Goal: Task Accomplishment & Management: Complete application form

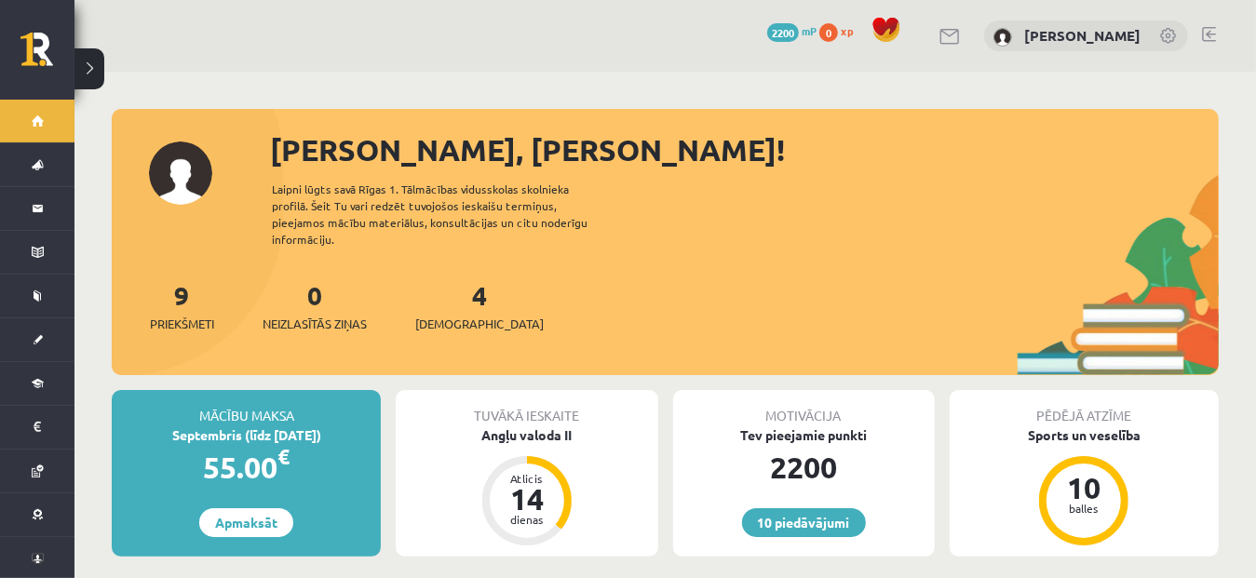
click at [1244, 48] on div "10 Dāvanas 2200 mP 0 xp Linda Zemīte" at bounding box center [666, 36] width 1182 height 72
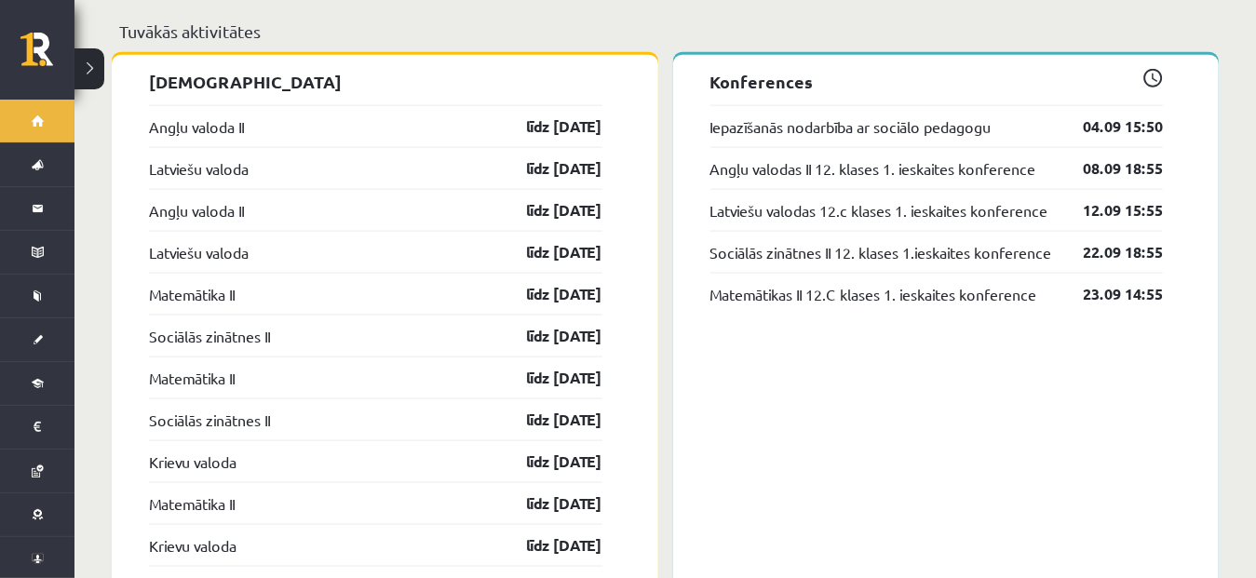
scroll to position [1523, 0]
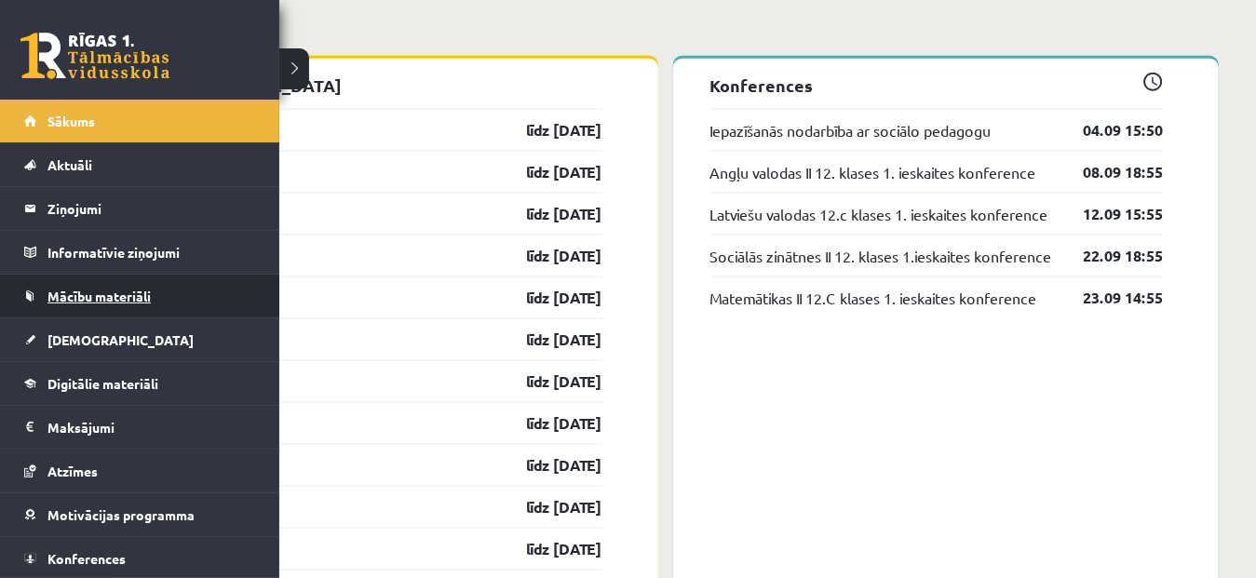
click at [86, 297] on span "Mācību materiāli" at bounding box center [99, 296] width 103 height 17
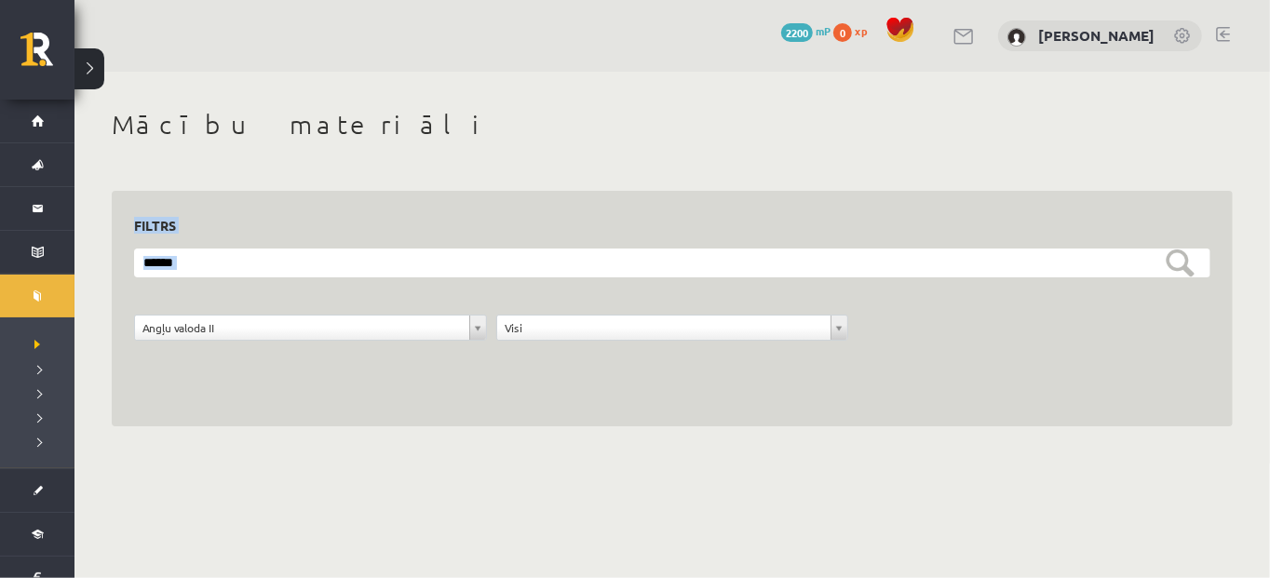
drag, startPoint x: 1211, startPoint y: 131, endPoint x: 1167, endPoint y: 321, distance: 195.0
click at [1167, 321] on div "**********" at bounding box center [673, 268] width 1196 height 392
click at [1165, 320] on div "**********" at bounding box center [672, 338] width 1086 height 47
click at [1081, 361] on div "**********" at bounding box center [672, 309] width 1121 height 237
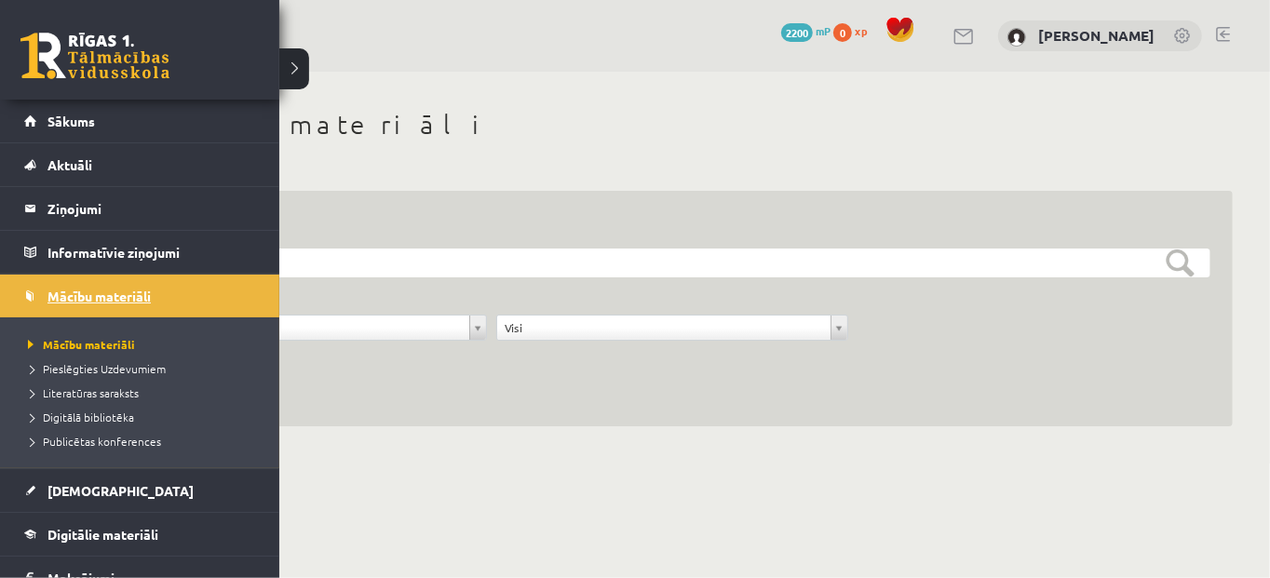
click at [80, 293] on span "Mācību materiāli" at bounding box center [99, 296] width 103 height 17
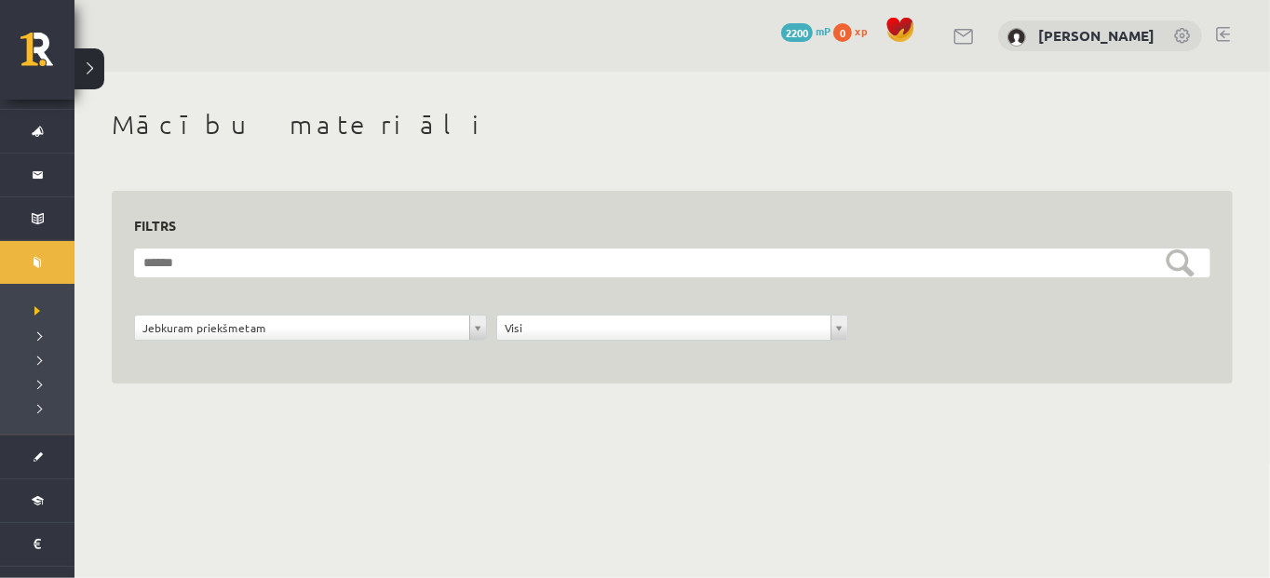
scroll to position [37, 0]
click at [993, 187] on div "**********" at bounding box center [672, 277] width 1121 height 216
drag, startPoint x: 1251, startPoint y: 195, endPoint x: 1246, endPoint y: 109, distance: 85.8
click at [1246, 109] on div "**********" at bounding box center [673, 268] width 1196 height 392
click at [831, 389] on div "**********" at bounding box center [673, 268] width 1196 height 392
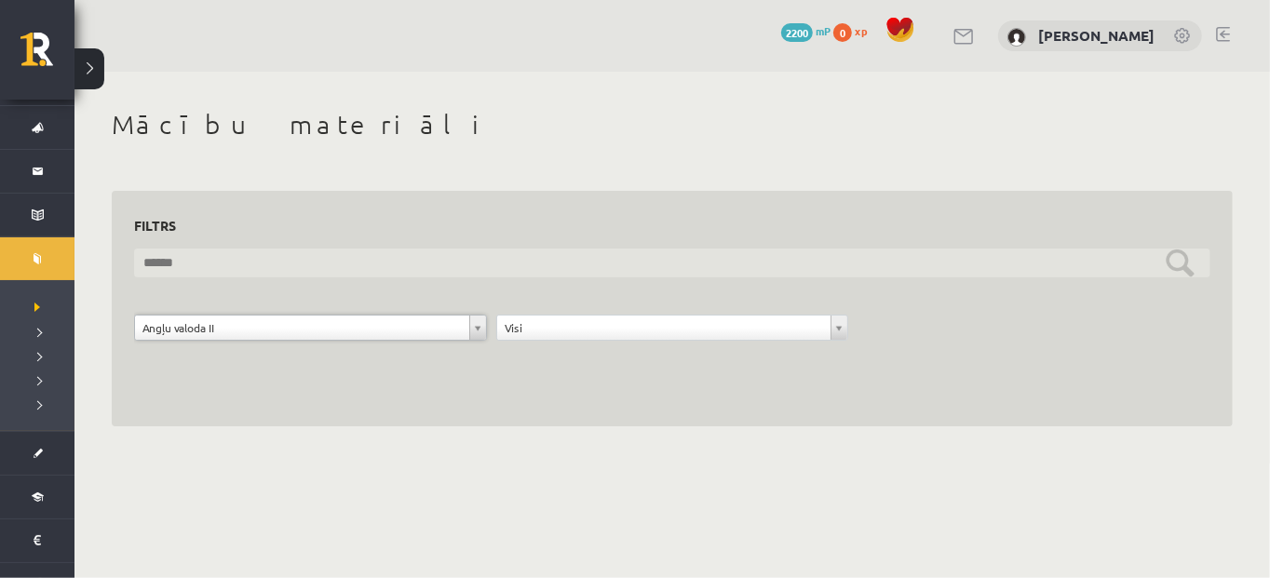
click at [1174, 257] on input "text" at bounding box center [672, 263] width 1077 height 29
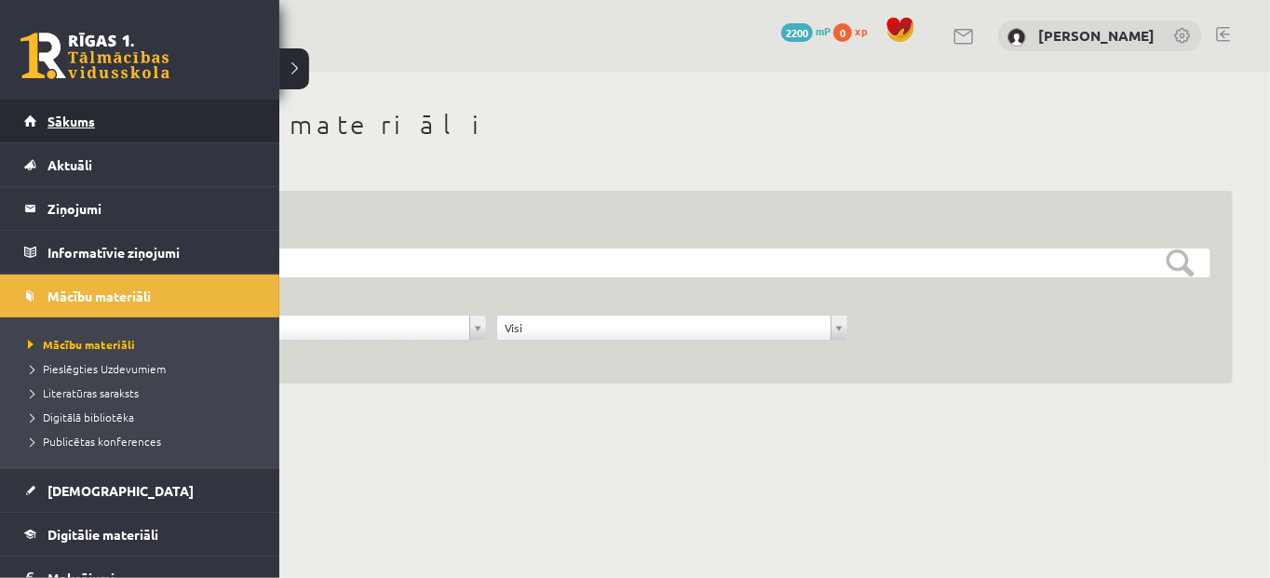
click at [87, 133] on link "Sākums" at bounding box center [140, 121] width 232 height 43
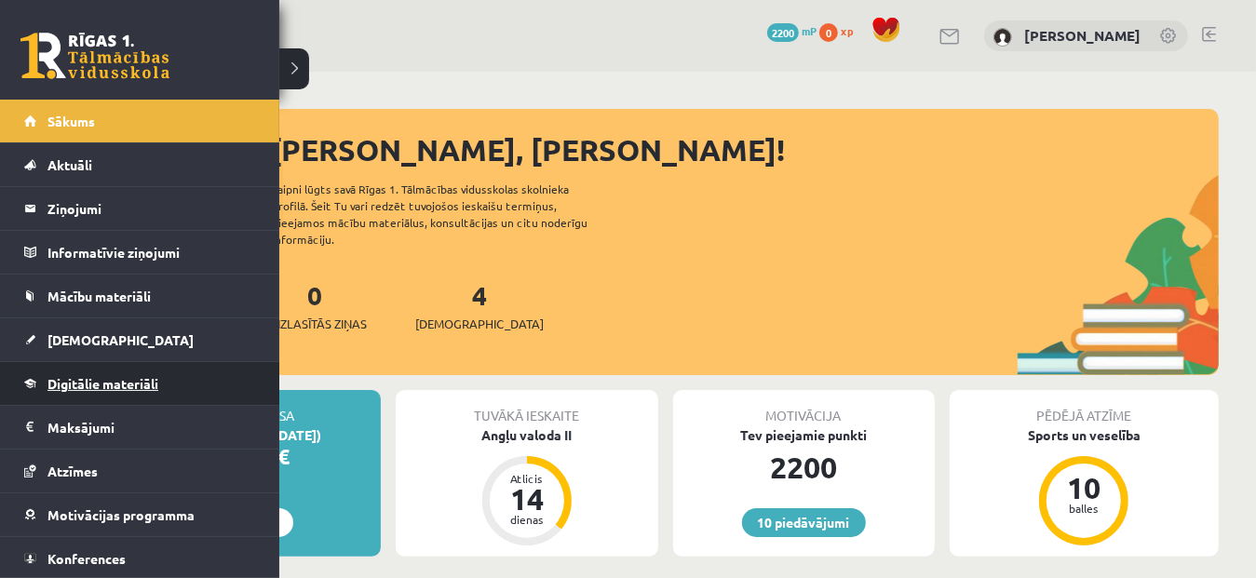
click at [147, 377] on span "Digitālie materiāli" at bounding box center [103, 383] width 111 height 17
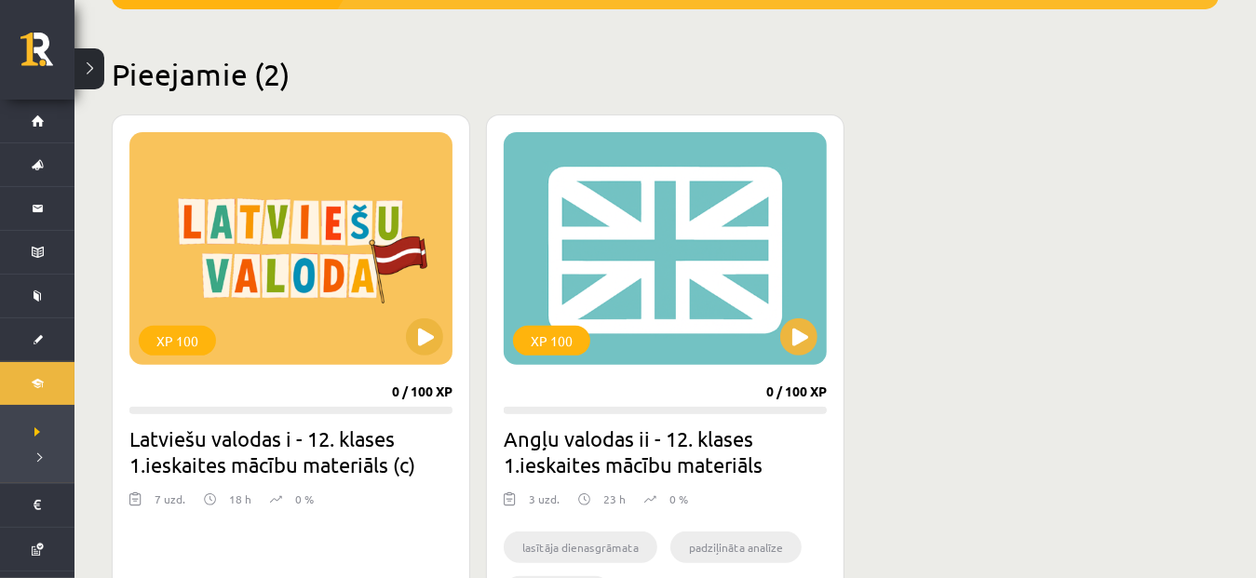
scroll to position [420, 0]
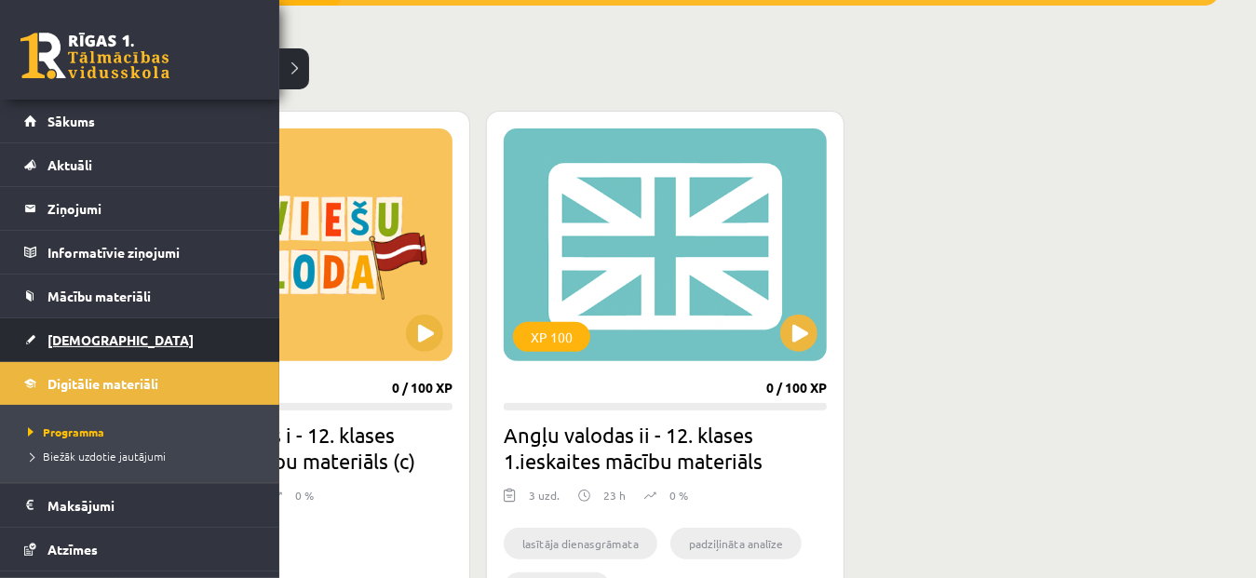
click at [74, 336] on span "[DEMOGRAPHIC_DATA]" at bounding box center [121, 340] width 146 height 17
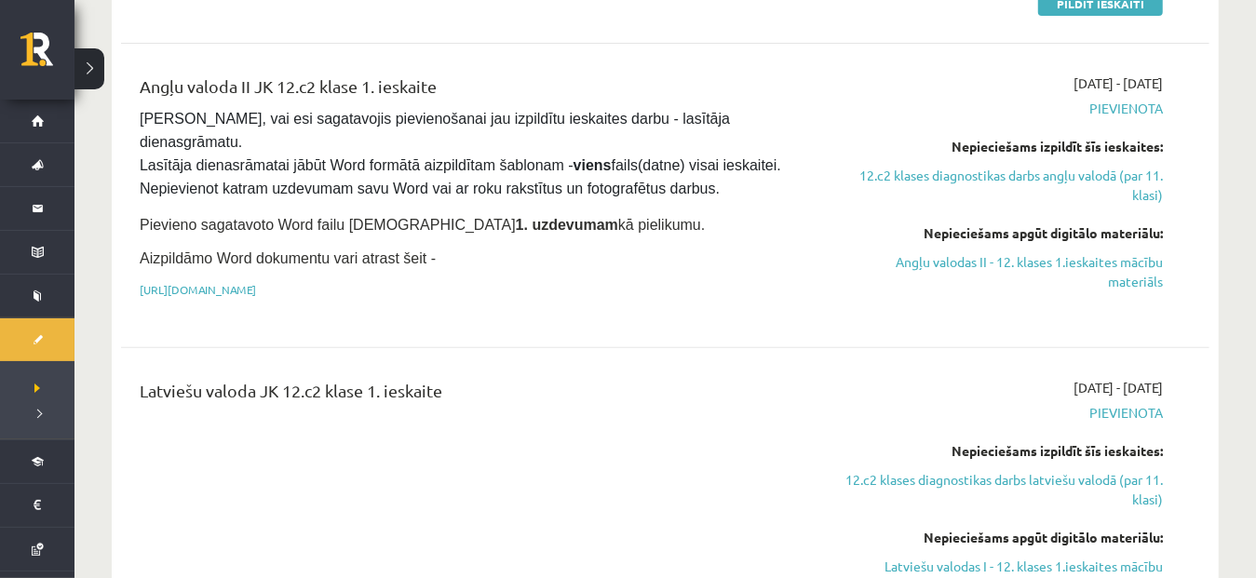
scroll to position [373, 0]
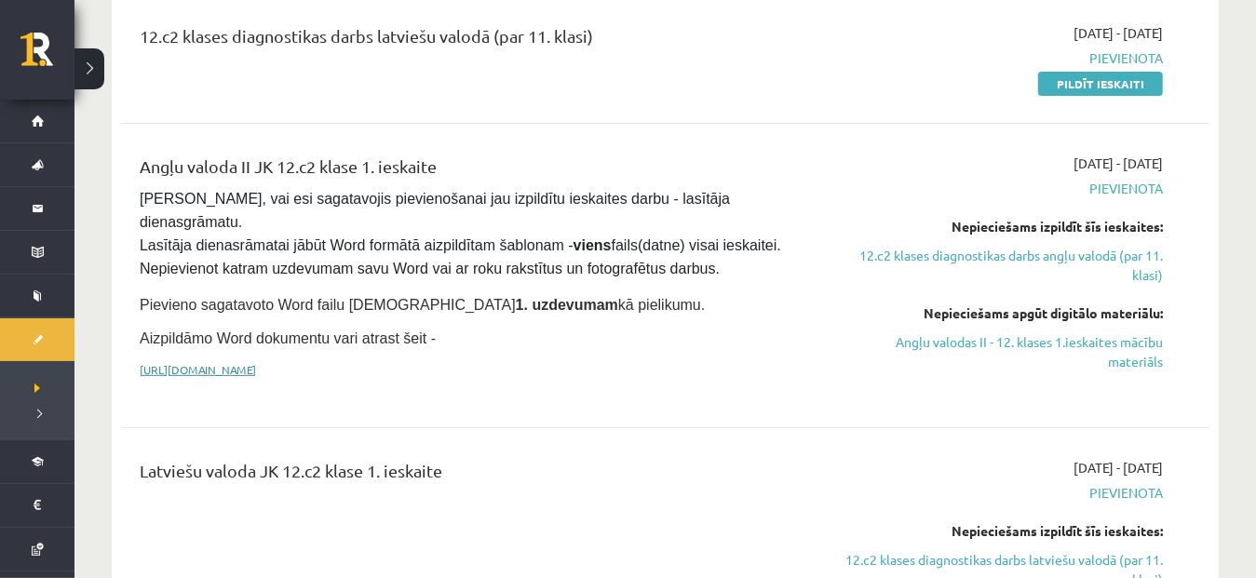
click at [256, 362] on link "https://drive.google.com/drive/folders/1IHE_ip15KOAbO2Se1NDGwZ2e__vlzPUf?usp=sh…" at bounding box center [198, 369] width 116 height 15
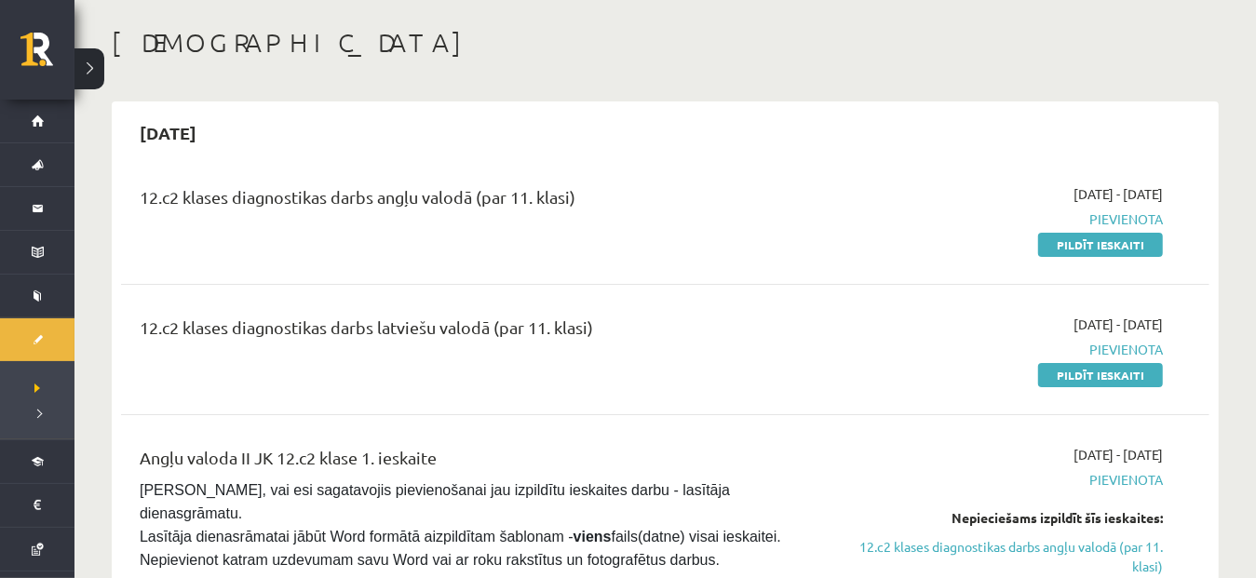
scroll to position [114, 0]
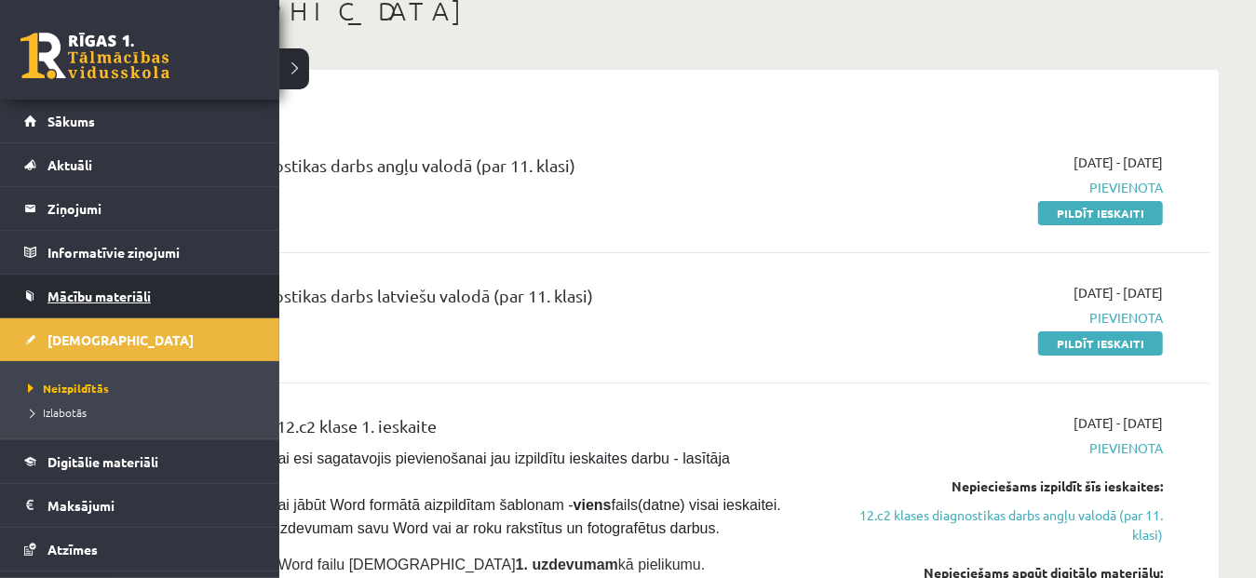
click at [62, 292] on span "Mācību materiāli" at bounding box center [99, 296] width 103 height 17
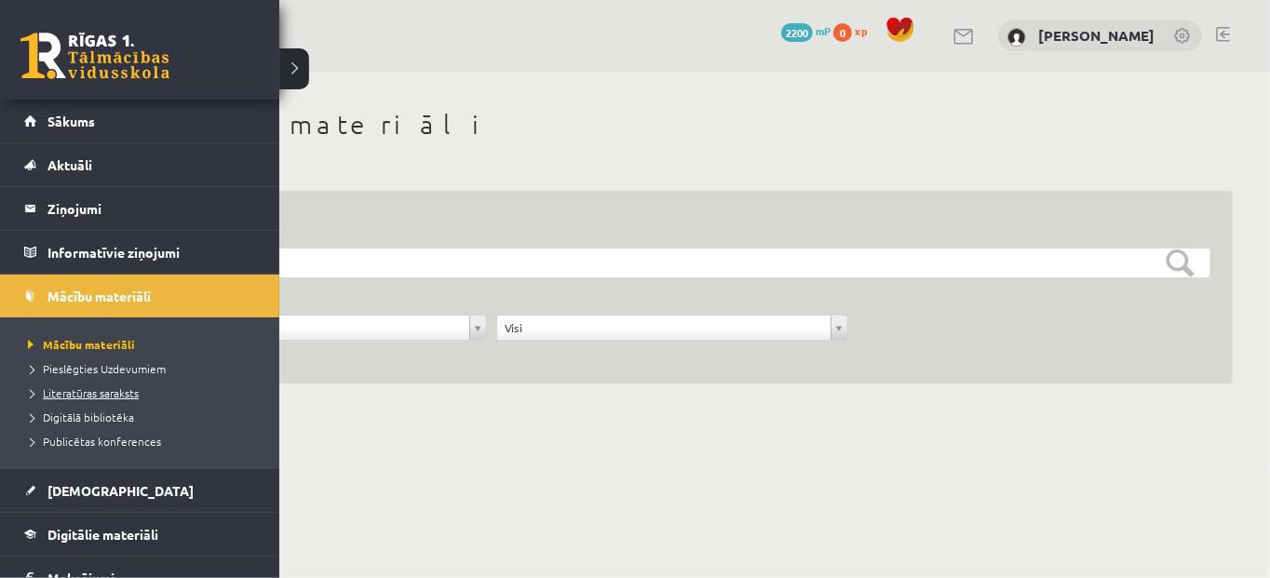
click at [101, 387] on span "Literatūras saraksts" at bounding box center [80, 393] width 115 height 15
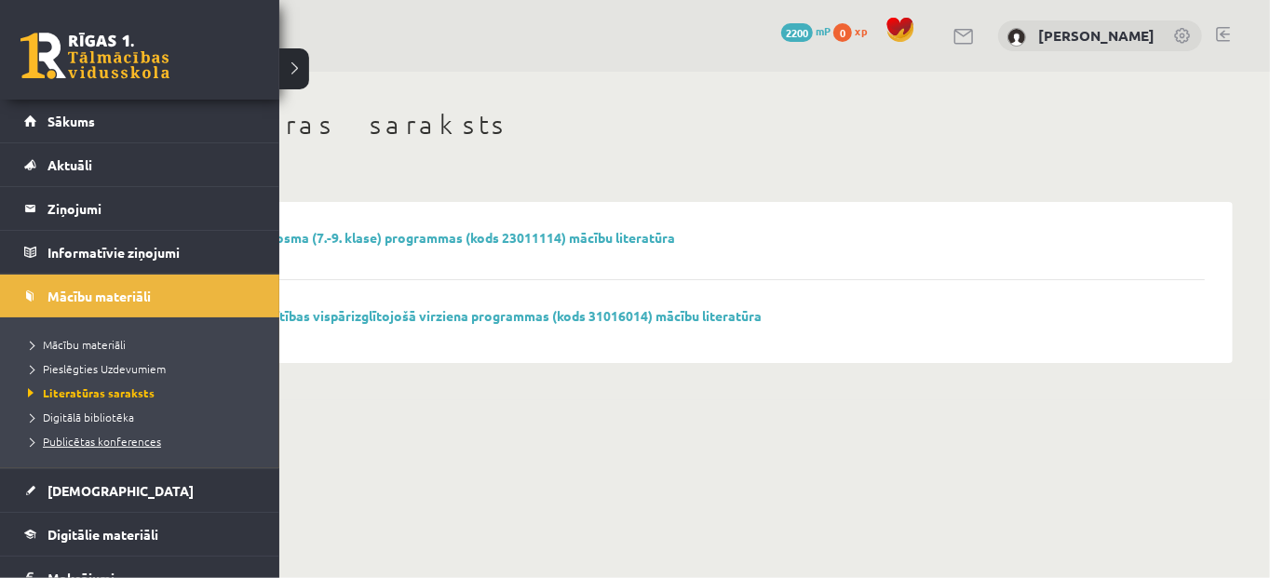
click at [71, 443] on span "Publicētas konferences" at bounding box center [92, 441] width 138 height 15
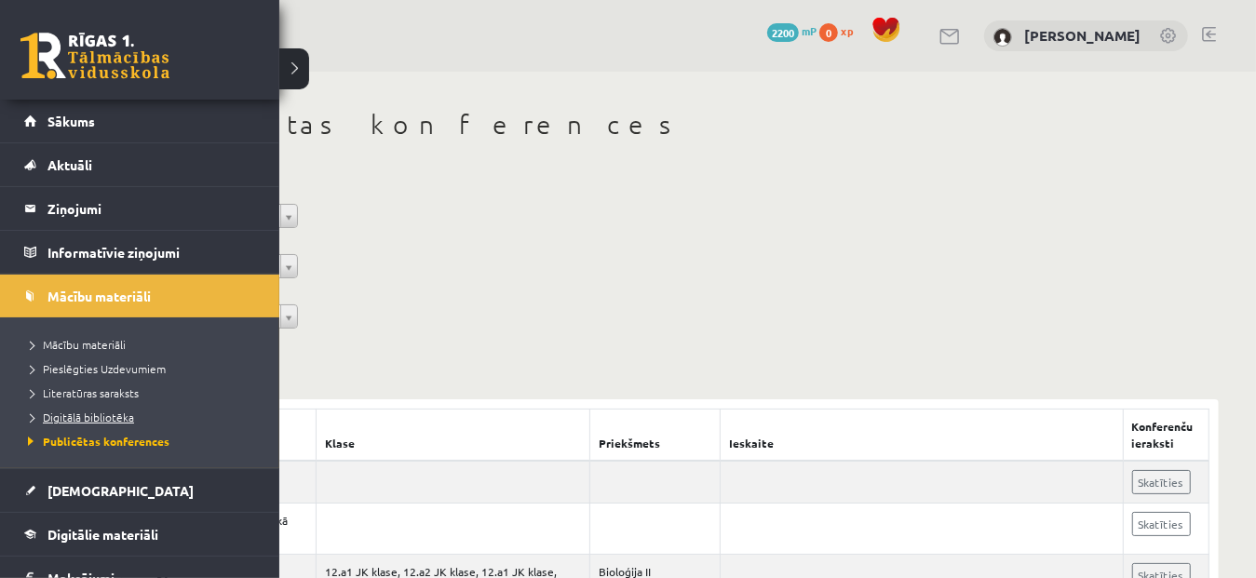
click at [93, 413] on span "Digitālā bibliotēka" at bounding box center [78, 417] width 111 height 15
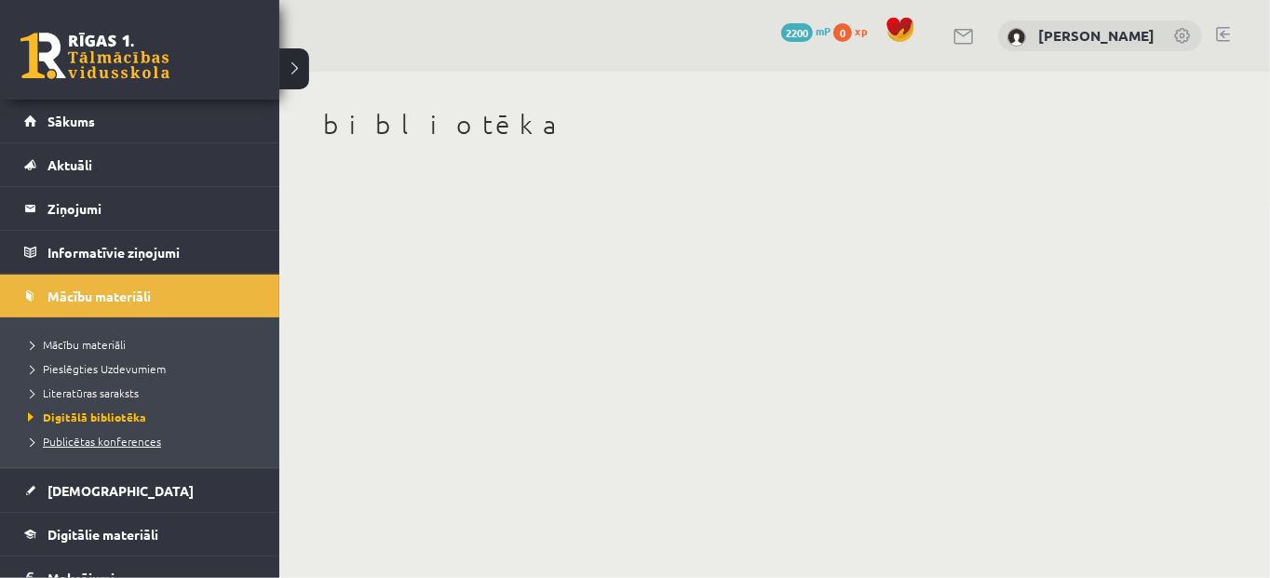
click at [54, 441] on span "Publicētas konferences" at bounding box center [92, 441] width 138 height 15
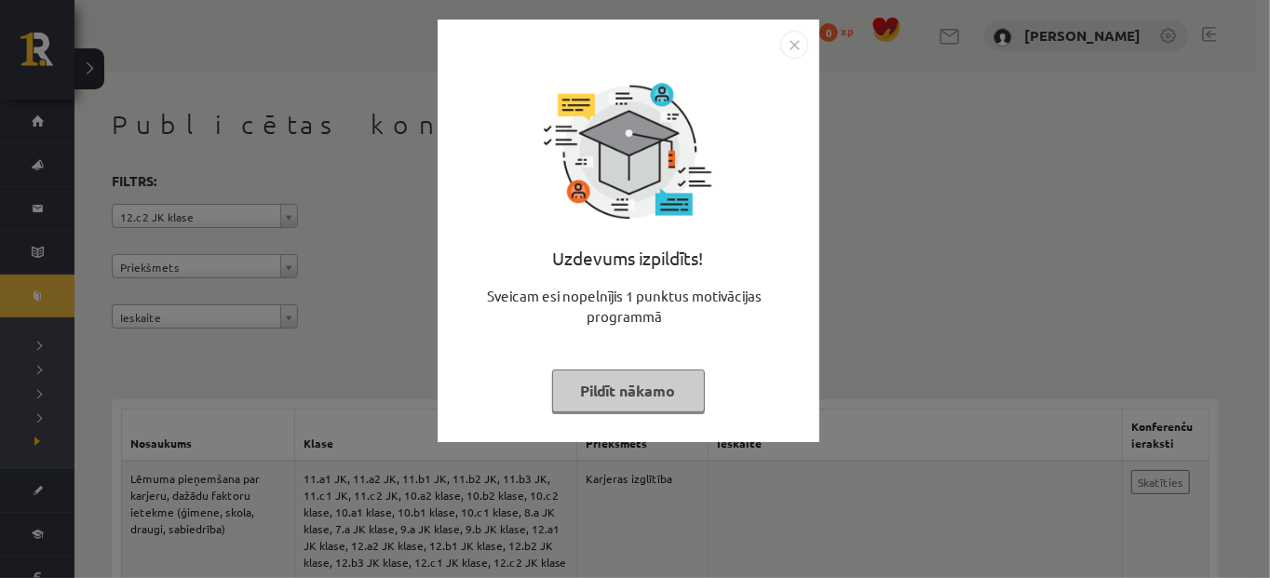
click at [793, 43] on img "Close" at bounding box center [795, 45] width 28 height 28
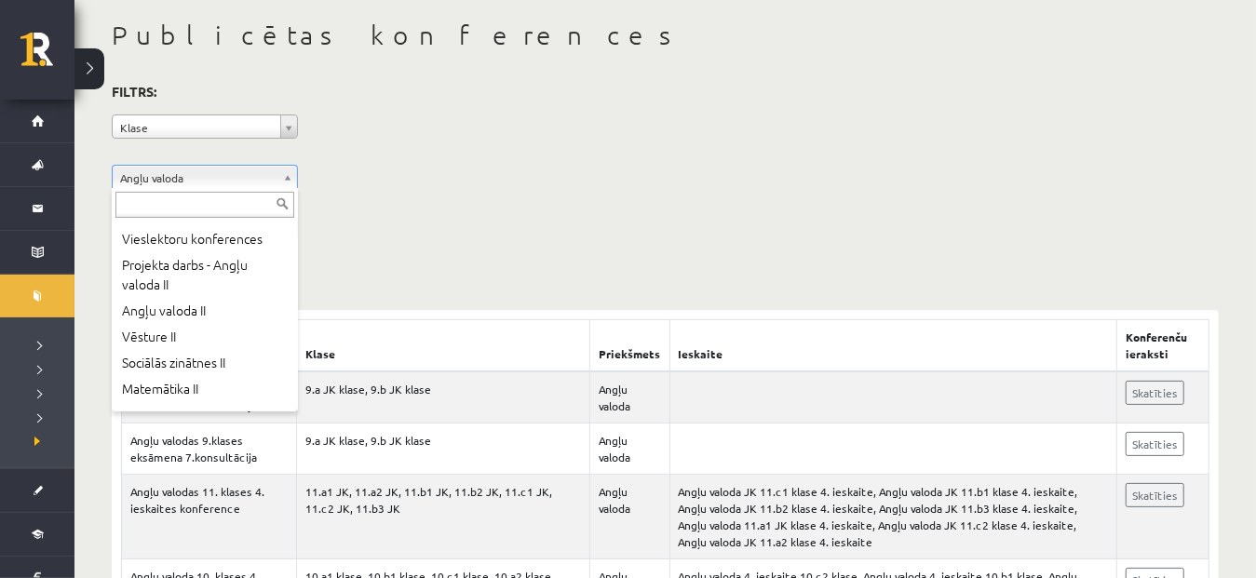
scroll to position [667, 0]
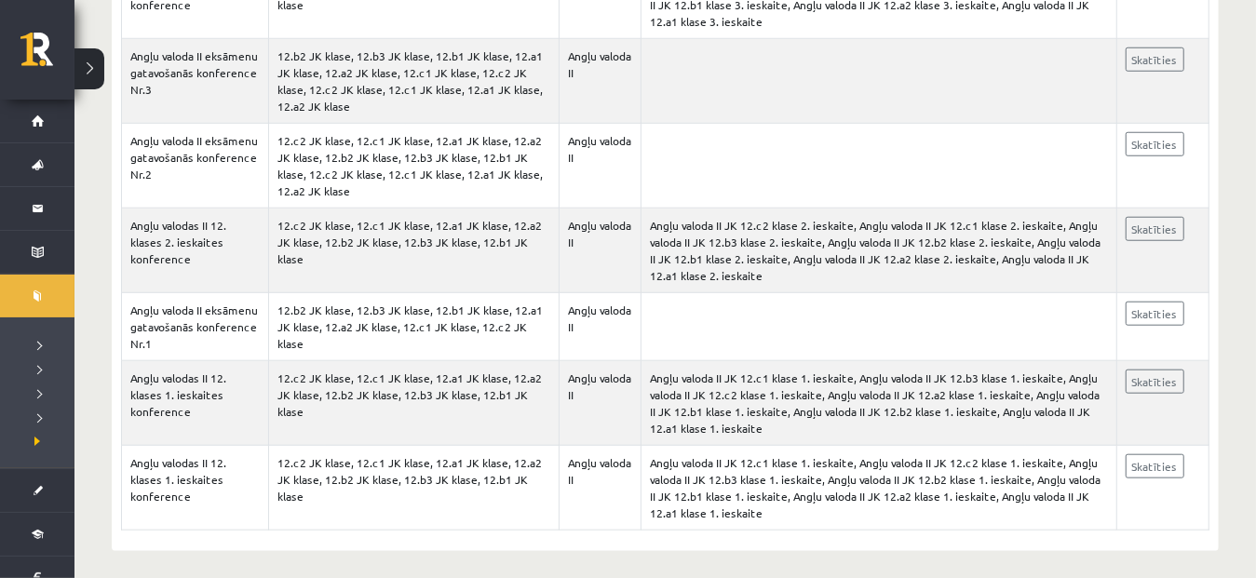
scroll to position [988, 0]
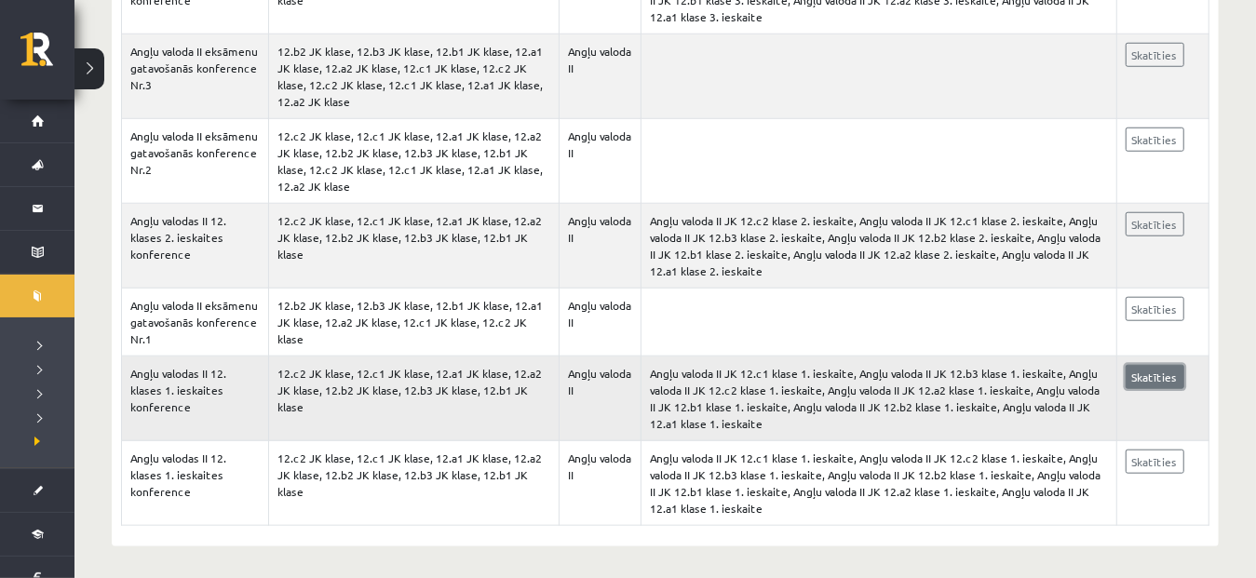
click at [1144, 366] on link "Skatīties" at bounding box center [1155, 377] width 59 height 24
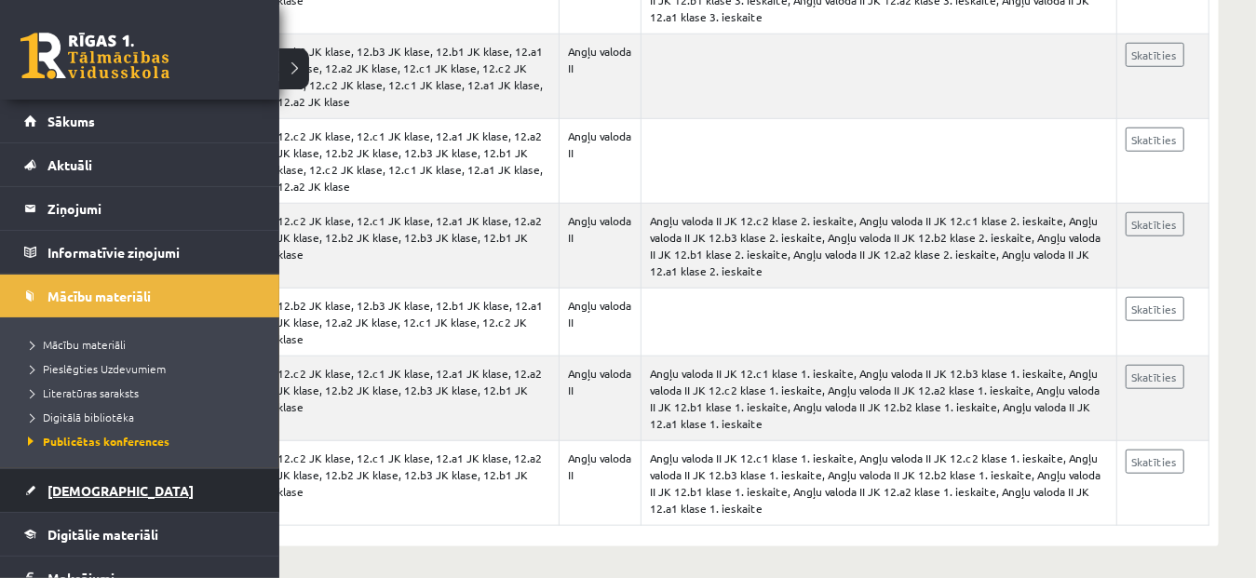
click at [73, 498] on link "[DEMOGRAPHIC_DATA]" at bounding box center [140, 490] width 232 height 43
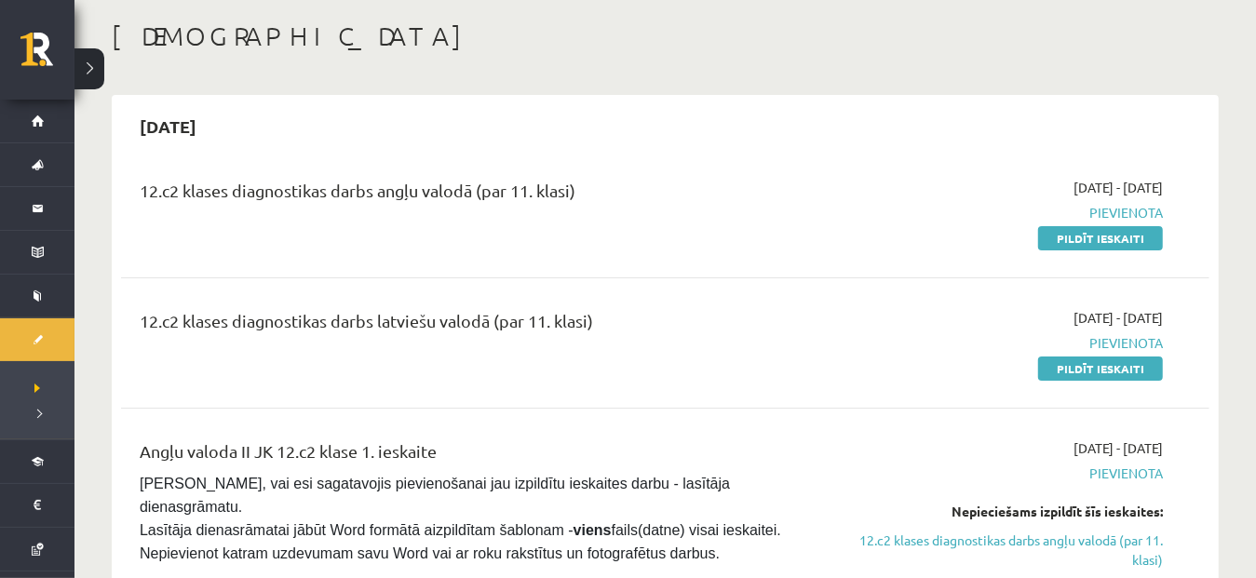
scroll to position [41, 0]
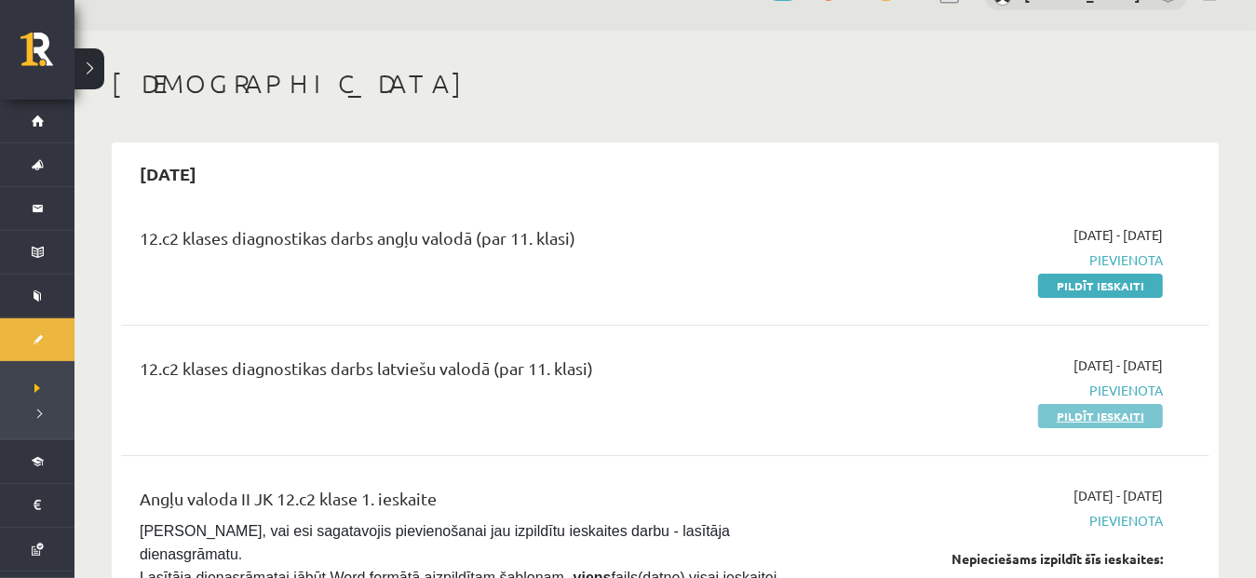
click at [1086, 413] on link "Pildīt ieskaiti" at bounding box center [1100, 416] width 125 height 24
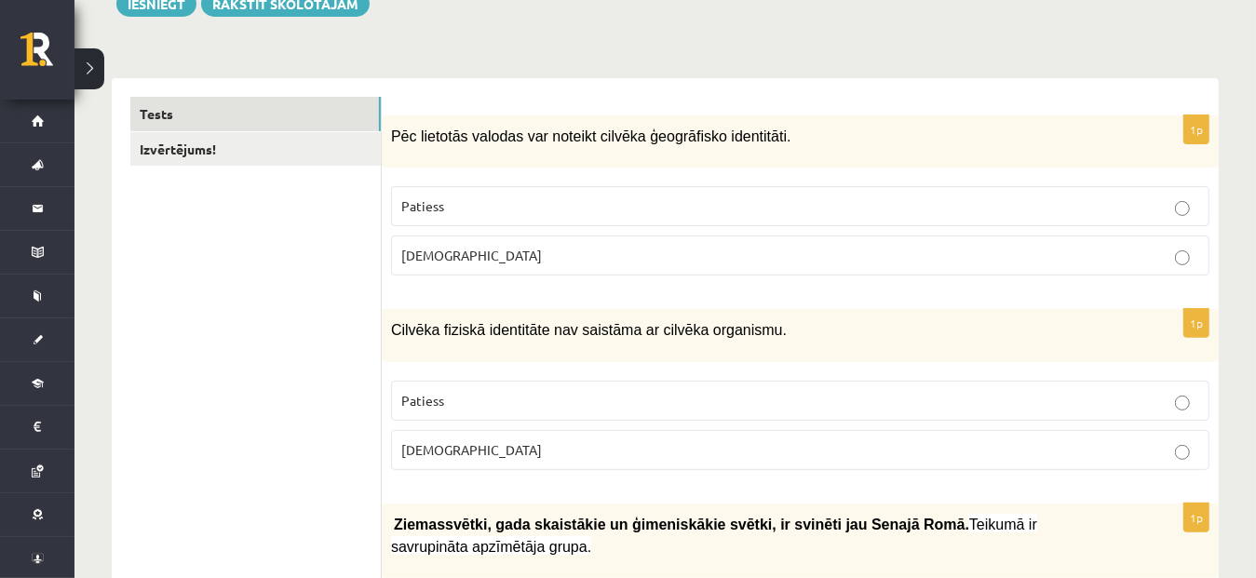
scroll to position [230, 0]
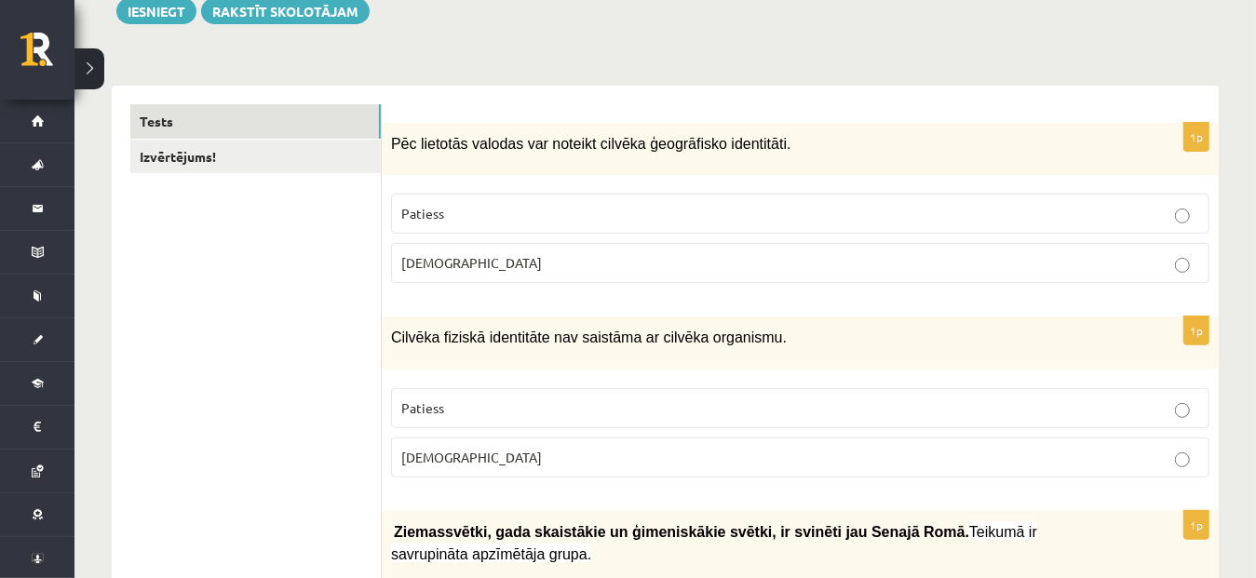
click at [1007, 257] on p "[DEMOGRAPHIC_DATA]" at bounding box center [800, 263] width 798 height 20
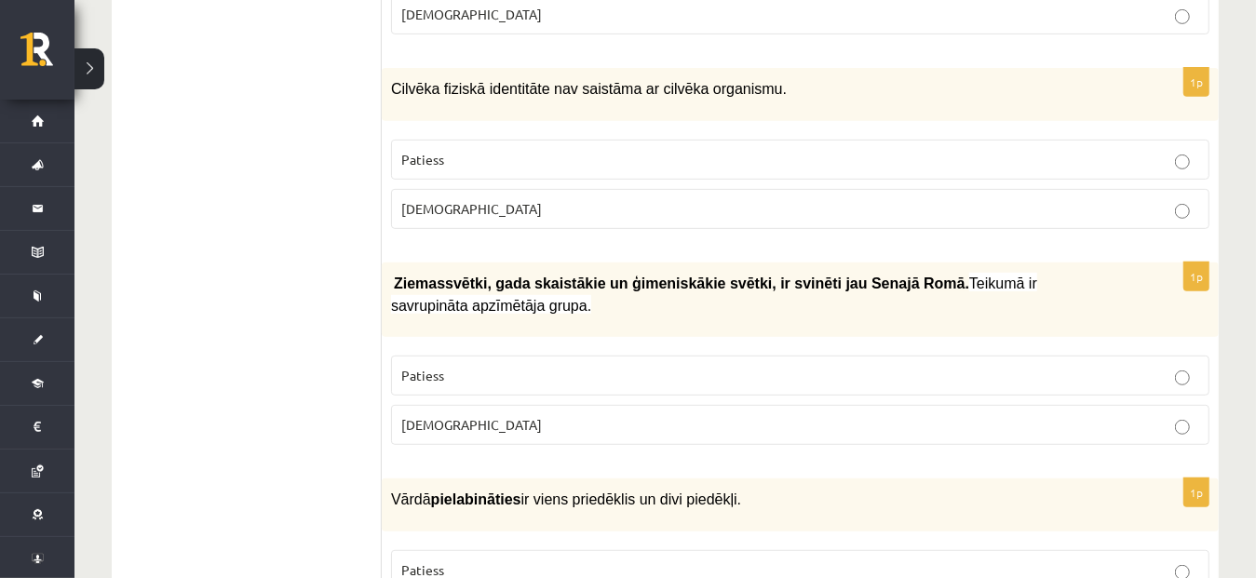
scroll to position [495, 0]
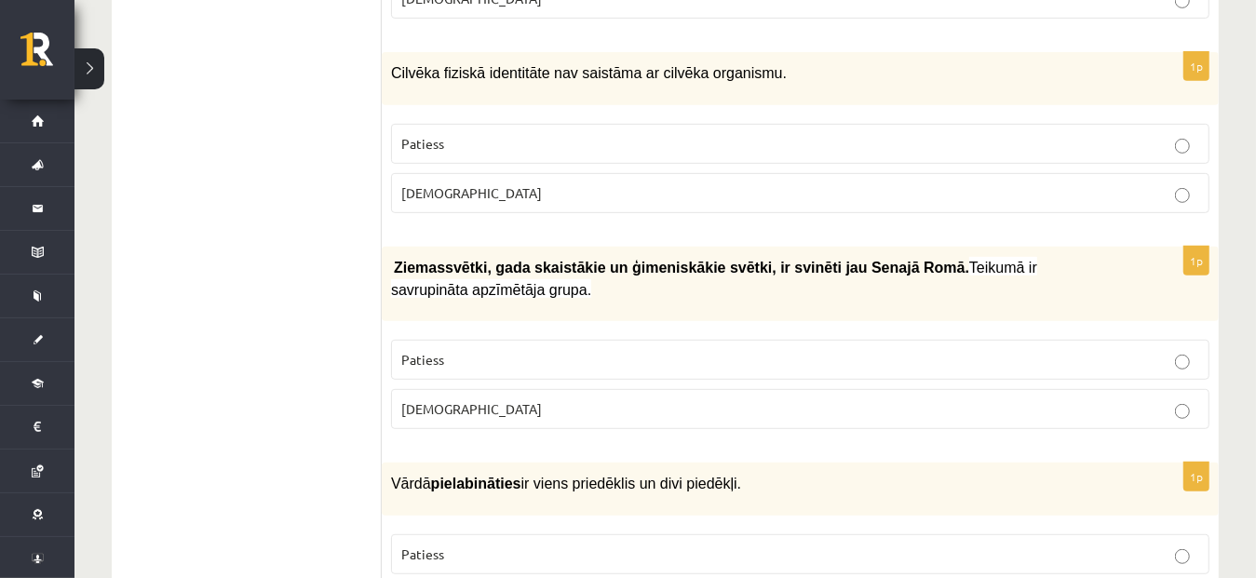
click at [1075, 201] on label "Aplams" at bounding box center [800, 193] width 819 height 40
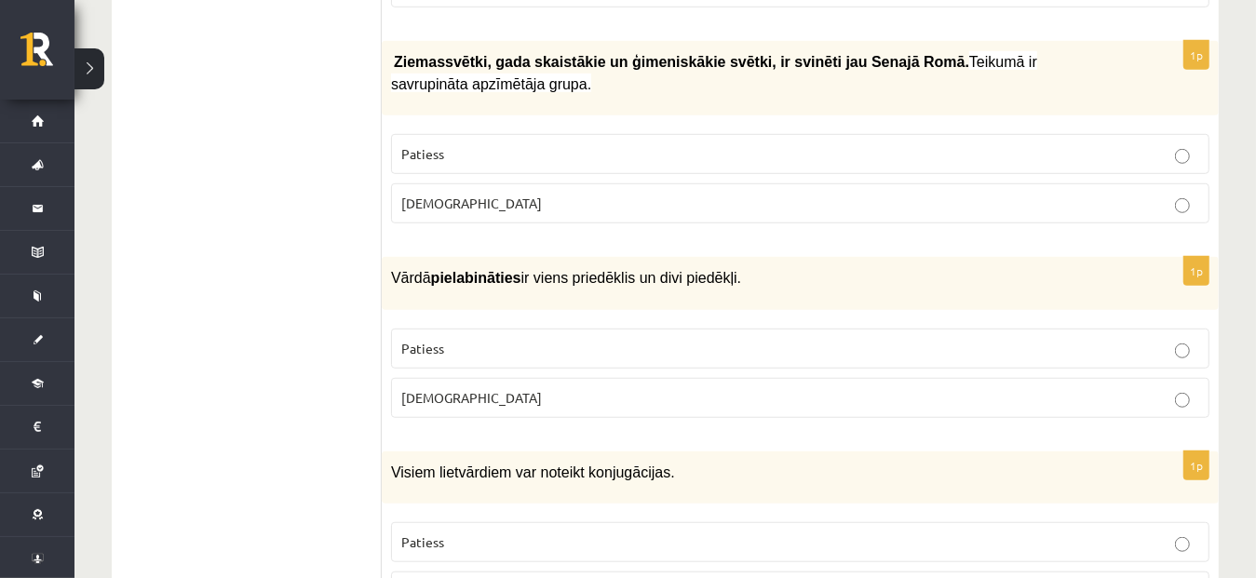
scroll to position [685, 0]
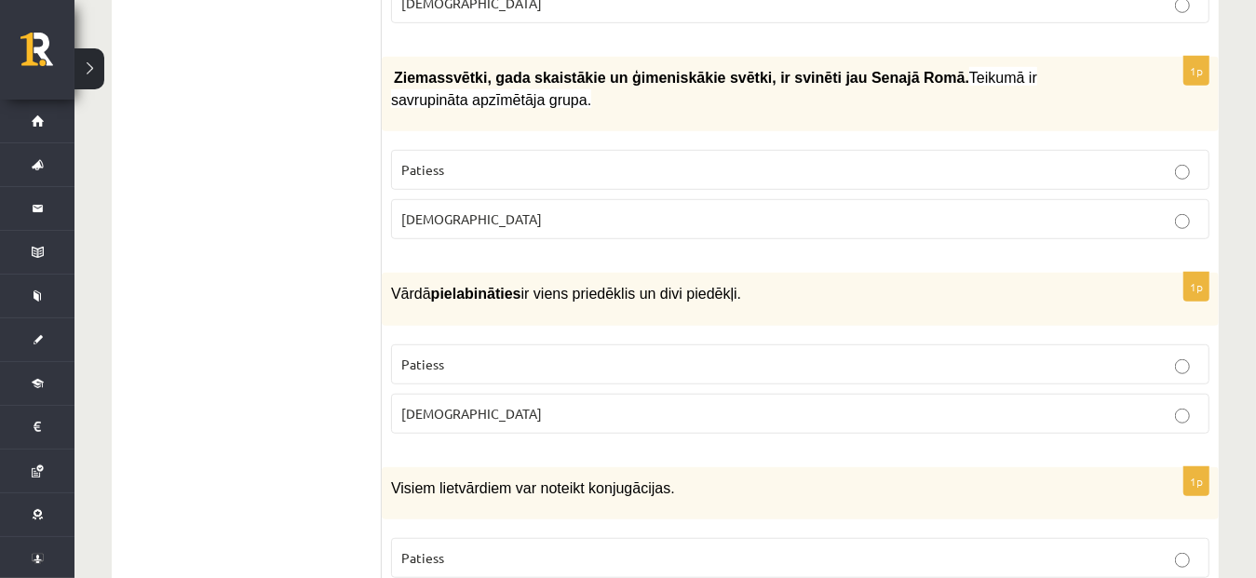
click at [939, 166] on p "Patiess" at bounding box center [800, 170] width 798 height 20
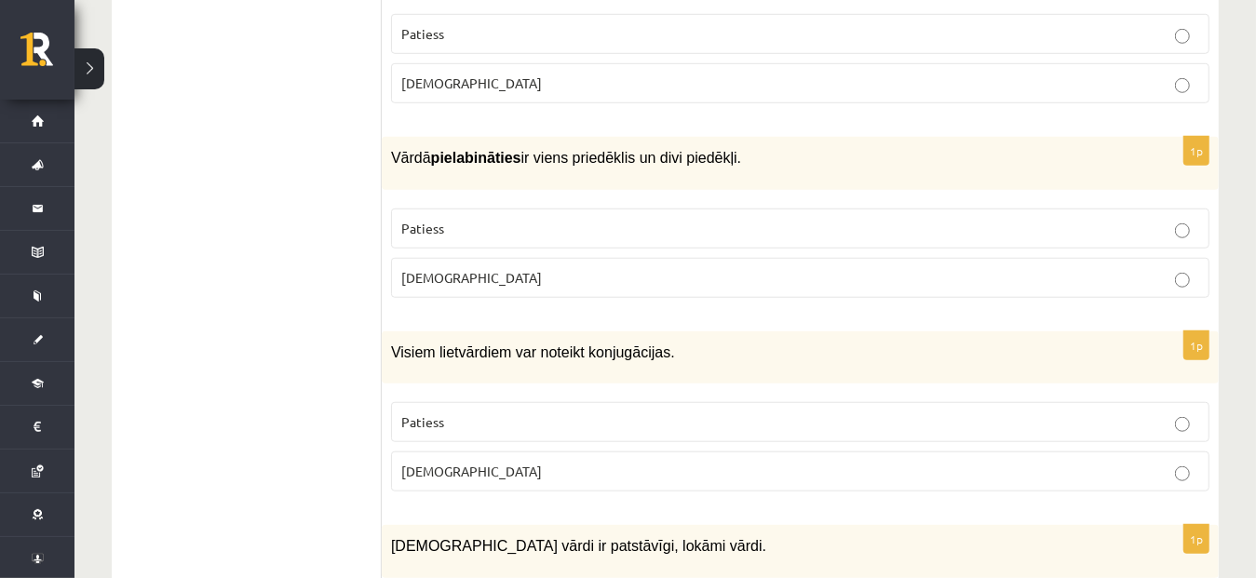
scroll to position [882, 0]
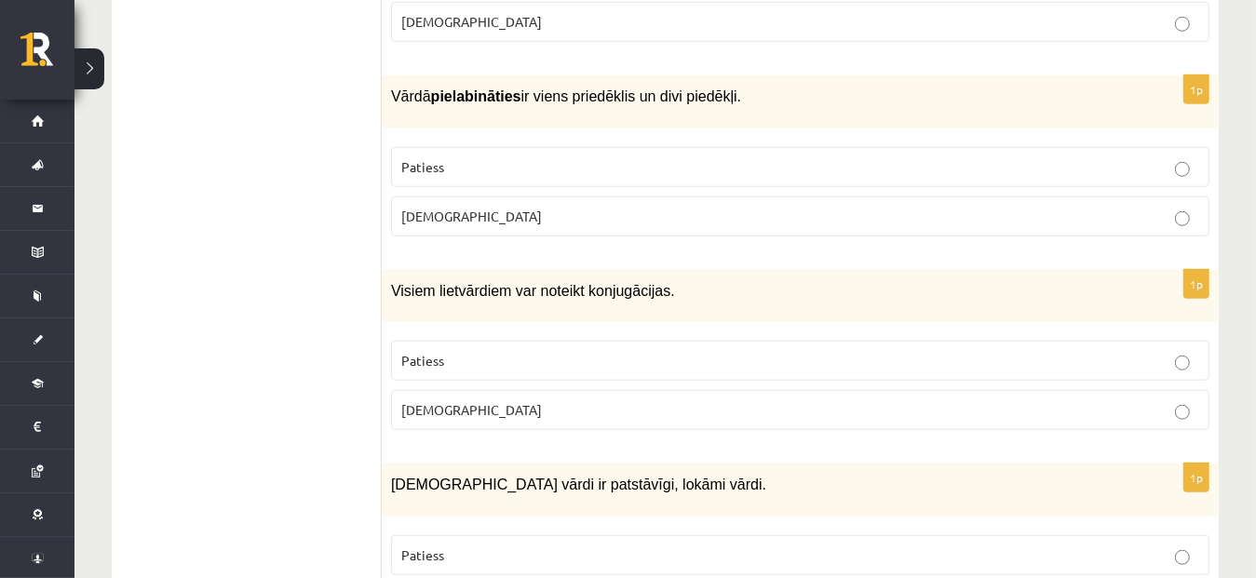
click at [956, 161] on p "Patiess" at bounding box center [800, 167] width 798 height 20
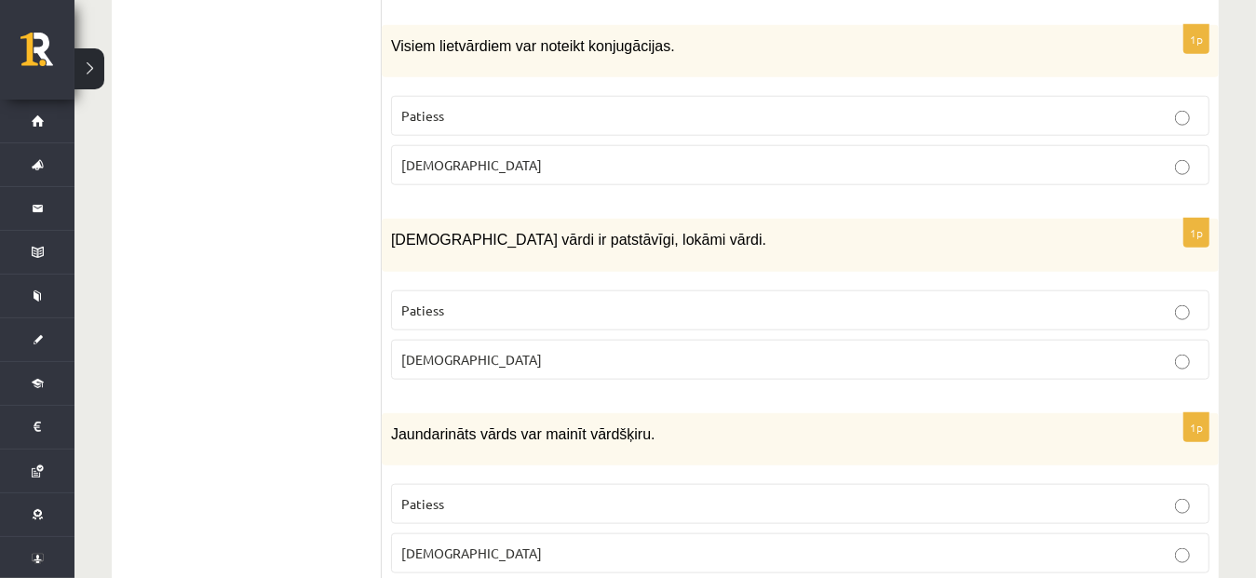
scroll to position [1142, 0]
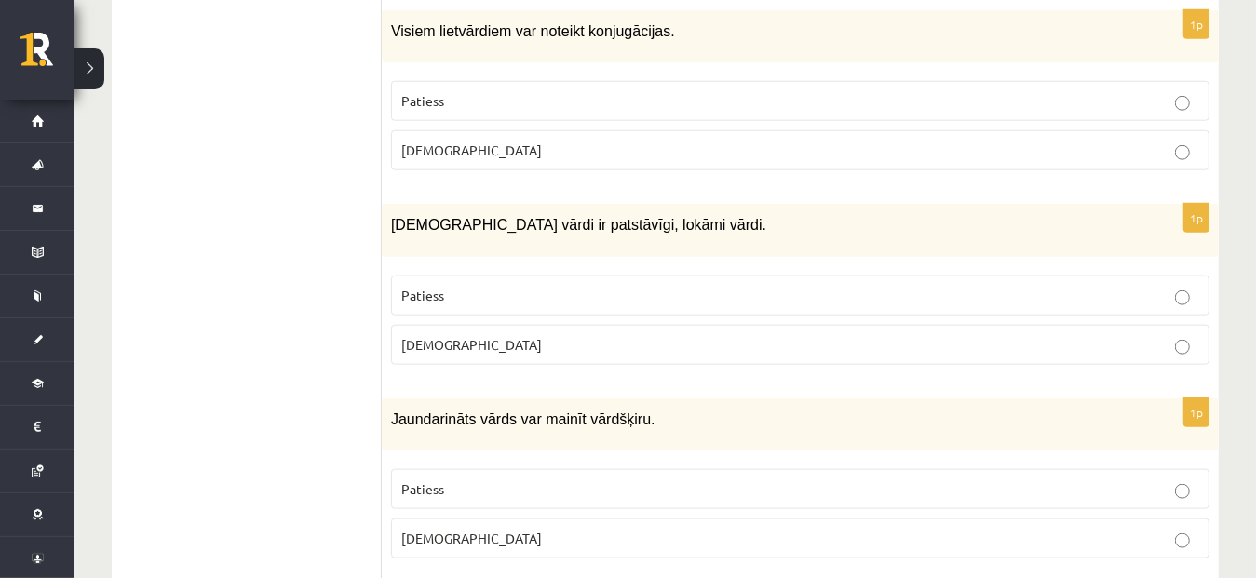
click at [482, 141] on p "Aplams" at bounding box center [800, 151] width 798 height 20
click at [492, 335] on p "Aplams" at bounding box center [800, 345] width 798 height 20
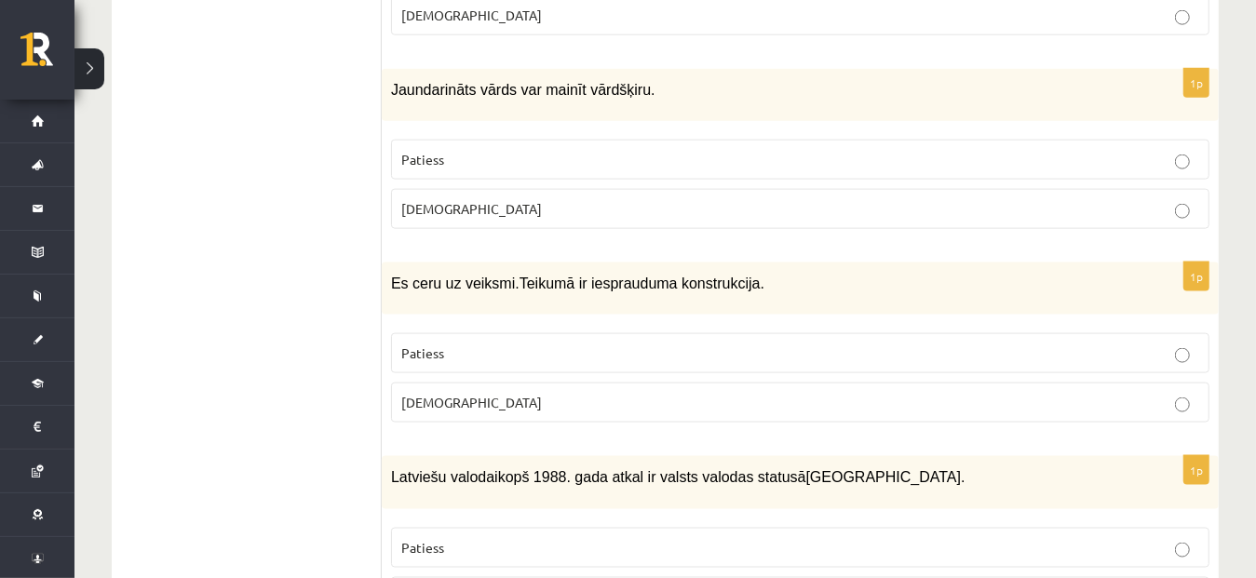
scroll to position [1487, 0]
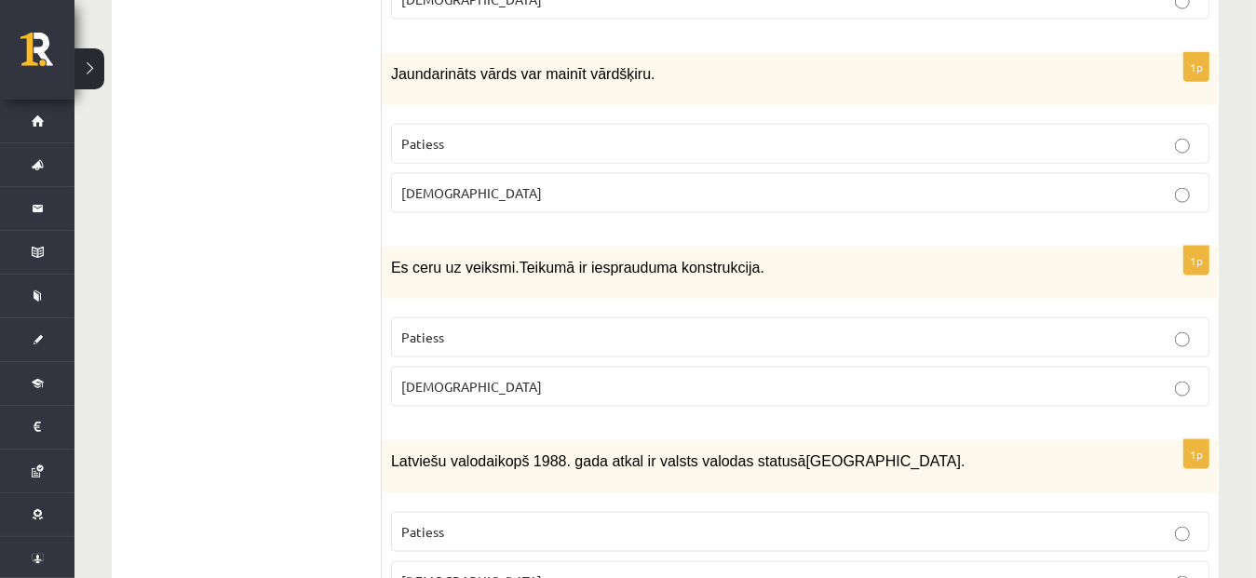
click at [920, 183] on p "Aplams" at bounding box center [800, 193] width 798 height 20
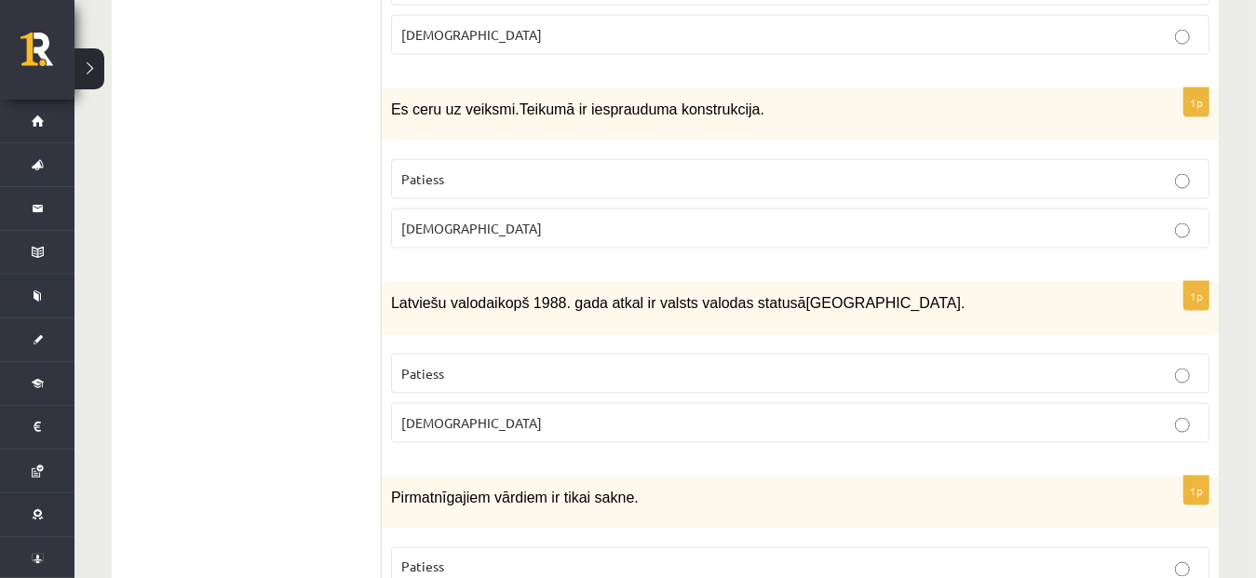
scroll to position [1654, 0]
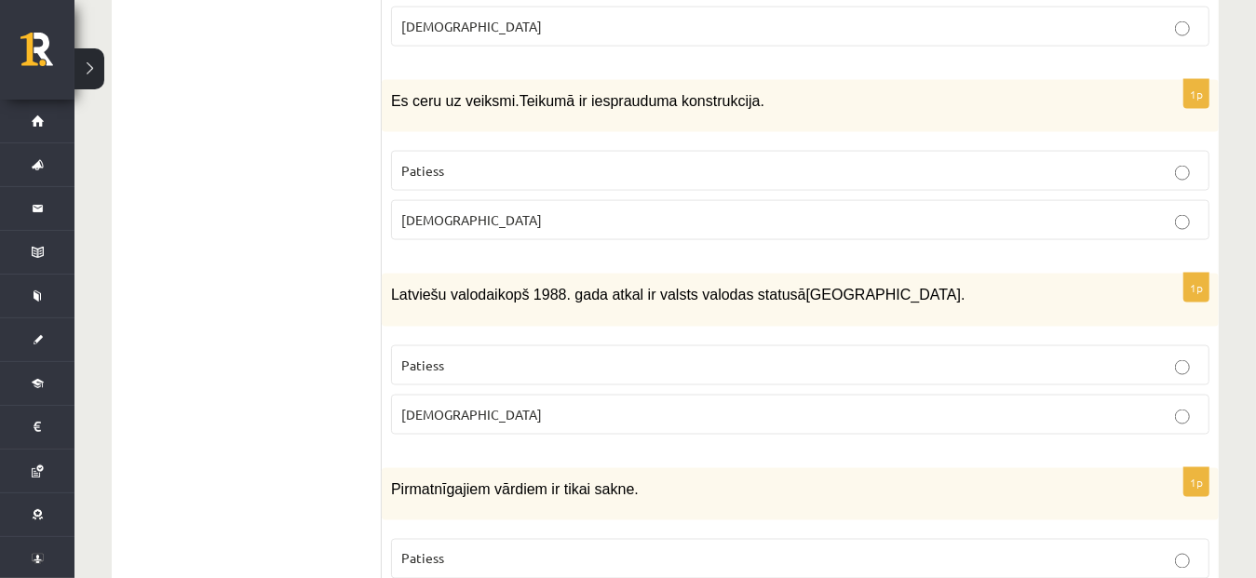
click at [1161, 210] on p "Aplams" at bounding box center [800, 220] width 798 height 20
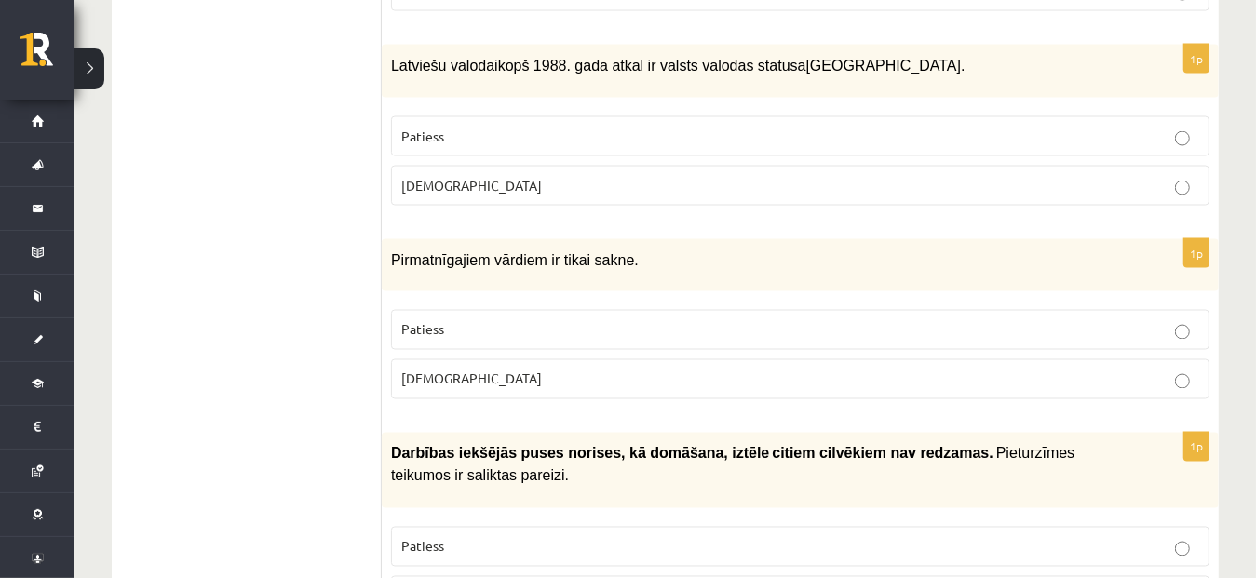
scroll to position [1891, 0]
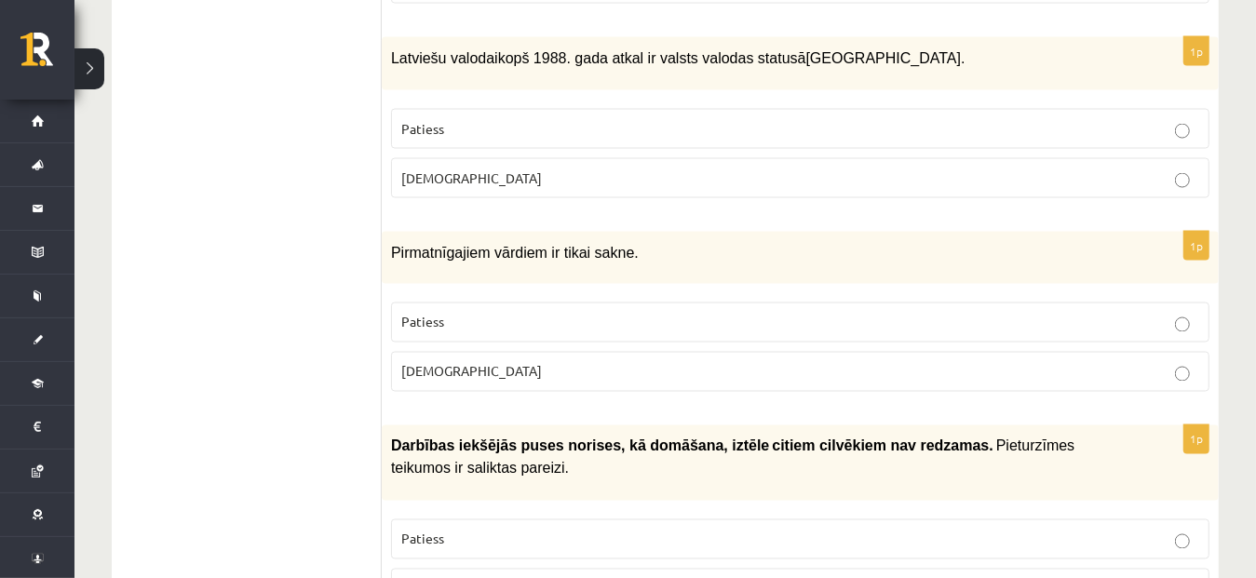
click at [681, 362] on p "Aplams" at bounding box center [800, 372] width 798 height 20
click at [977, 119] on p "Patiess" at bounding box center [800, 129] width 798 height 20
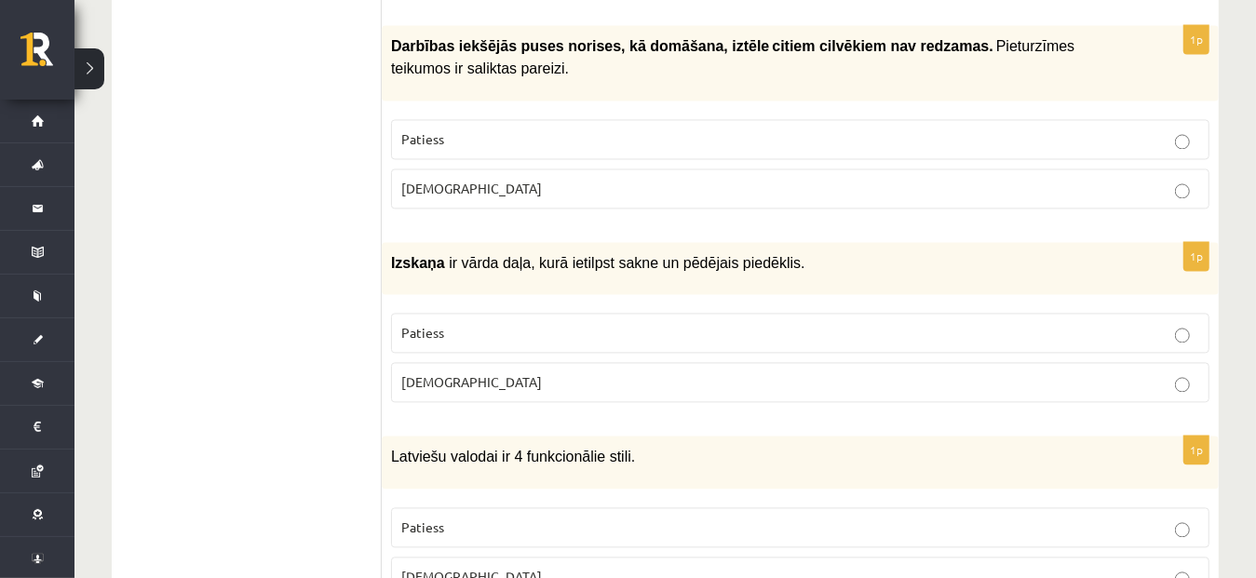
scroll to position [2260, 0]
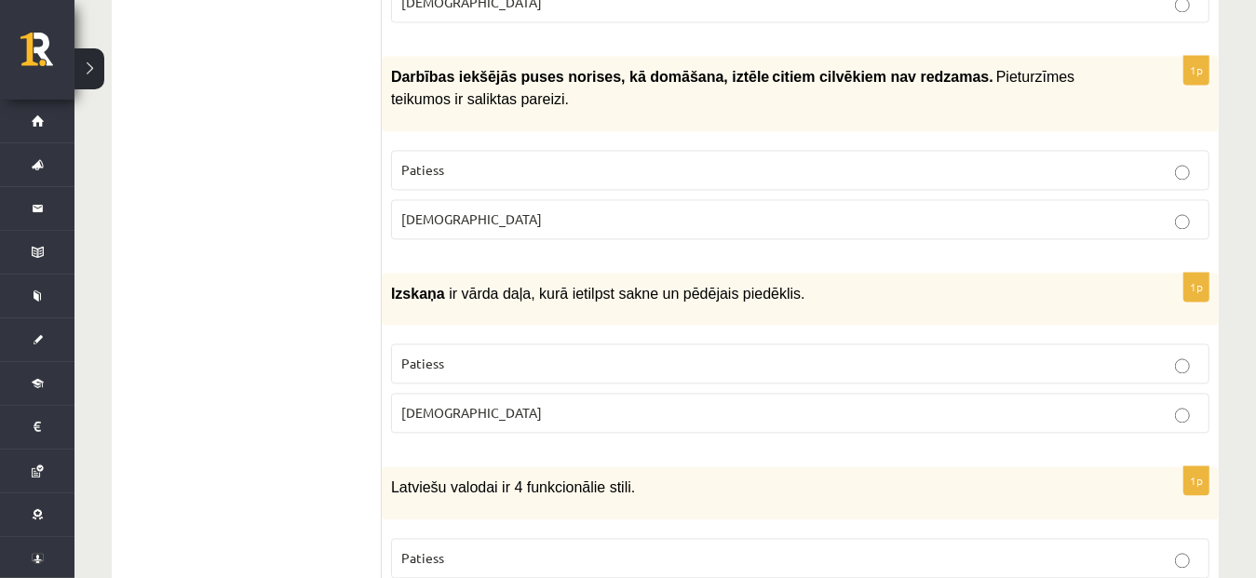
click at [799, 210] on p "Aplams" at bounding box center [800, 220] width 798 height 20
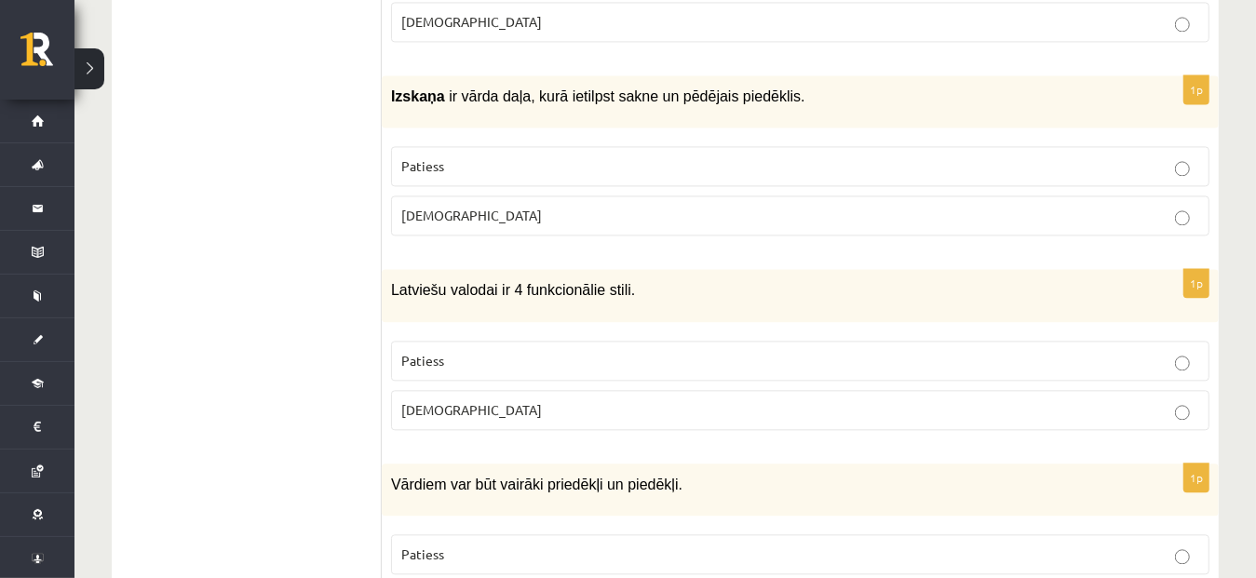
scroll to position [2465, 0]
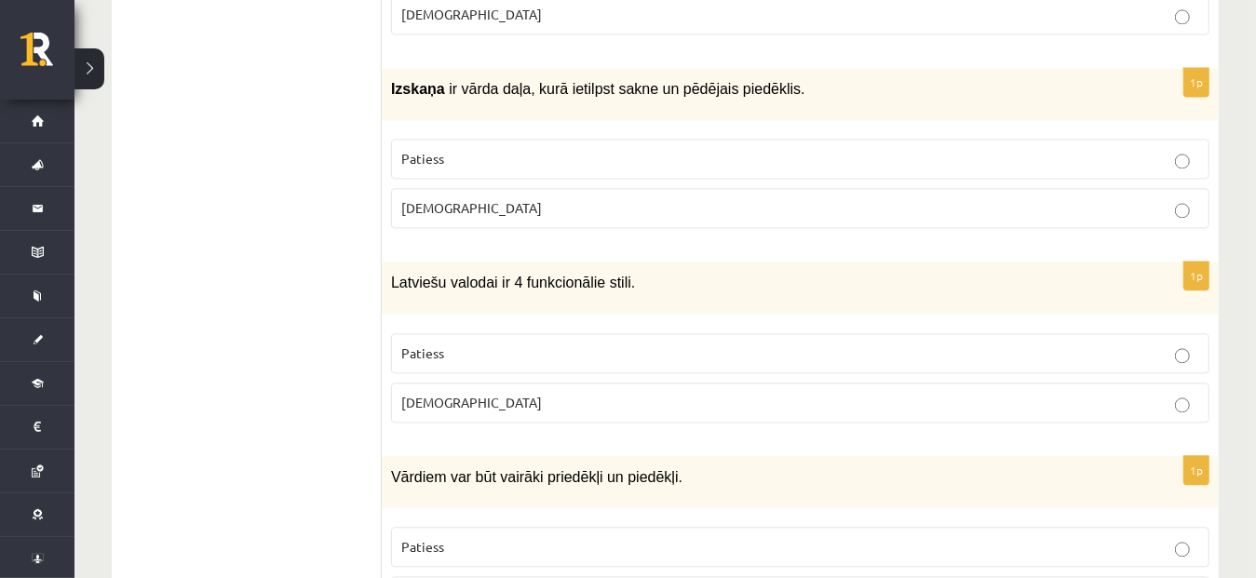
click at [510, 198] on p "Aplams" at bounding box center [800, 208] width 798 height 20
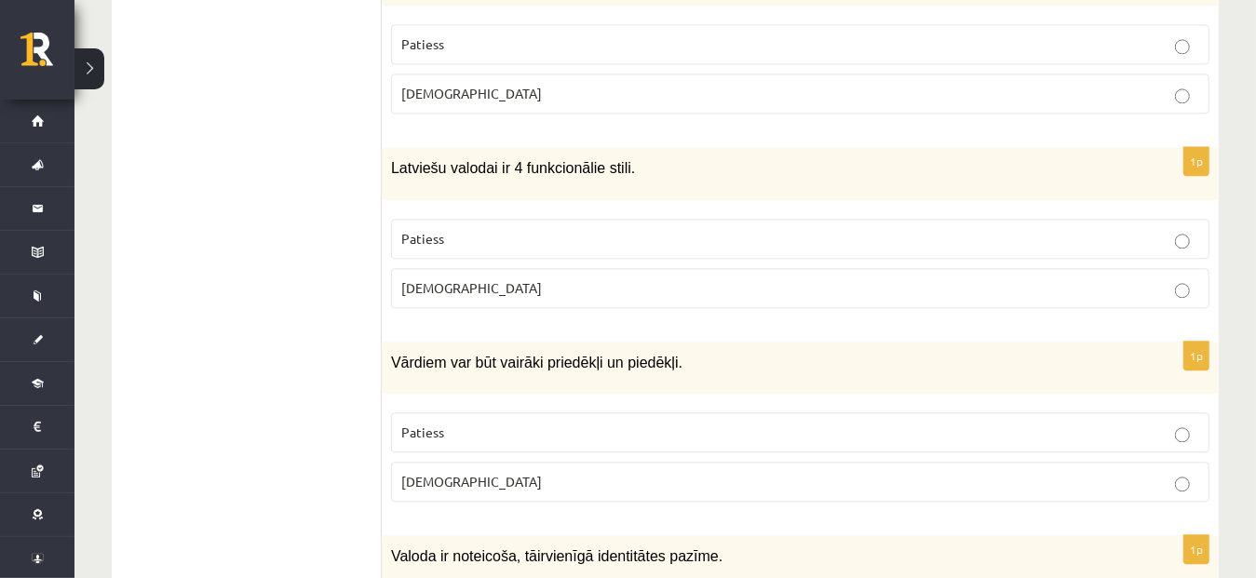
scroll to position [2665, 0]
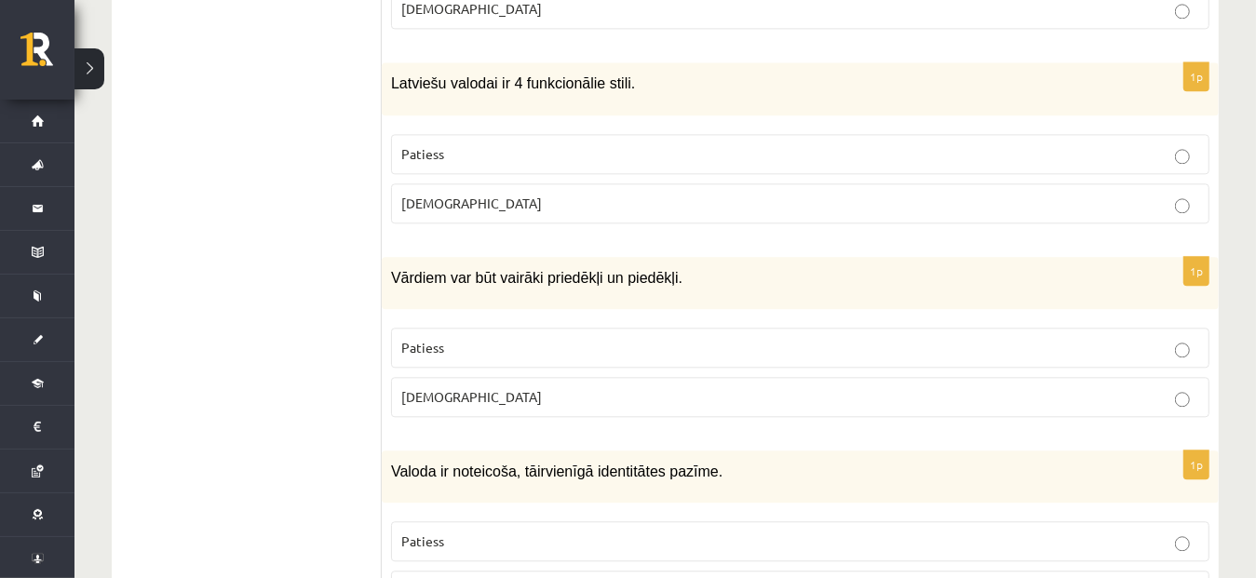
click at [1106, 194] on p "Aplams" at bounding box center [800, 204] width 798 height 20
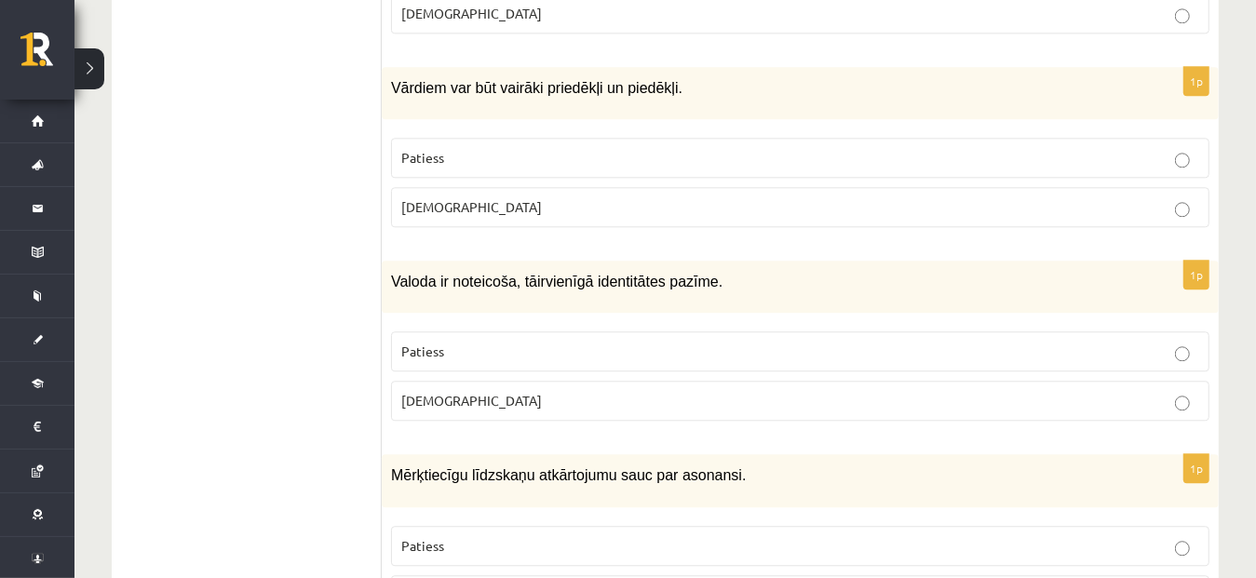
scroll to position [2847, 0]
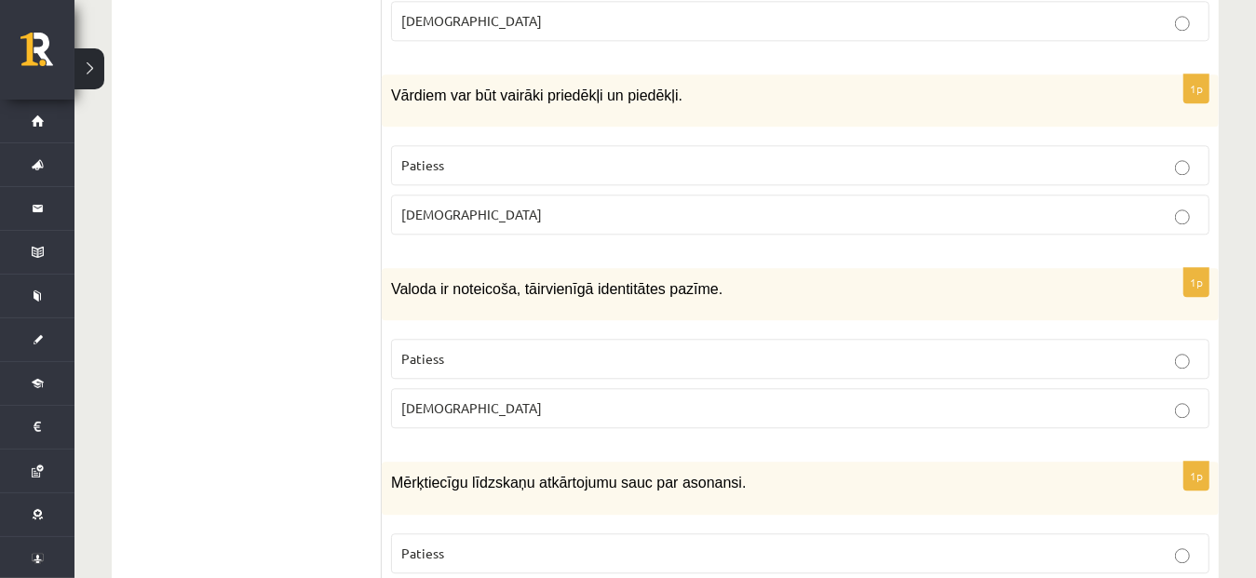
click at [888, 156] on p "Patiess" at bounding box center [800, 166] width 798 height 20
click at [630, 399] on p "Aplams" at bounding box center [800, 409] width 798 height 20
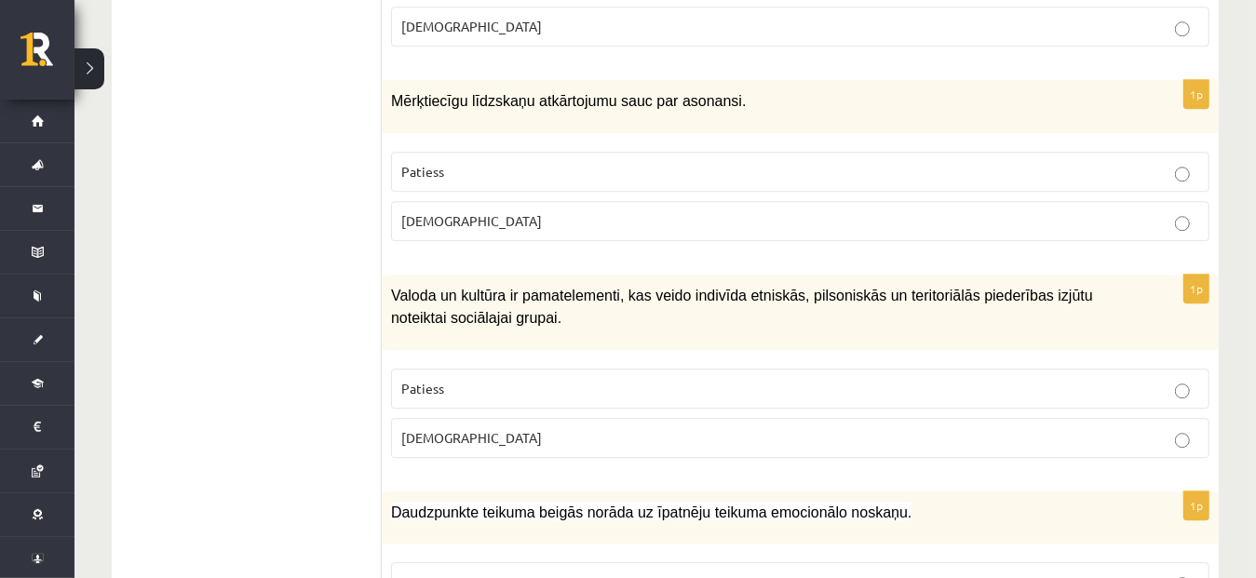
scroll to position [3237, 0]
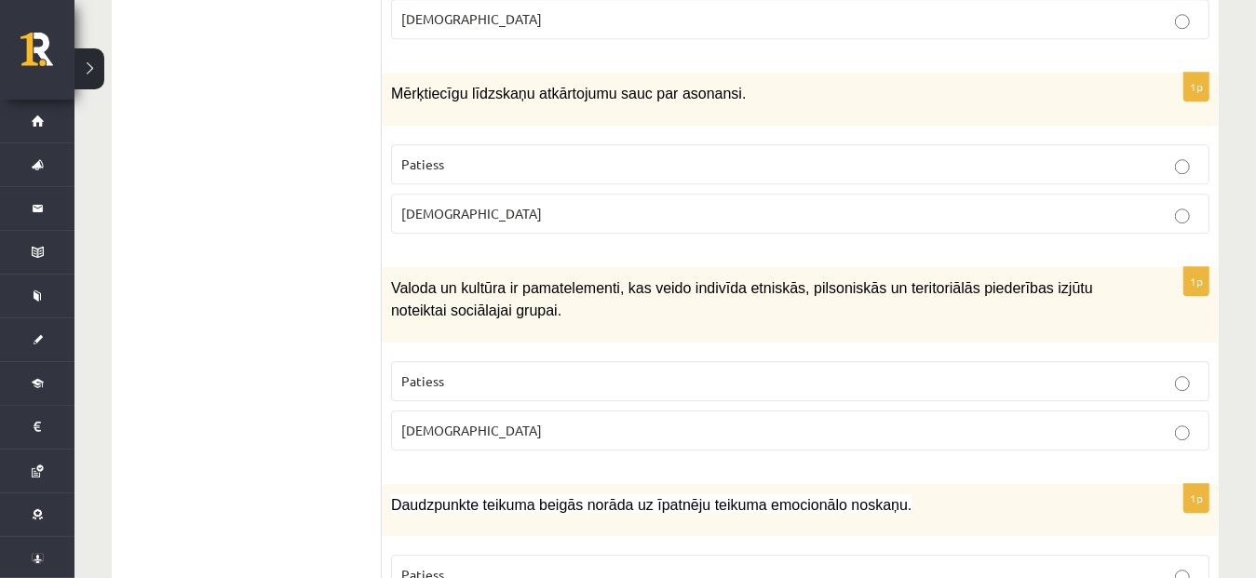
click at [1041, 204] on p "Aplams" at bounding box center [800, 214] width 798 height 20
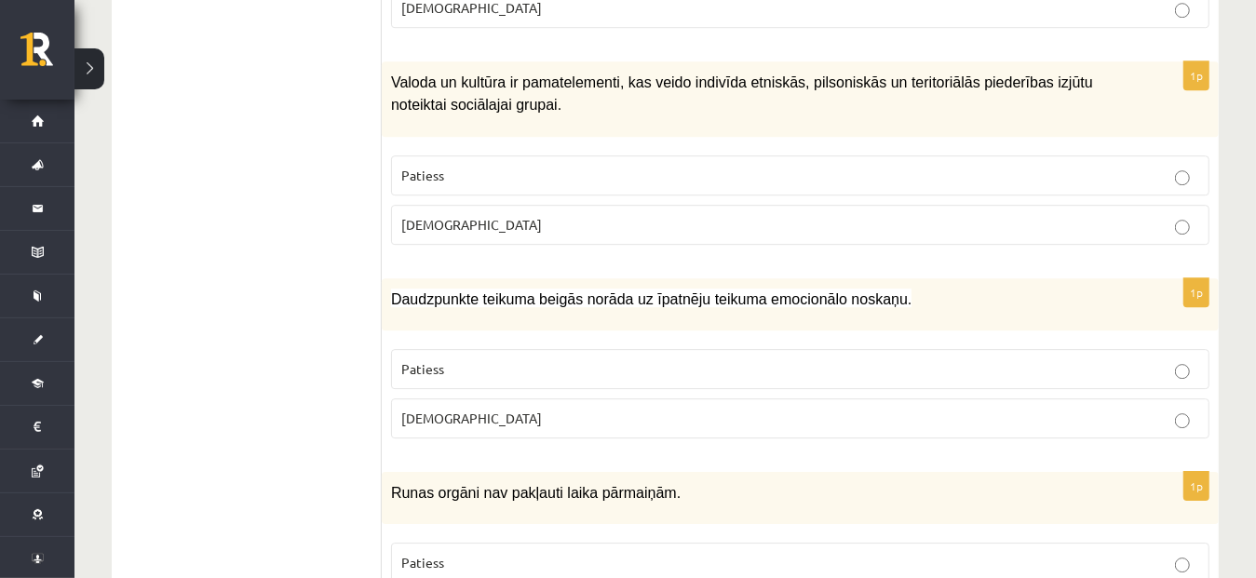
scroll to position [3451, 0]
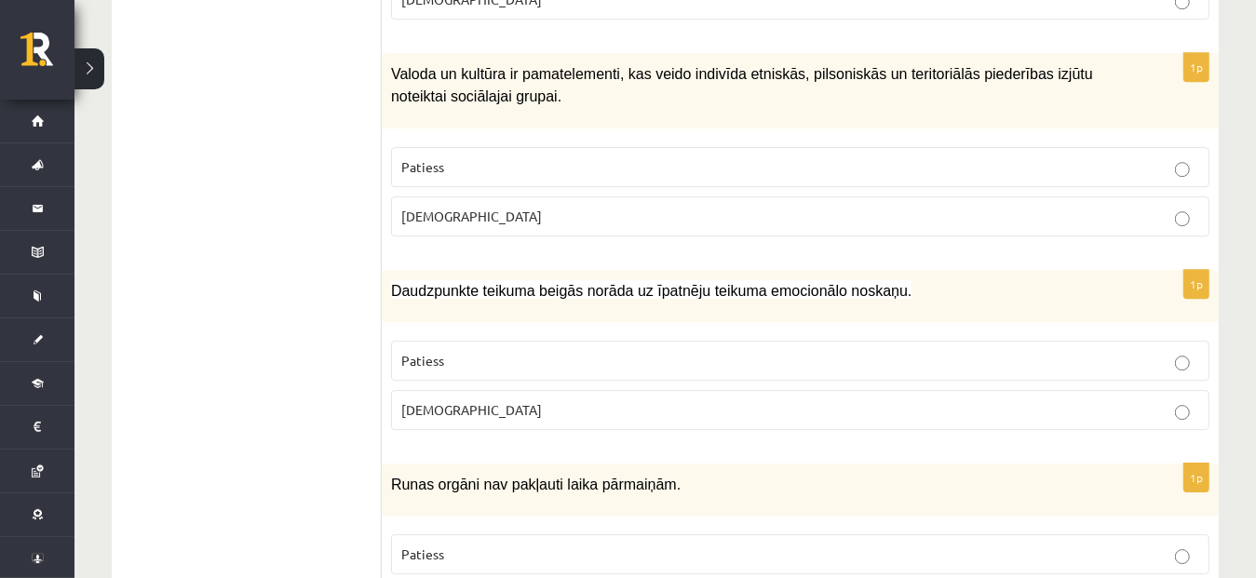
click at [699, 157] on p "Patiess" at bounding box center [800, 167] width 798 height 20
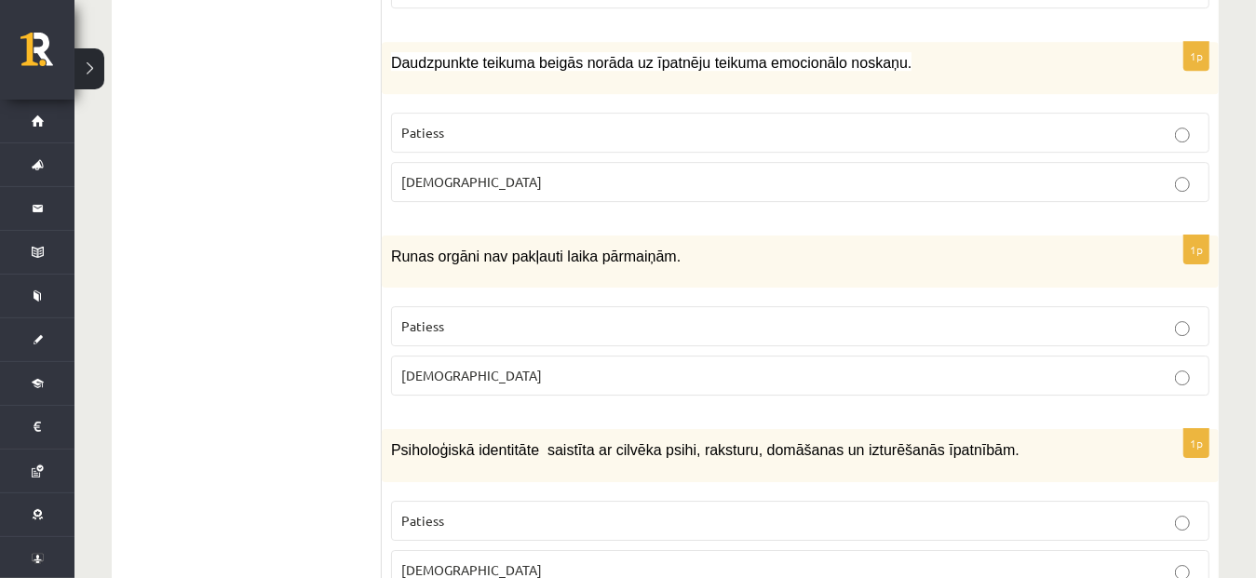
scroll to position [3656, 0]
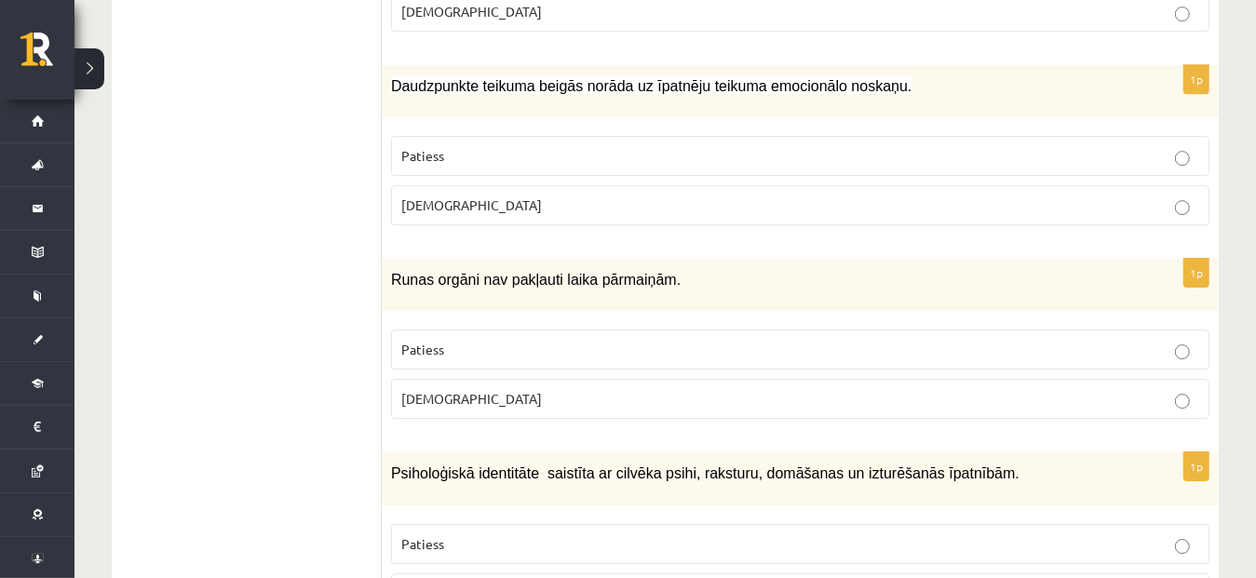
click at [965, 136] on label "Patiess" at bounding box center [800, 156] width 819 height 40
click at [1096, 389] on p "Aplams" at bounding box center [800, 399] width 798 height 20
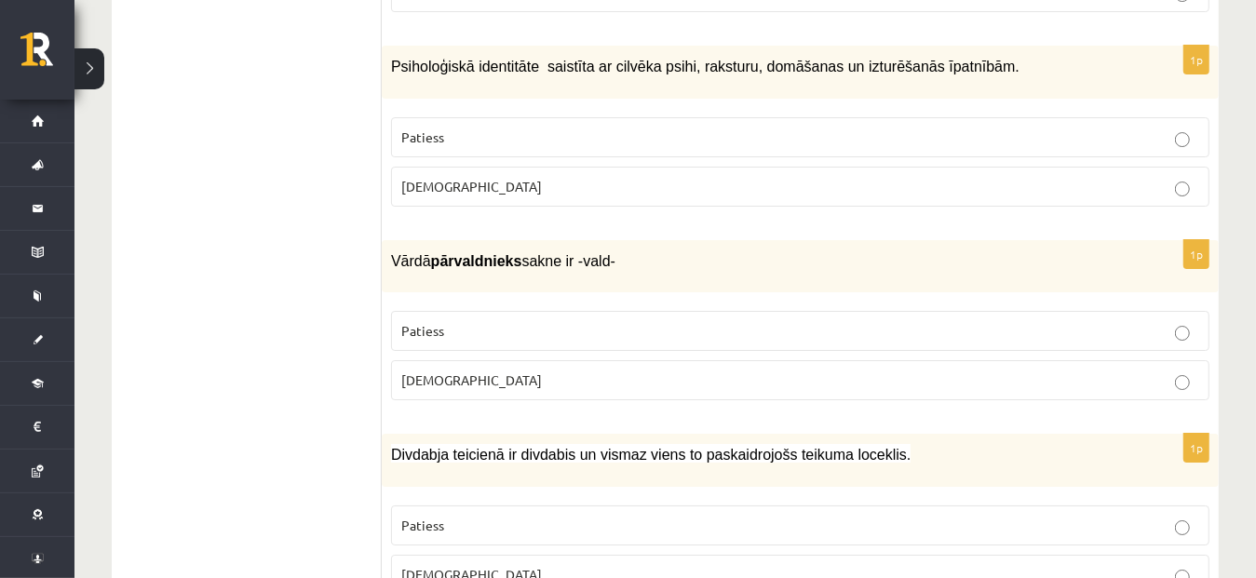
scroll to position [4055, 0]
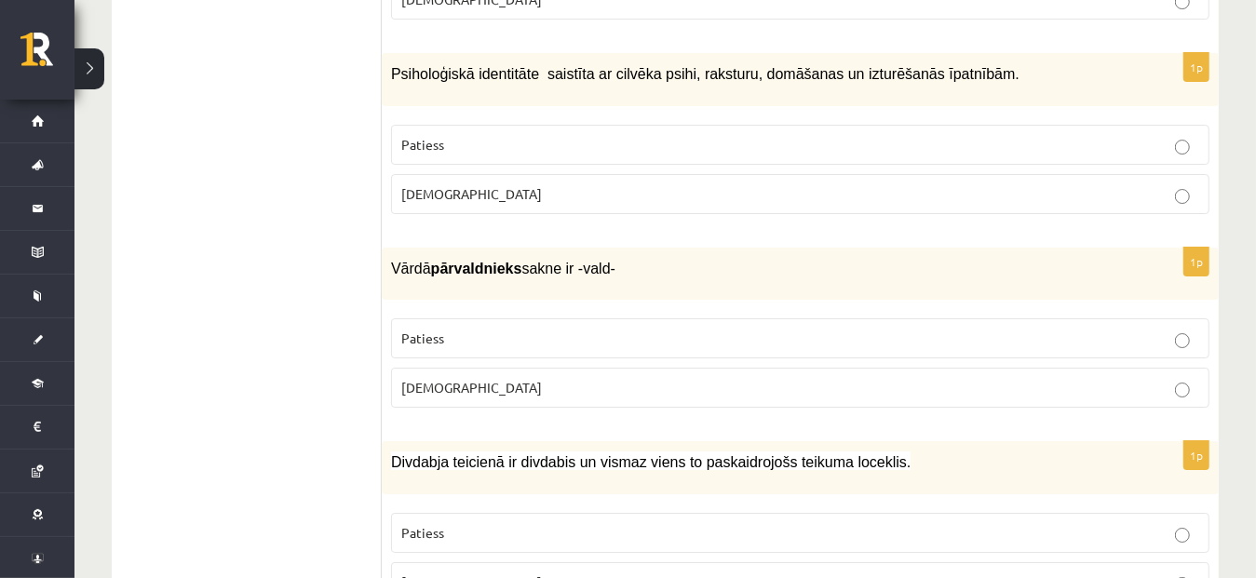
click at [753, 135] on p "Patiess" at bounding box center [800, 145] width 798 height 20
click at [476, 319] on label "Patiess" at bounding box center [800, 339] width 819 height 40
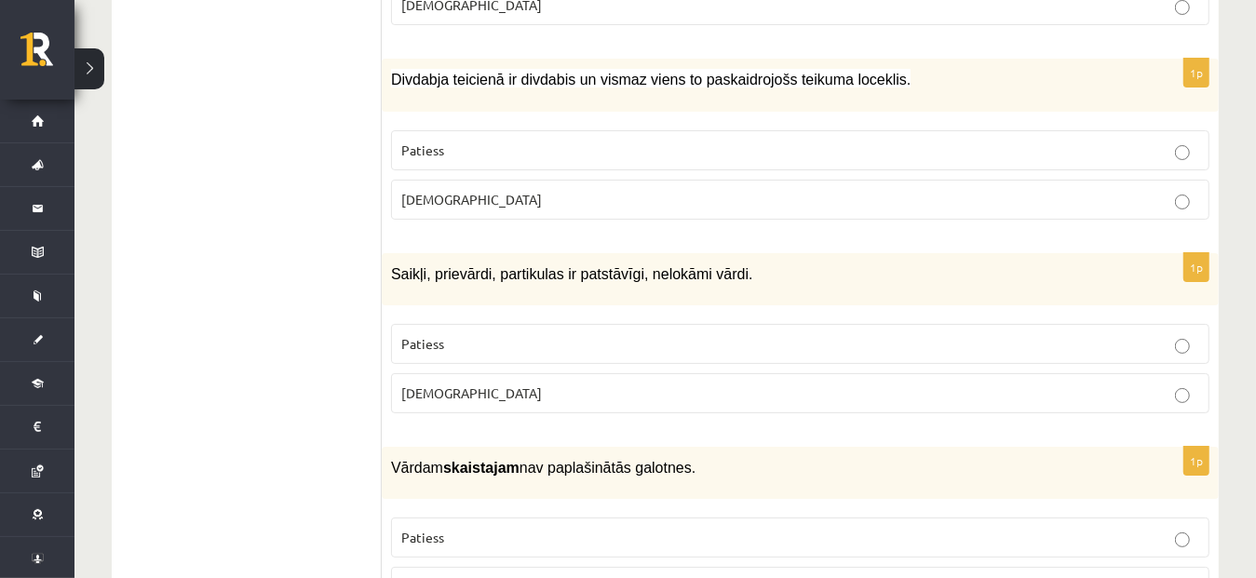
scroll to position [4423, 0]
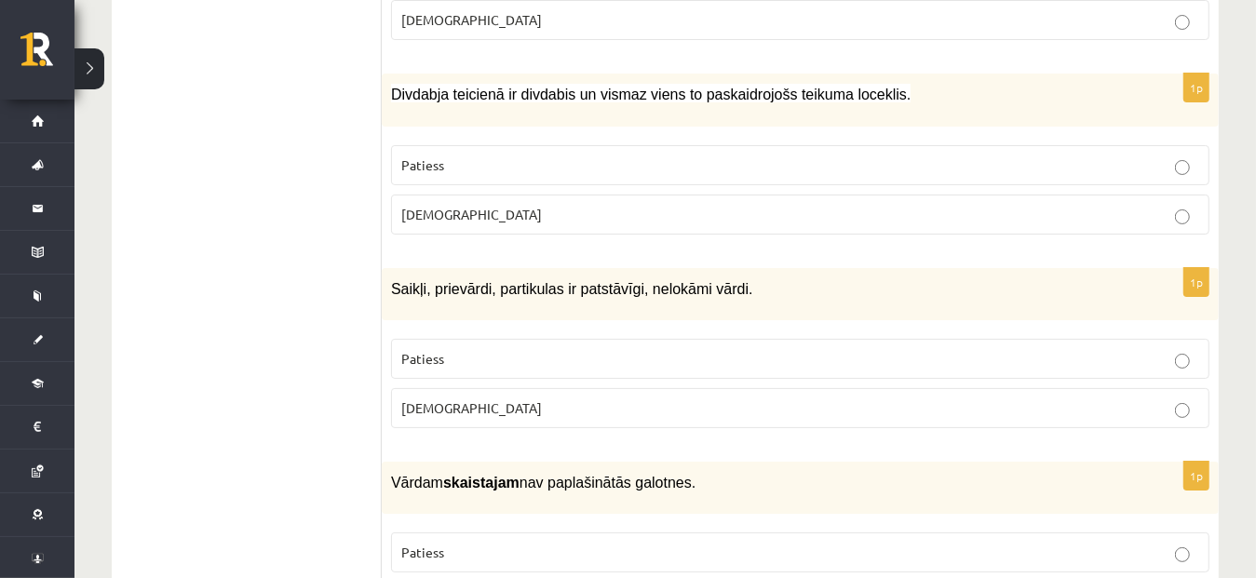
click at [1037, 156] on p "Patiess" at bounding box center [800, 166] width 798 height 20
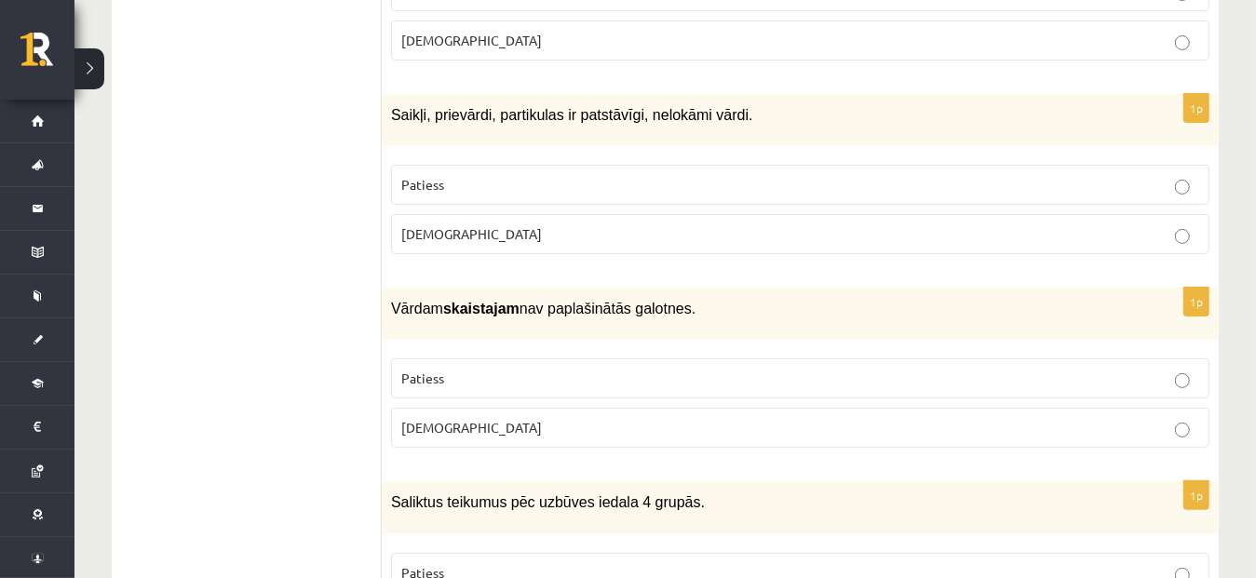
scroll to position [4606, 0]
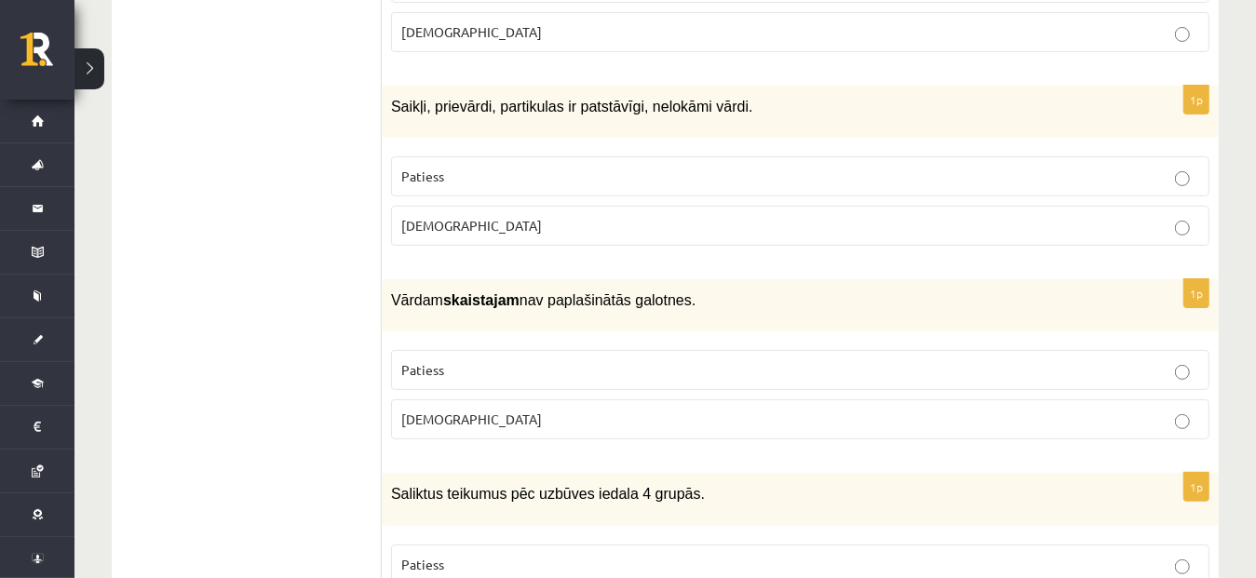
click at [553, 216] on p "Aplams" at bounding box center [800, 226] width 798 height 20
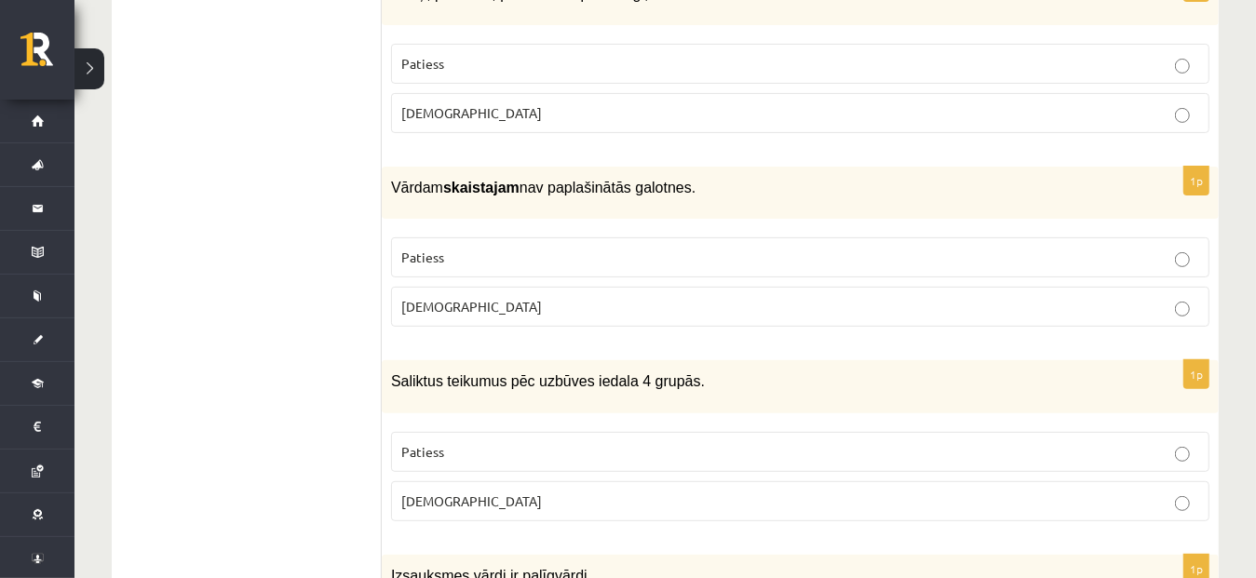
scroll to position [4710, 0]
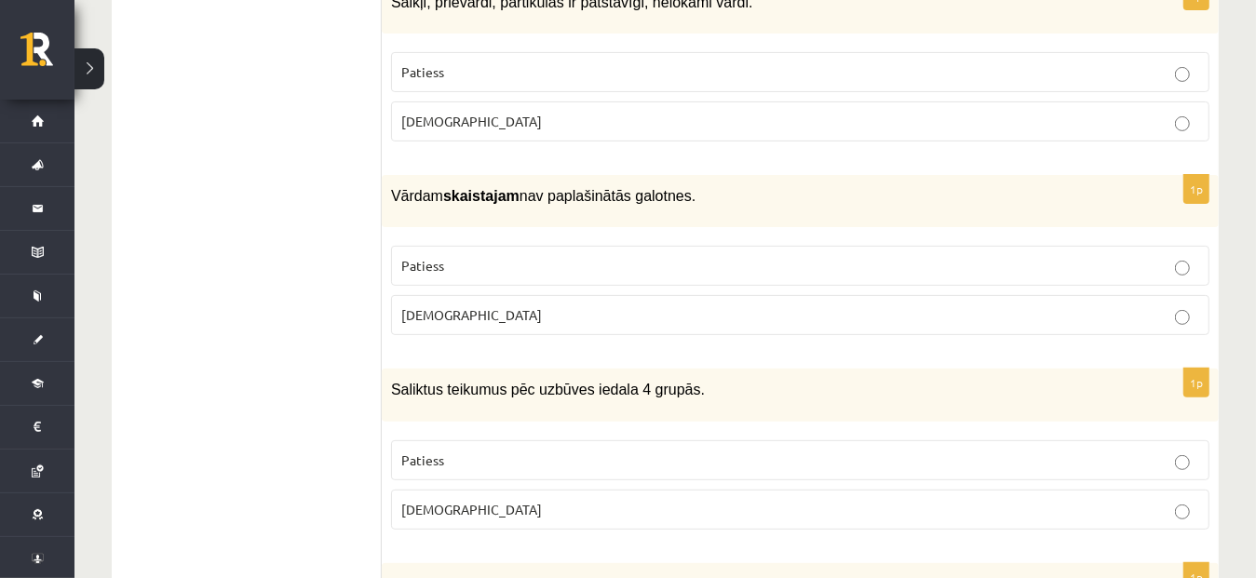
click at [978, 237] on fieldset "Patiess Aplams" at bounding box center [800, 289] width 819 height 104
click at [993, 305] on p "Aplams" at bounding box center [800, 315] width 798 height 20
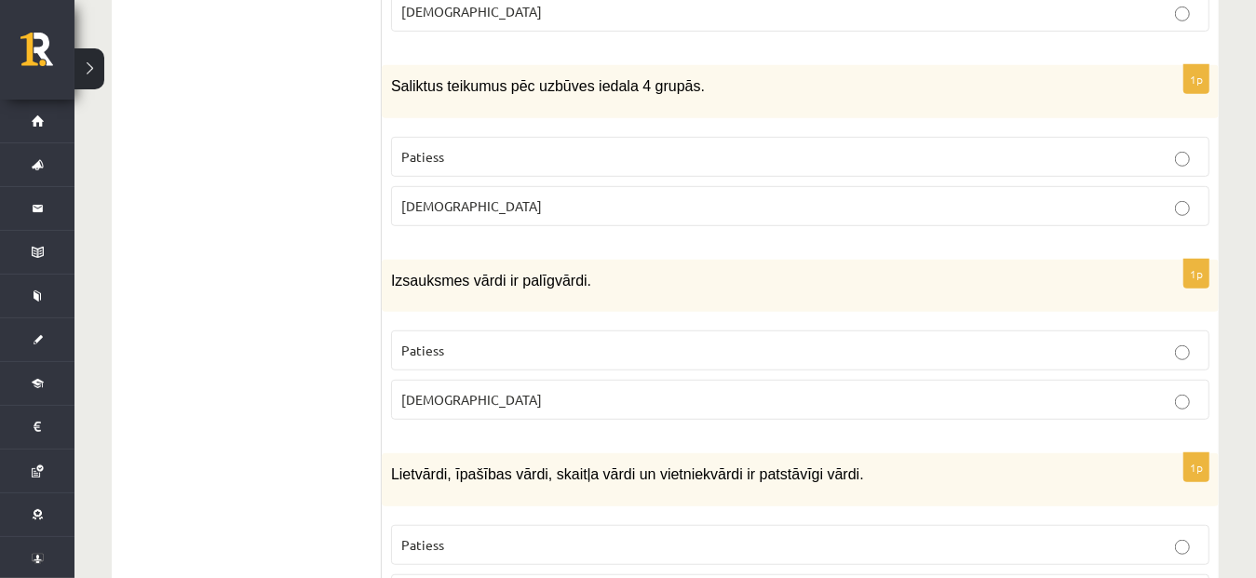
scroll to position [5014, 0]
click at [823, 197] on p "Aplams" at bounding box center [800, 207] width 798 height 20
click at [699, 341] on p "Patiess" at bounding box center [800, 351] width 798 height 20
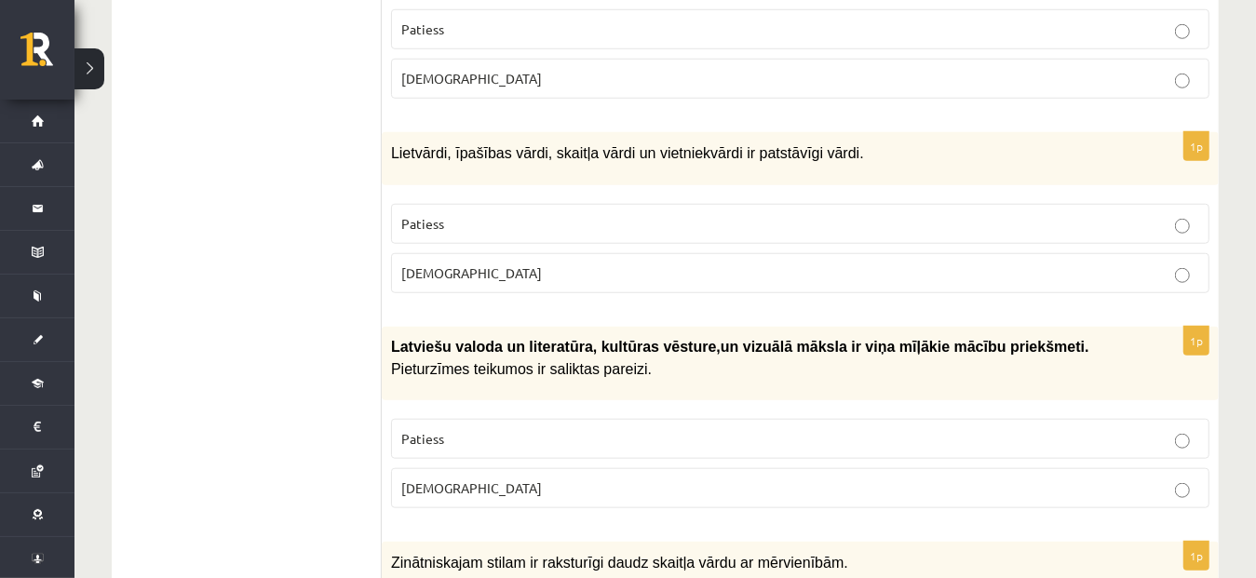
scroll to position [5343, 0]
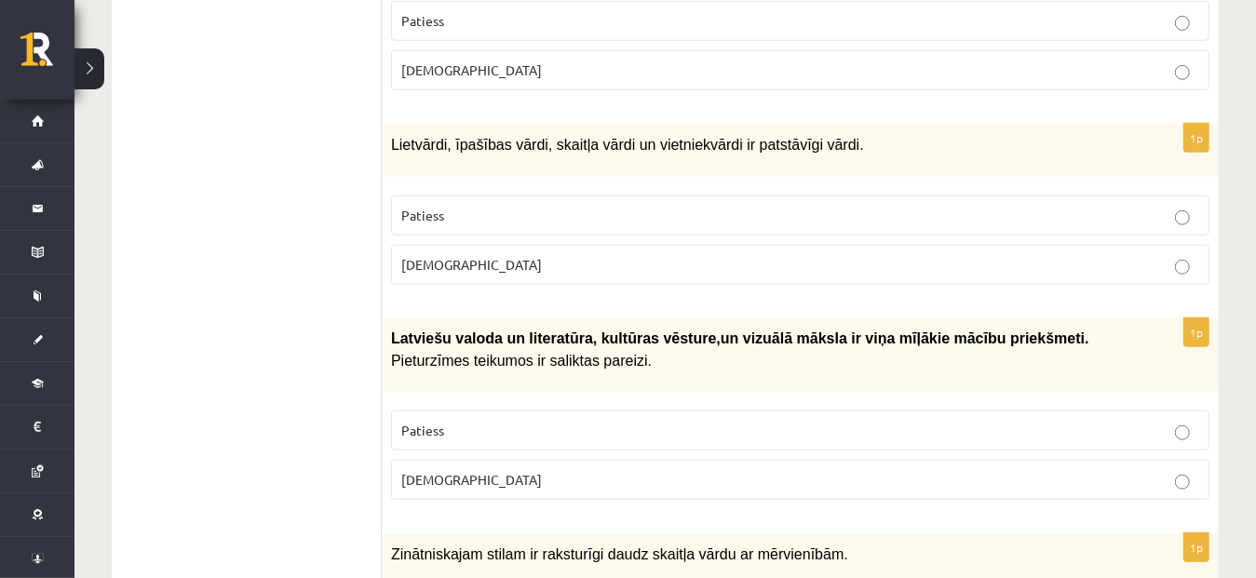
click at [1095, 206] on p "Patiess" at bounding box center [800, 216] width 798 height 20
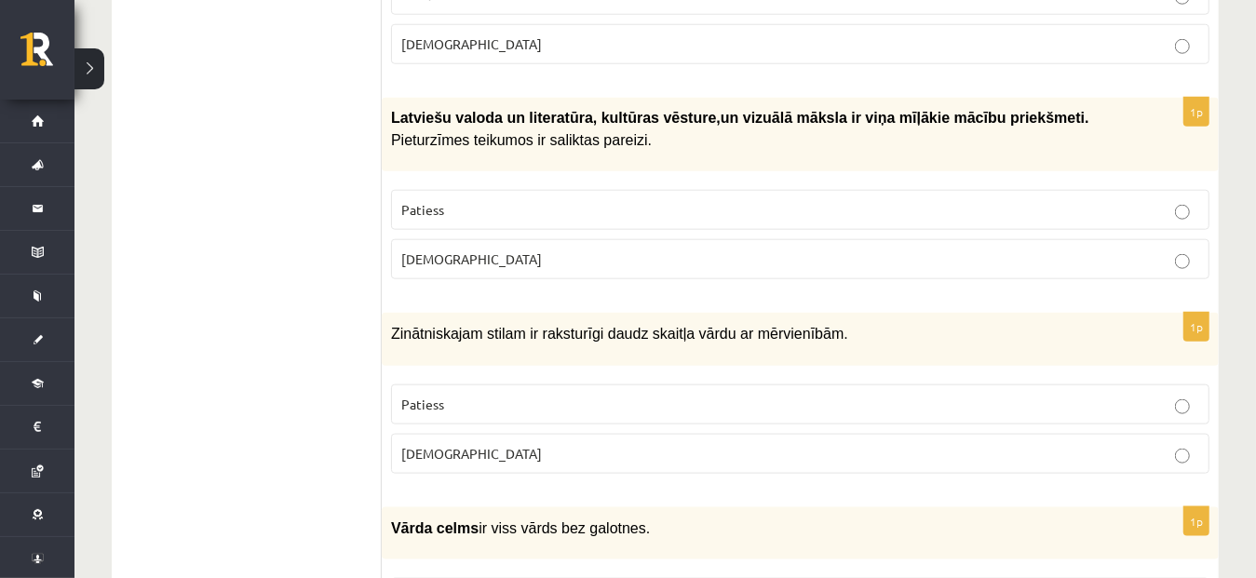
scroll to position [5548, 0]
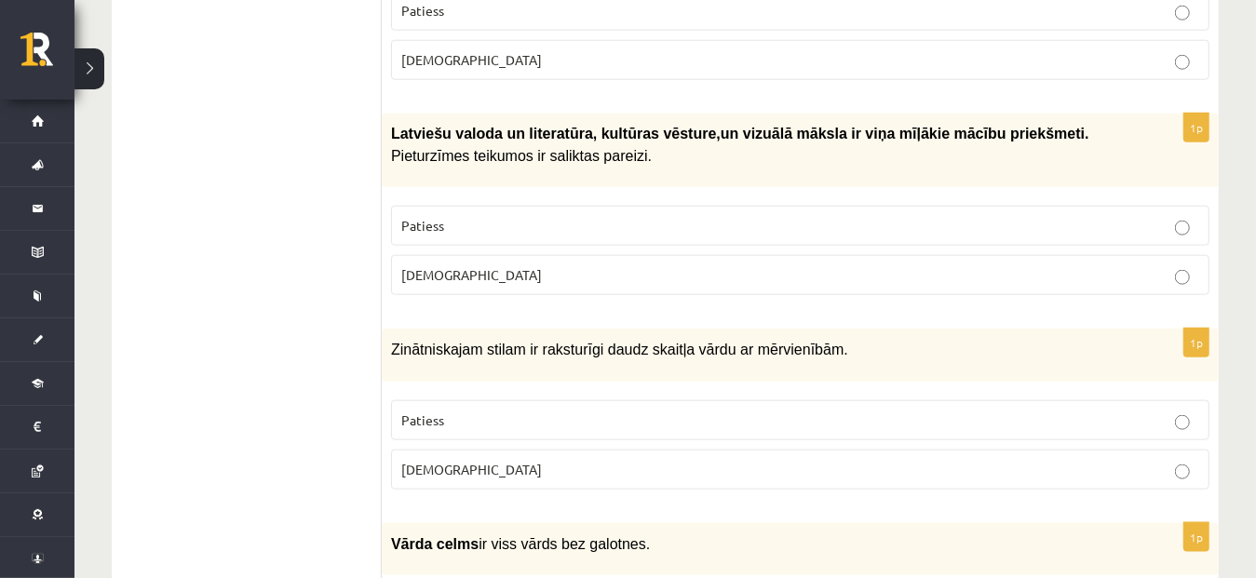
click at [734, 265] on p "Aplams" at bounding box center [800, 275] width 798 height 20
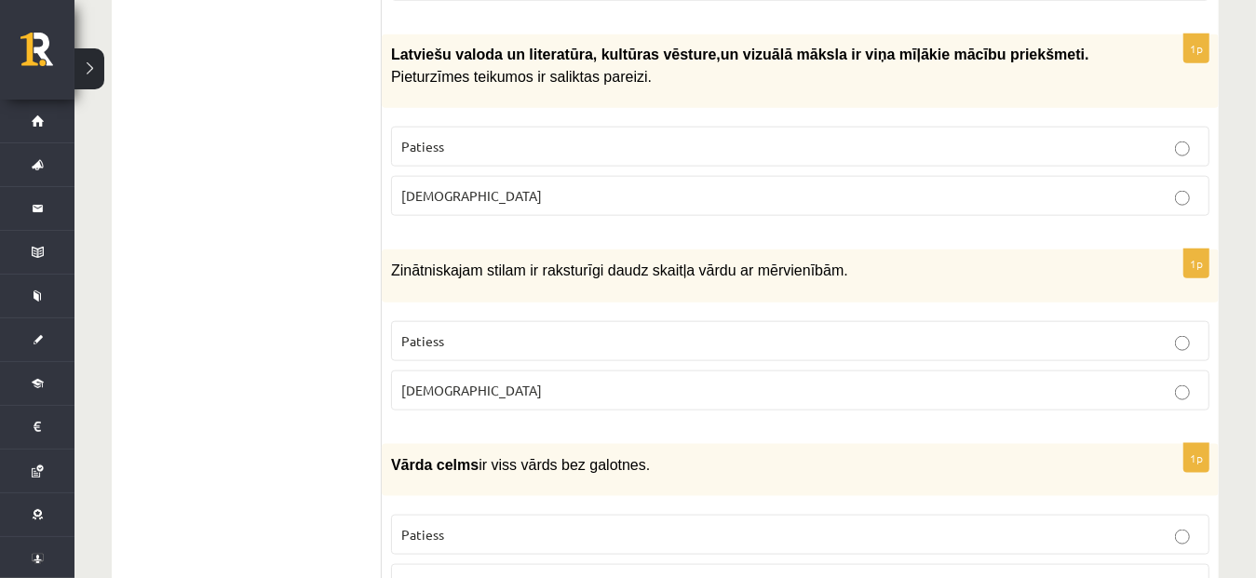
scroll to position [5651, 0]
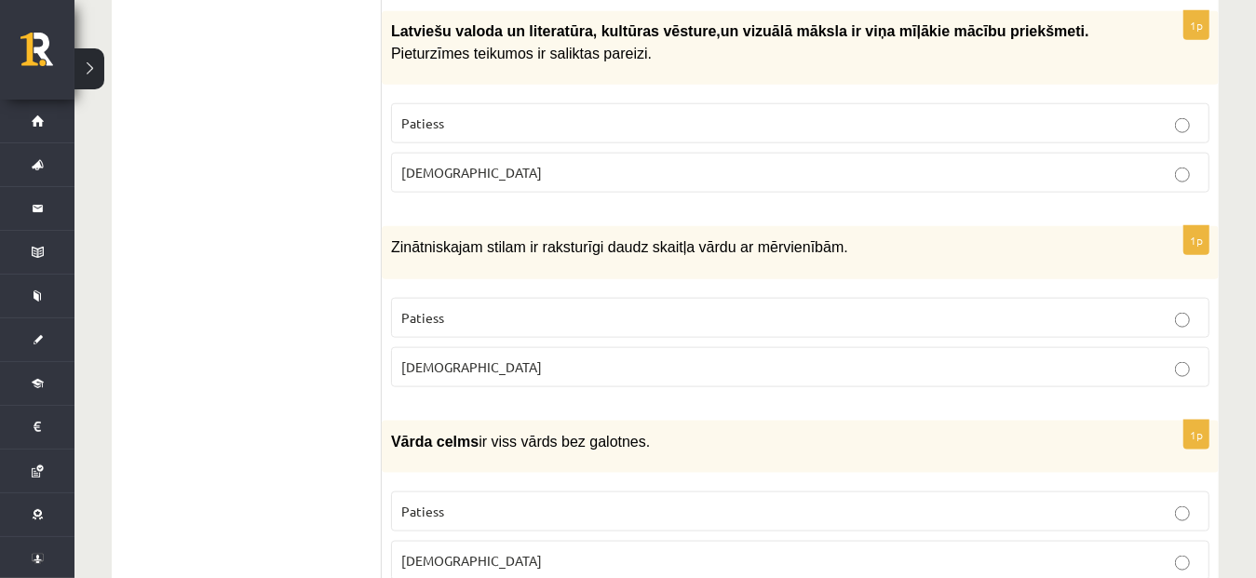
click at [544, 502] on p "Patiess" at bounding box center [800, 512] width 798 height 20
click at [659, 298] on label "Patiess" at bounding box center [800, 318] width 819 height 40
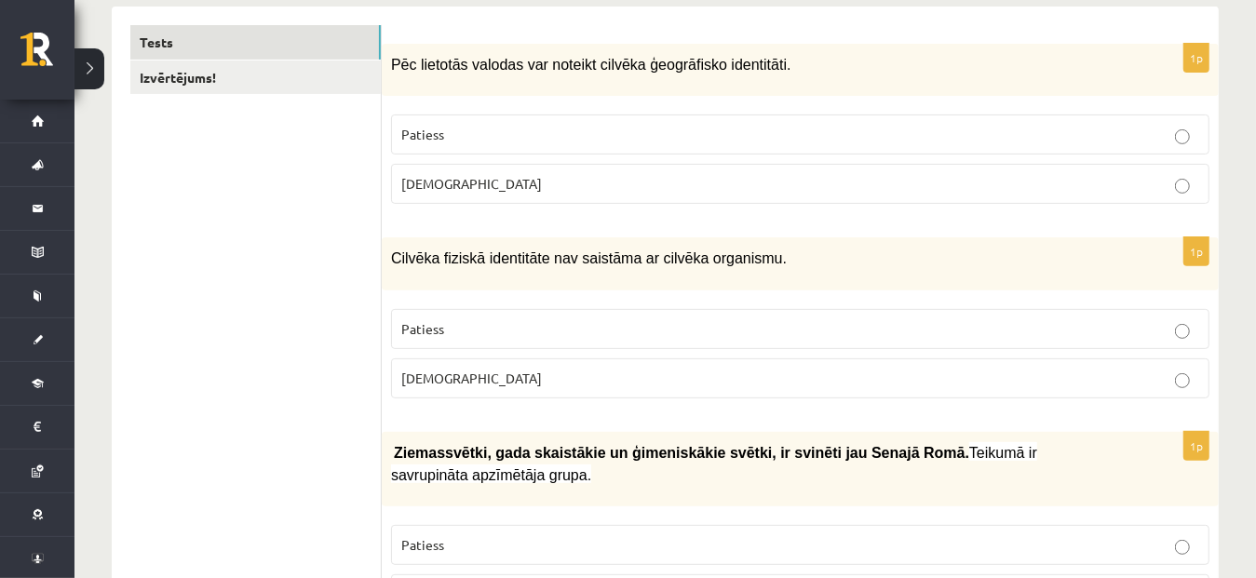
scroll to position [301, 0]
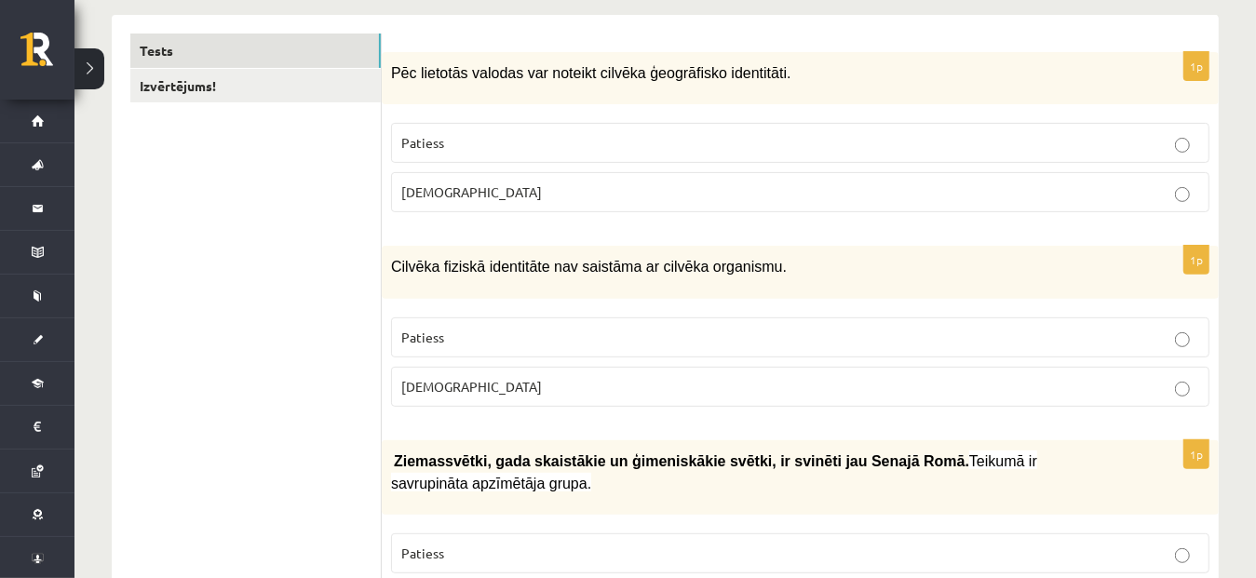
click at [995, 136] on p "Patiess" at bounding box center [800, 143] width 798 height 20
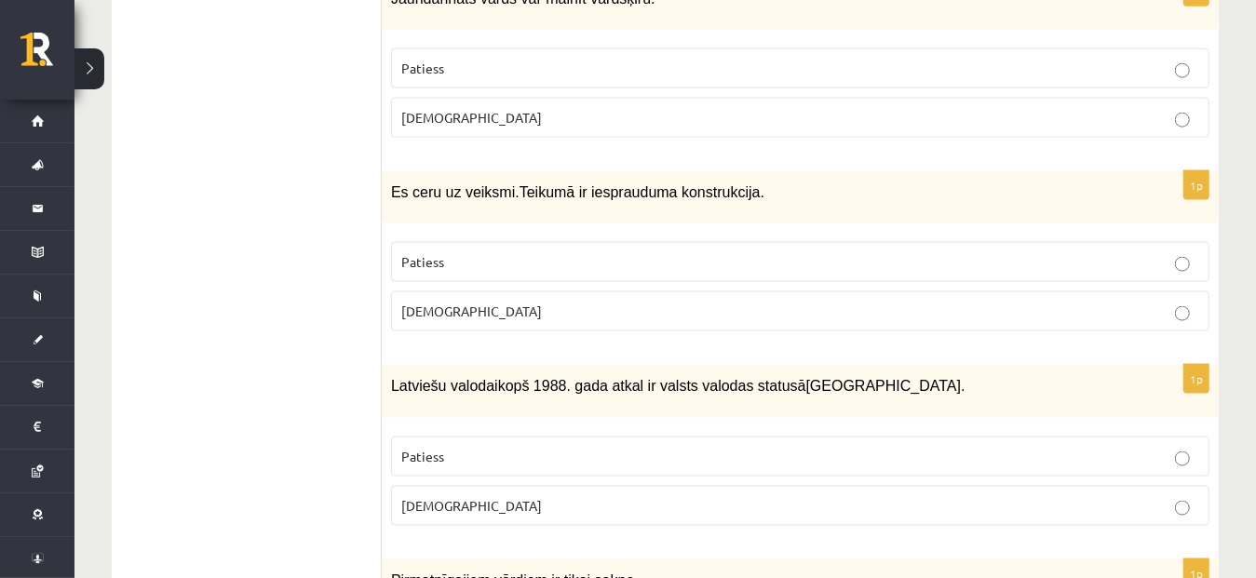
scroll to position [1609, 0]
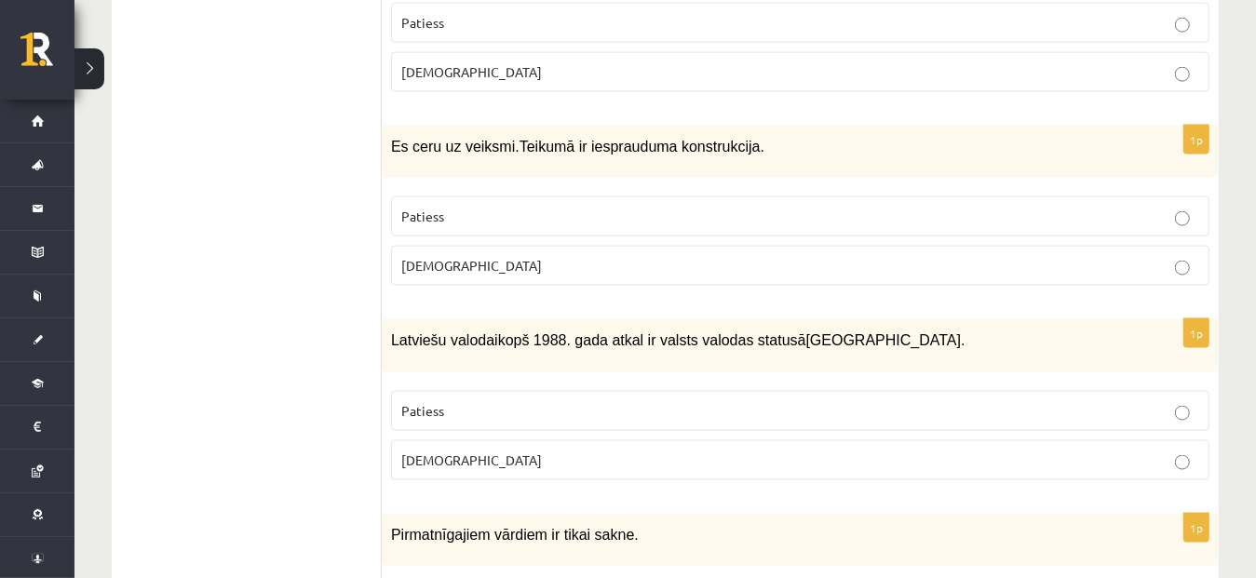
click at [942, 451] on p "Aplams" at bounding box center [800, 461] width 798 height 20
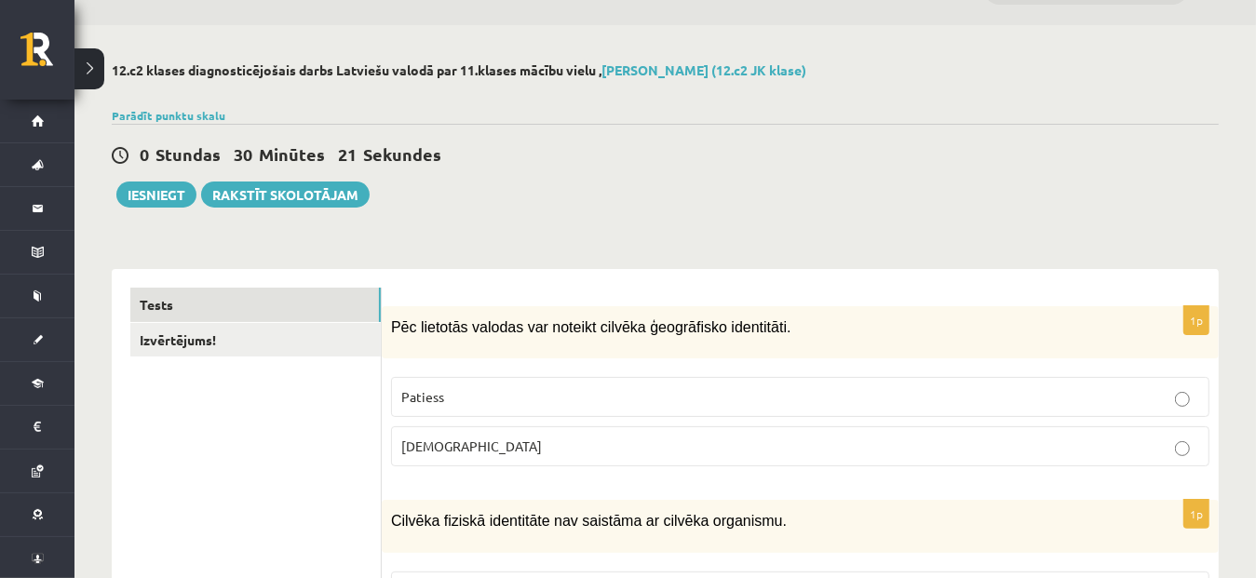
scroll to position [38, 0]
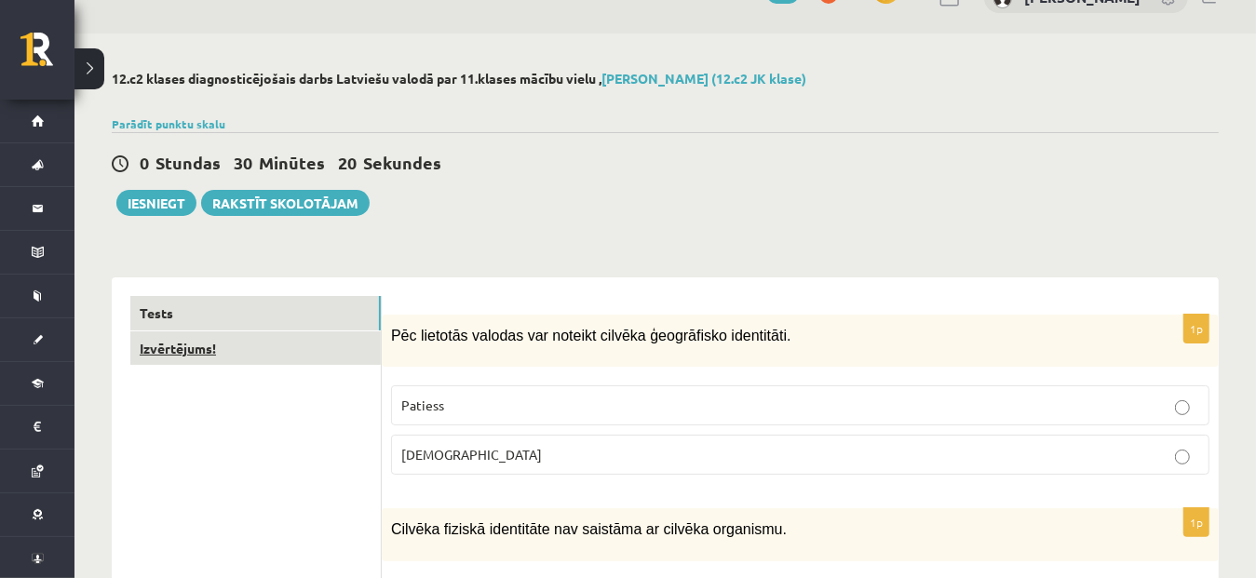
click at [189, 349] on link "Izvērtējums!" at bounding box center [255, 349] width 251 height 34
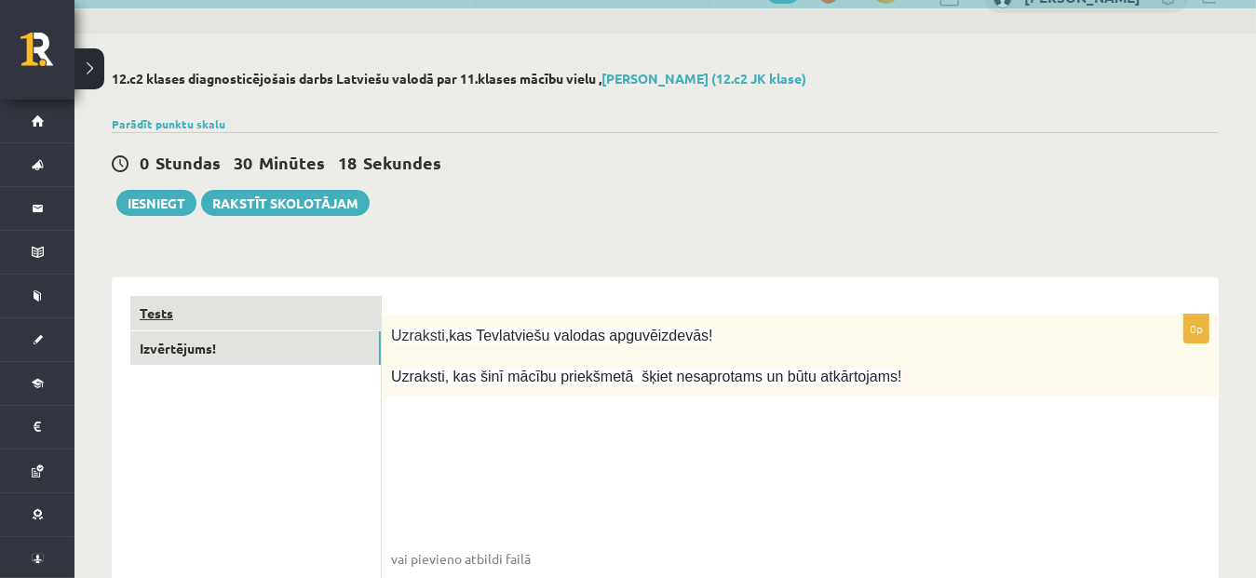
click at [181, 305] on link "Tests" at bounding box center [255, 313] width 251 height 34
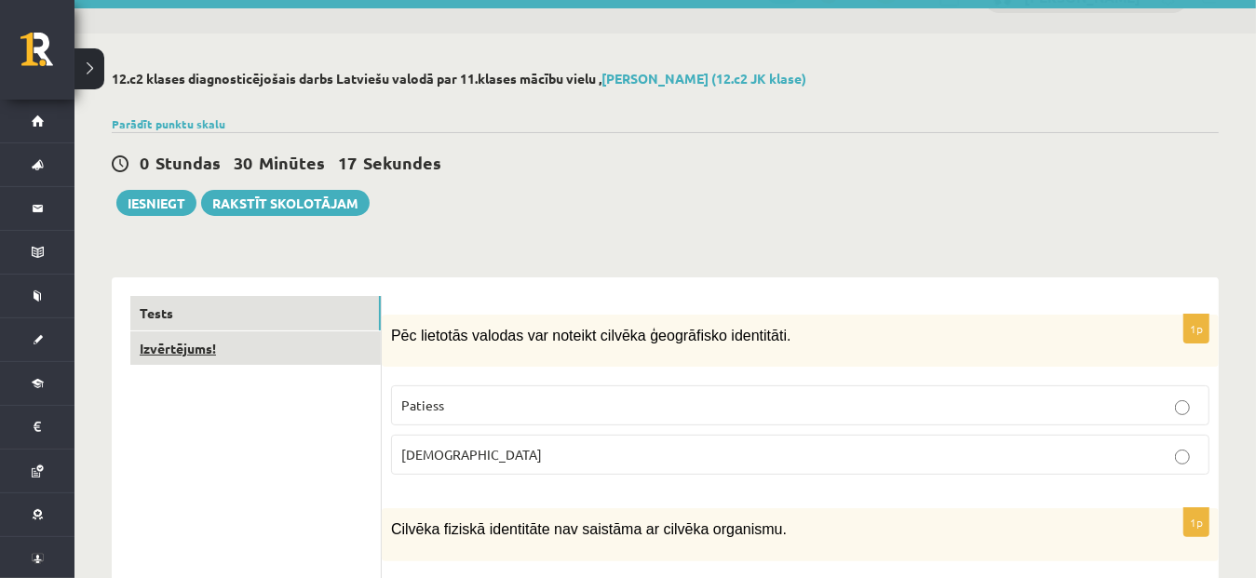
click at [170, 349] on link "Izvērtējums!" at bounding box center [255, 349] width 251 height 34
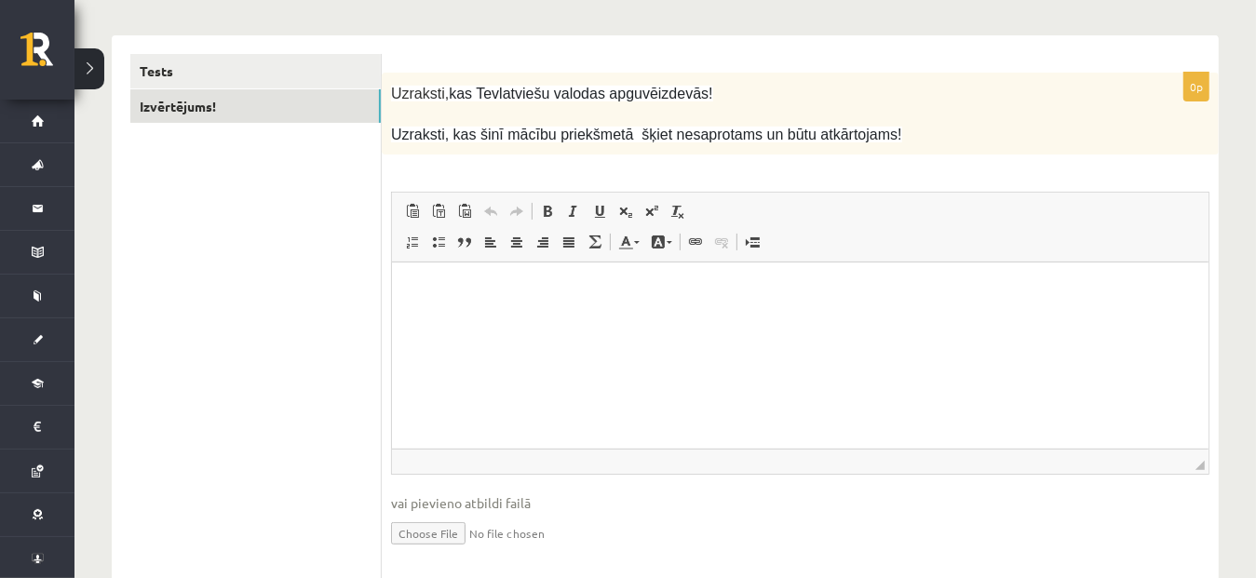
scroll to position [290, 0]
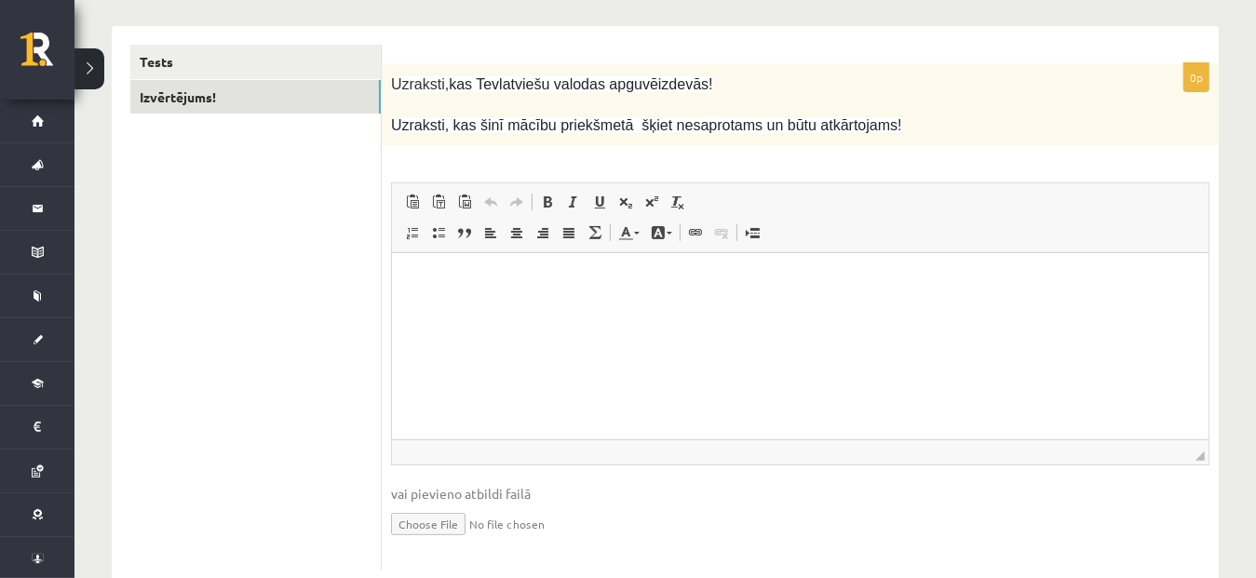
click at [693, 305] on html at bounding box center [799, 281] width 817 height 57
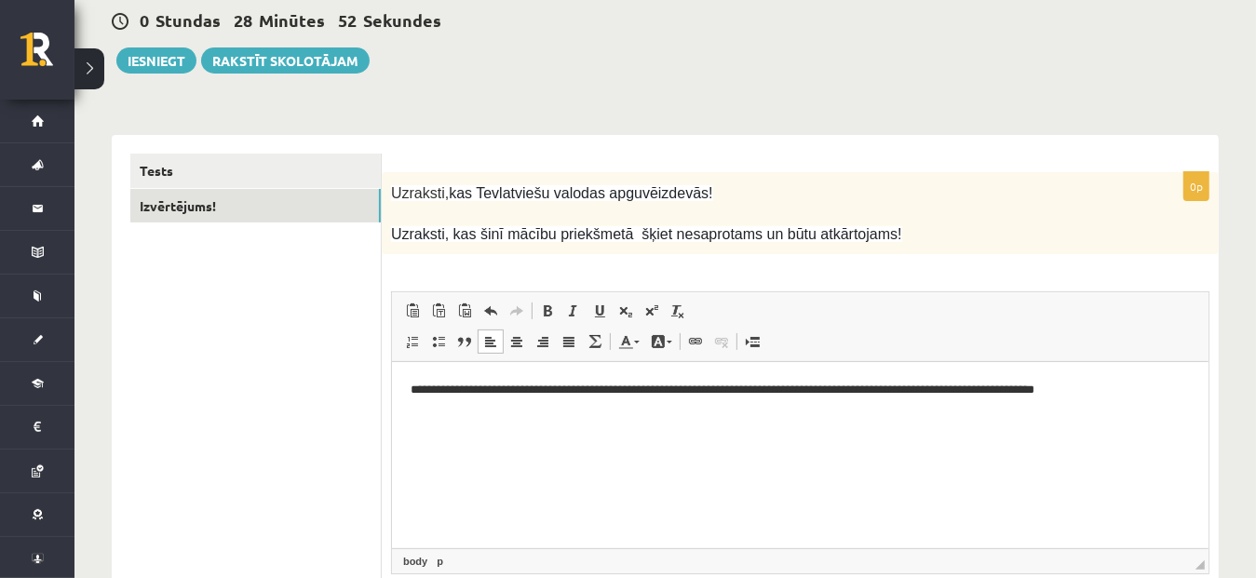
scroll to position [183, 0]
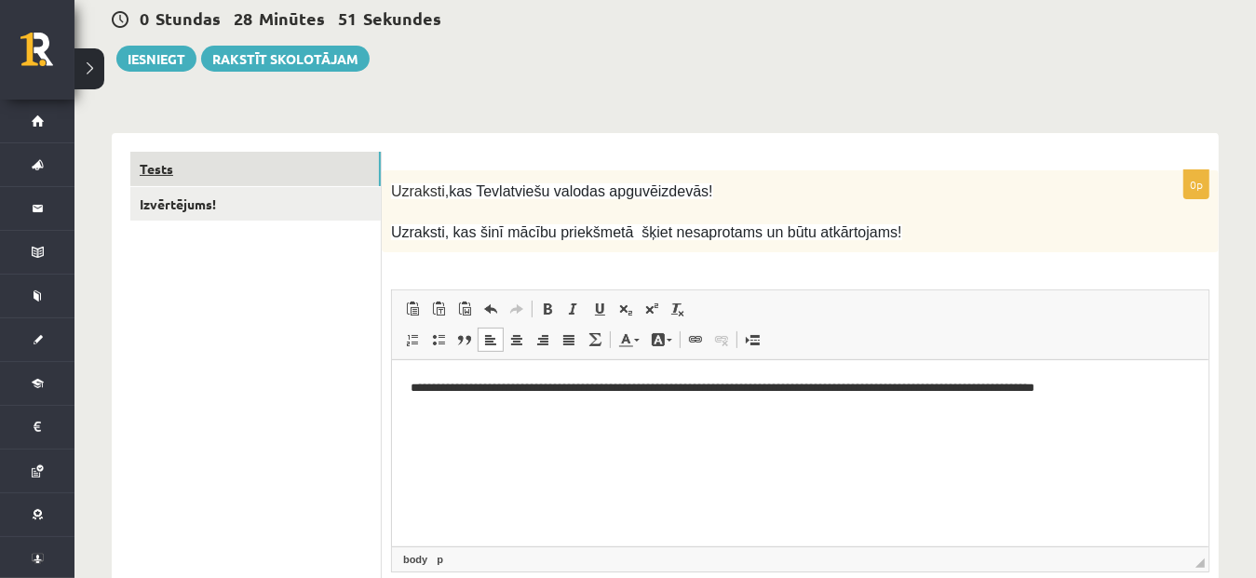
click at [168, 159] on link "Tests" at bounding box center [255, 169] width 251 height 34
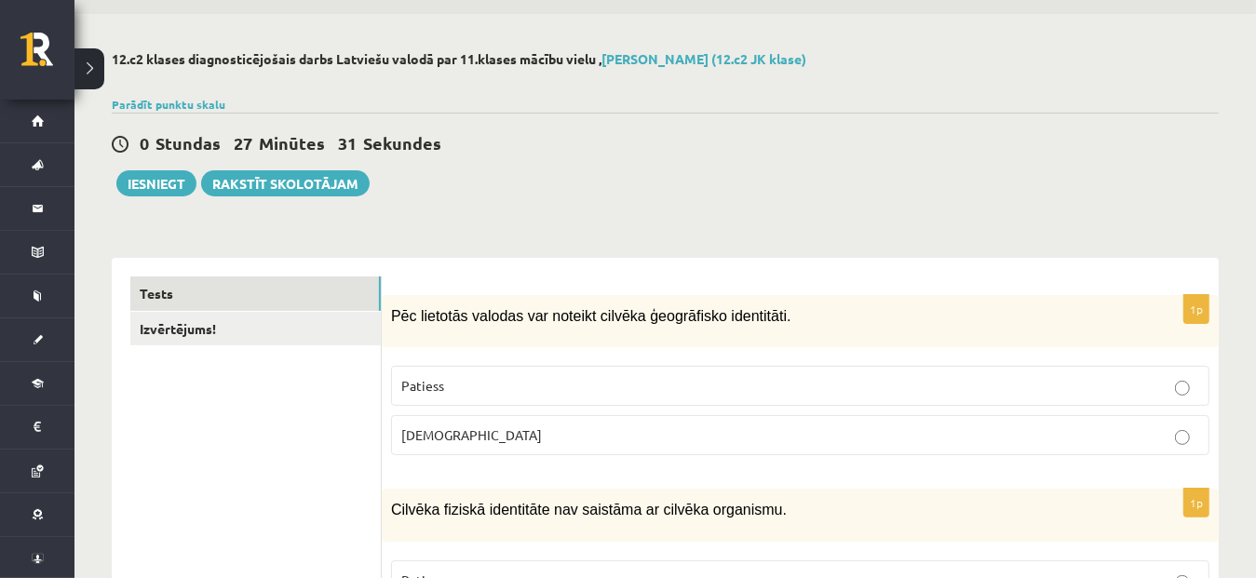
scroll to position [0, 0]
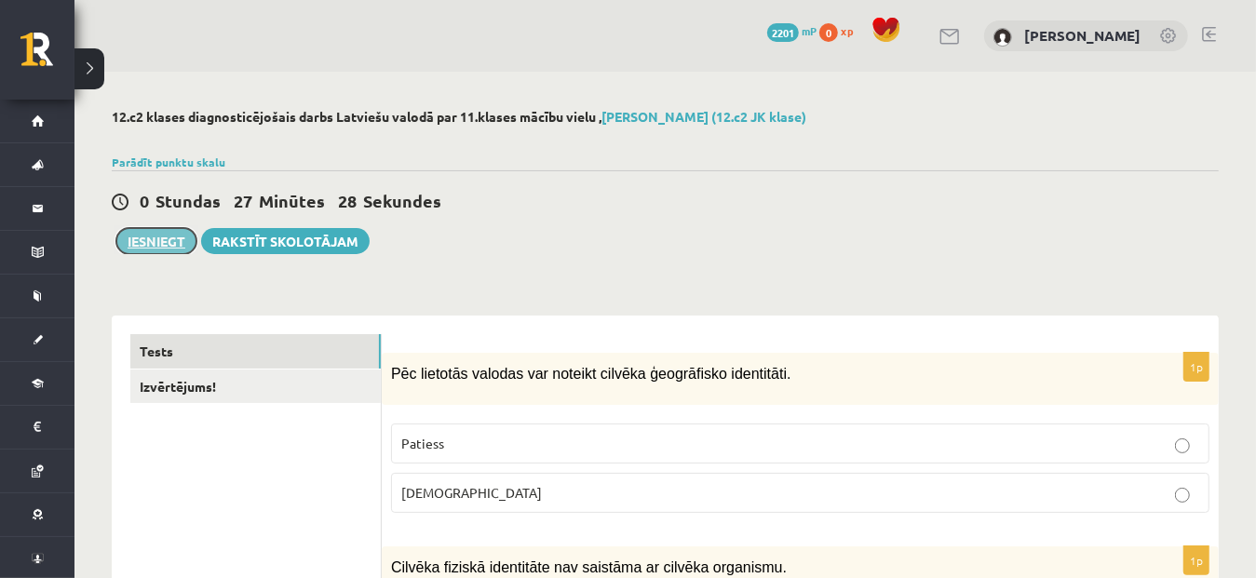
click at [140, 240] on button "Iesniegt" at bounding box center [156, 241] width 80 height 26
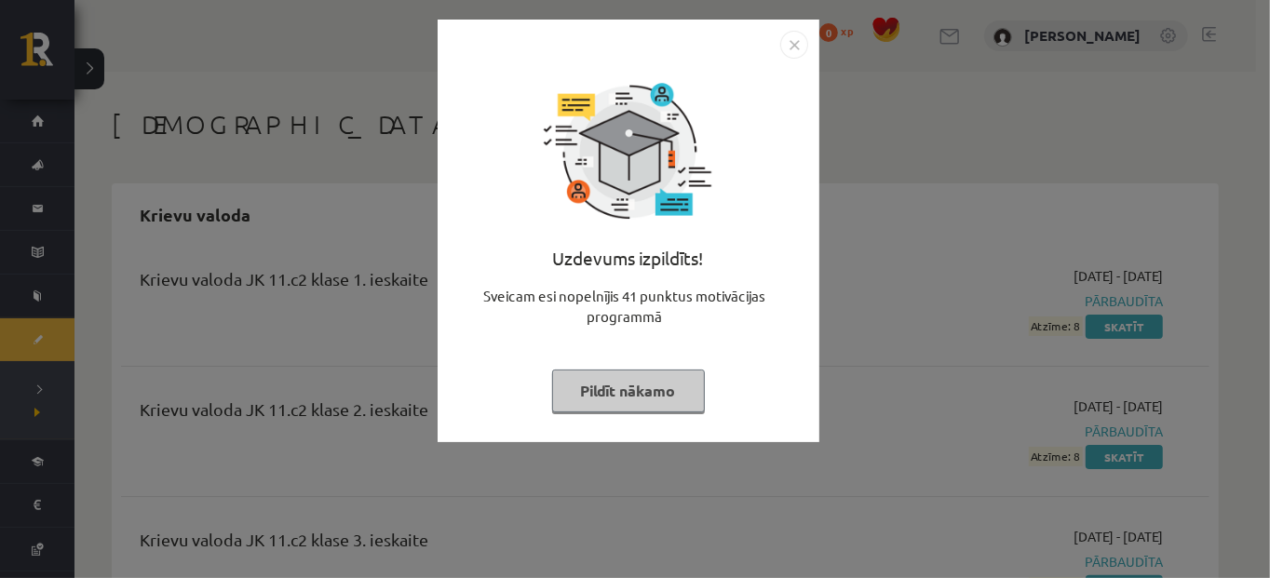
click at [646, 404] on button "Pildīt nākamo" at bounding box center [628, 391] width 153 height 43
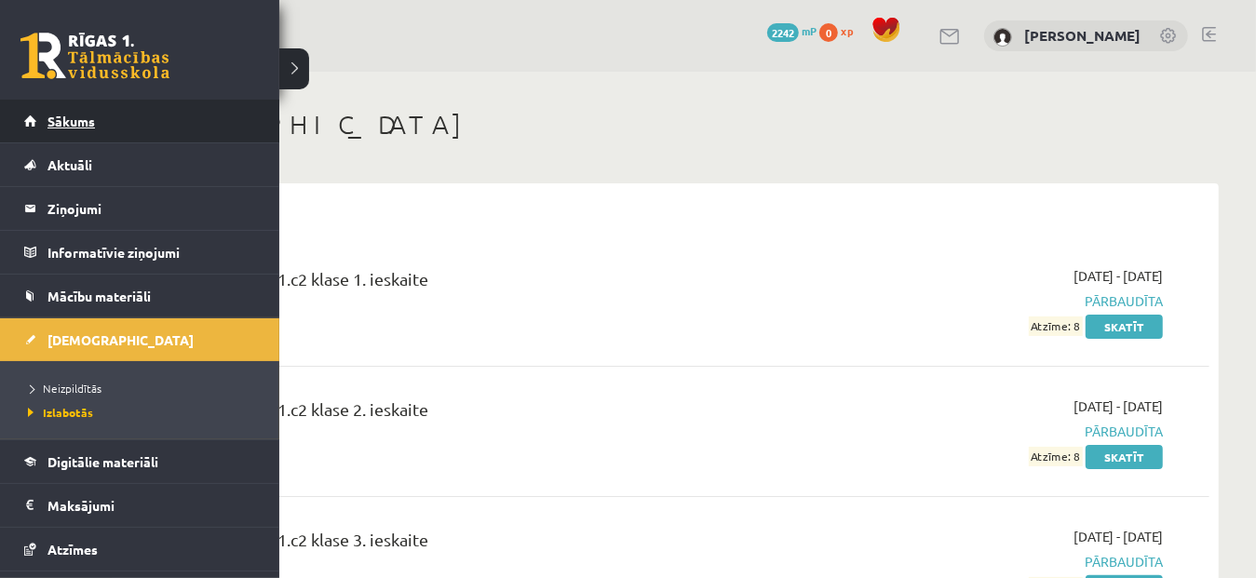
click at [54, 121] on span "Sākums" at bounding box center [72, 121] width 48 height 17
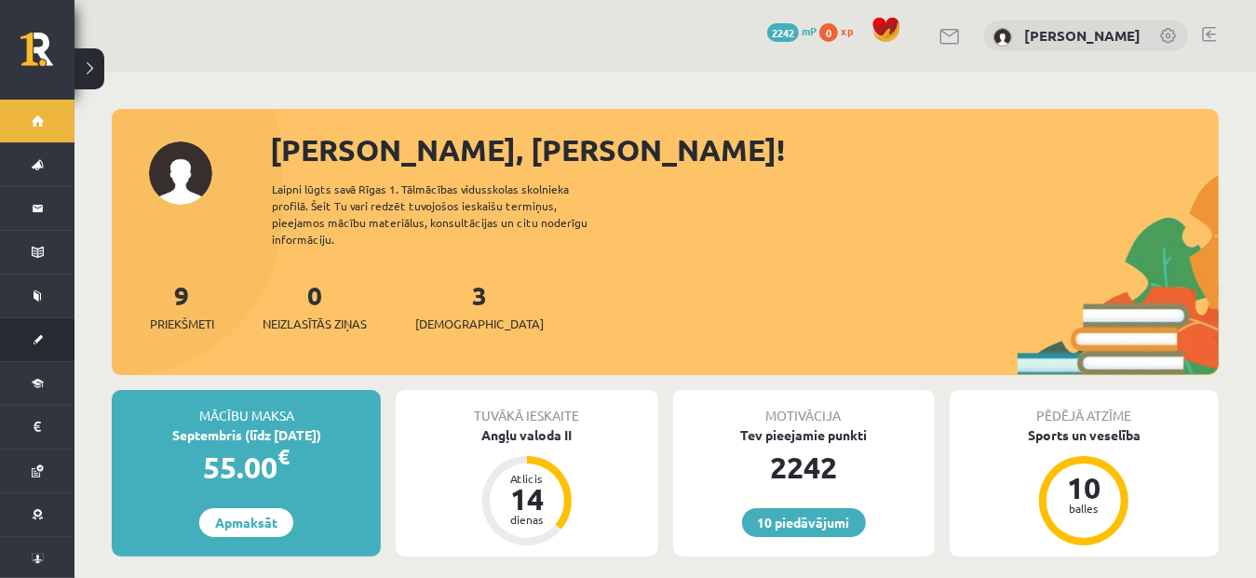
click at [24, 328] on link "[DEMOGRAPHIC_DATA]" at bounding box center [37, 340] width 75 height 43
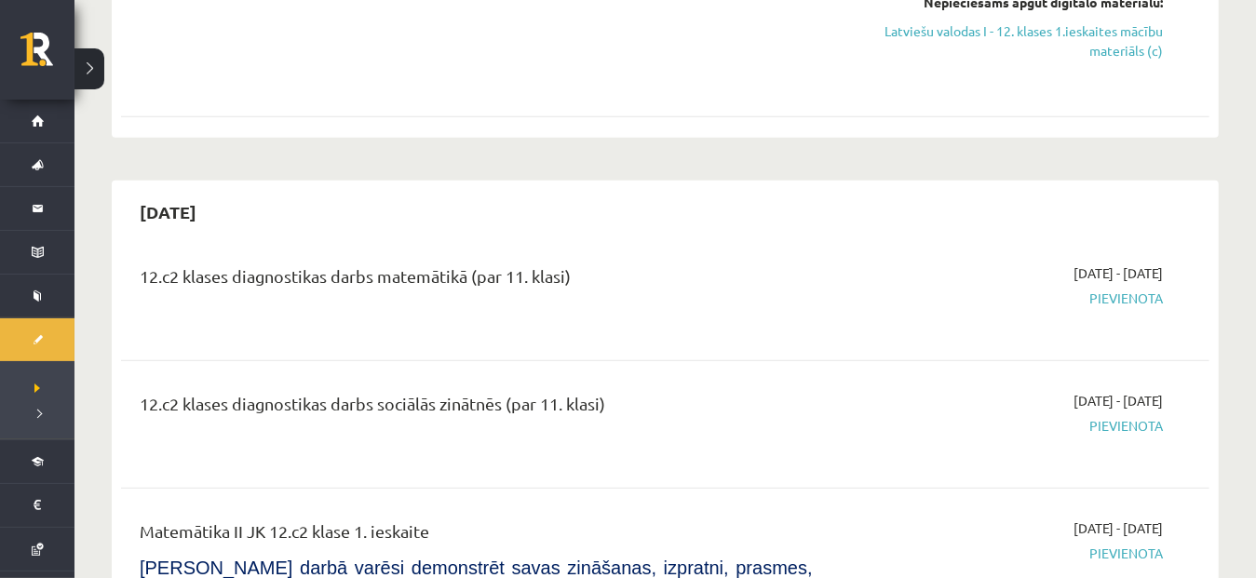
scroll to position [756, 0]
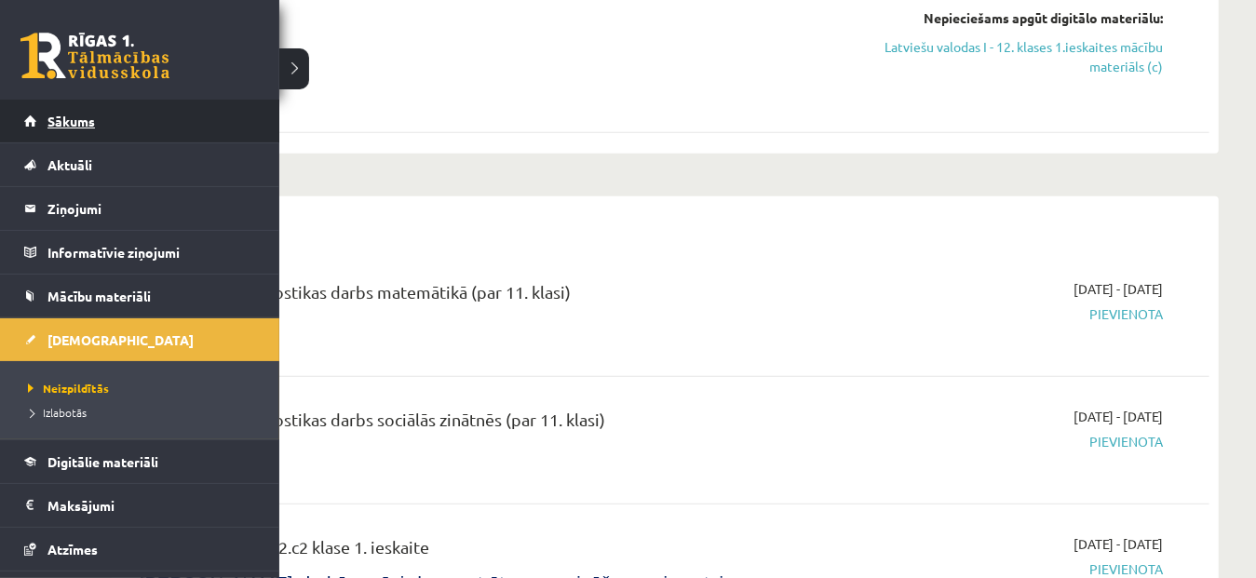
click at [48, 131] on link "Sākums" at bounding box center [140, 121] width 232 height 43
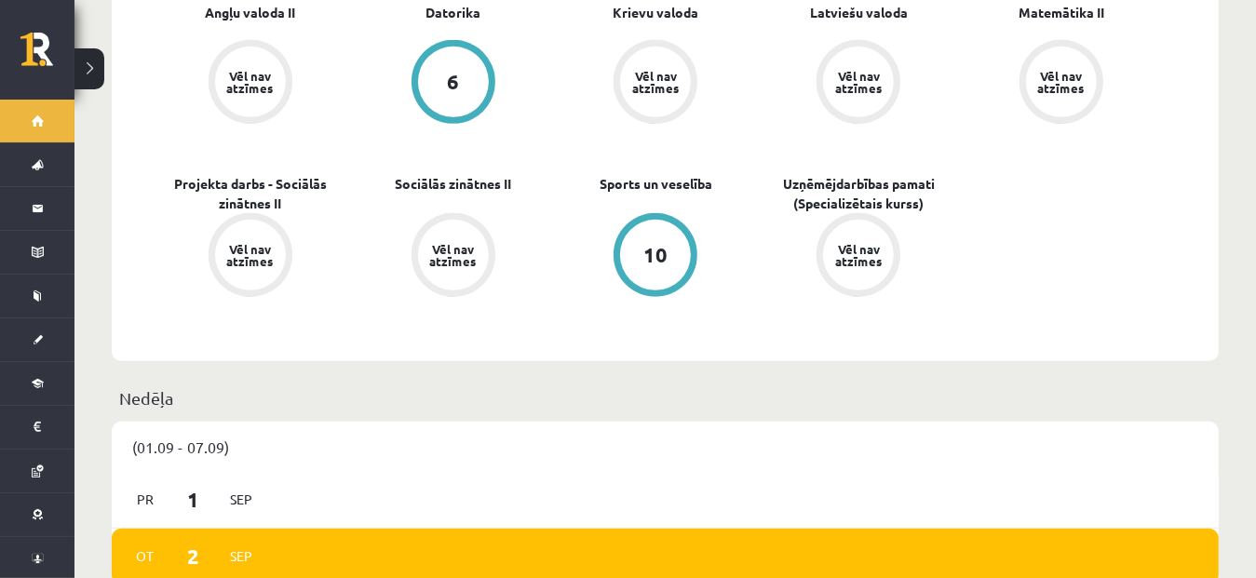
scroll to position [644, 0]
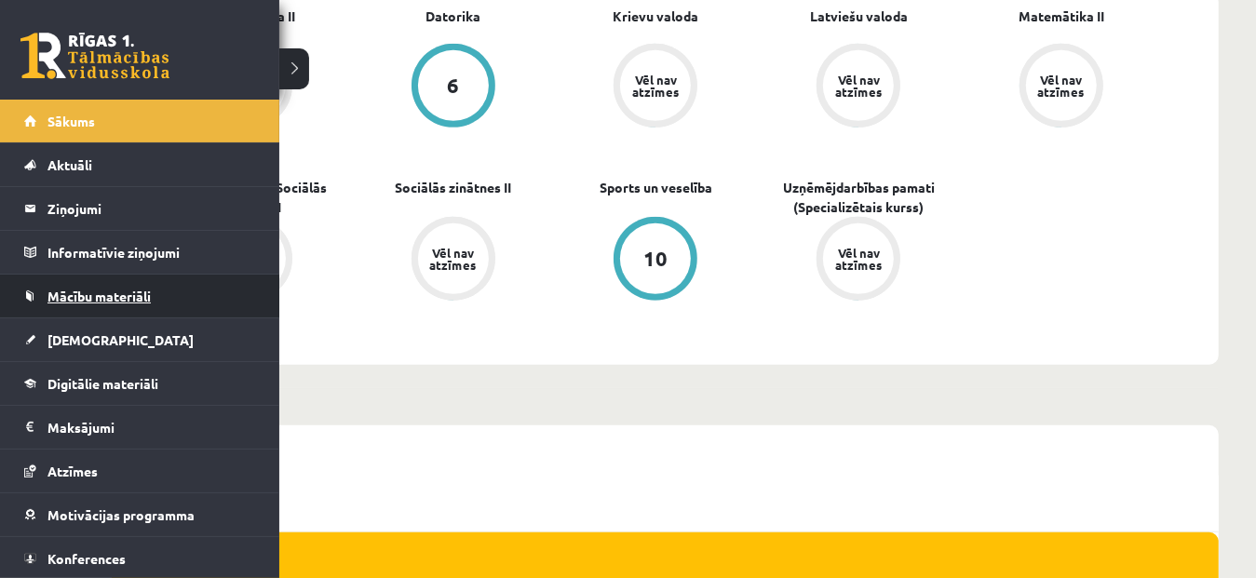
click at [66, 294] on span "Mācību materiāli" at bounding box center [99, 296] width 103 height 17
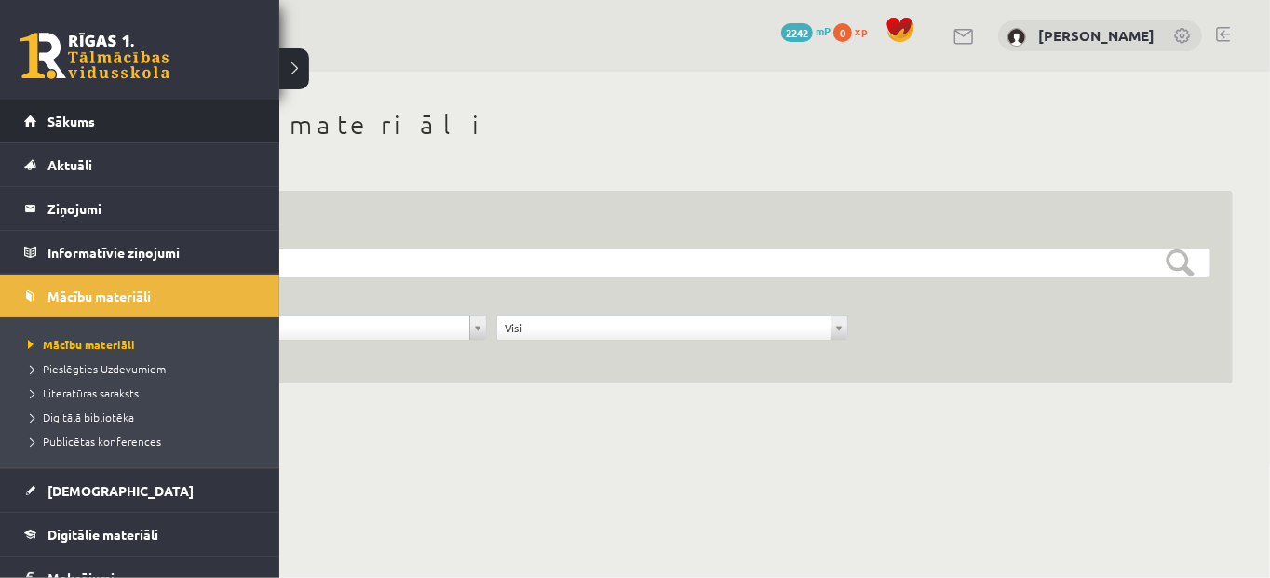
click at [42, 115] on link "Sākums" at bounding box center [140, 121] width 232 height 43
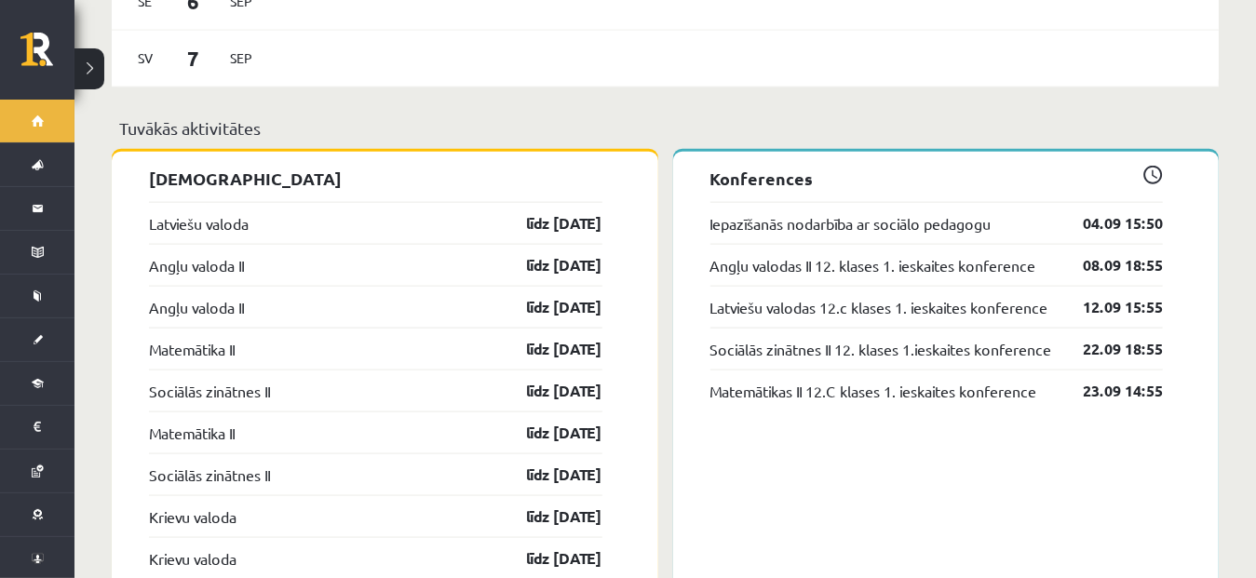
scroll to position [1448, 0]
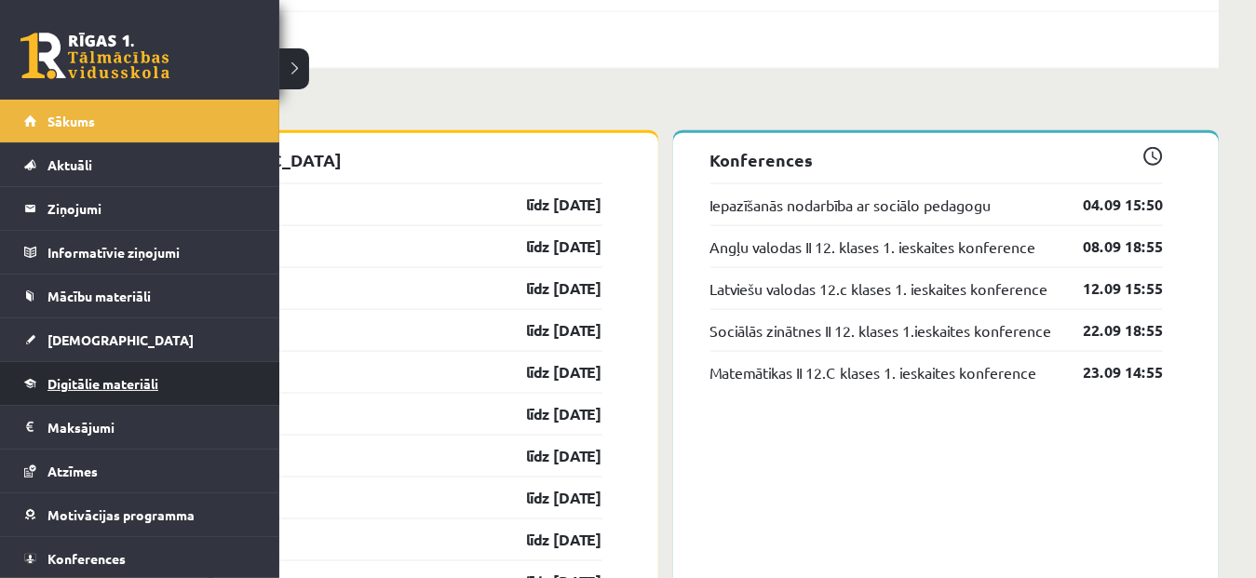
click at [88, 389] on link "Digitālie materiāli" at bounding box center [140, 383] width 232 height 43
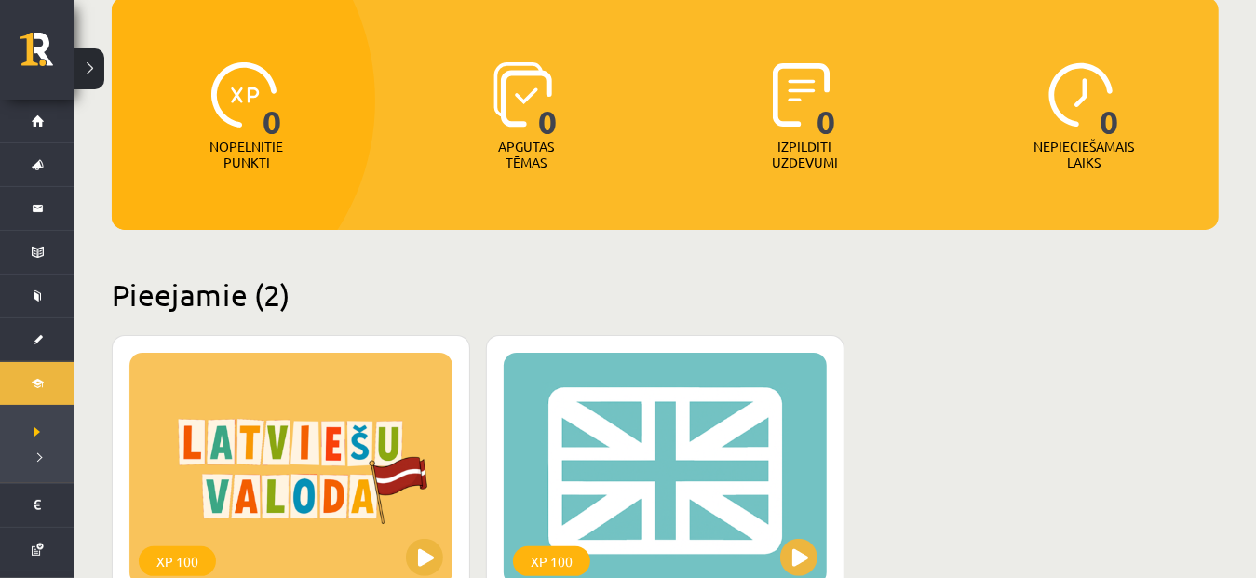
scroll to position [183, 0]
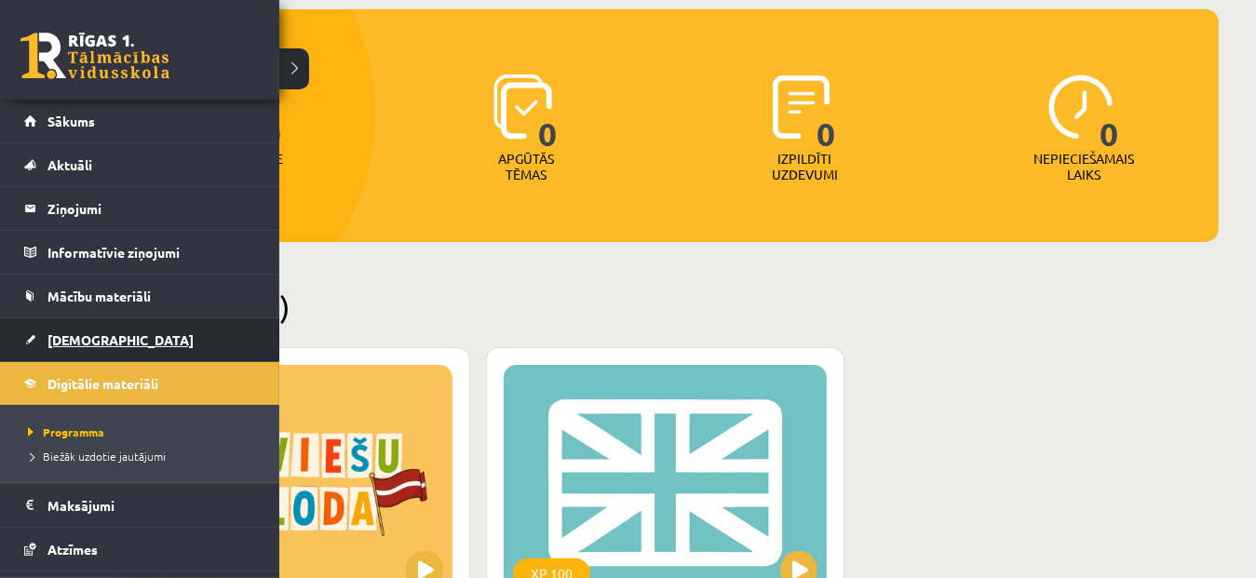
click at [61, 332] on span "[DEMOGRAPHIC_DATA]" at bounding box center [121, 340] width 146 height 17
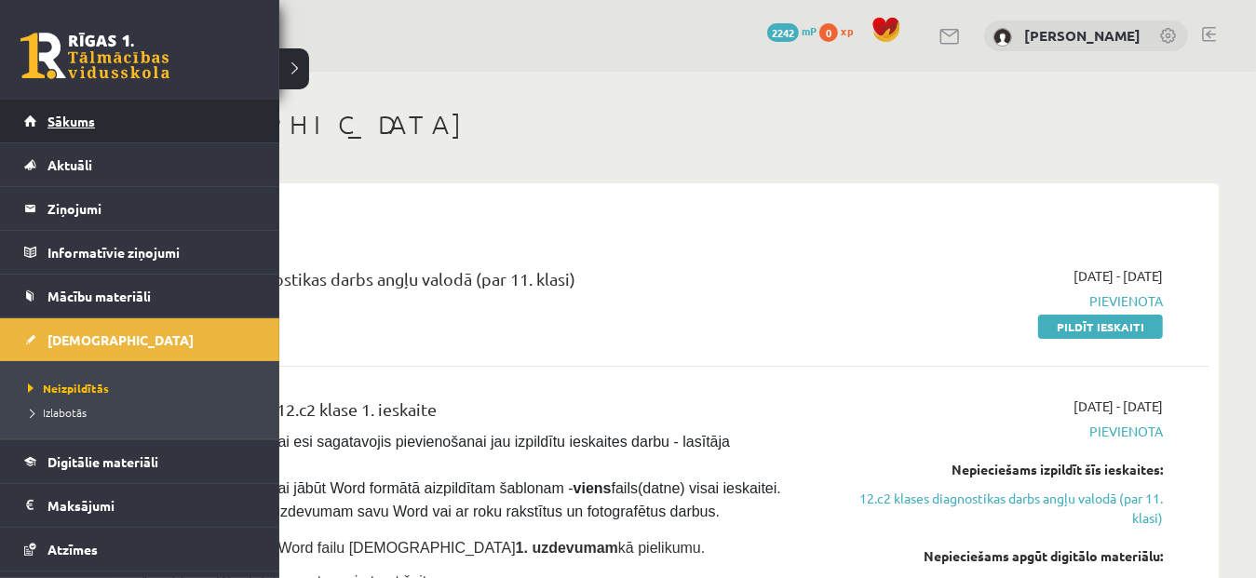
click at [45, 124] on link "Sākums" at bounding box center [140, 121] width 232 height 43
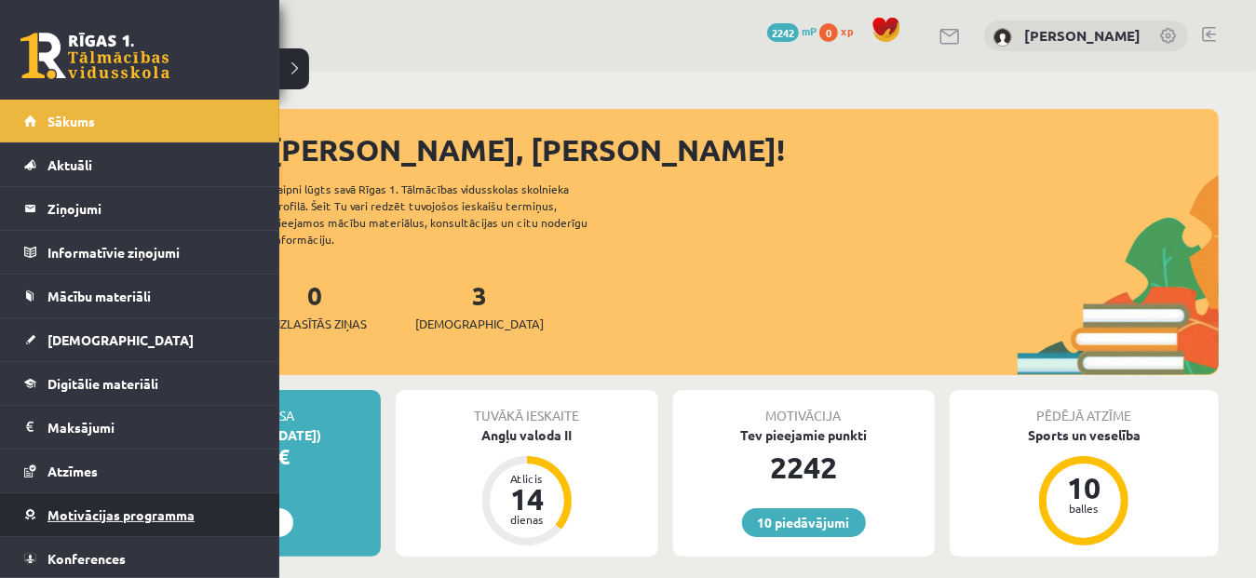
click at [76, 507] on span "Motivācijas programma" at bounding box center [121, 515] width 147 height 17
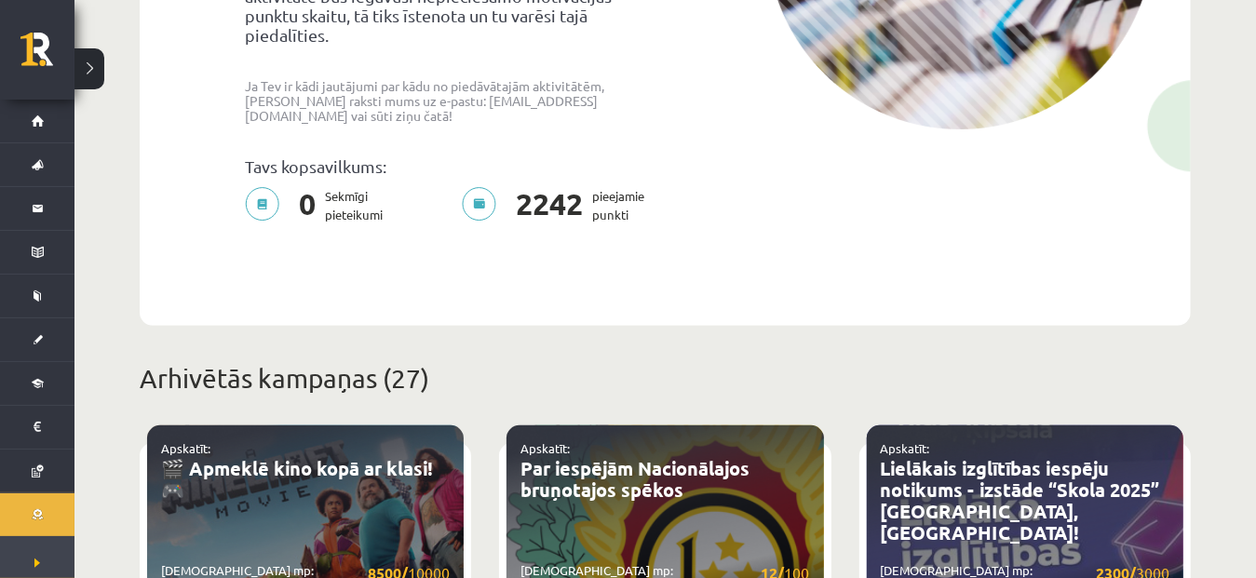
scroll to position [421, 0]
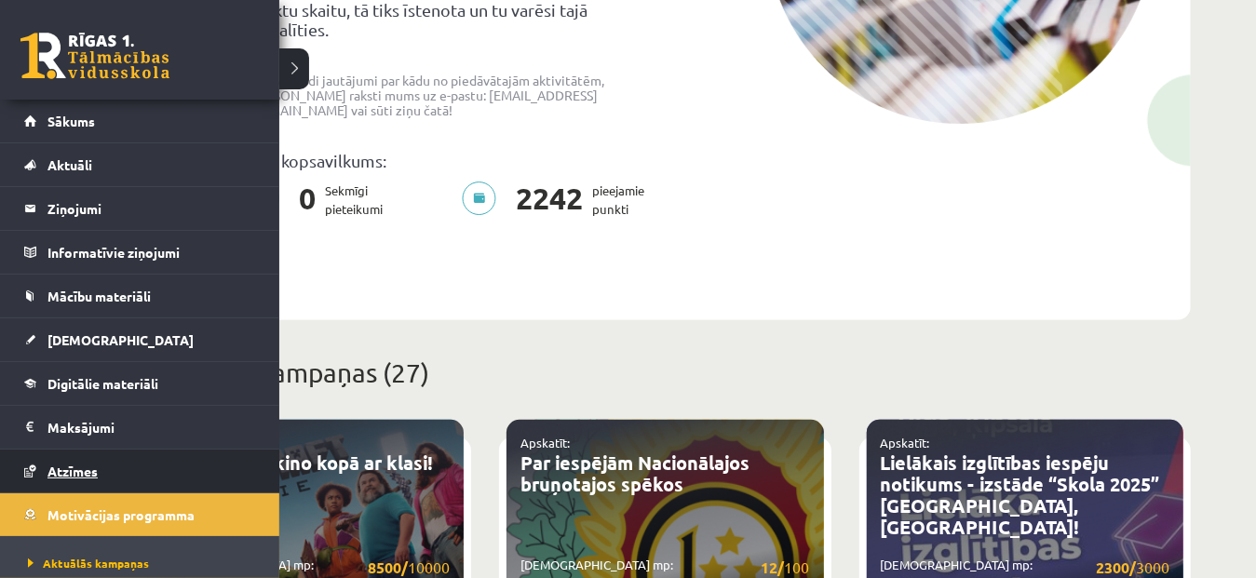
click at [71, 477] on link "Atzīmes" at bounding box center [140, 471] width 232 height 43
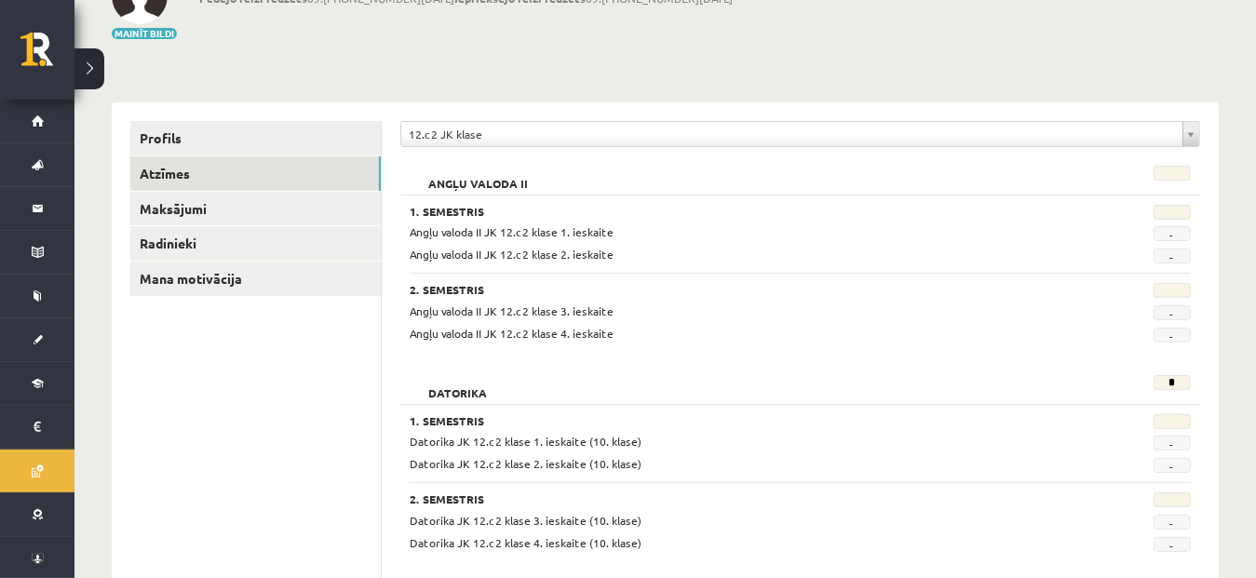
scroll to position [113, 0]
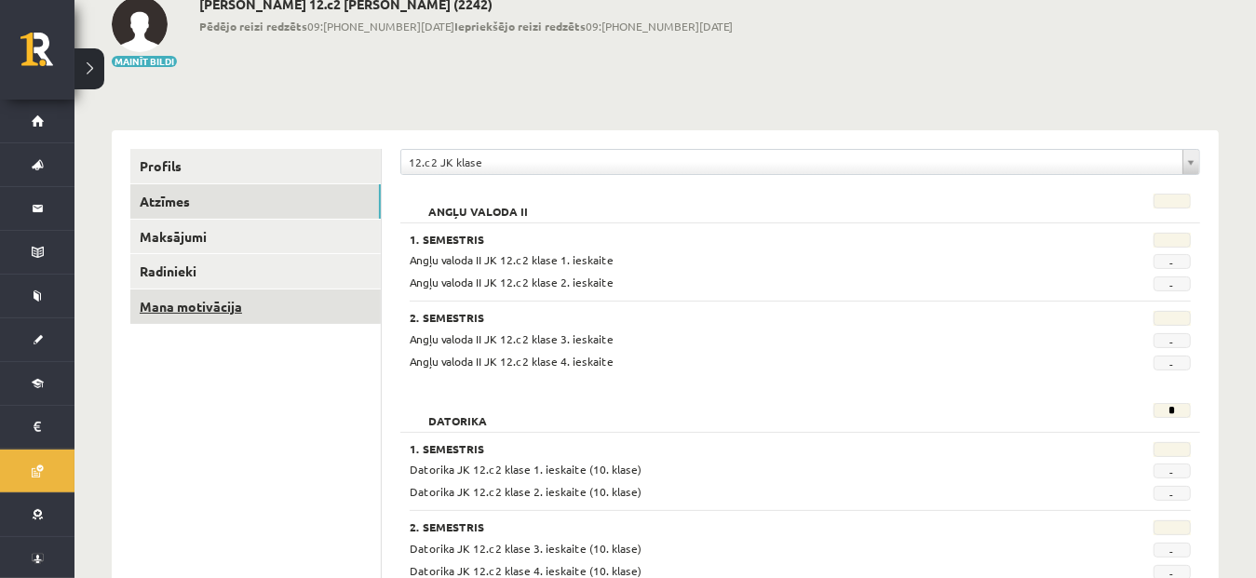
click at [173, 300] on link "Mana motivācija" at bounding box center [255, 307] width 251 height 34
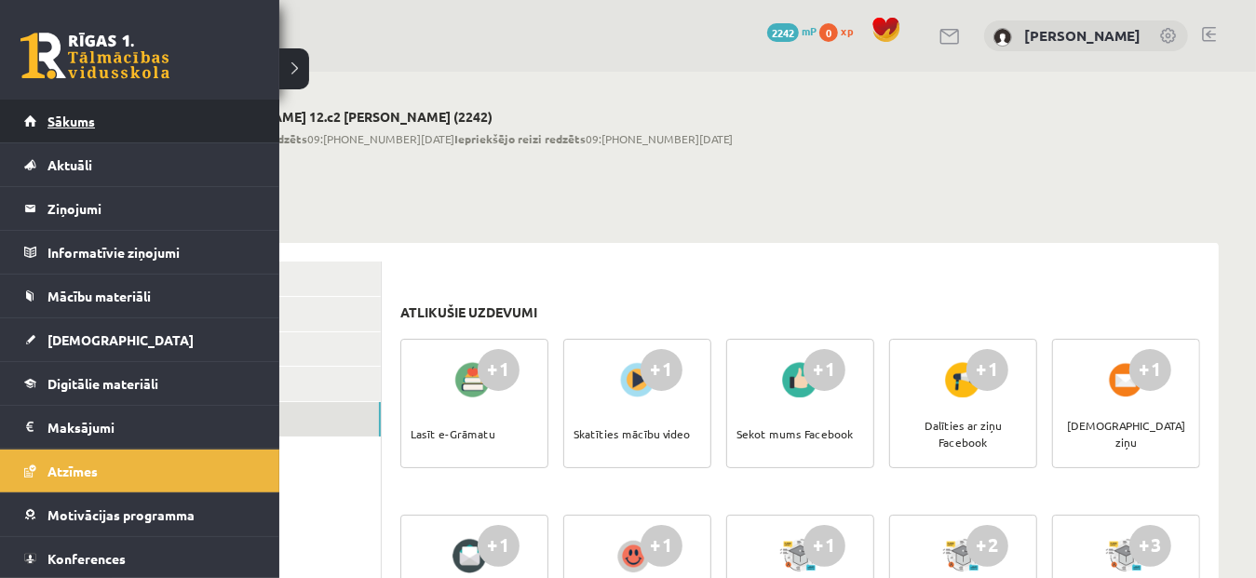
click at [64, 114] on span "Sākums" at bounding box center [72, 121] width 48 height 17
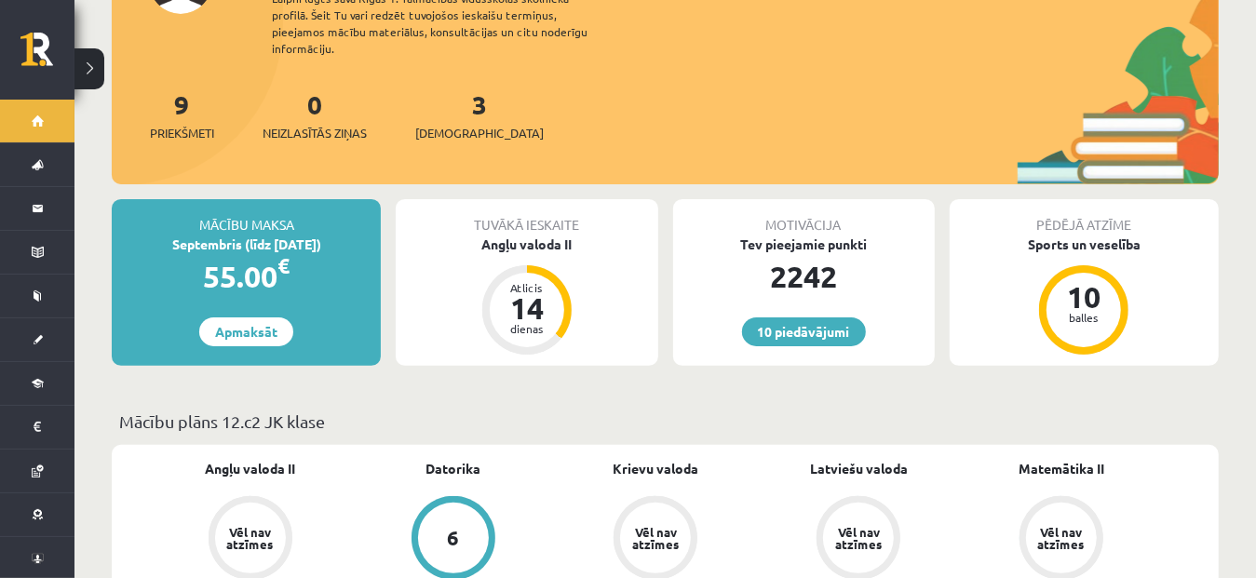
scroll to position [202, 0]
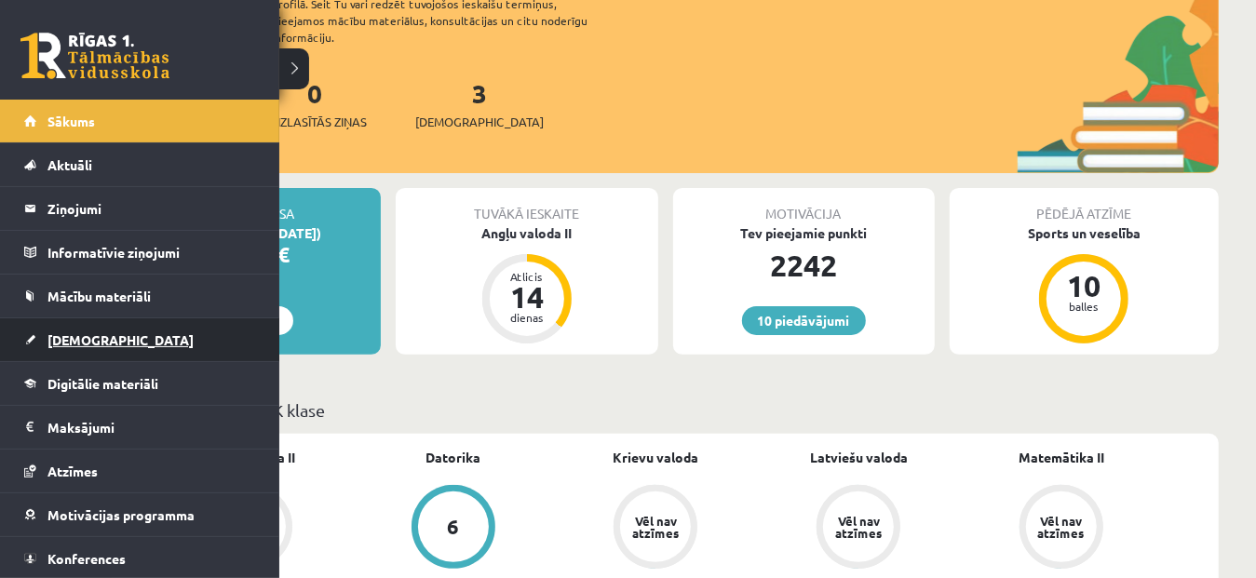
click at [63, 338] on span "[DEMOGRAPHIC_DATA]" at bounding box center [121, 340] width 146 height 17
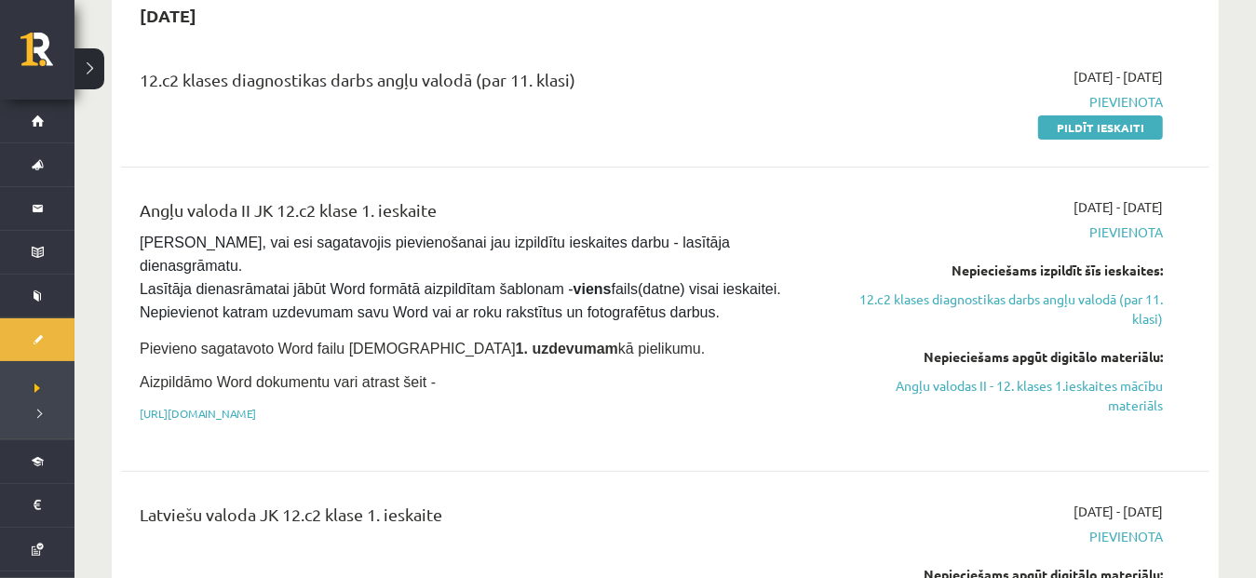
scroll to position [183, 0]
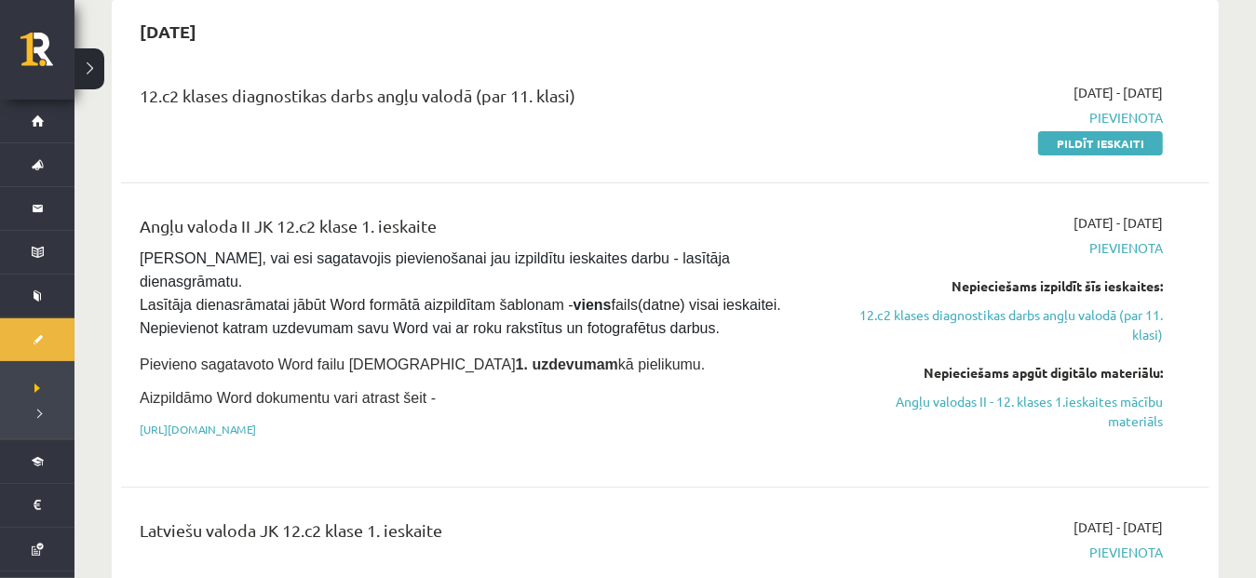
drag, startPoint x: 1098, startPoint y: 136, endPoint x: 727, endPoint y: 62, distance: 377.9
click at [1098, 136] on link "Pildīt ieskaiti" at bounding box center [1100, 143] width 125 height 24
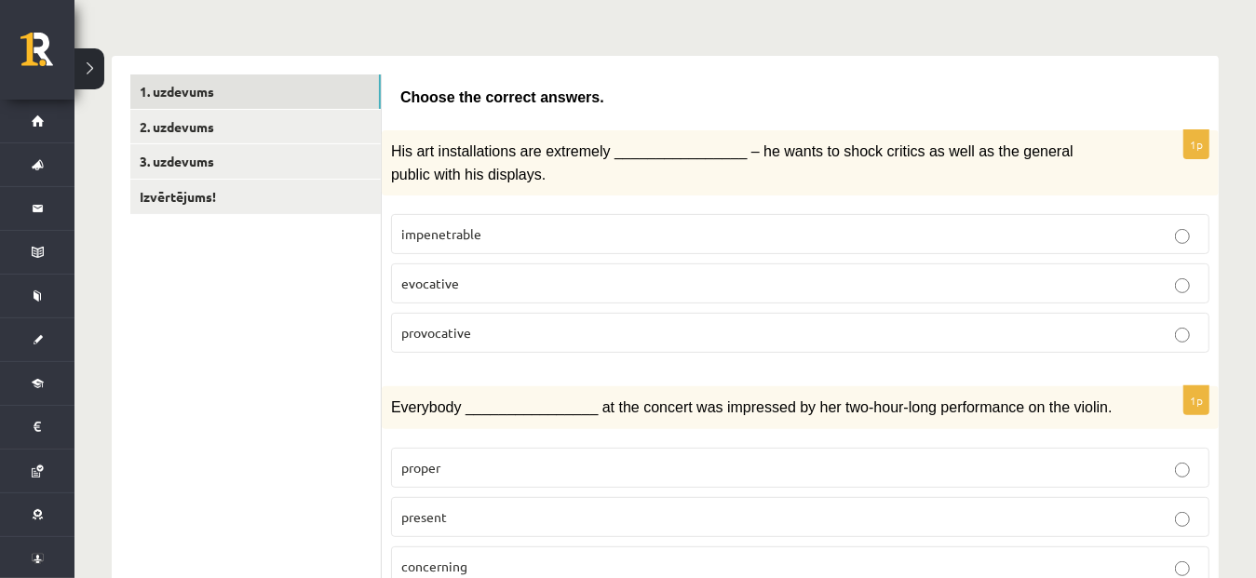
scroll to position [251, 0]
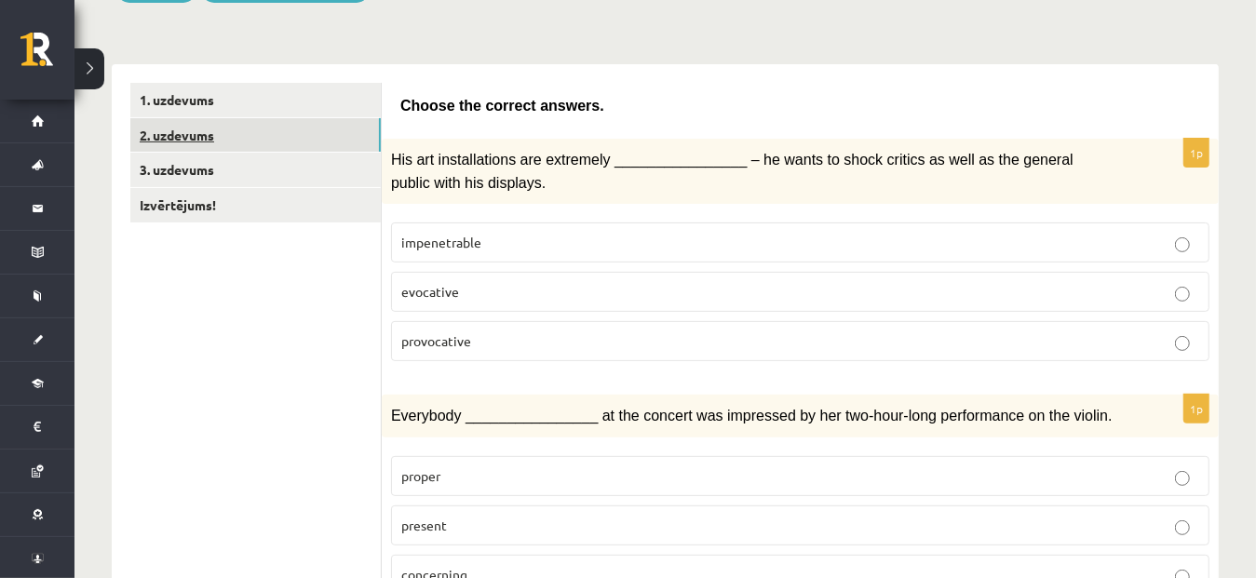
click at [225, 141] on link "2. uzdevums" at bounding box center [255, 135] width 251 height 34
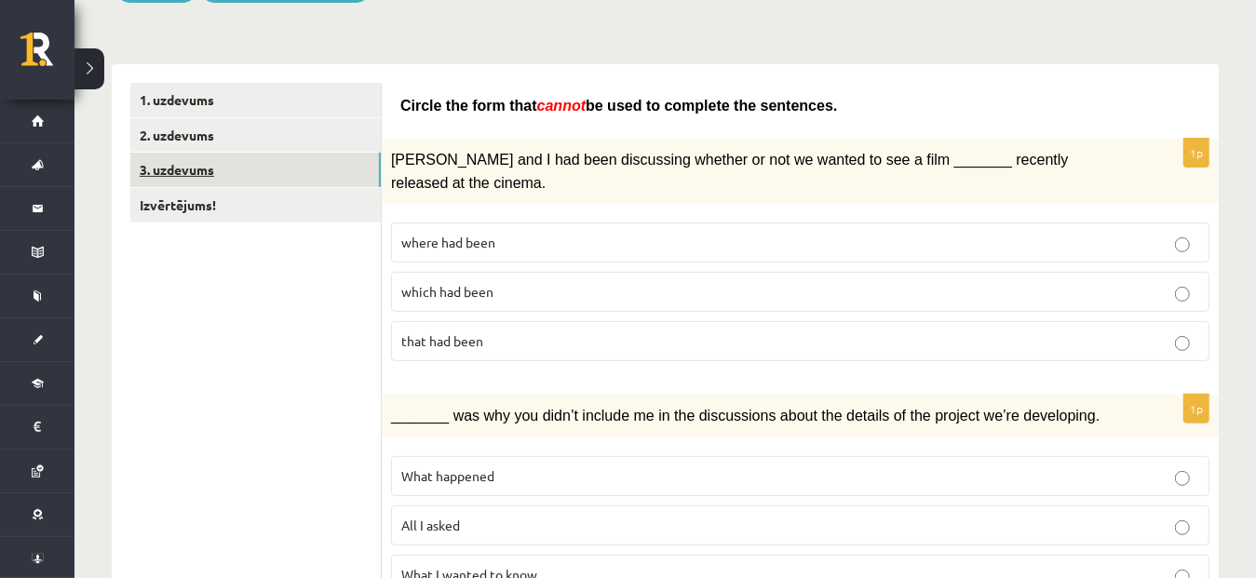
click at [187, 168] on link "3. uzdevums" at bounding box center [255, 170] width 251 height 34
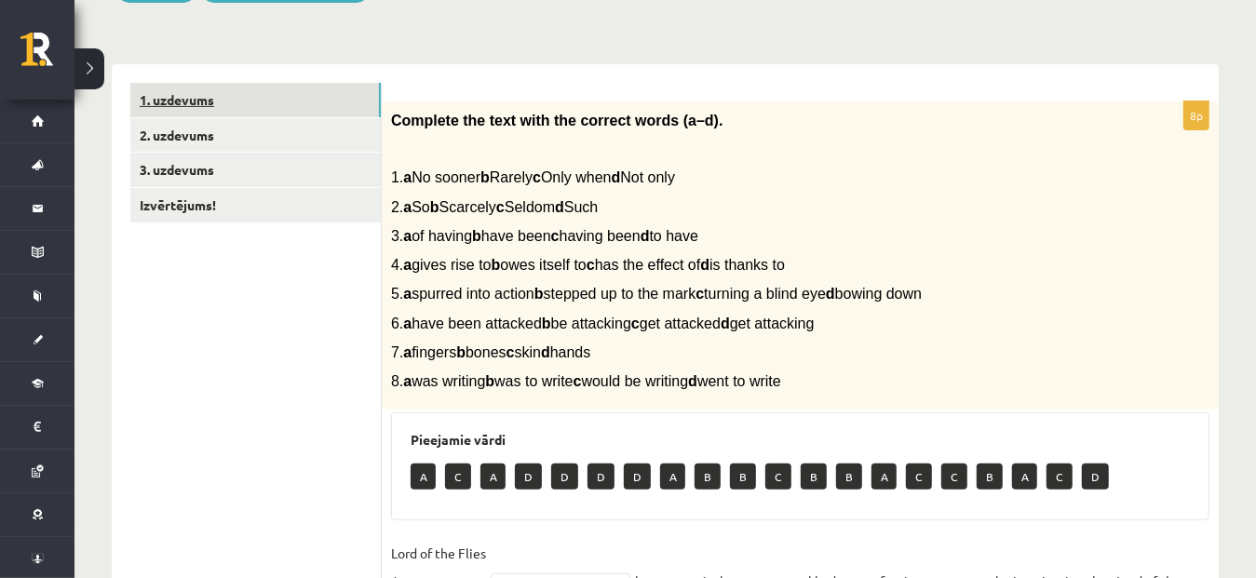
click at [192, 97] on link "1. uzdevums" at bounding box center [255, 100] width 251 height 34
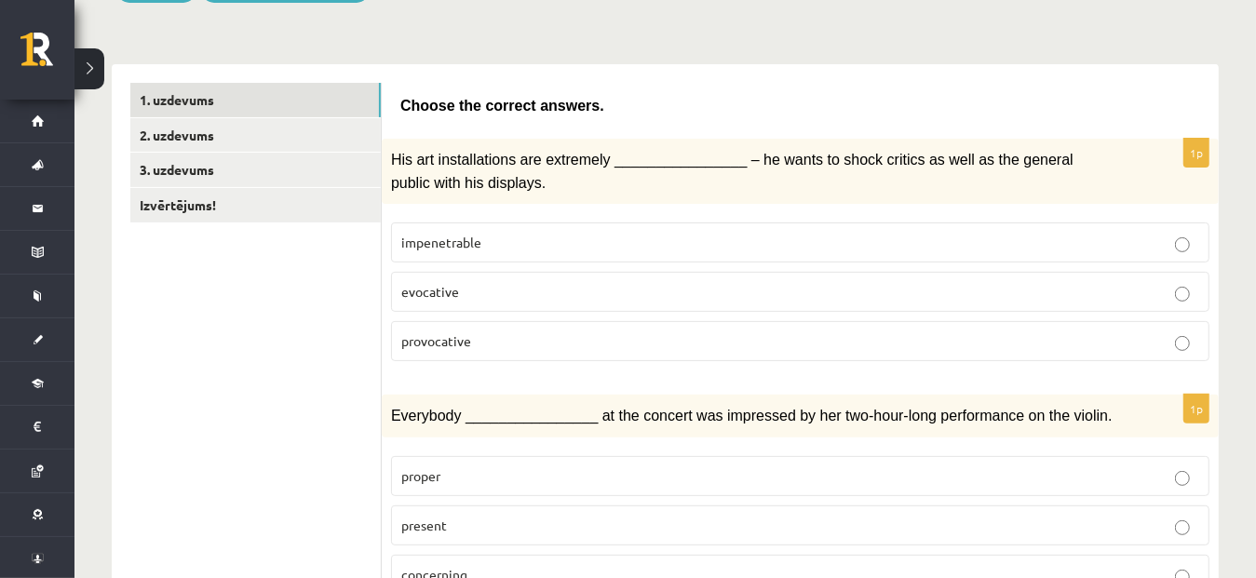
click at [684, 282] on p "evocative" at bounding box center [800, 292] width 798 height 20
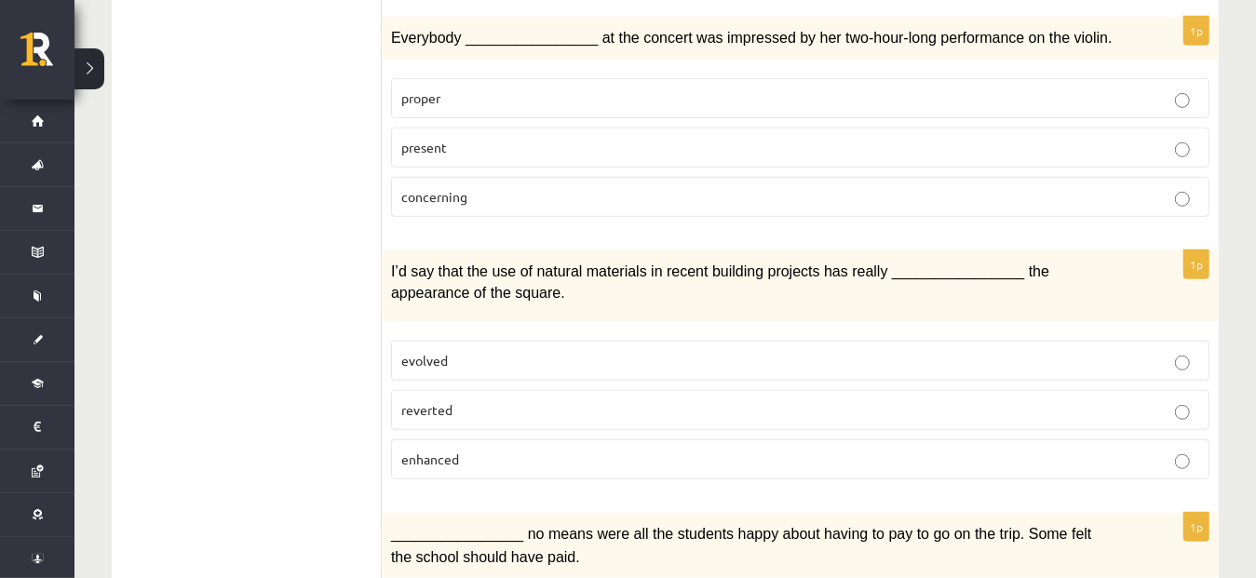
scroll to position [595, 0]
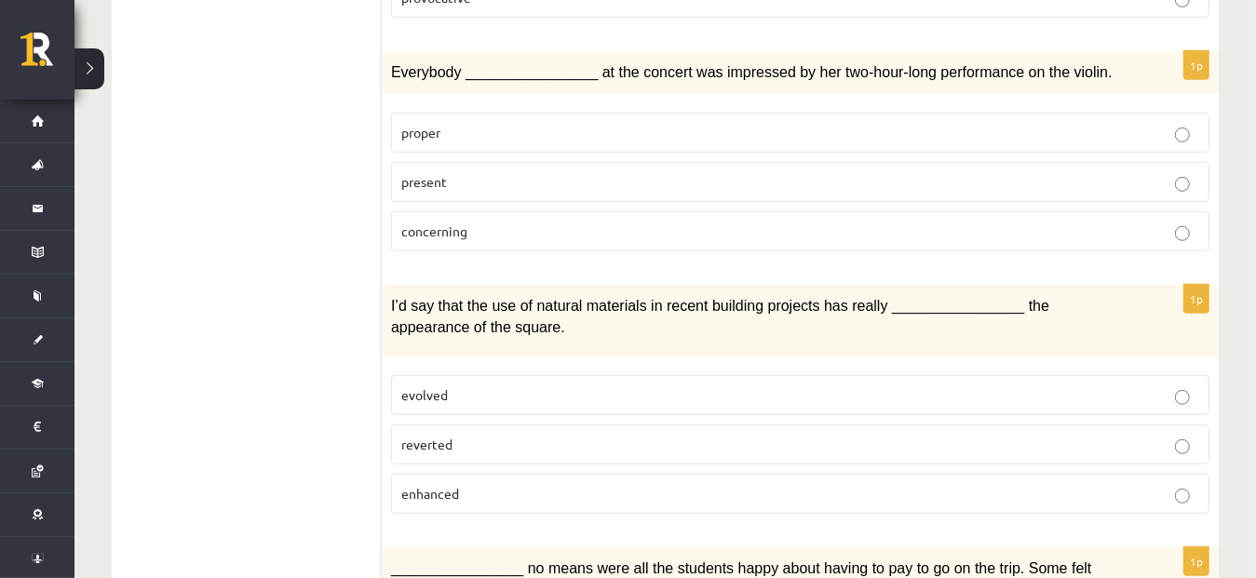
click at [565, 175] on p "present" at bounding box center [800, 182] width 798 height 20
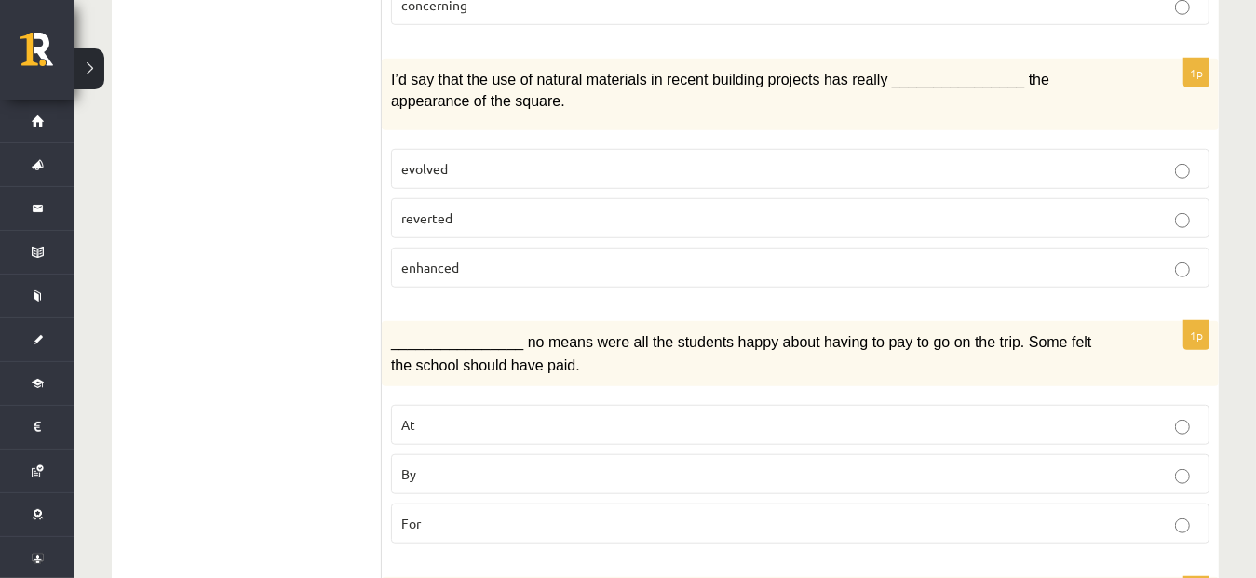
scroll to position [812, 0]
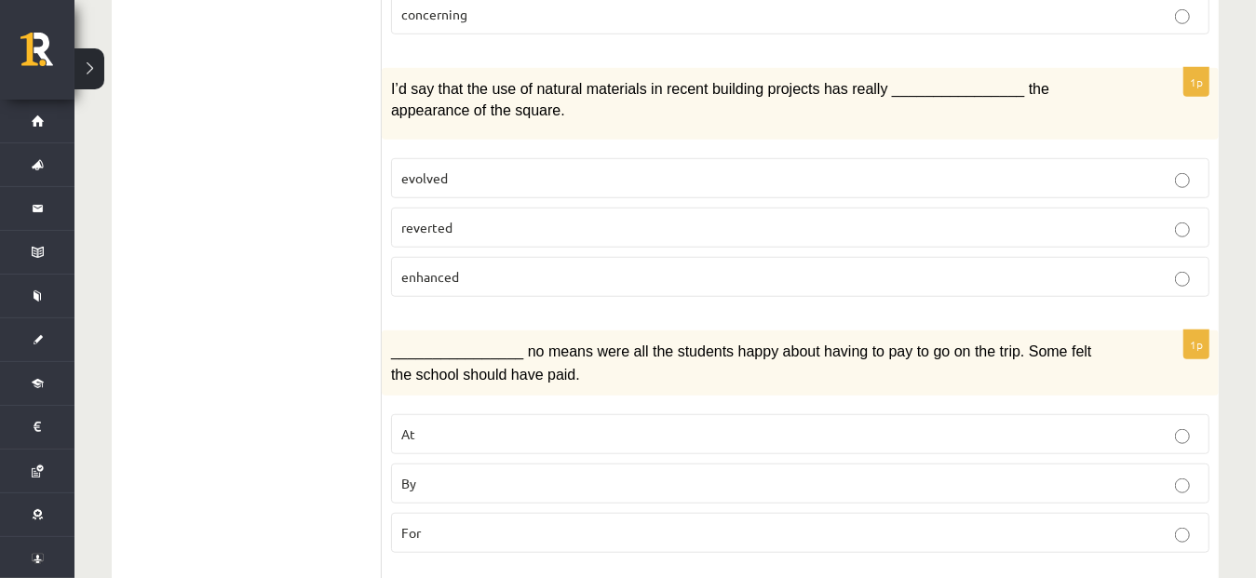
click at [713, 268] on p "enhanced" at bounding box center [800, 277] width 798 height 20
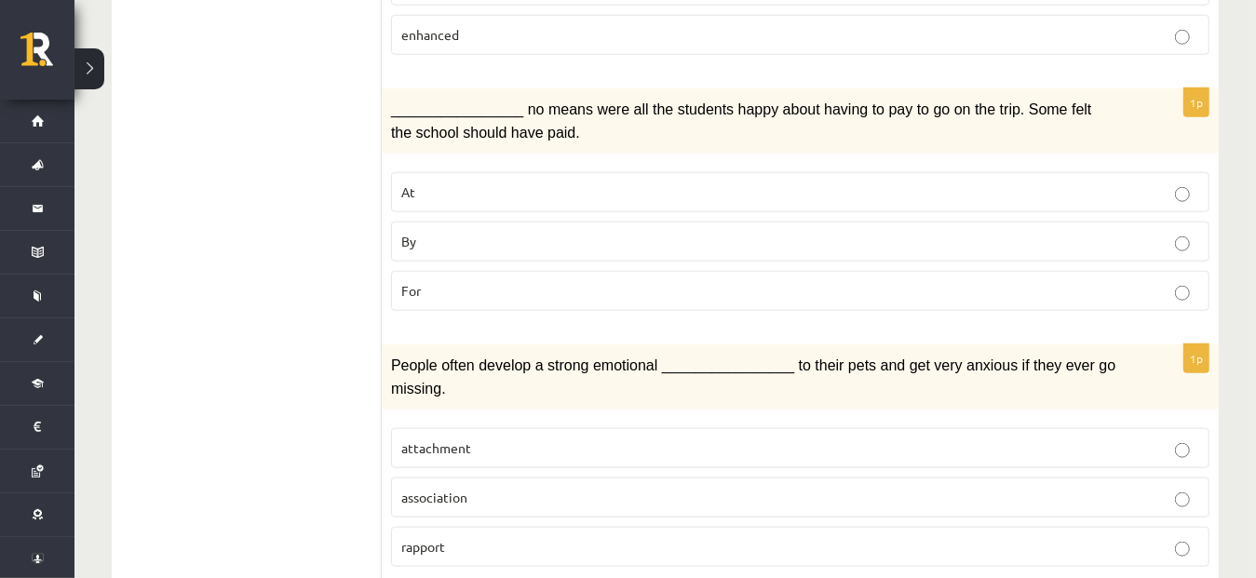
scroll to position [1038, 0]
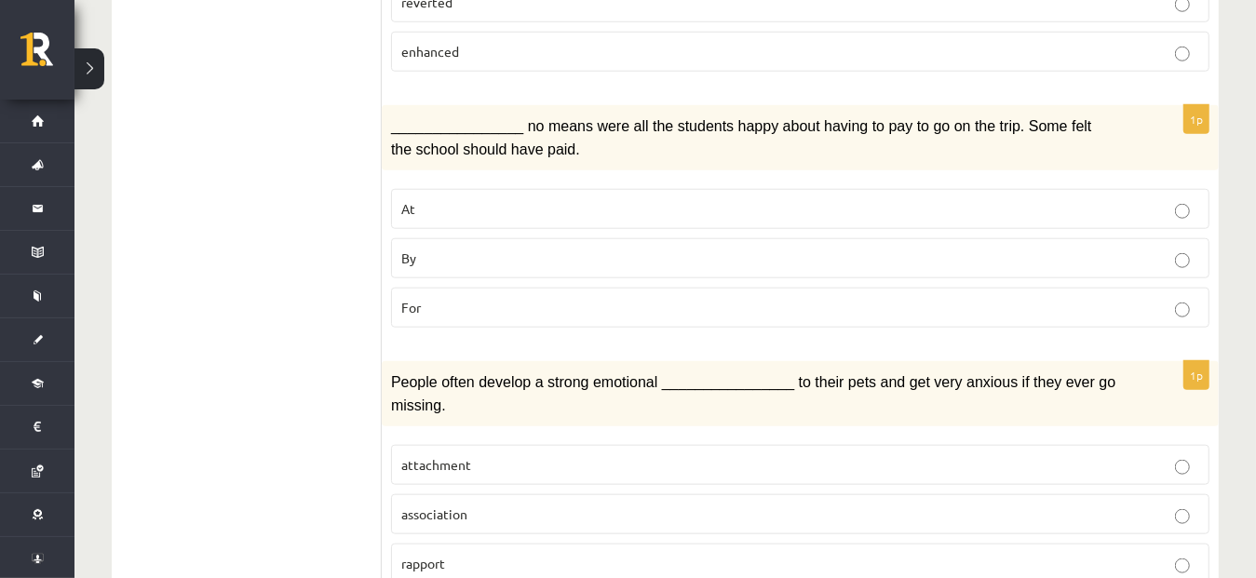
click at [571, 251] on p "By" at bounding box center [800, 259] width 798 height 20
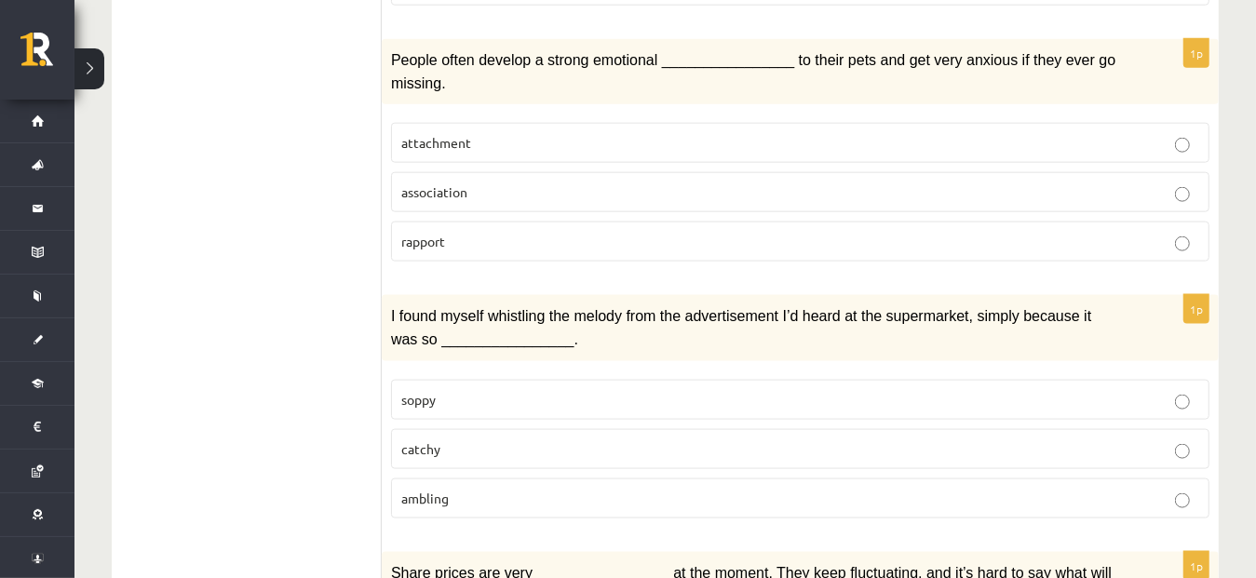
scroll to position [1364, 0]
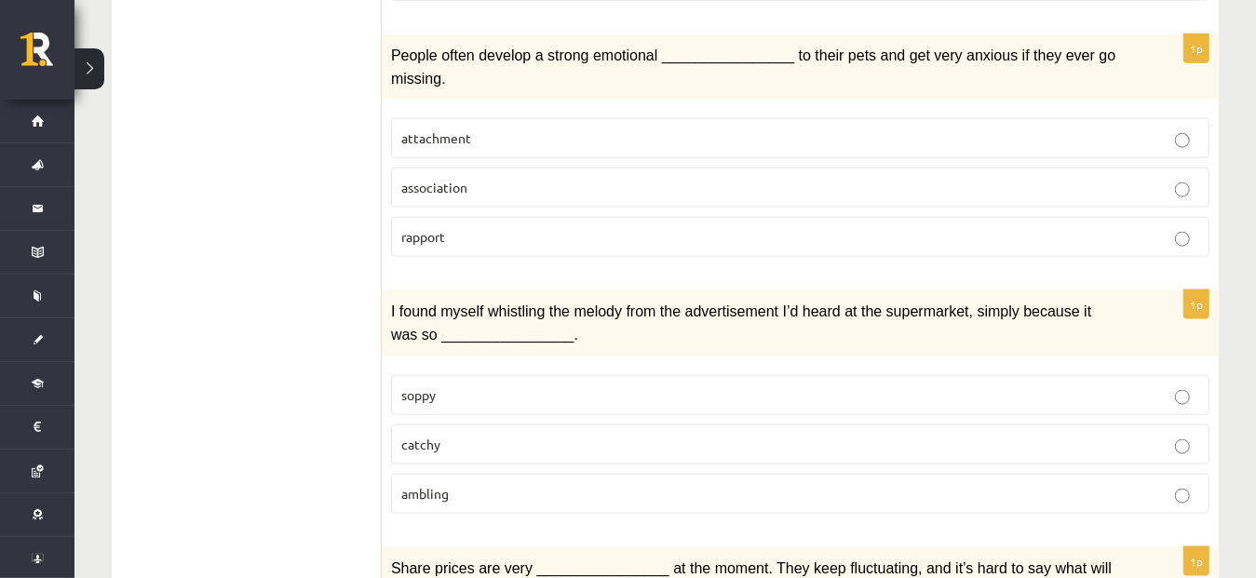
click at [547, 118] on label "attachment" at bounding box center [800, 138] width 819 height 40
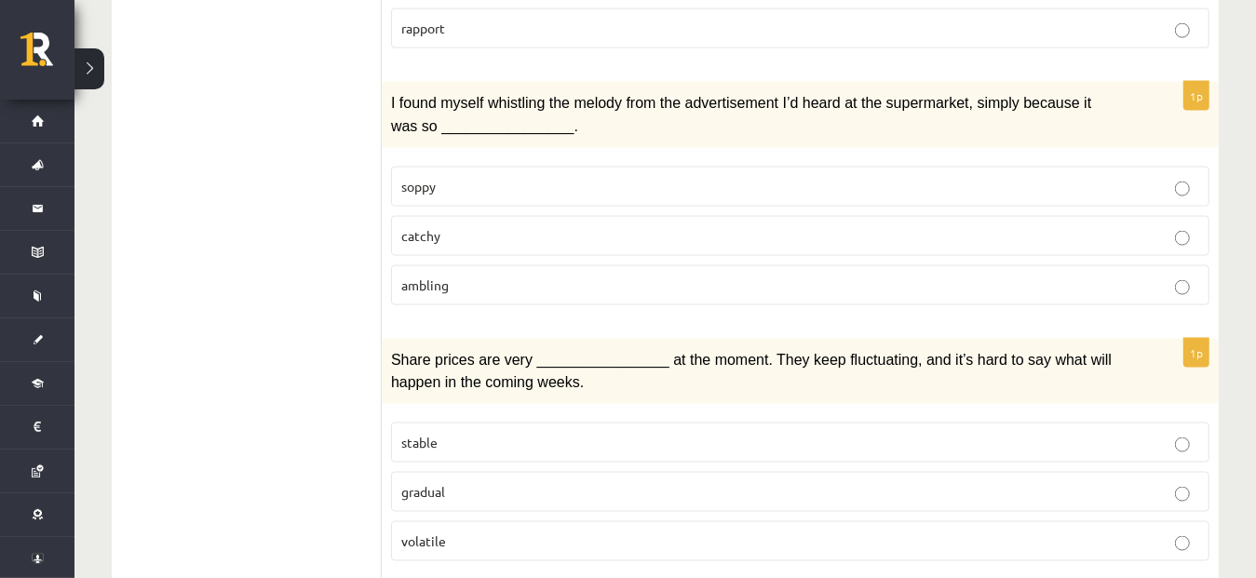
scroll to position [1578, 0]
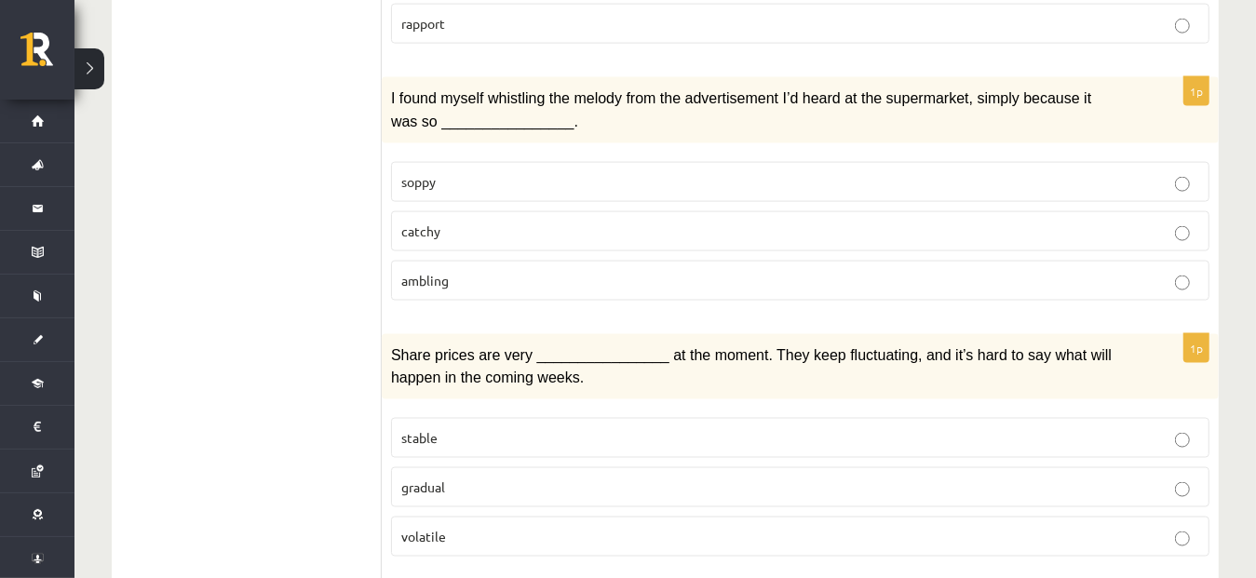
click at [630, 222] on p "catchy" at bounding box center [800, 232] width 798 height 20
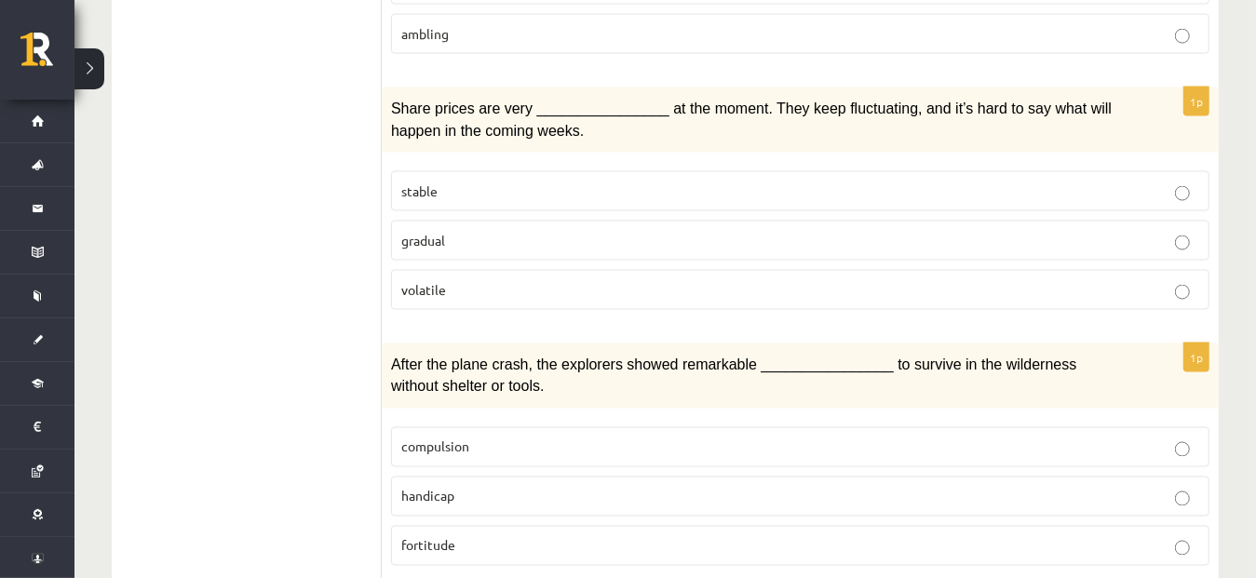
scroll to position [1829, 0]
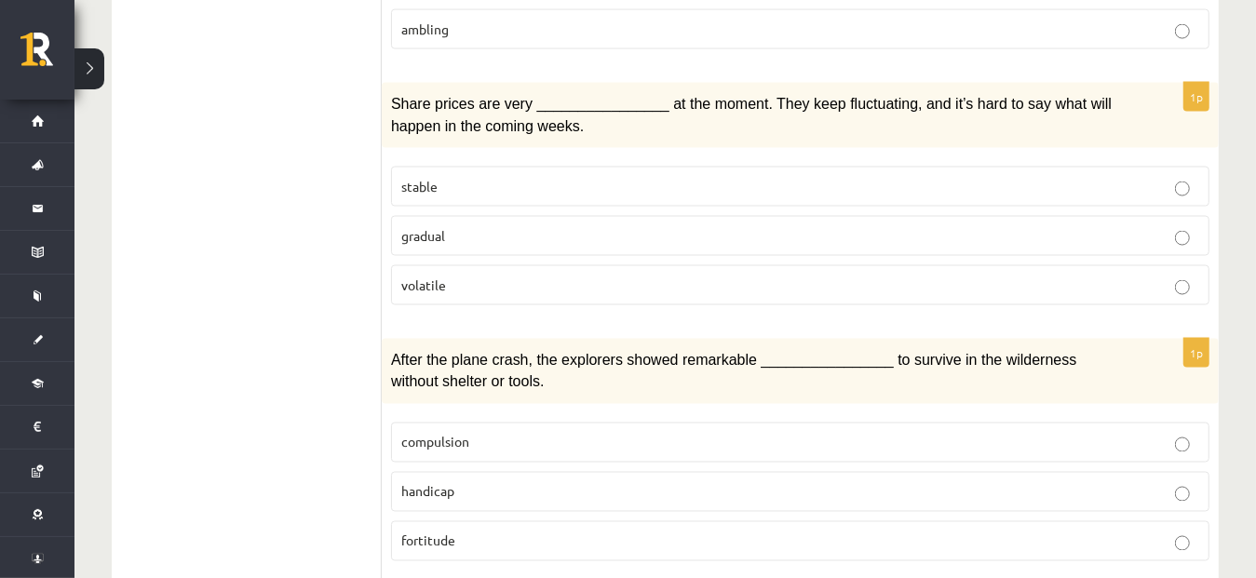
click at [482, 177] on p "stable" at bounding box center [800, 187] width 798 height 20
click at [496, 226] on p "gradual" at bounding box center [800, 236] width 798 height 20
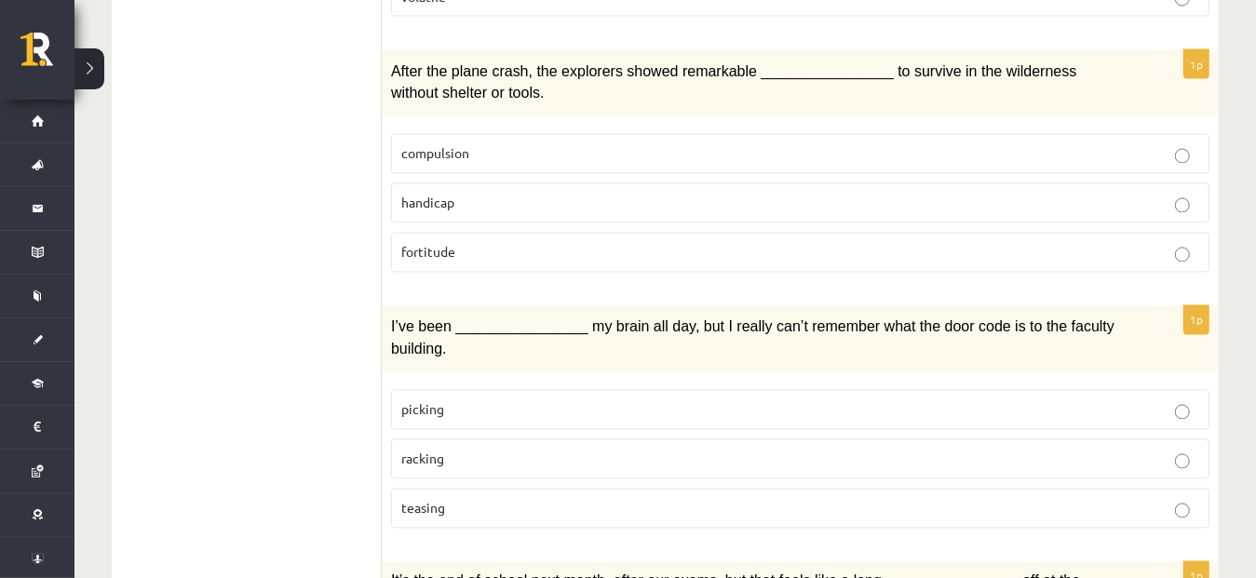
scroll to position [2110, 0]
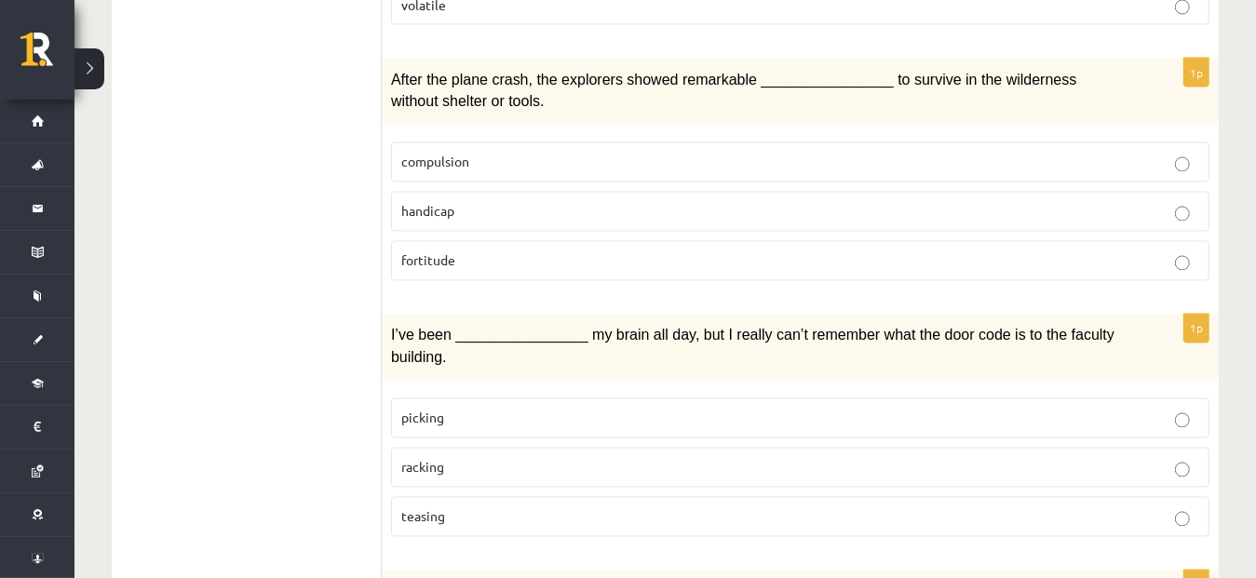
click at [797, 153] on p "compulsion" at bounding box center [800, 163] width 798 height 20
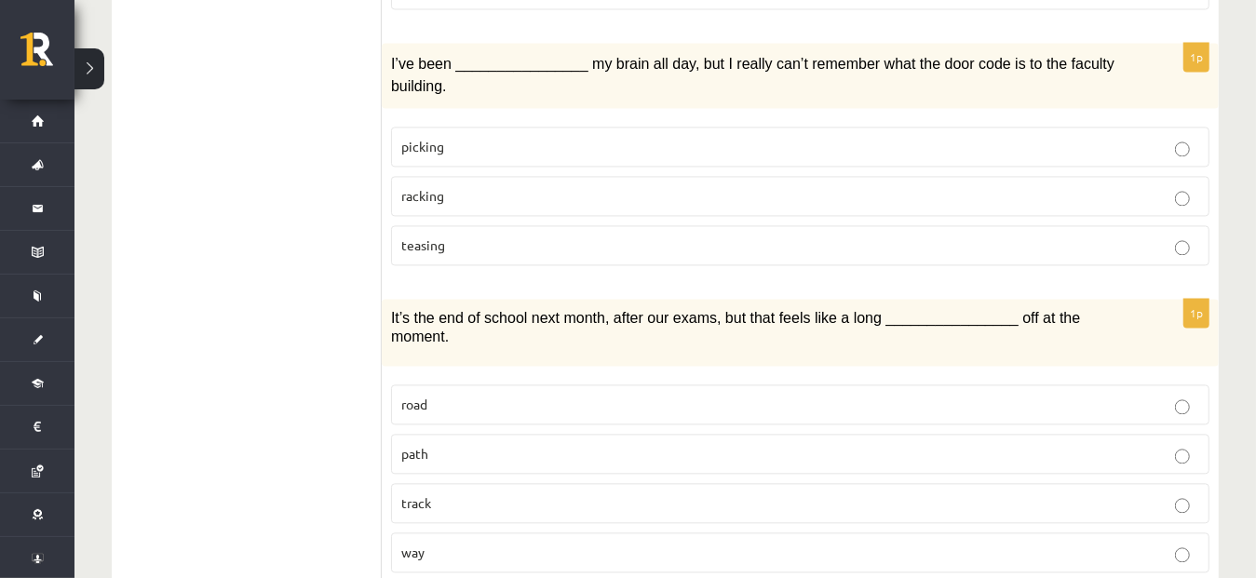
scroll to position [2364, 0]
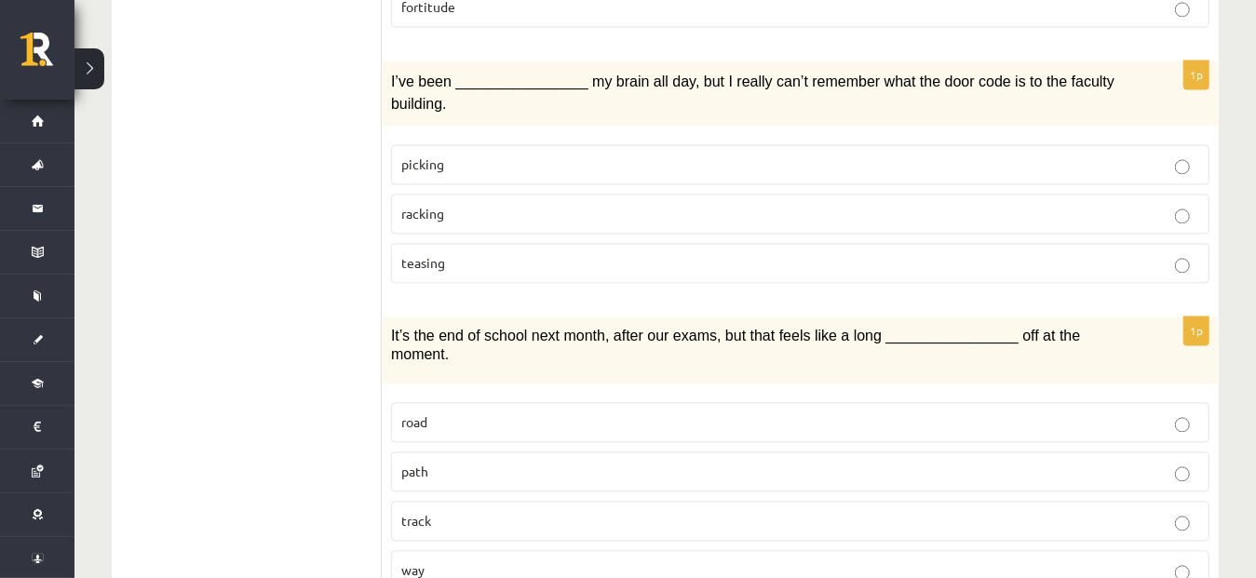
click at [653, 253] on p "teasing" at bounding box center [800, 263] width 798 height 20
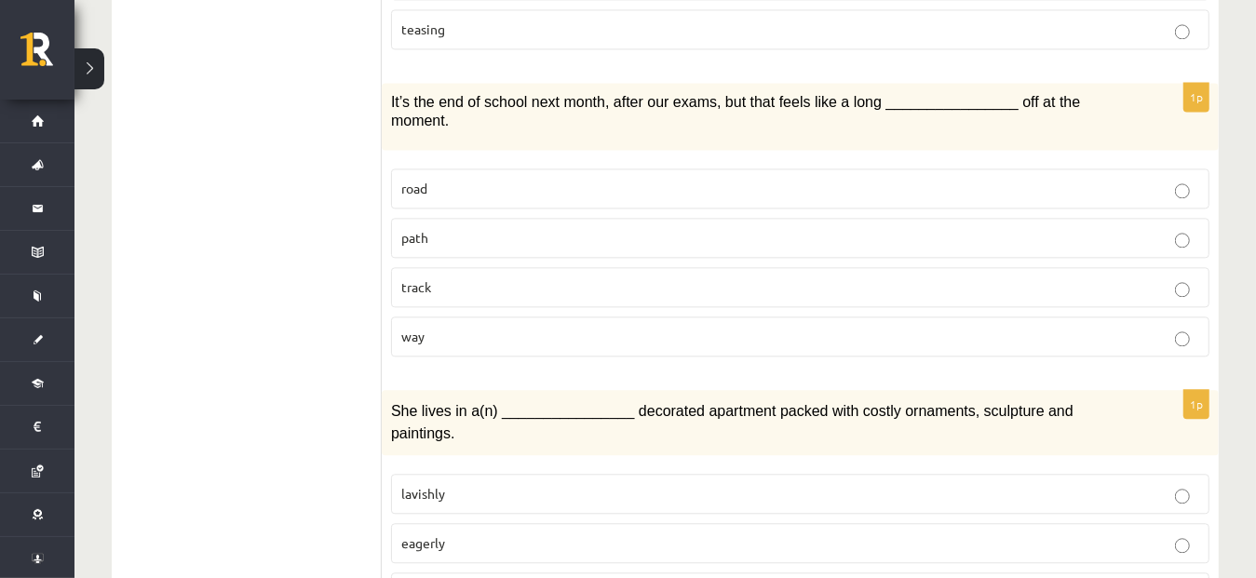
scroll to position [2593, 0]
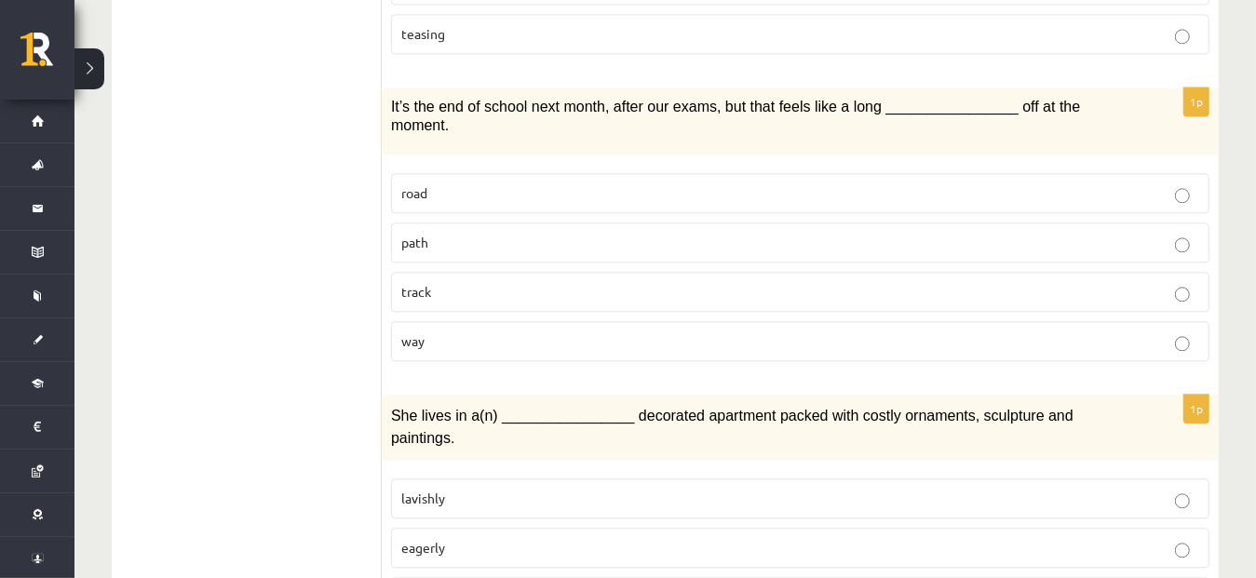
click at [874, 332] on p "way" at bounding box center [800, 342] width 798 height 20
drag, startPoint x: 1263, startPoint y: 462, endPoint x: 864, endPoint y: 87, distance: 547.5
click at [864, 183] on p "road" at bounding box center [800, 193] width 798 height 20
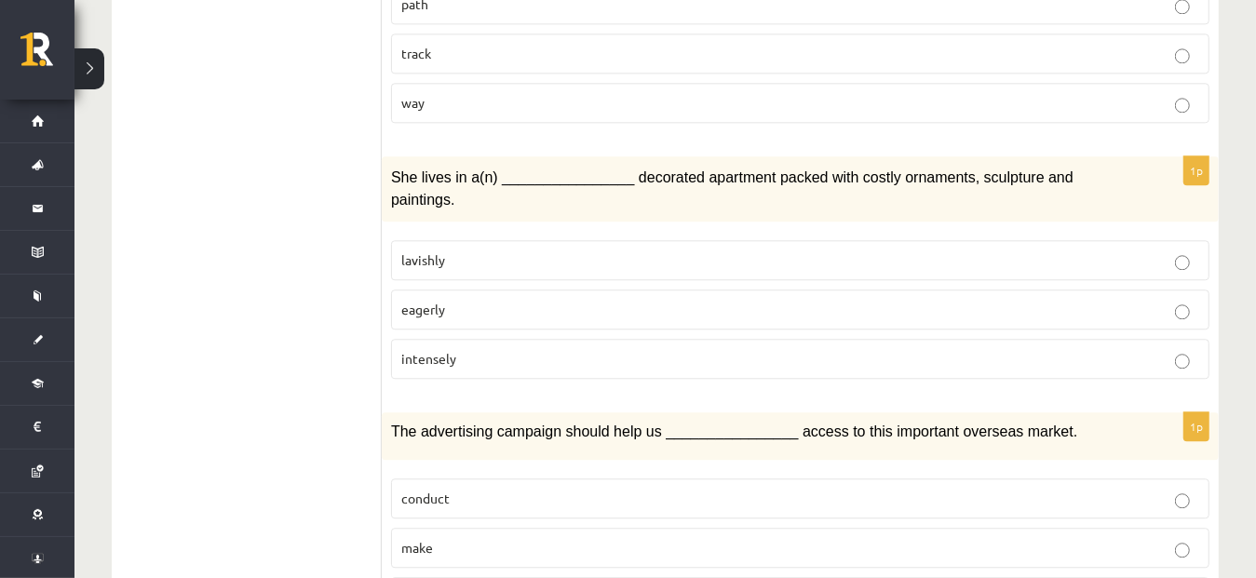
scroll to position [2840, 0]
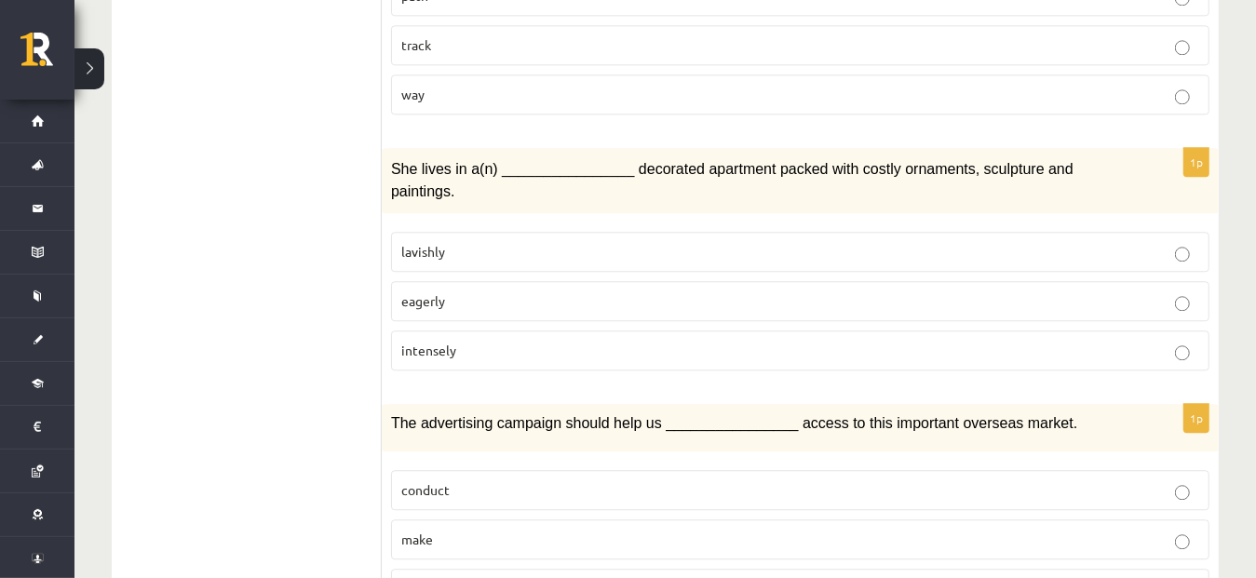
click at [602, 292] on p "eagerly" at bounding box center [800, 302] width 798 height 20
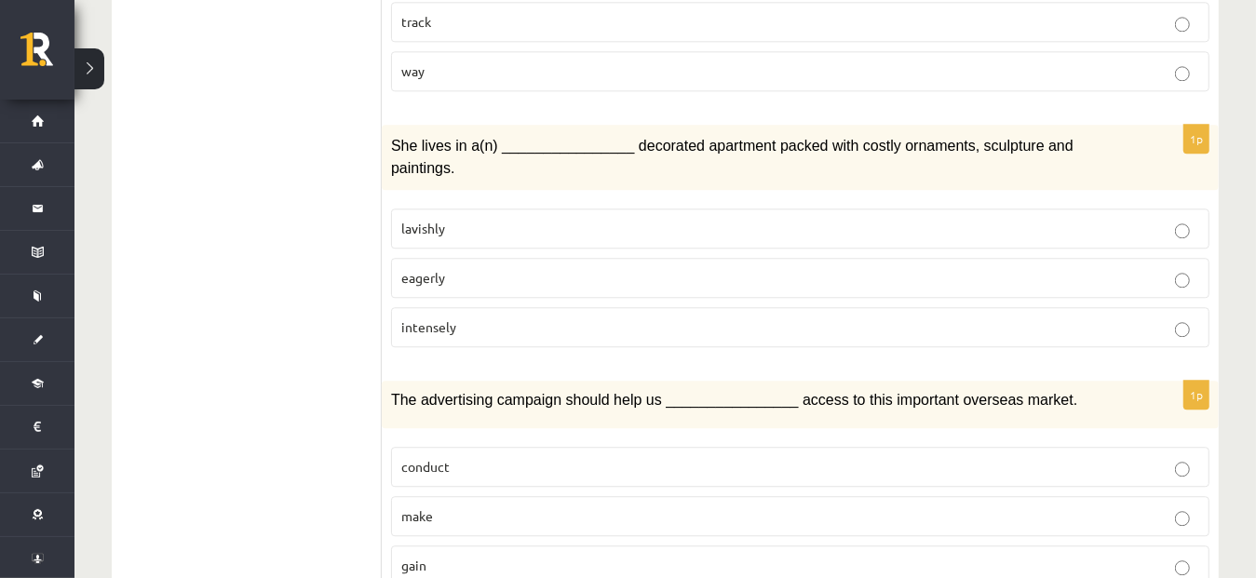
click at [512, 556] on p "gain" at bounding box center [800, 566] width 798 height 20
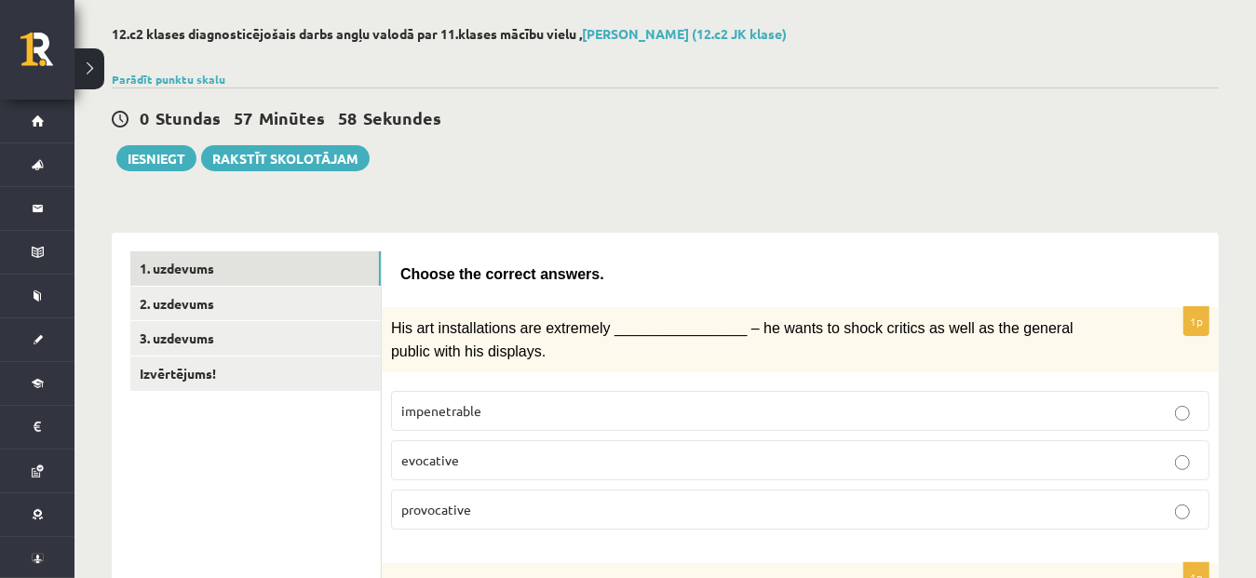
scroll to position [95, 0]
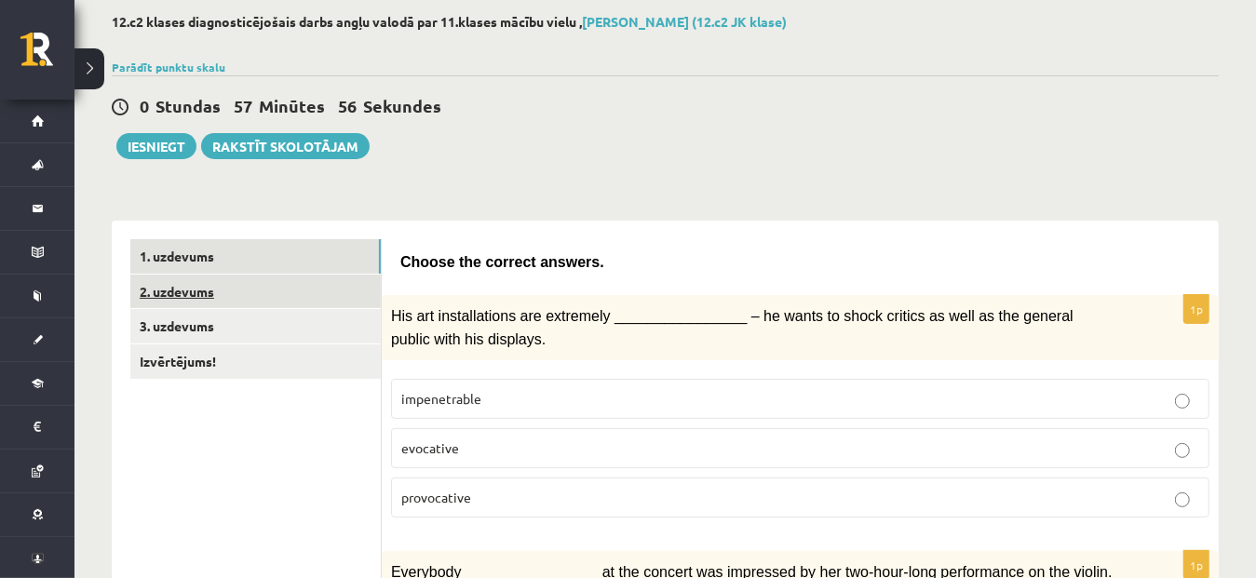
click at [170, 279] on link "2. uzdevums" at bounding box center [255, 292] width 251 height 34
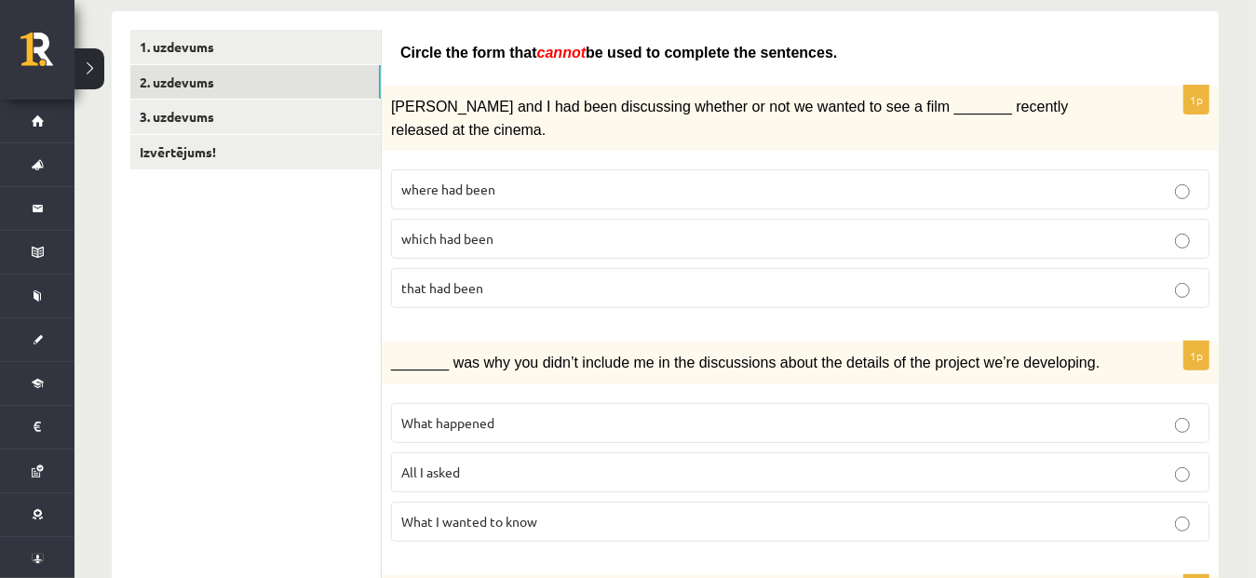
scroll to position [301, 0]
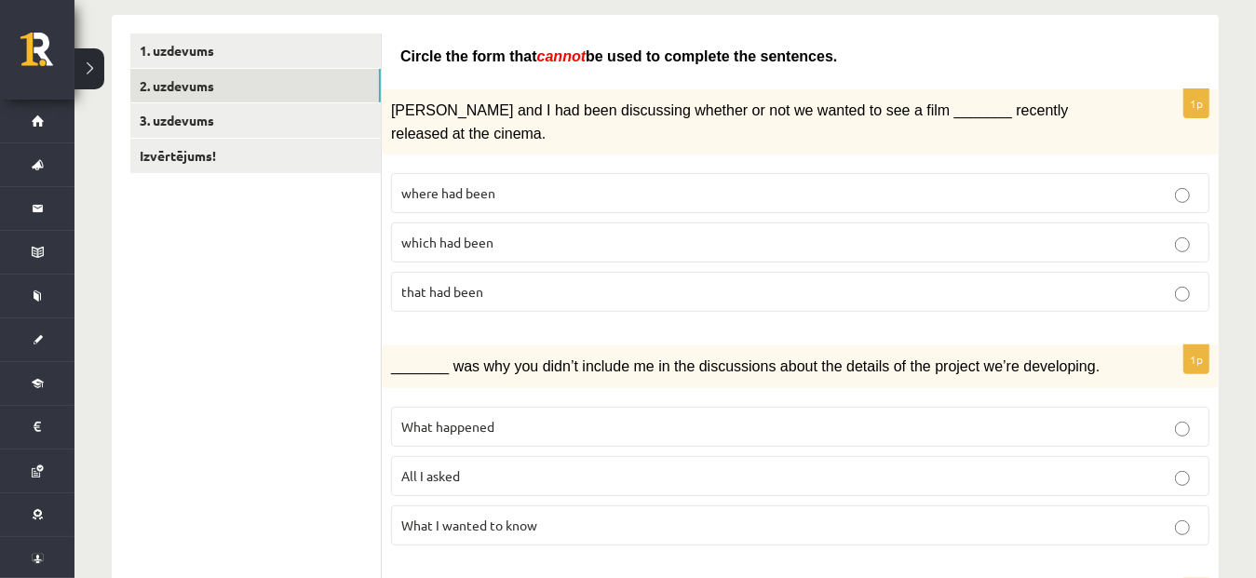
click at [834, 183] on p "where had been" at bounding box center [800, 193] width 798 height 20
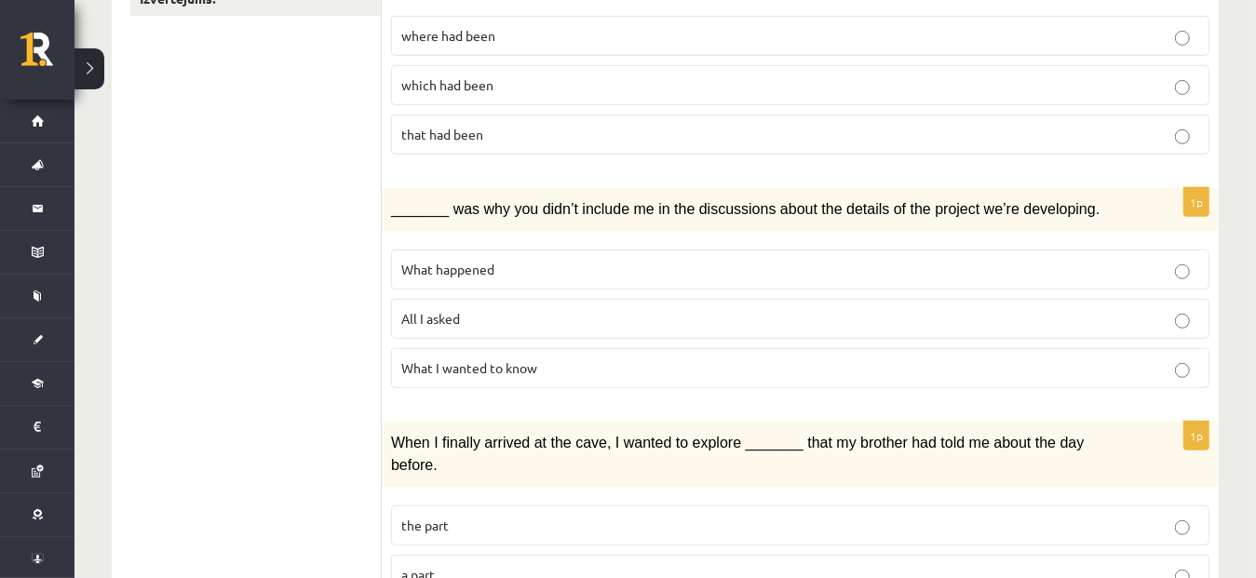
scroll to position [468, 0]
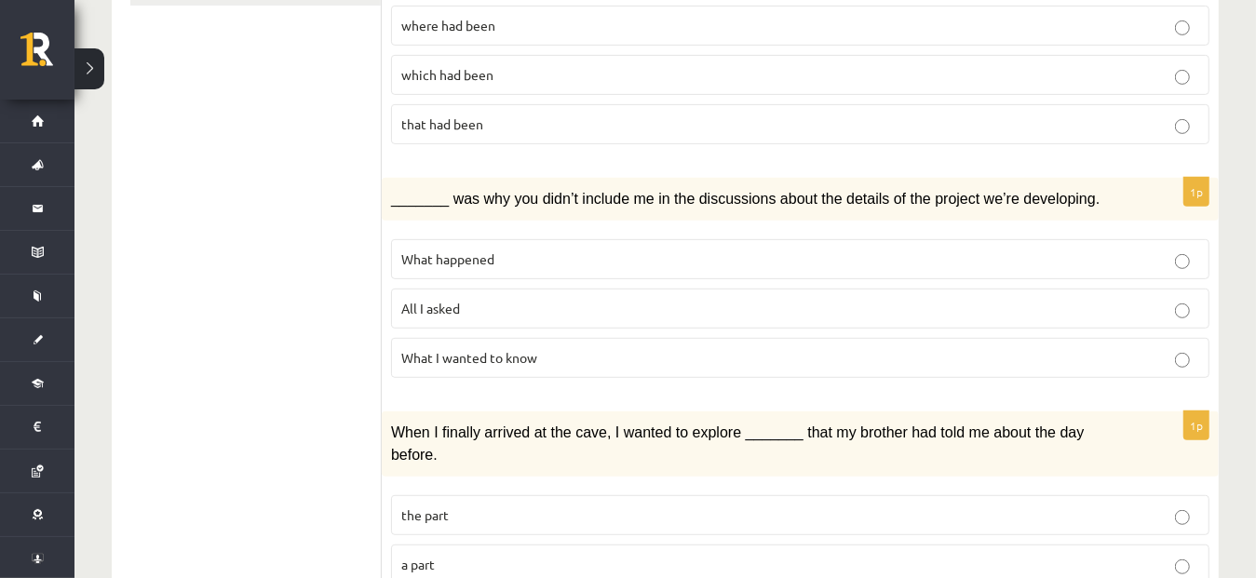
click at [960, 250] on p "What happened" at bounding box center [800, 260] width 798 height 20
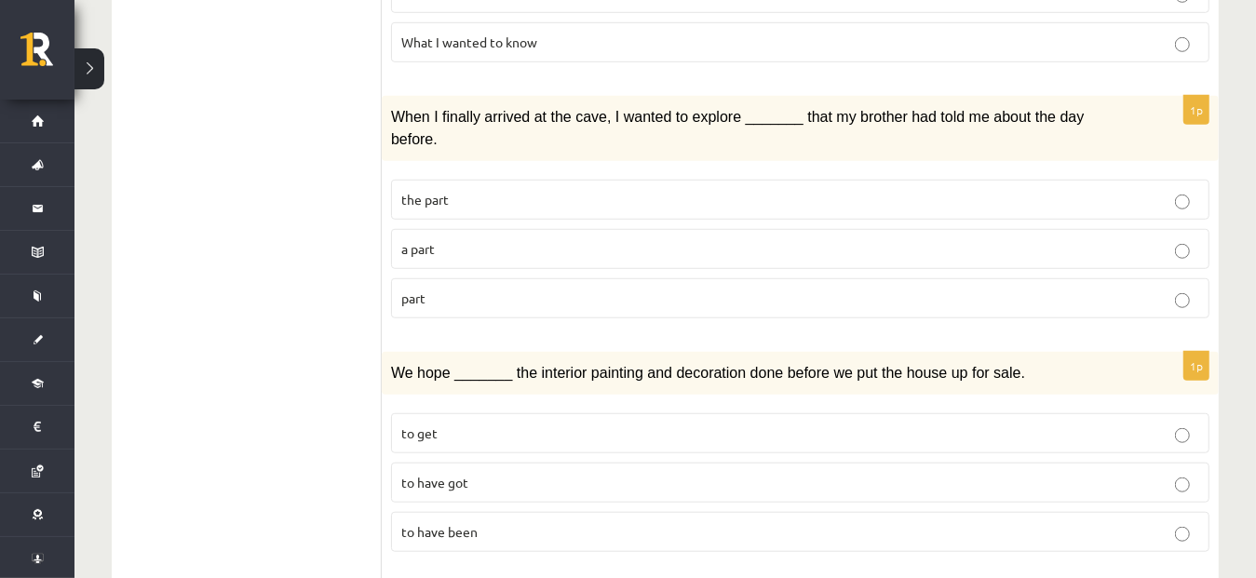
scroll to position [798, 0]
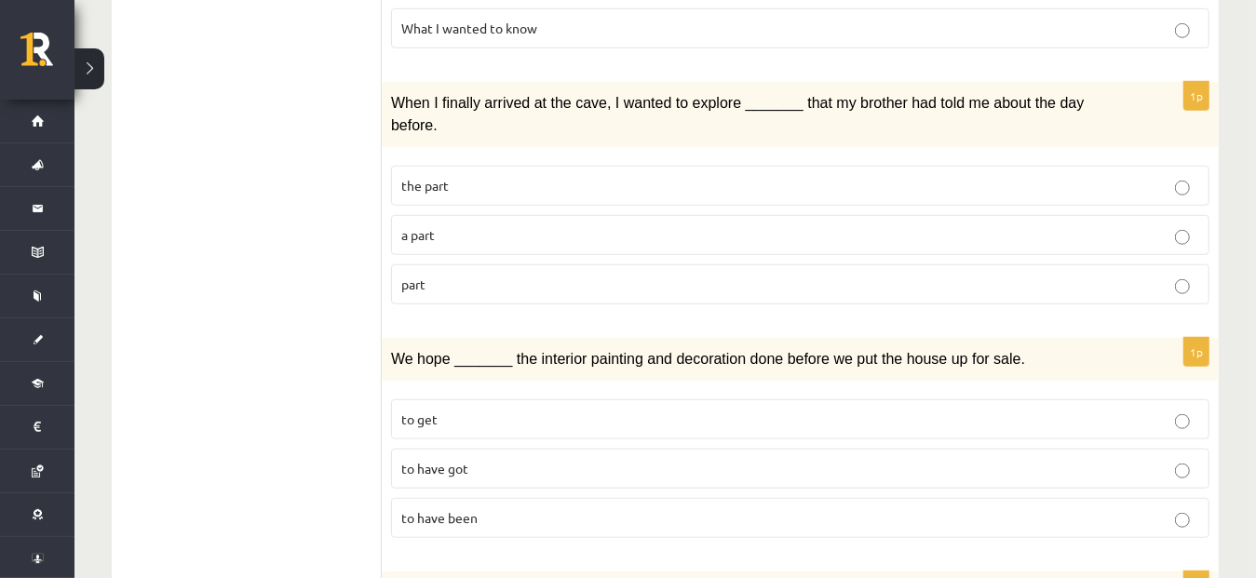
click at [591, 225] on p "a part" at bounding box center [800, 235] width 798 height 20
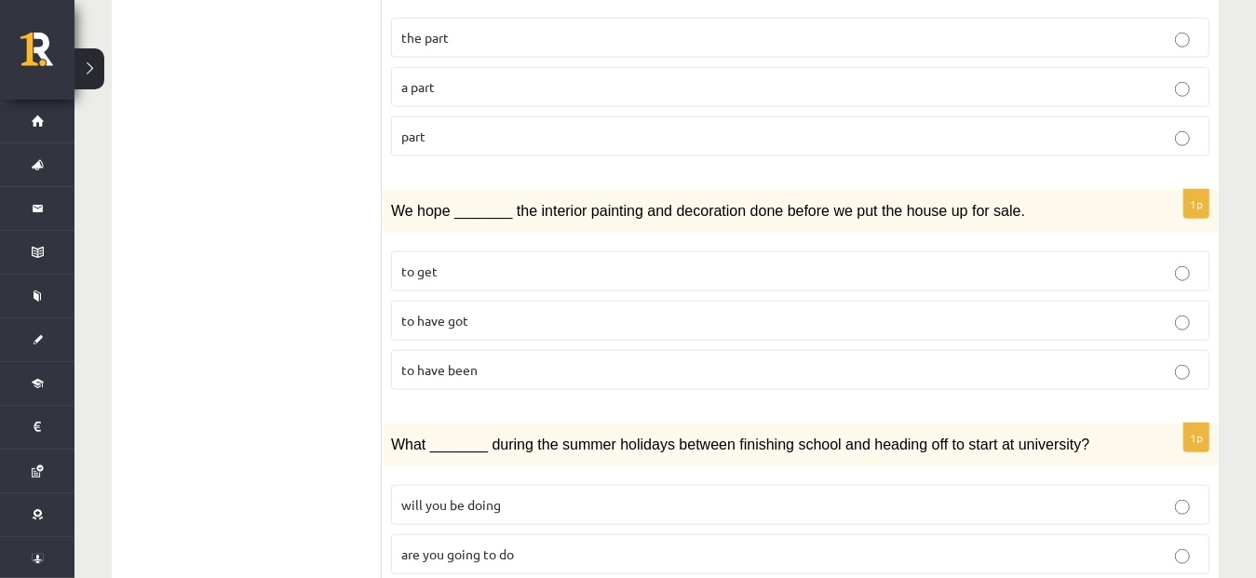
scroll to position [940, 0]
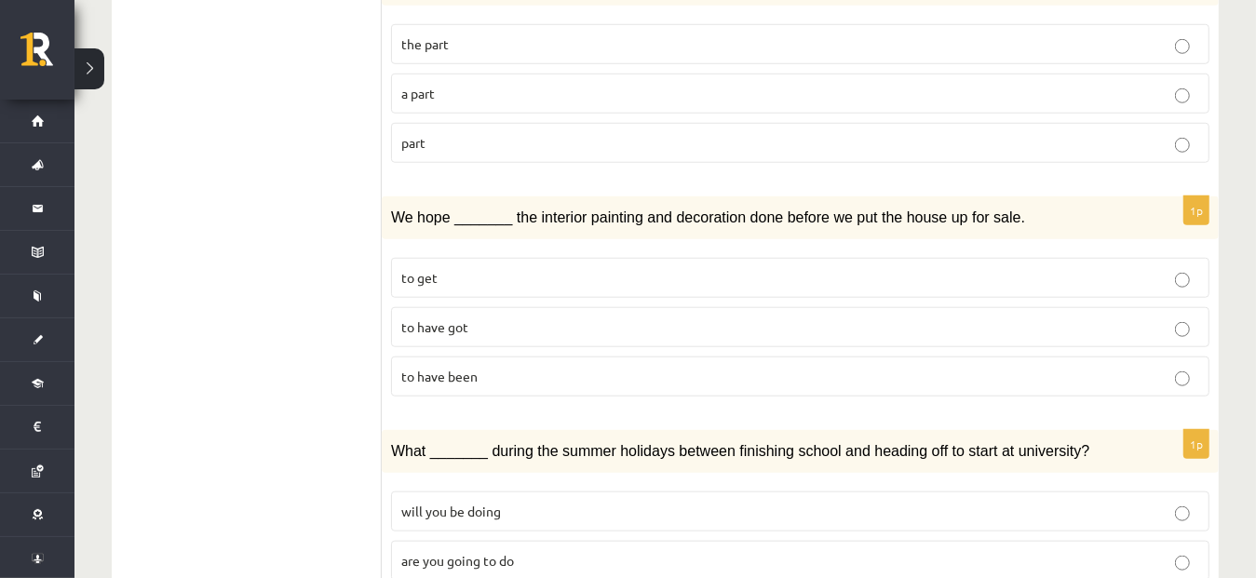
click at [1069, 133] on p "part" at bounding box center [800, 143] width 798 height 20
click at [998, 74] on label "a part" at bounding box center [800, 94] width 819 height 40
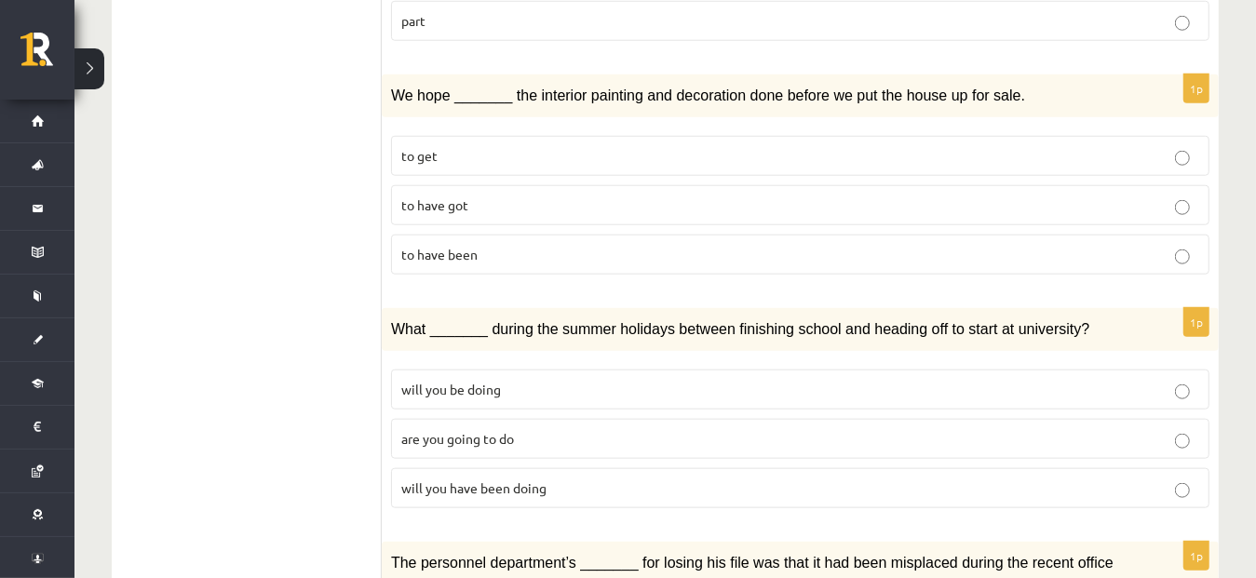
scroll to position [1059, 0]
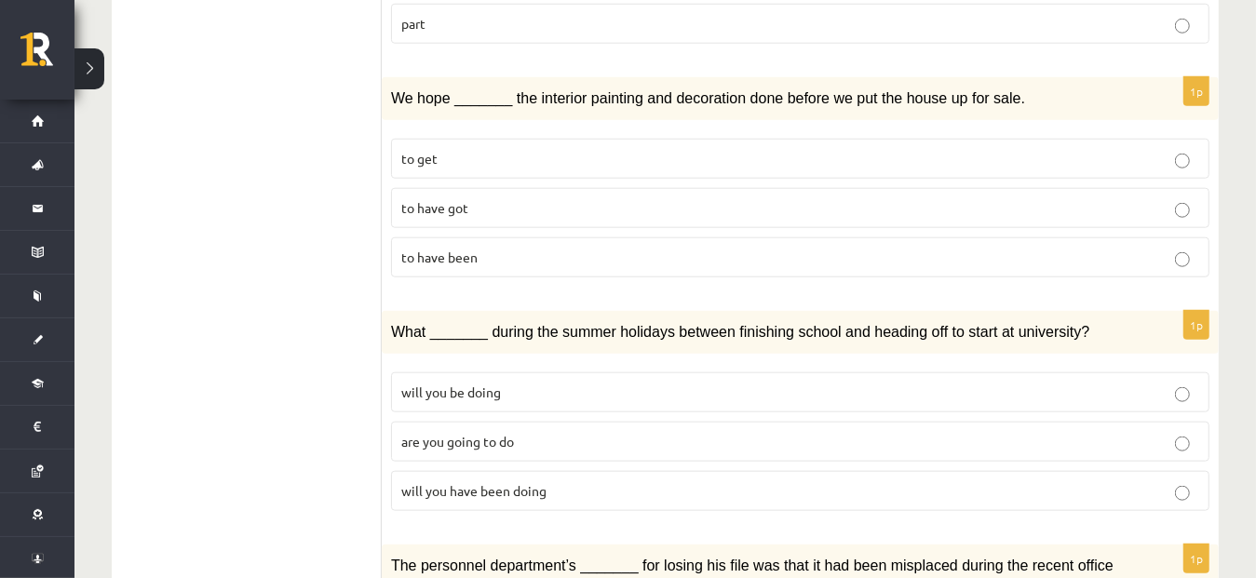
click at [669, 248] on p "to have been" at bounding box center [800, 258] width 798 height 20
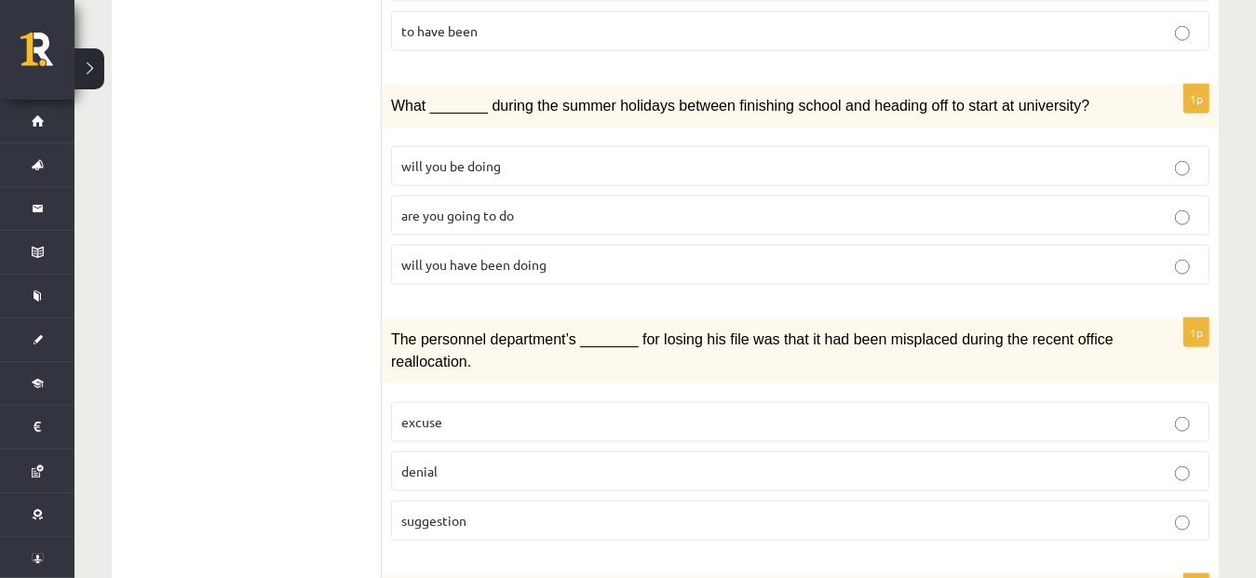
scroll to position [1292, 0]
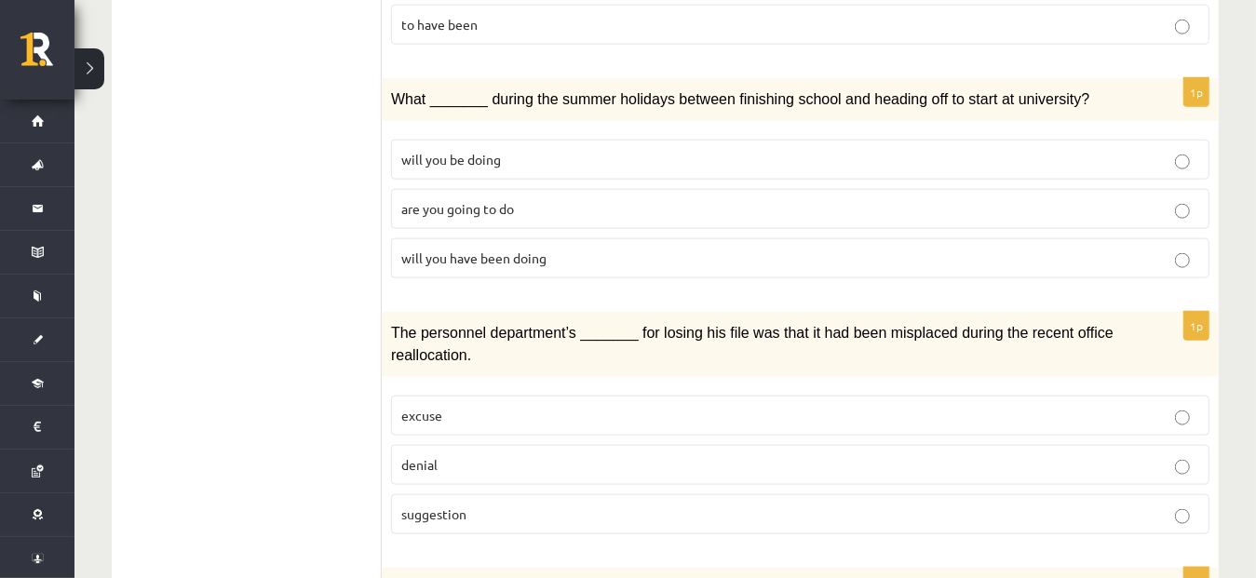
click at [706, 238] on label "will you have been doing" at bounding box center [800, 258] width 819 height 40
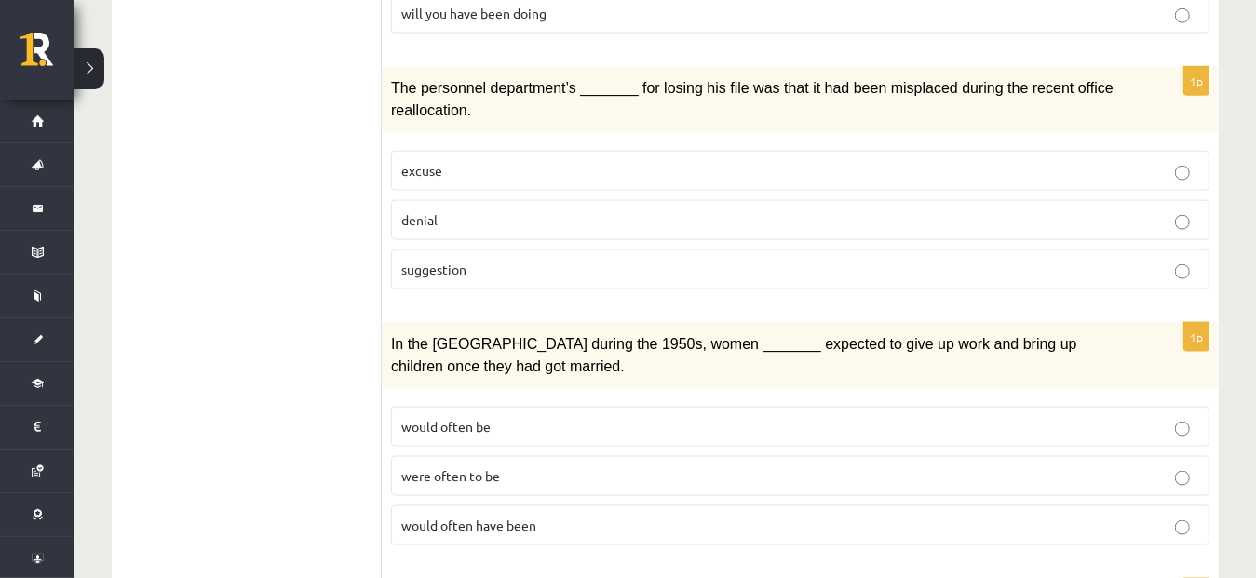
scroll to position [1530, 0]
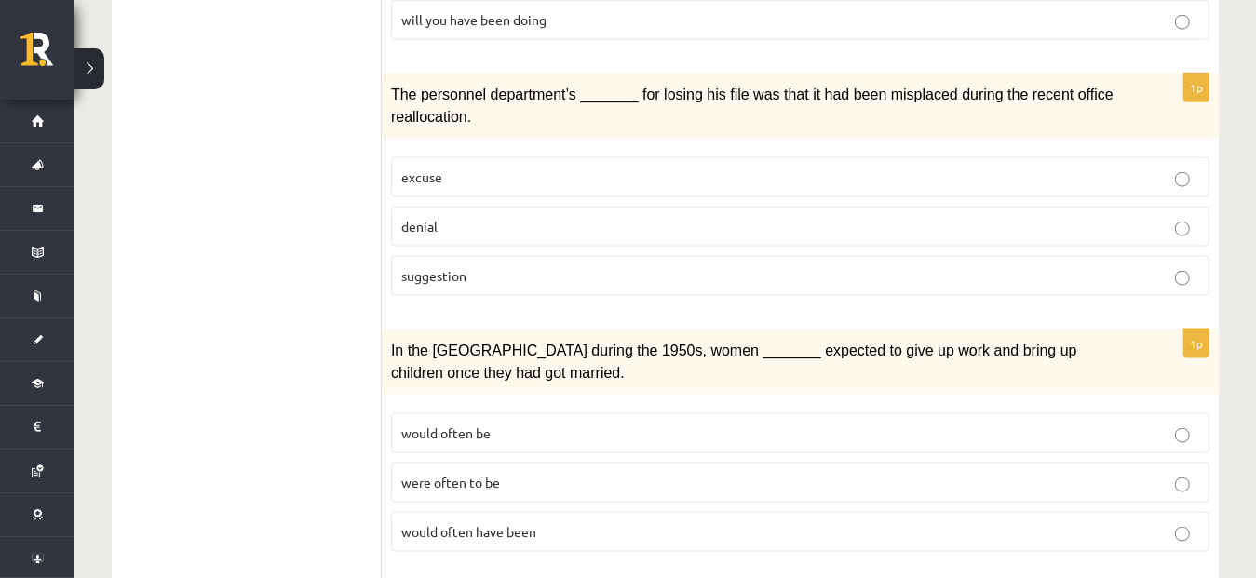
click at [937, 266] on p "suggestion" at bounding box center [800, 276] width 798 height 20
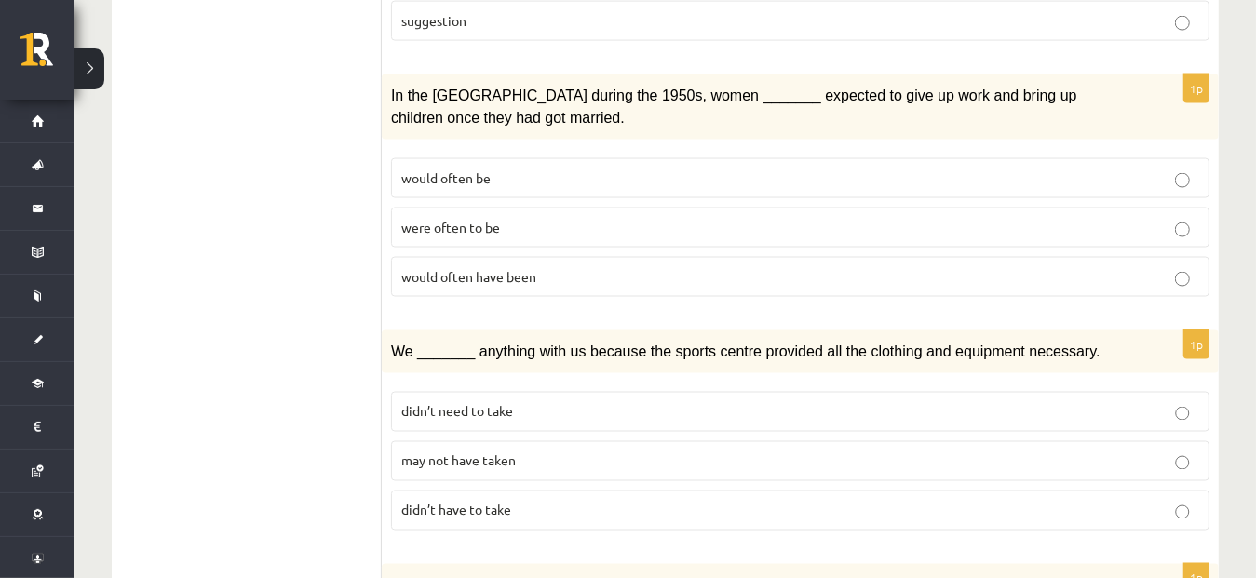
scroll to position [1788, 0]
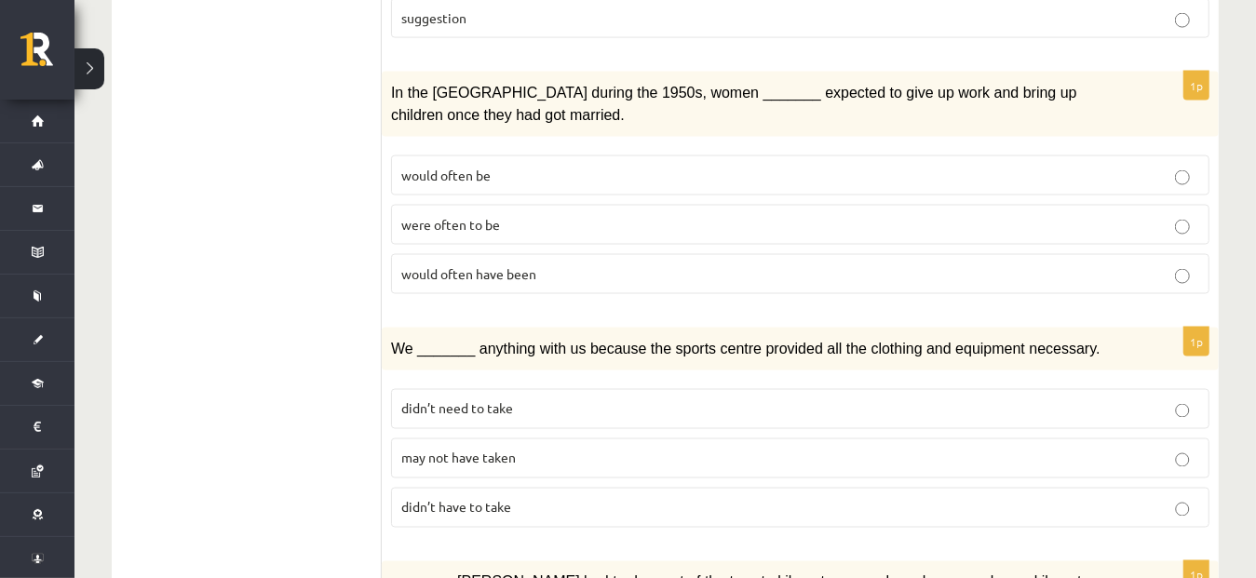
click at [741, 215] on p "were often to be" at bounding box center [800, 225] width 798 height 20
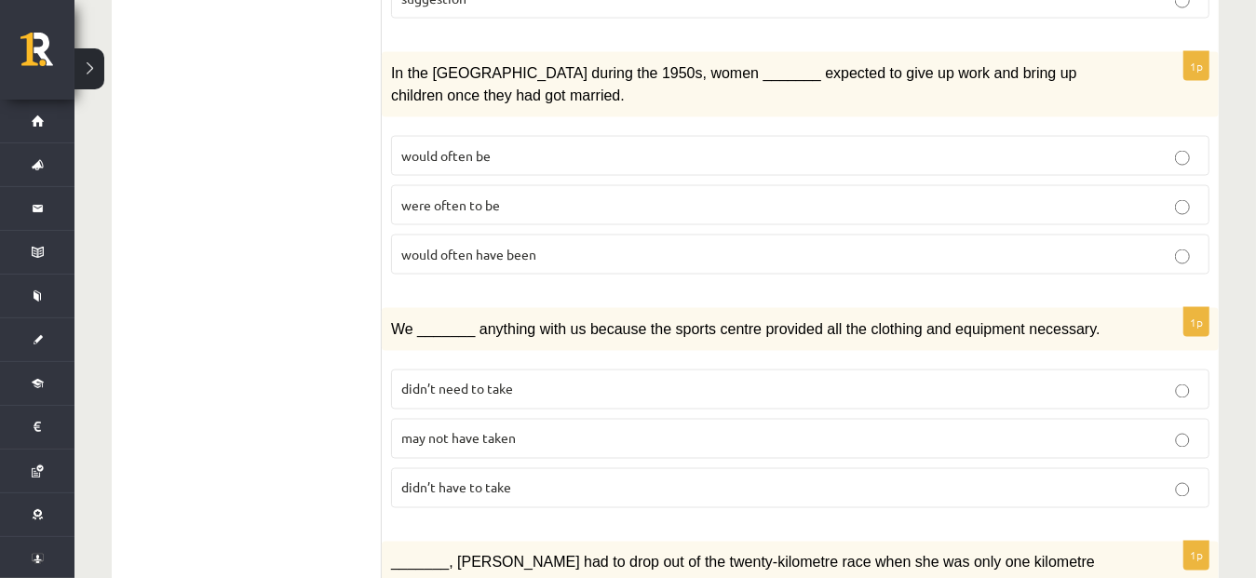
click at [877, 146] on p "would often be" at bounding box center [800, 156] width 798 height 20
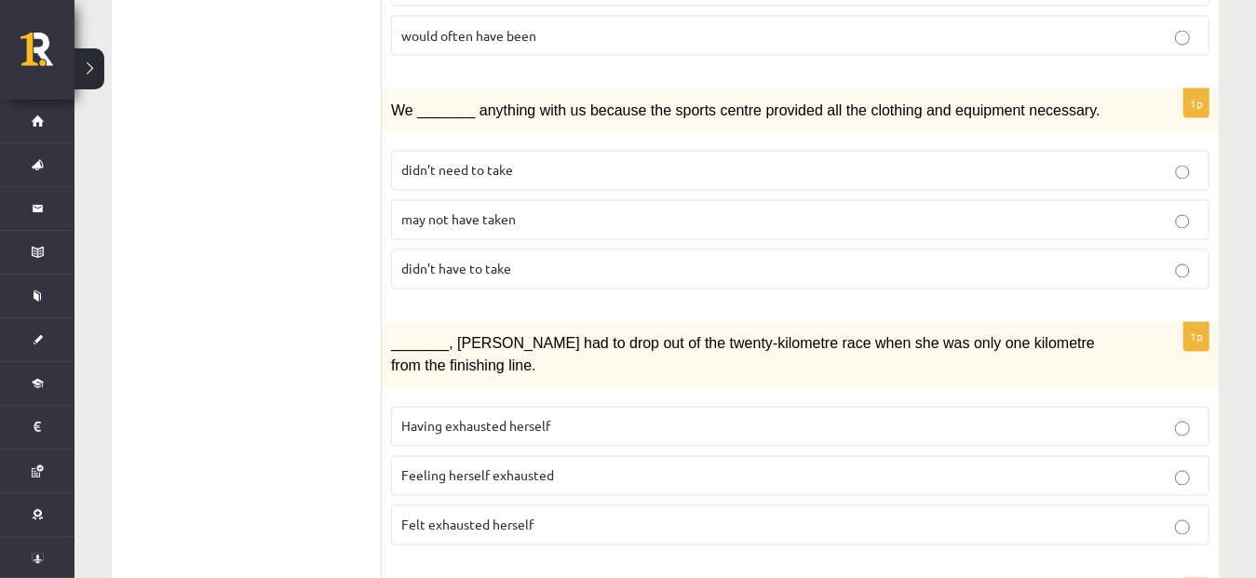
scroll to position [2020, 0]
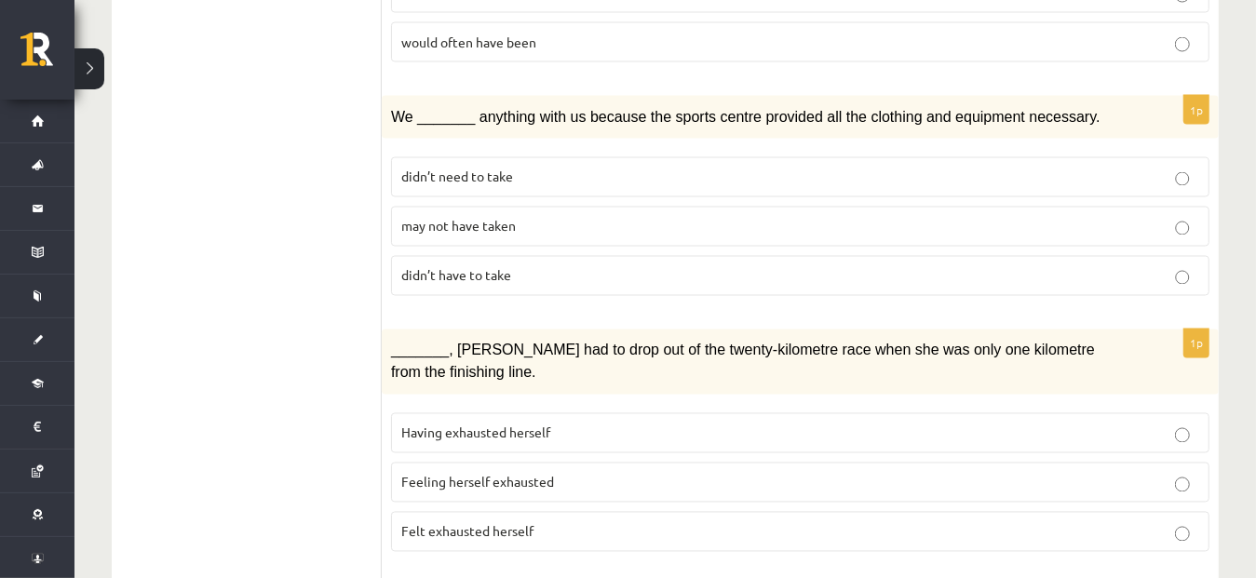
click at [669, 217] on p "may not have taken" at bounding box center [800, 227] width 798 height 20
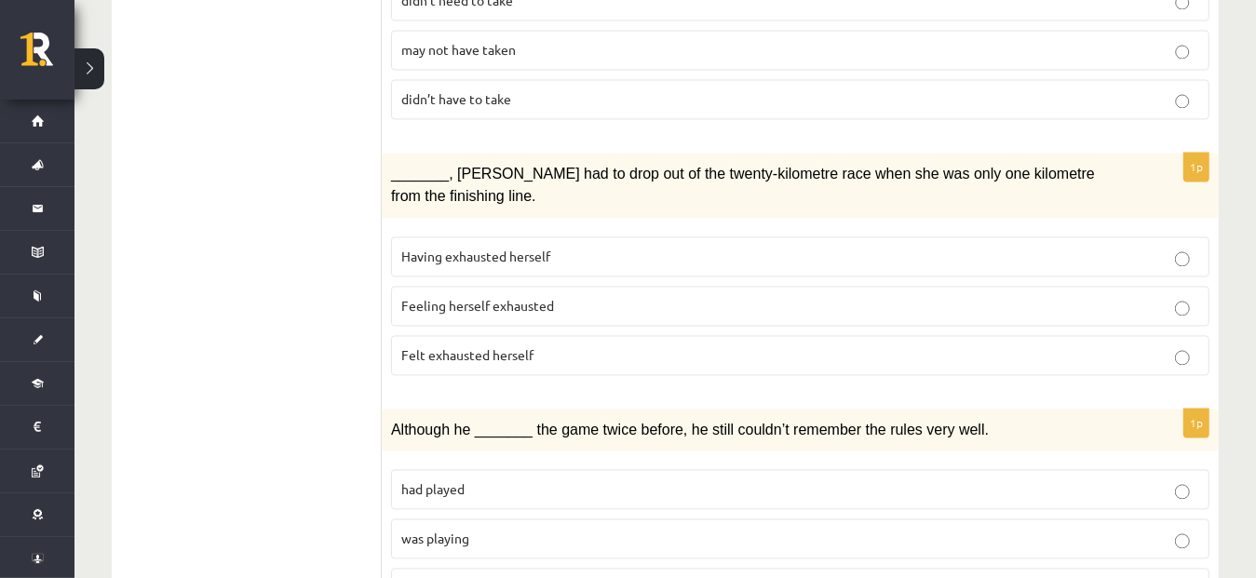
click at [611, 297] on p "Feeling herself exhausted" at bounding box center [800, 307] width 798 height 20
click at [491, 530] on p "was playing" at bounding box center [800, 540] width 798 height 20
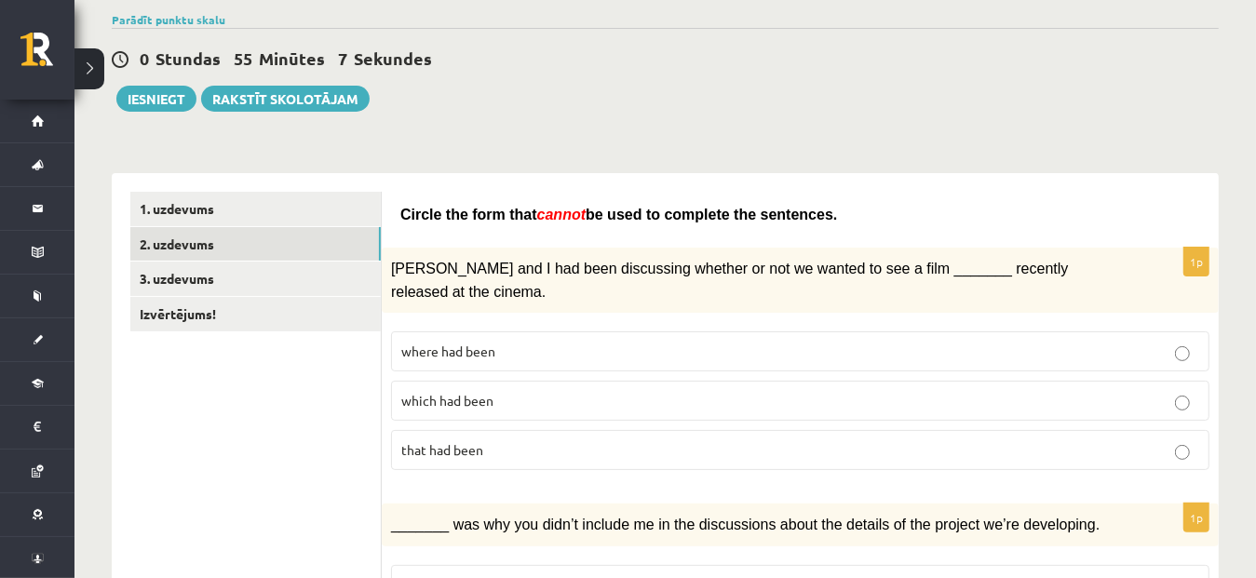
scroll to position [181, 0]
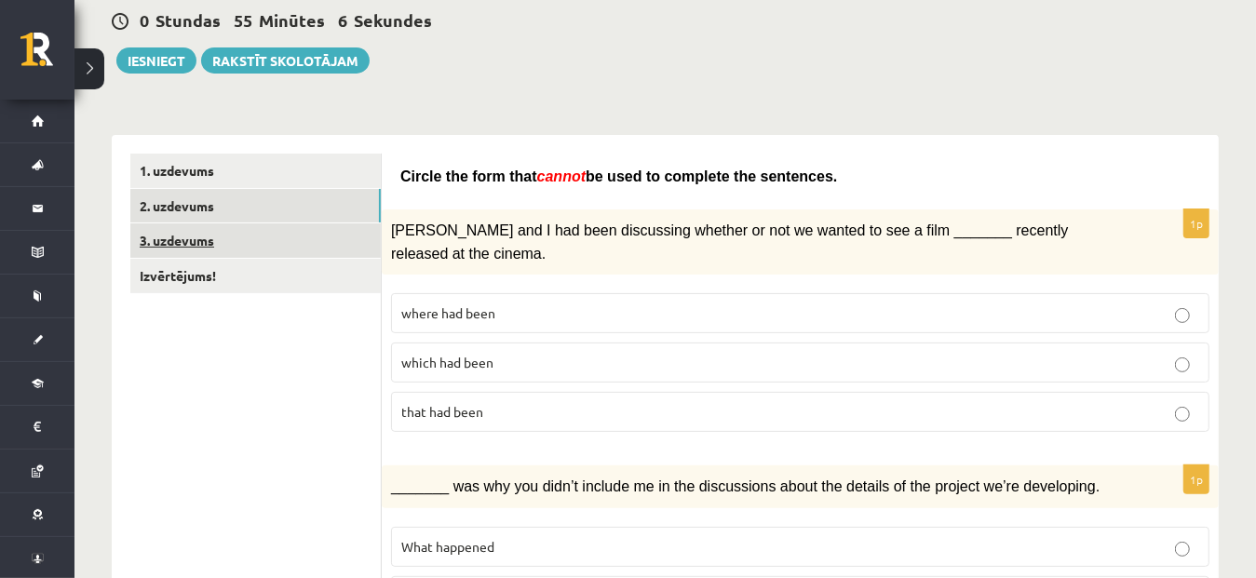
click at [210, 245] on link "3. uzdevums" at bounding box center [255, 241] width 251 height 34
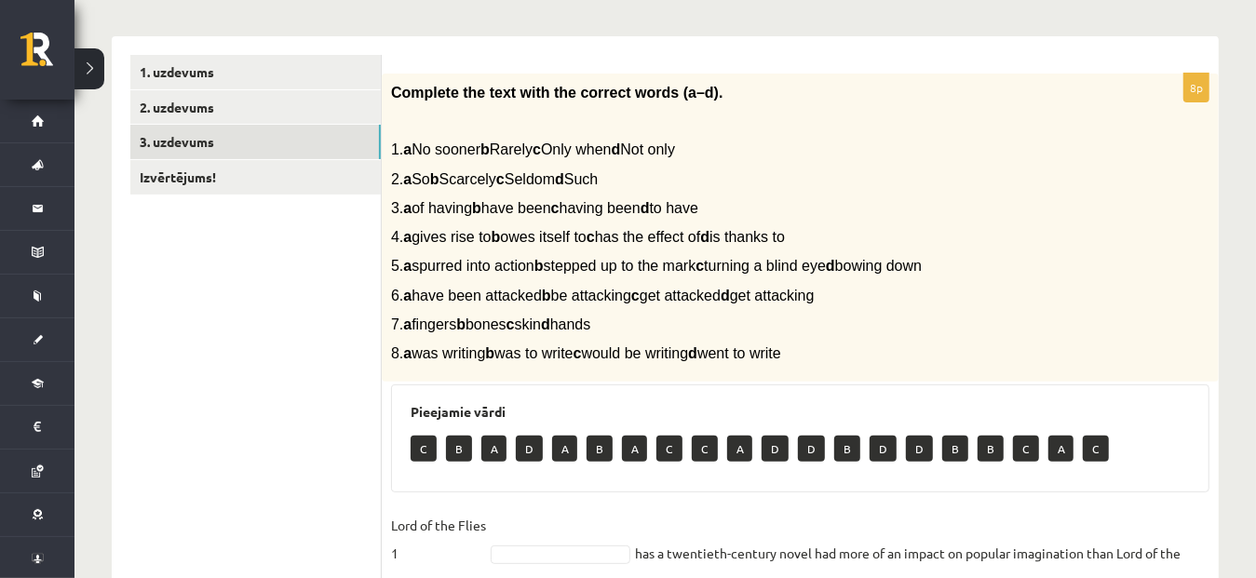
scroll to position [253, 0]
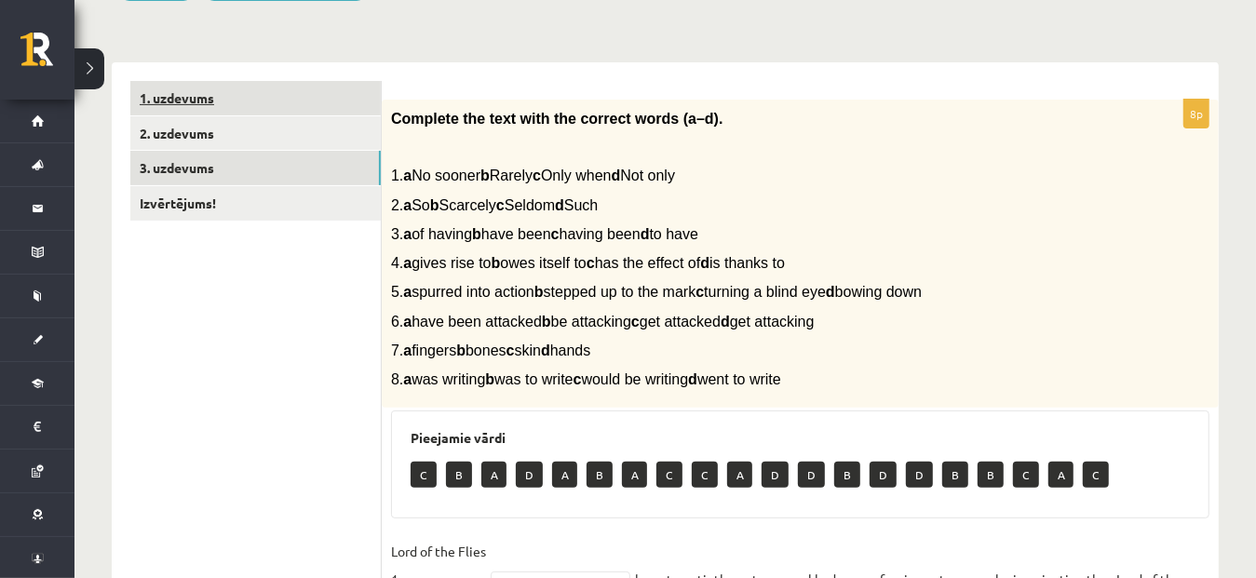
click at [195, 85] on link "1. uzdevums" at bounding box center [255, 98] width 251 height 34
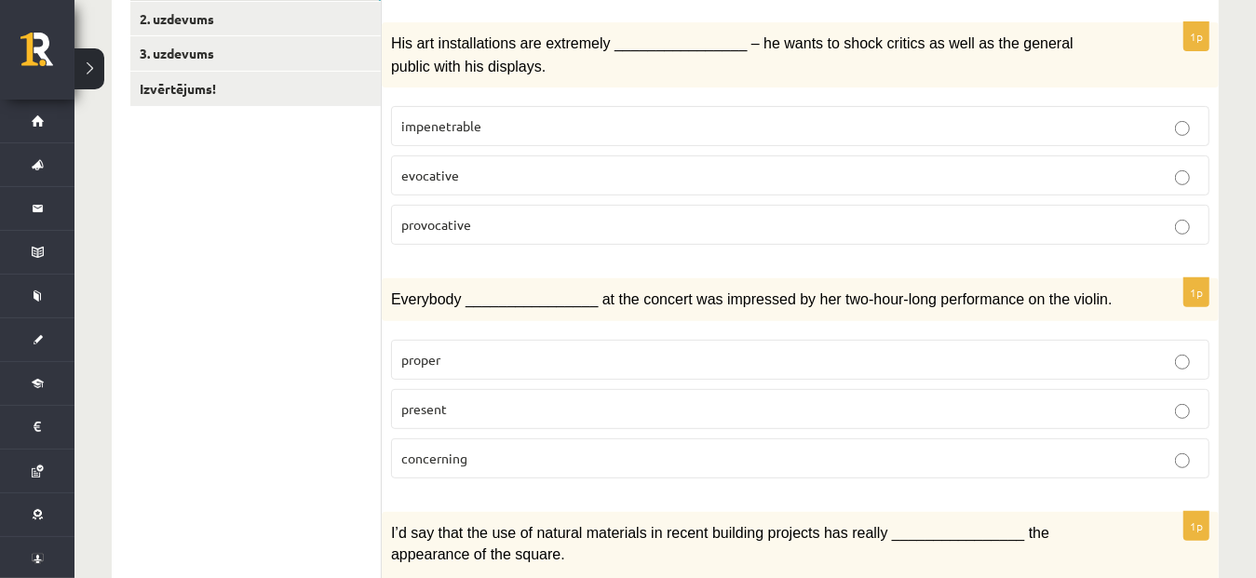
scroll to position [363, 0]
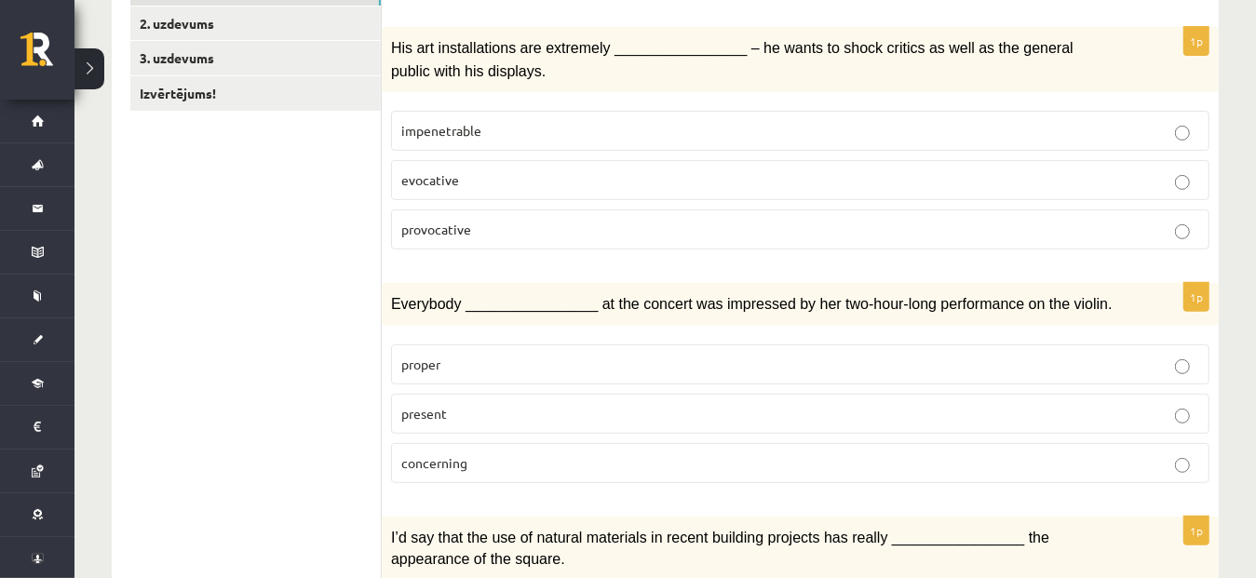
click at [584, 228] on p "provocative" at bounding box center [800, 230] width 798 height 20
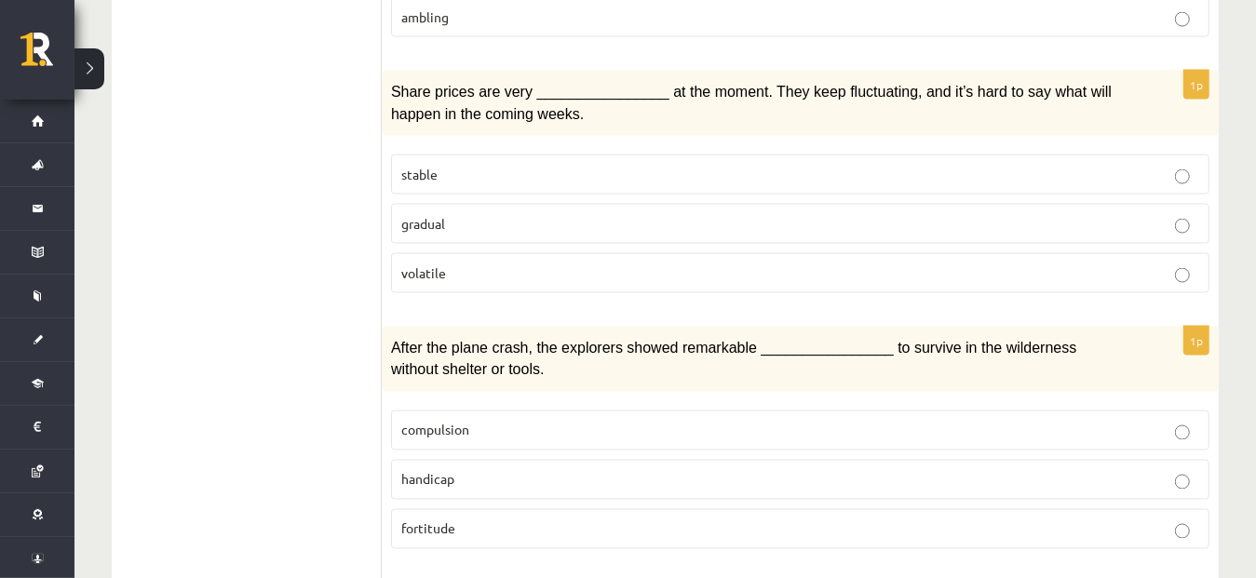
scroll to position [1838, 0]
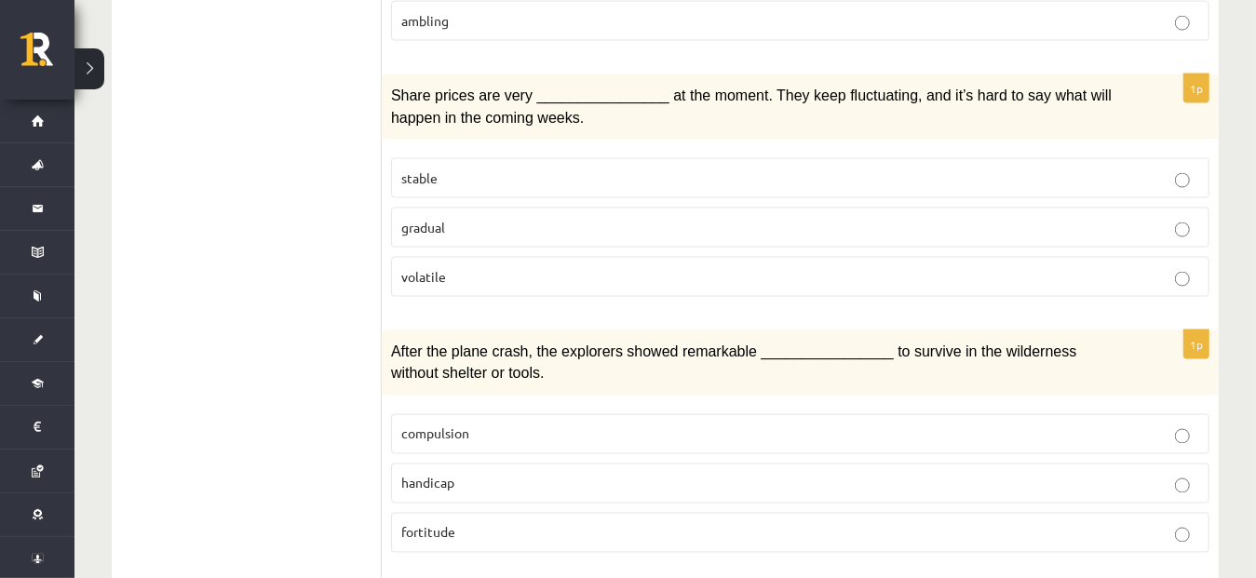
click at [659, 267] on p "volatile" at bounding box center [800, 277] width 798 height 20
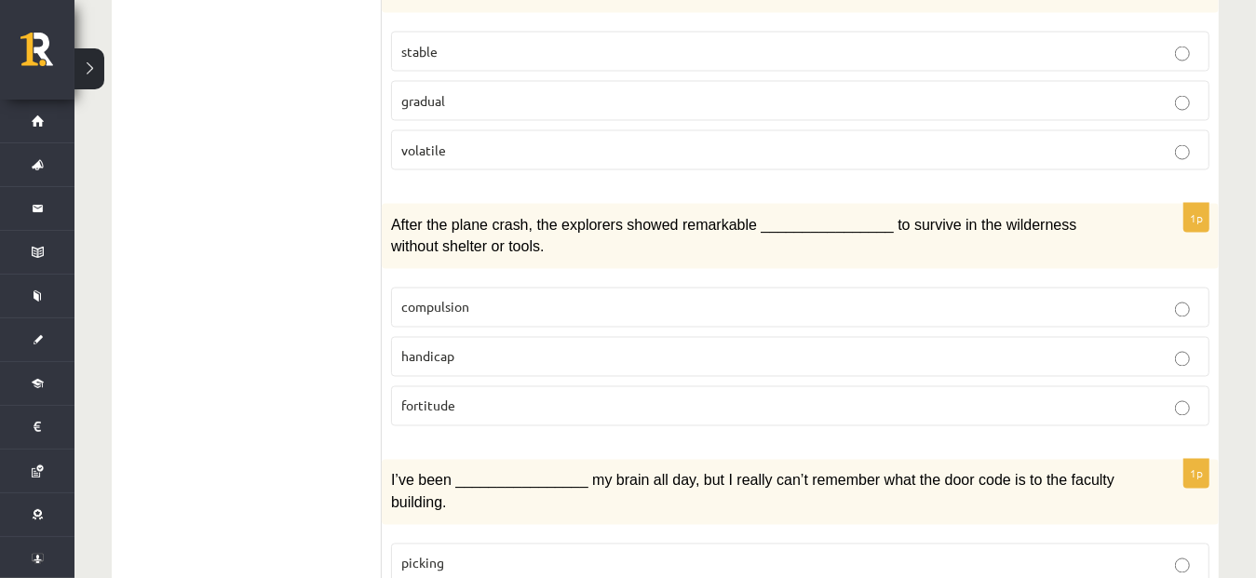
scroll to position [1976, 0]
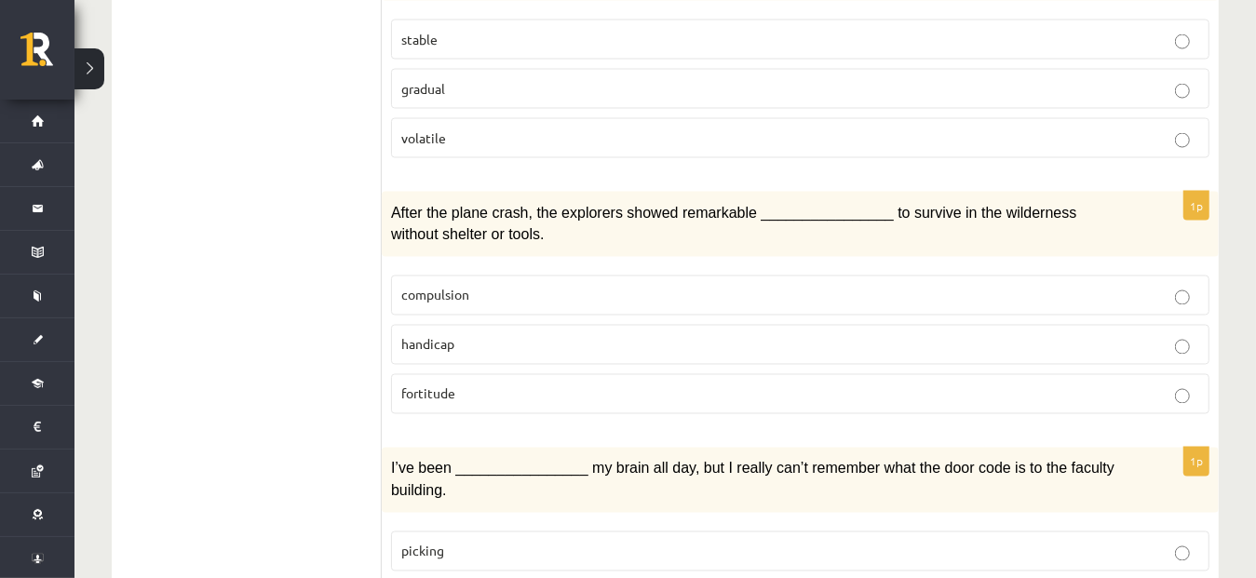
click at [989, 385] on p "fortitude" at bounding box center [800, 395] width 798 height 20
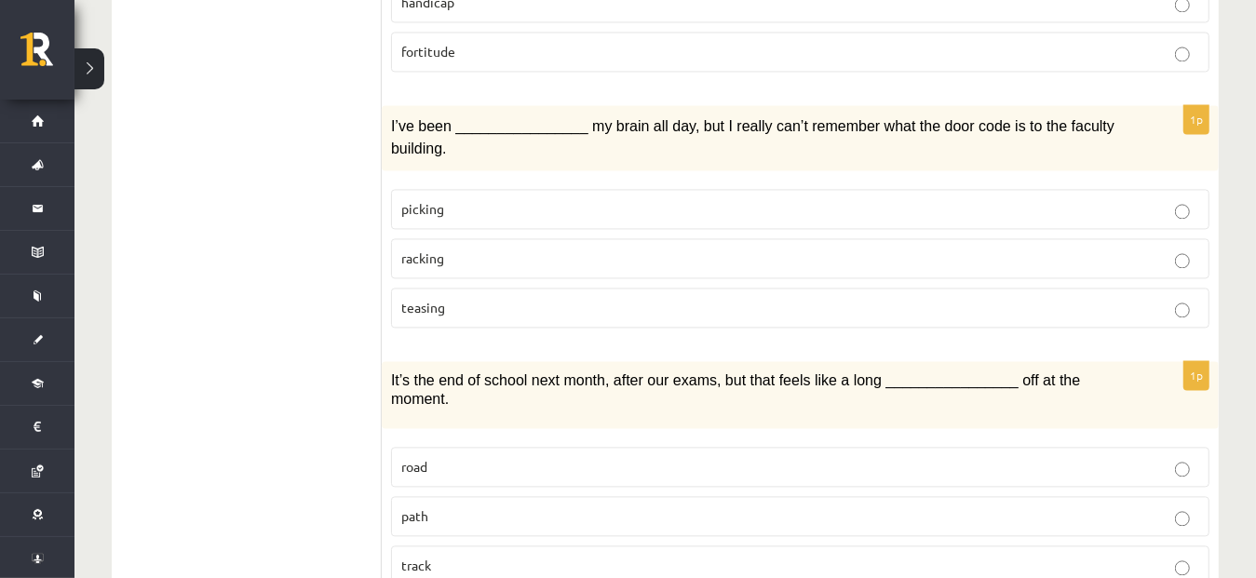
scroll to position [2328, 0]
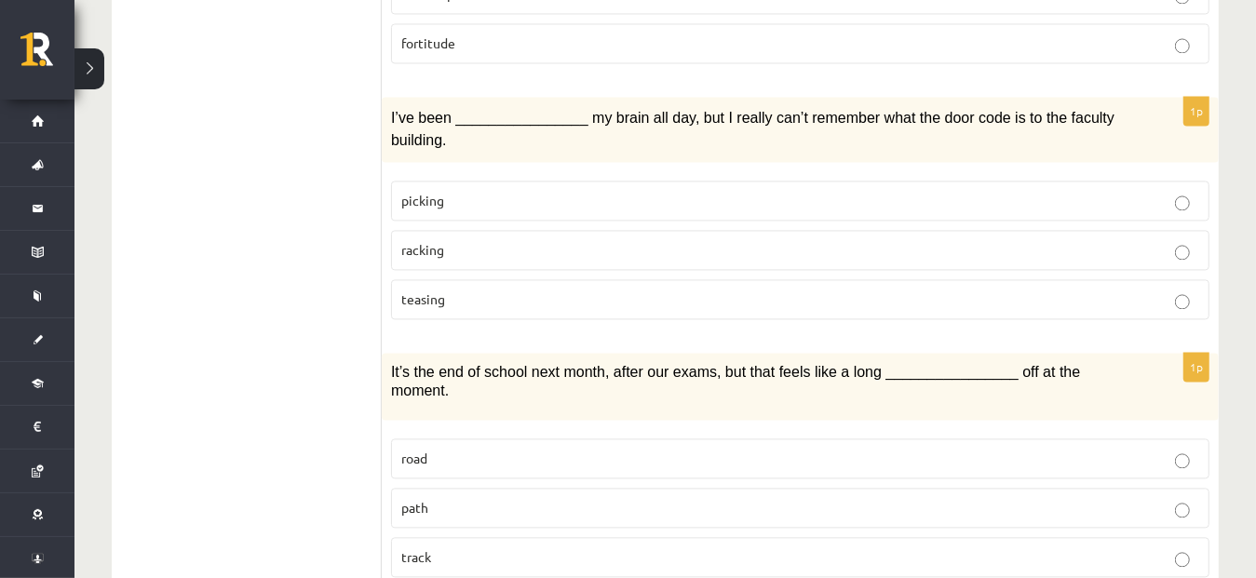
click at [906, 240] on p "racking" at bounding box center [800, 250] width 798 height 20
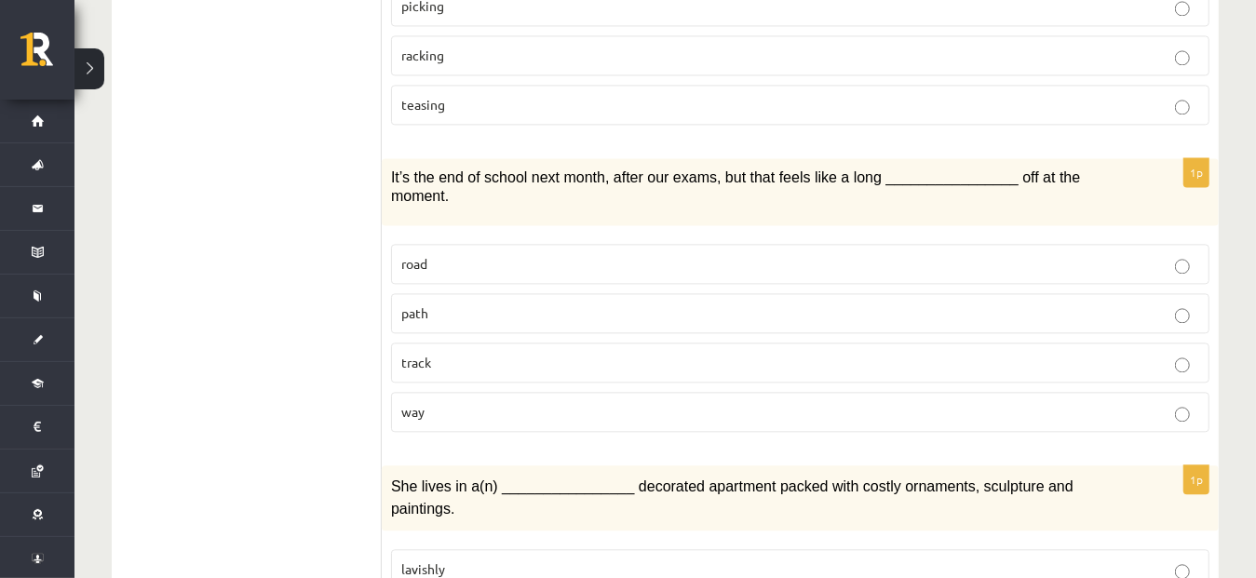
scroll to position [2535, 0]
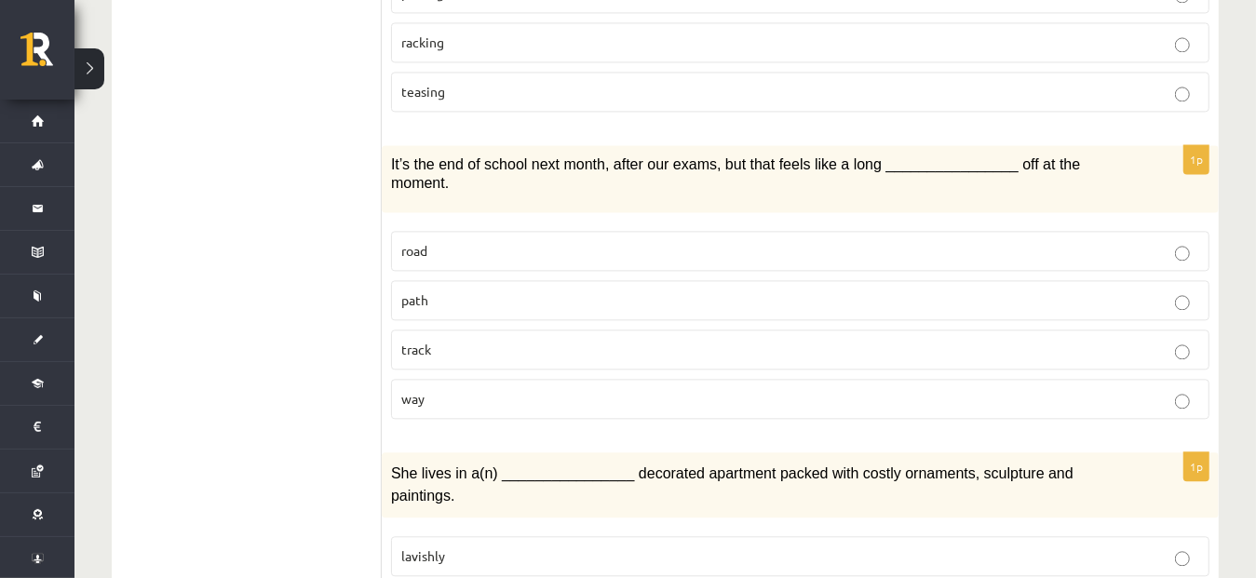
click at [927, 389] on p "way" at bounding box center [800, 399] width 798 height 20
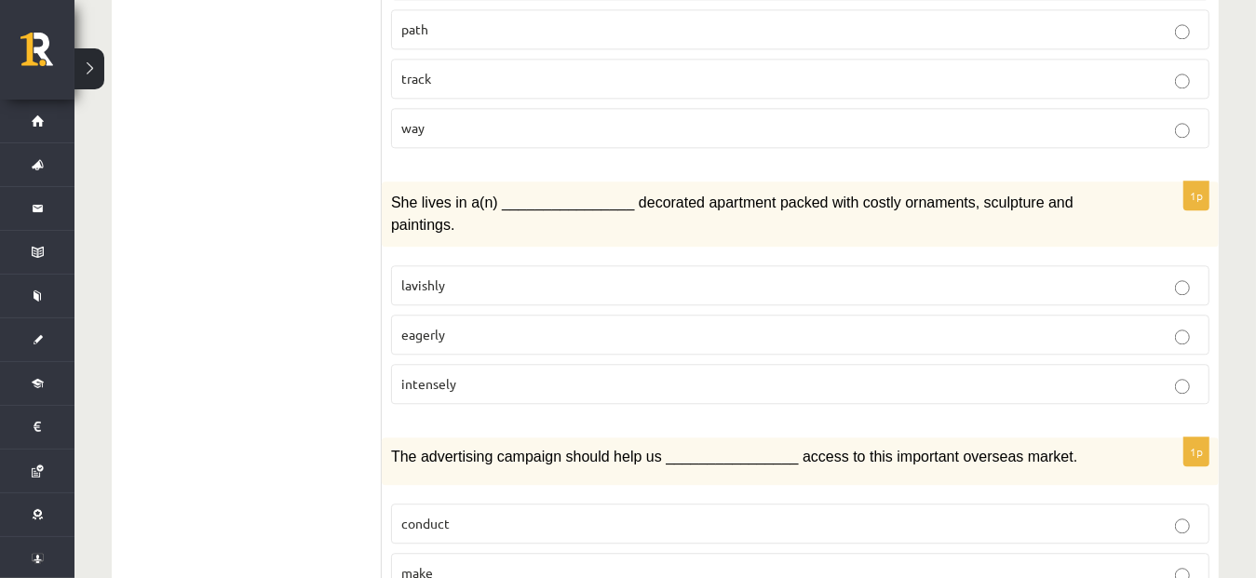
scroll to position [2863, 0]
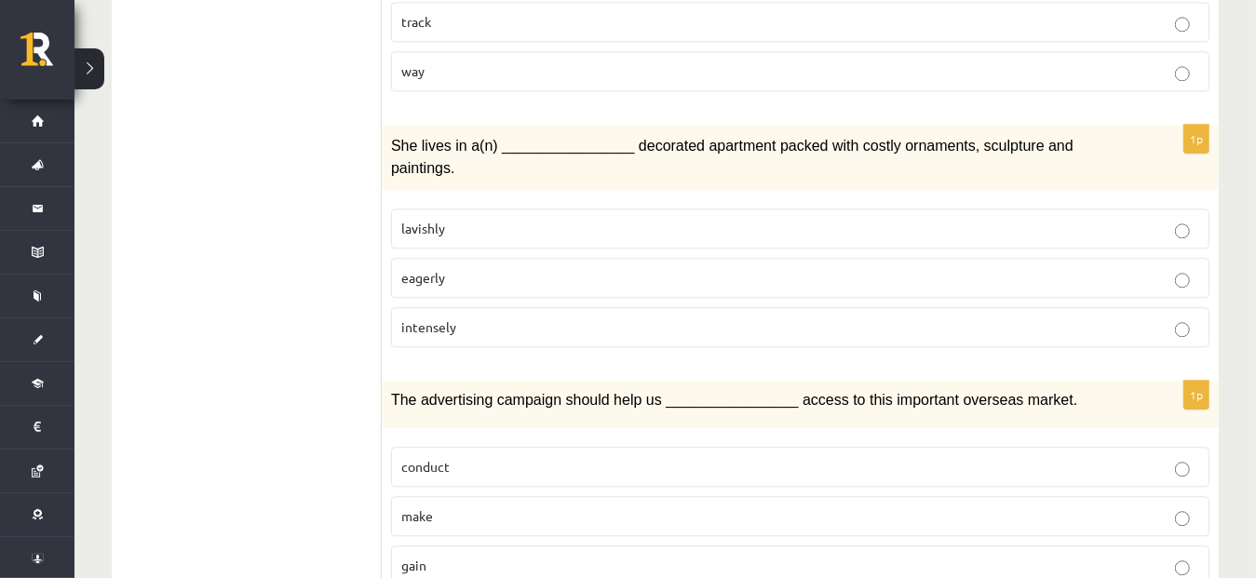
click at [599, 219] on p "lavishly" at bounding box center [800, 229] width 798 height 20
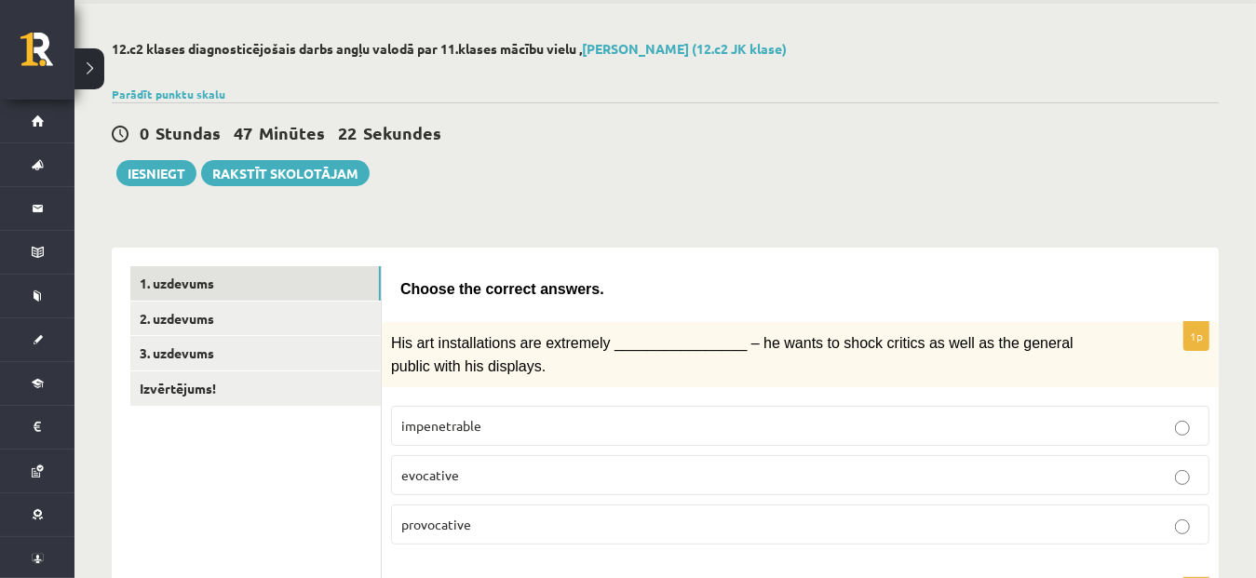
scroll to position [0, 0]
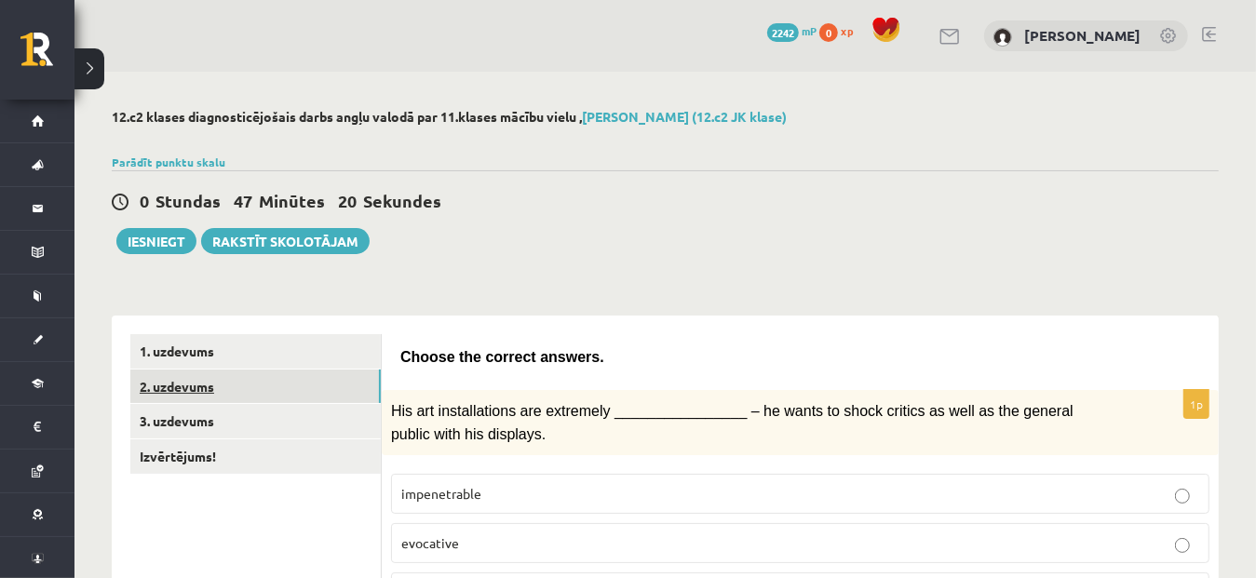
click at [189, 386] on link "2. uzdevums" at bounding box center [255, 387] width 251 height 34
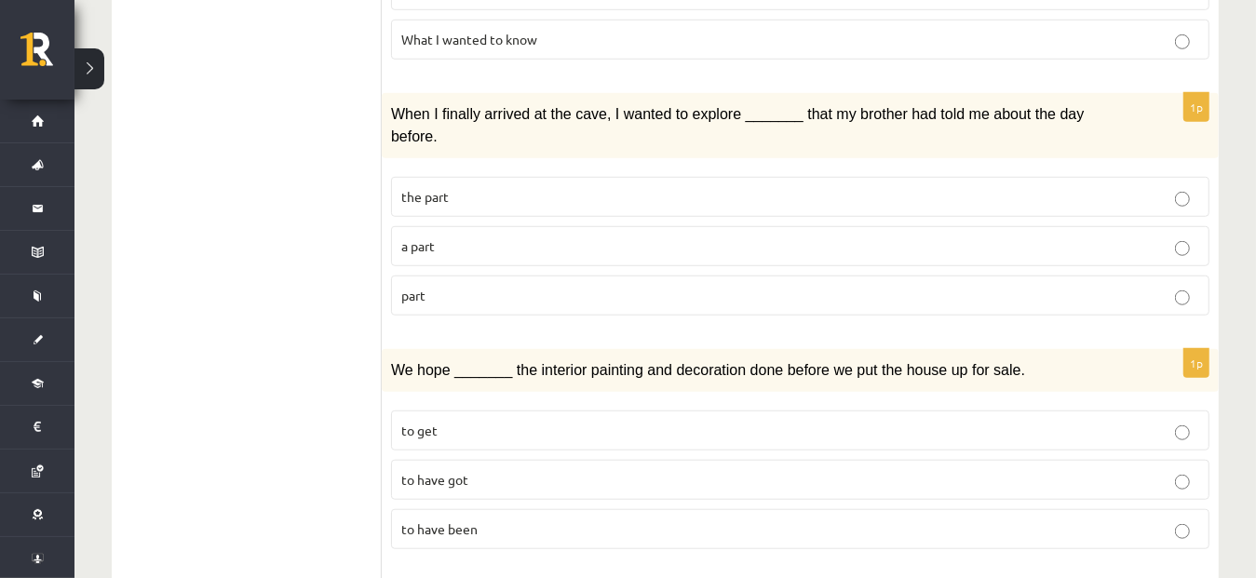
scroll to position [810, 0]
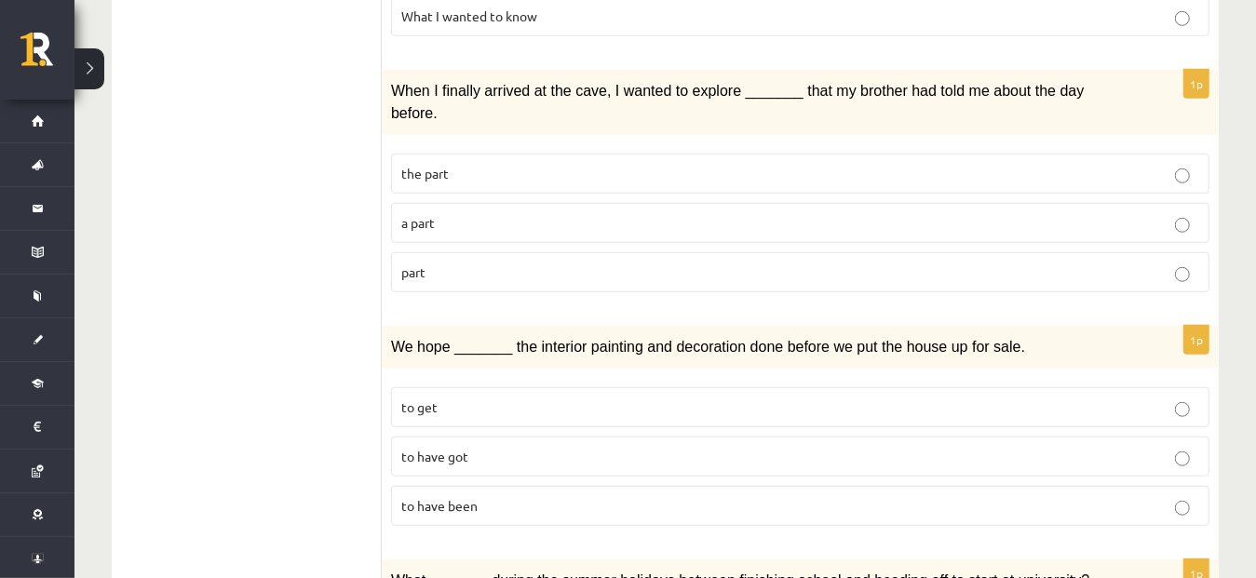
click at [846, 263] on p "part" at bounding box center [800, 273] width 798 height 20
click at [672, 437] on label "to have got" at bounding box center [800, 457] width 819 height 40
click at [652, 496] on p "to have been" at bounding box center [800, 506] width 798 height 20
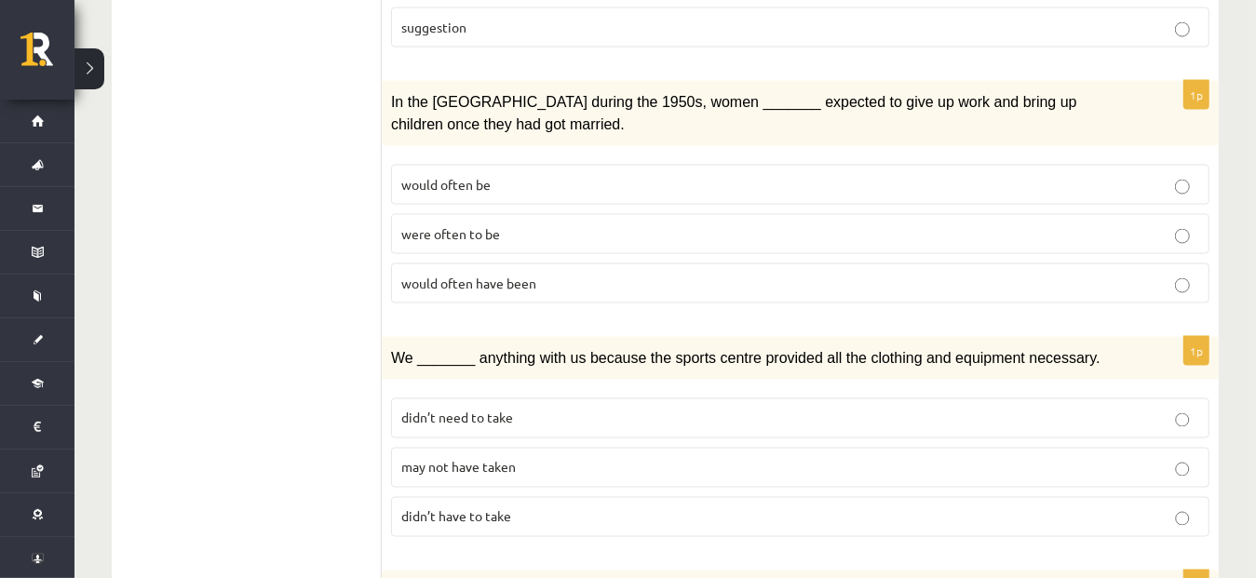
scroll to position [1765, 0]
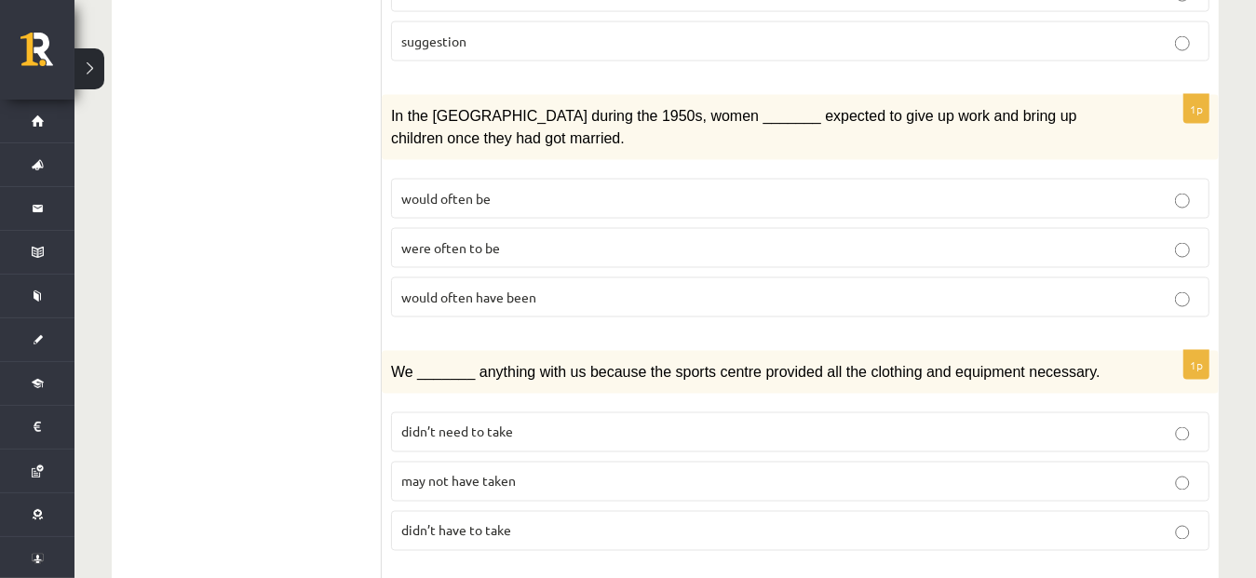
click at [850, 288] on p "would often have been" at bounding box center [800, 298] width 798 height 20
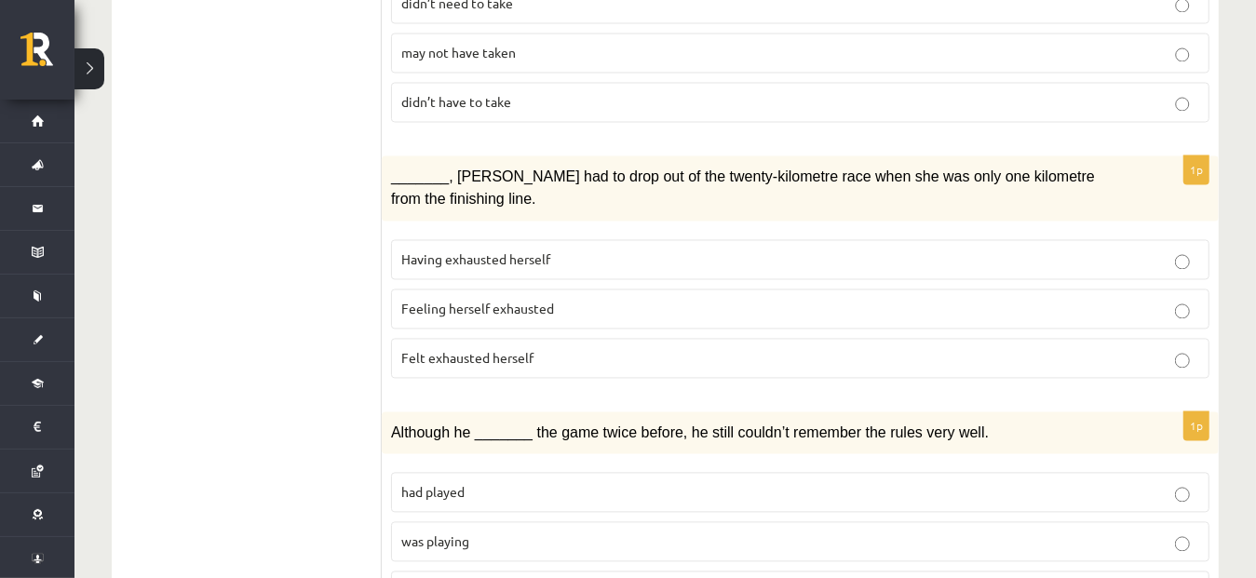
scroll to position [2196, 0]
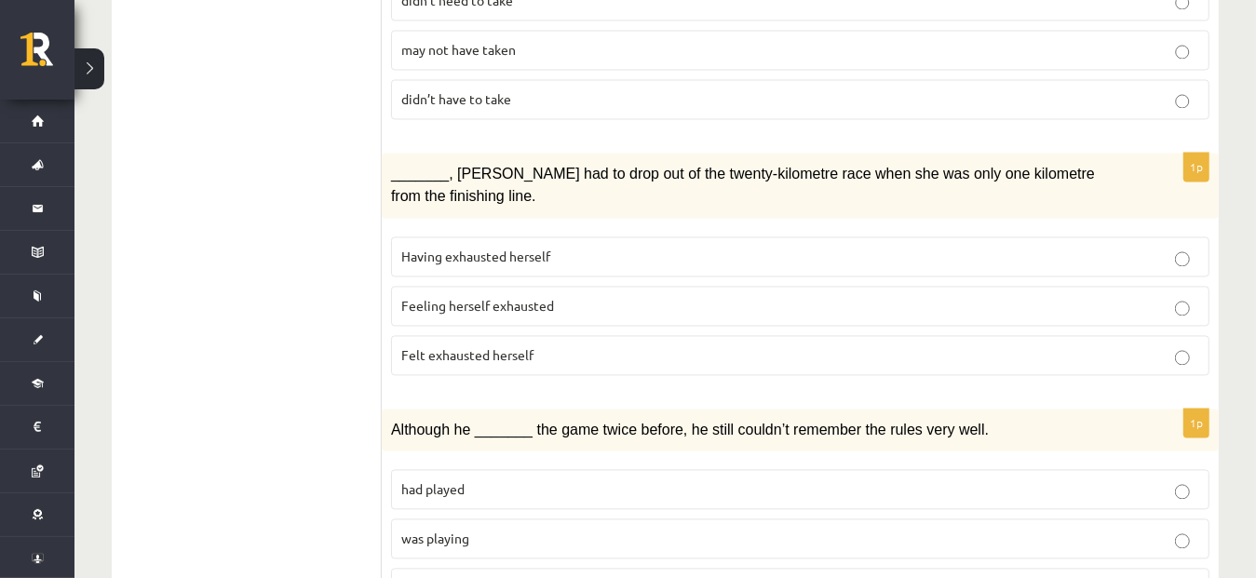
click at [931, 577] on p "had been playing" at bounding box center [800, 589] width 798 height 20
drag, startPoint x: 1269, startPoint y: 494, endPoint x: 1240, endPoint y: 515, distance: 36.7
drag, startPoint x: 1240, startPoint y: 515, endPoint x: 1229, endPoint y: 524, distance: 13.8
drag, startPoint x: 1269, startPoint y: 464, endPoint x: 1246, endPoint y: 479, distance: 27.6
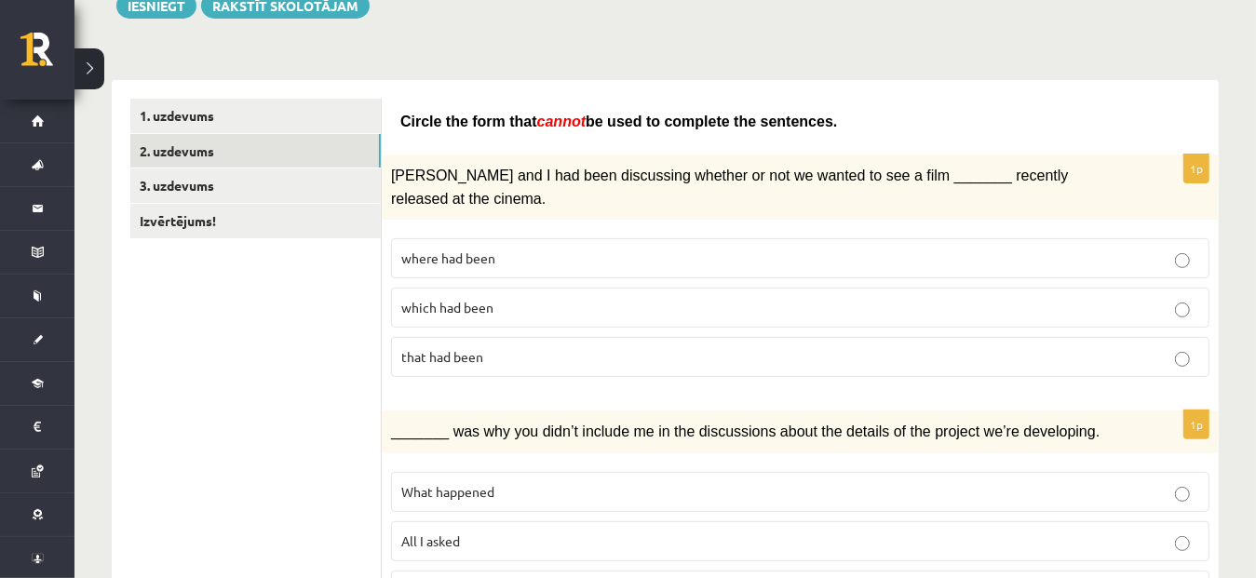
scroll to position [222, 0]
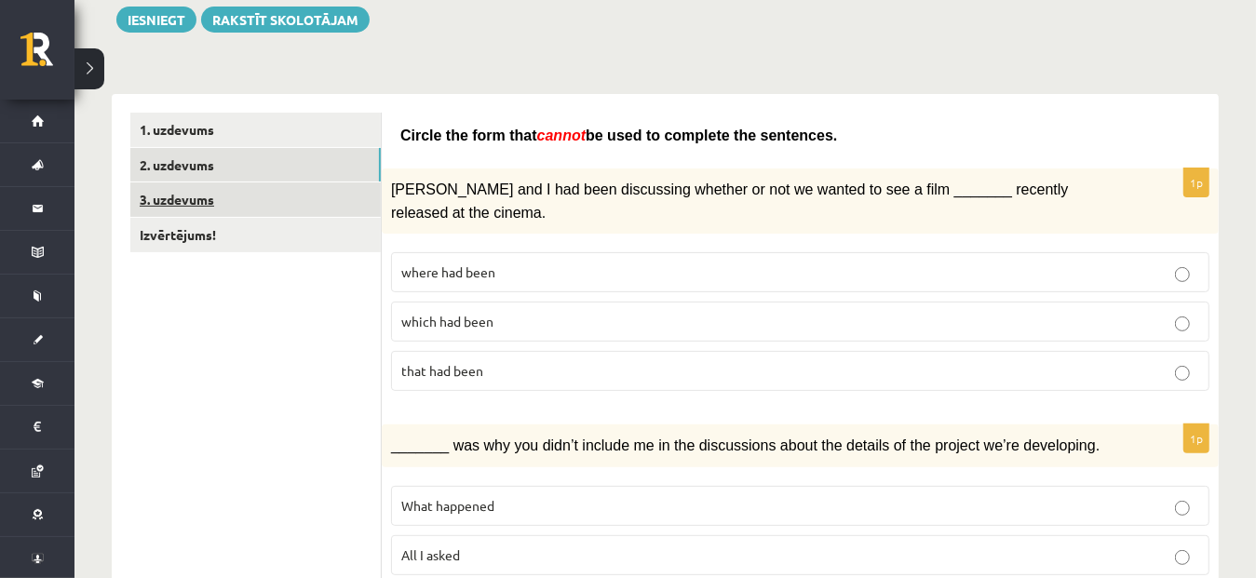
click at [210, 205] on link "3. uzdevums" at bounding box center [255, 200] width 251 height 34
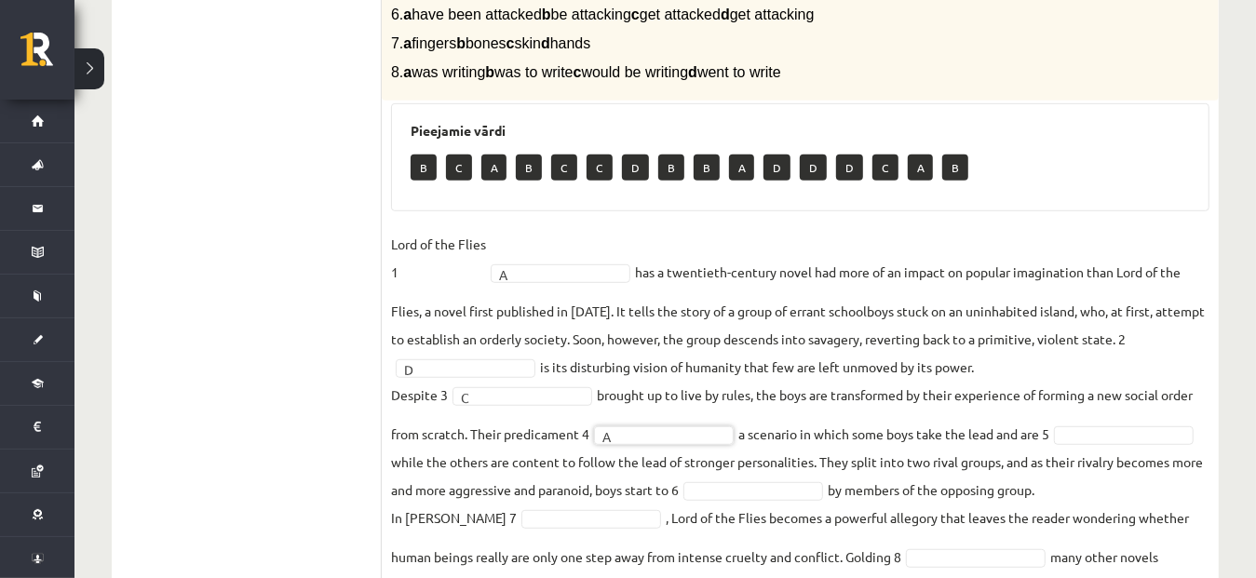
scroll to position [559, 0]
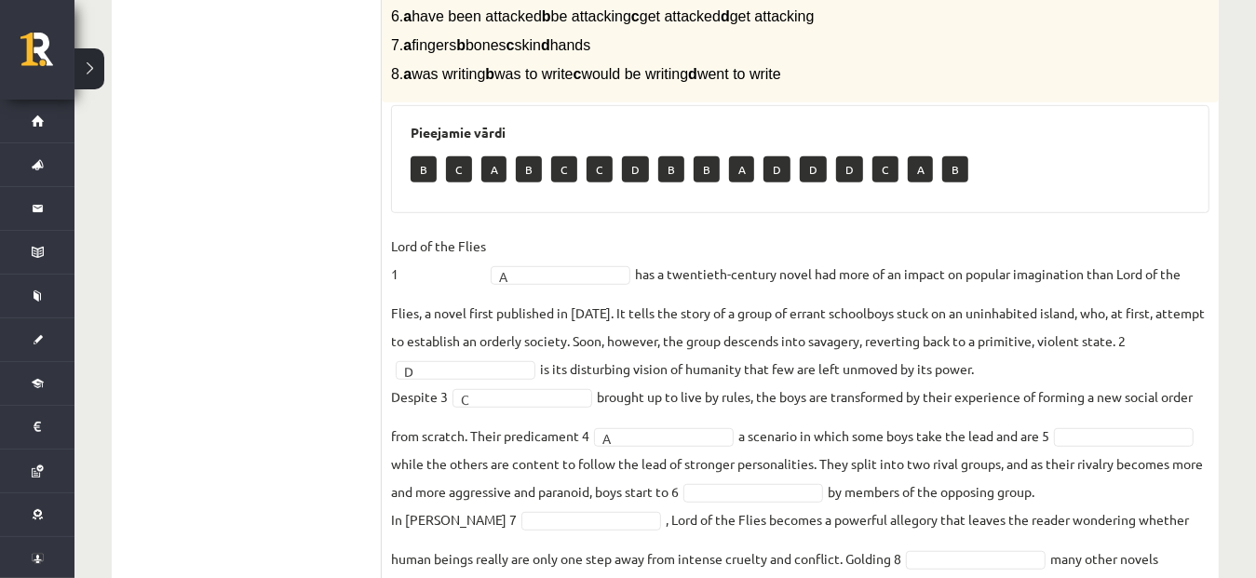
drag, startPoint x: 1251, startPoint y: 408, endPoint x: 1249, endPoint y: 389, distance: 18.7
click at [1249, 389] on div "12.c2 klases diagnosticējošais darbs angļu valodā par 11.klases mācību vielu , …" at bounding box center [666, 103] width 1182 height 1181
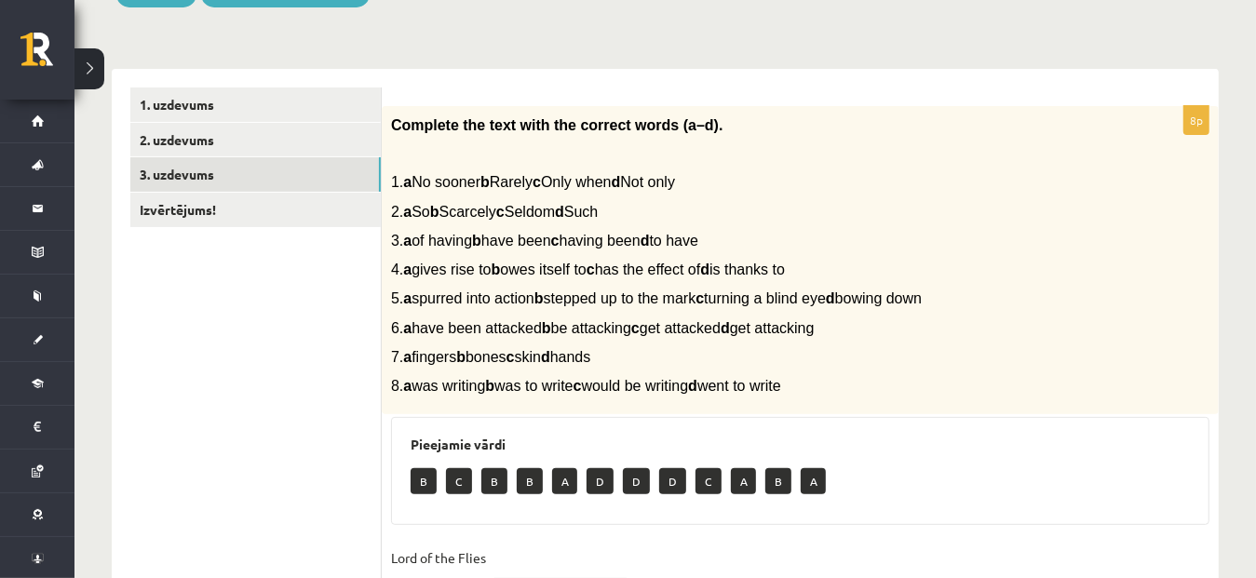
scroll to position [249, 0]
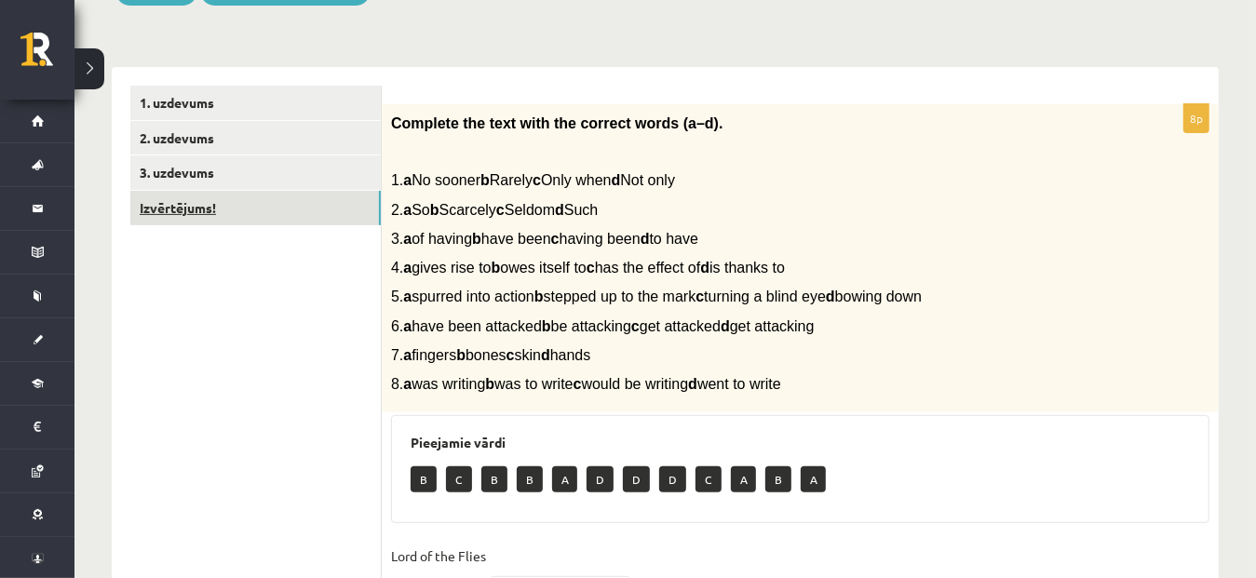
click at [167, 221] on link "Izvērtējums!" at bounding box center [255, 208] width 251 height 34
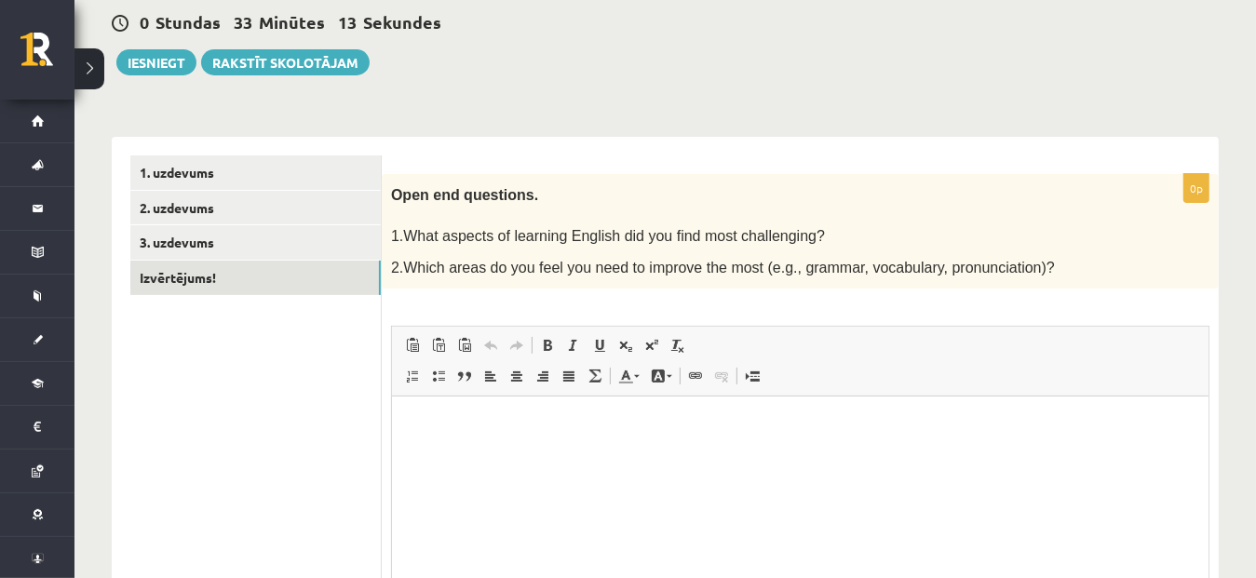
scroll to position [0, 0]
click at [560, 327] on span "Redaktora rīkjoslas Ielīmēt Klaviatūras saīsne vadīšanas taustiņš+V Ievietot kā…" at bounding box center [800, 362] width 817 height 70
click at [532, 454] on html at bounding box center [799, 425] width 817 height 57
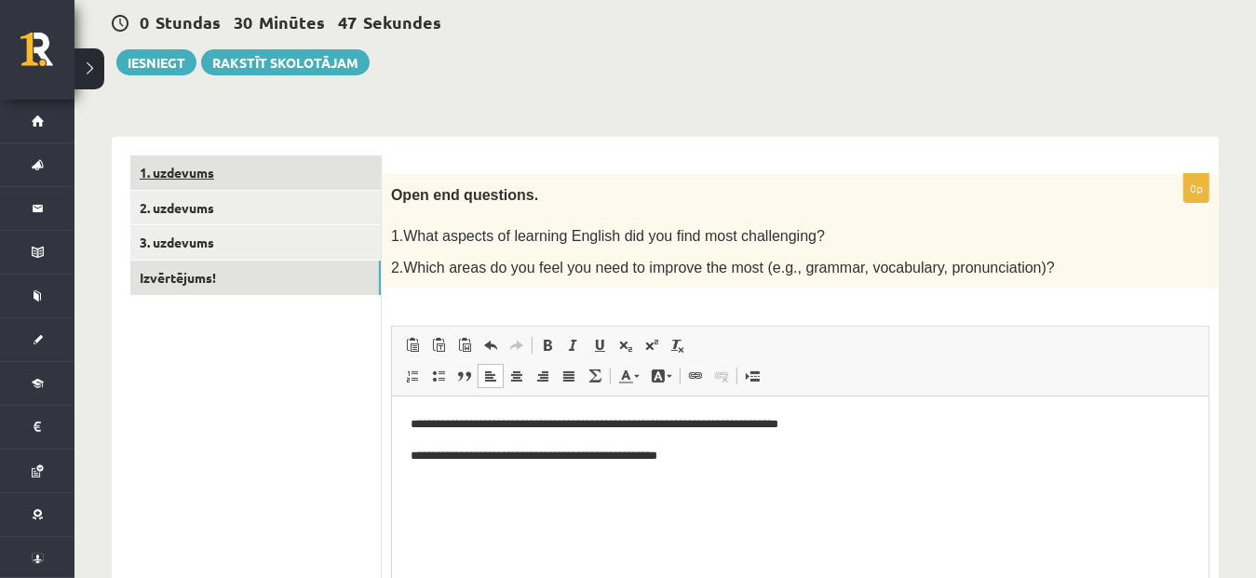
click at [184, 167] on link "1. uzdevums" at bounding box center [255, 173] width 251 height 34
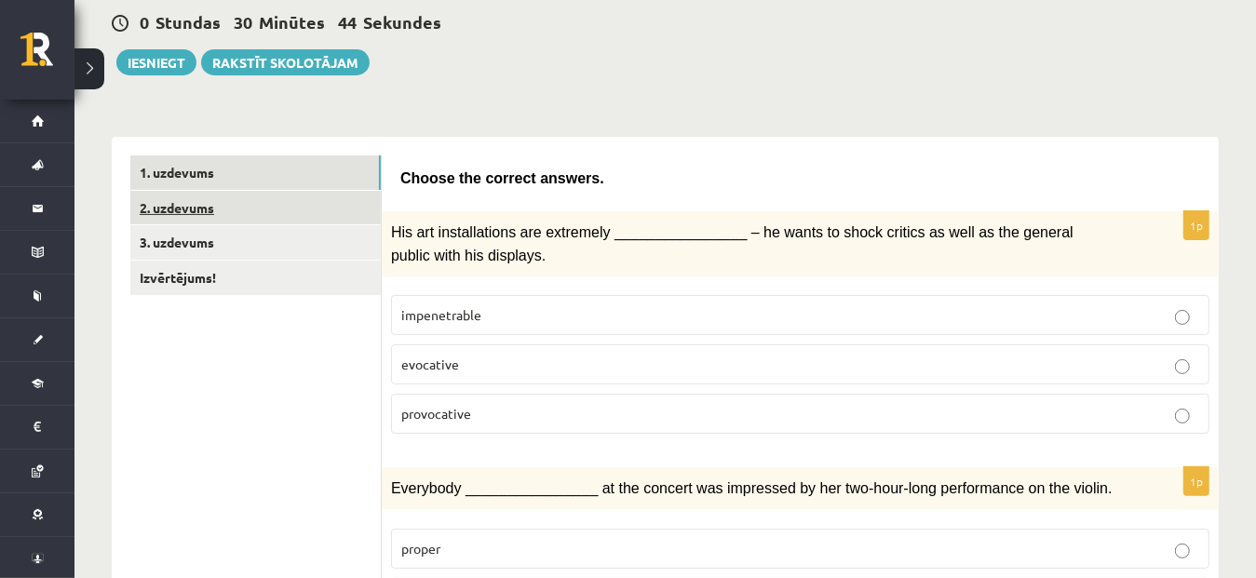
click at [184, 212] on link "2. uzdevums" at bounding box center [255, 208] width 251 height 34
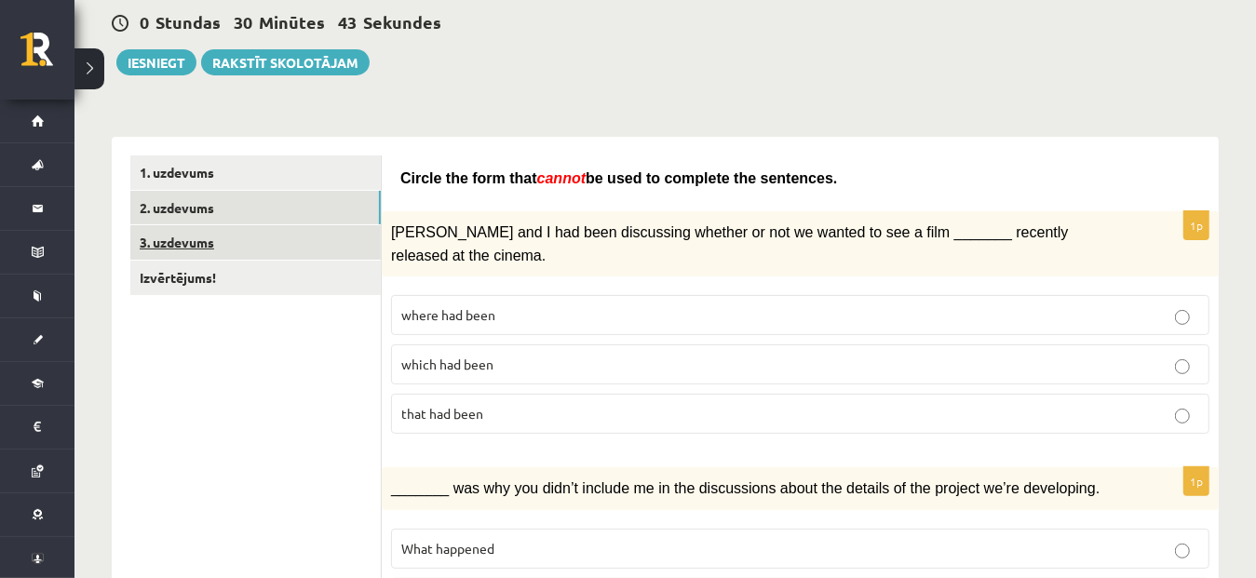
click at [185, 241] on link "3. uzdevums" at bounding box center [255, 242] width 251 height 34
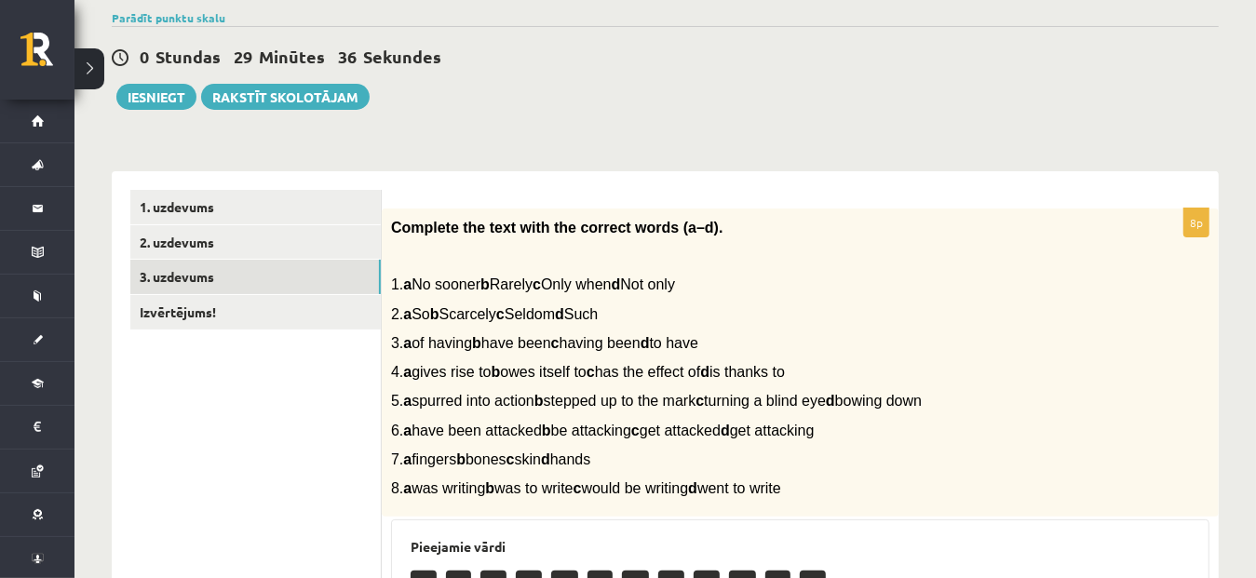
scroll to position [132, 0]
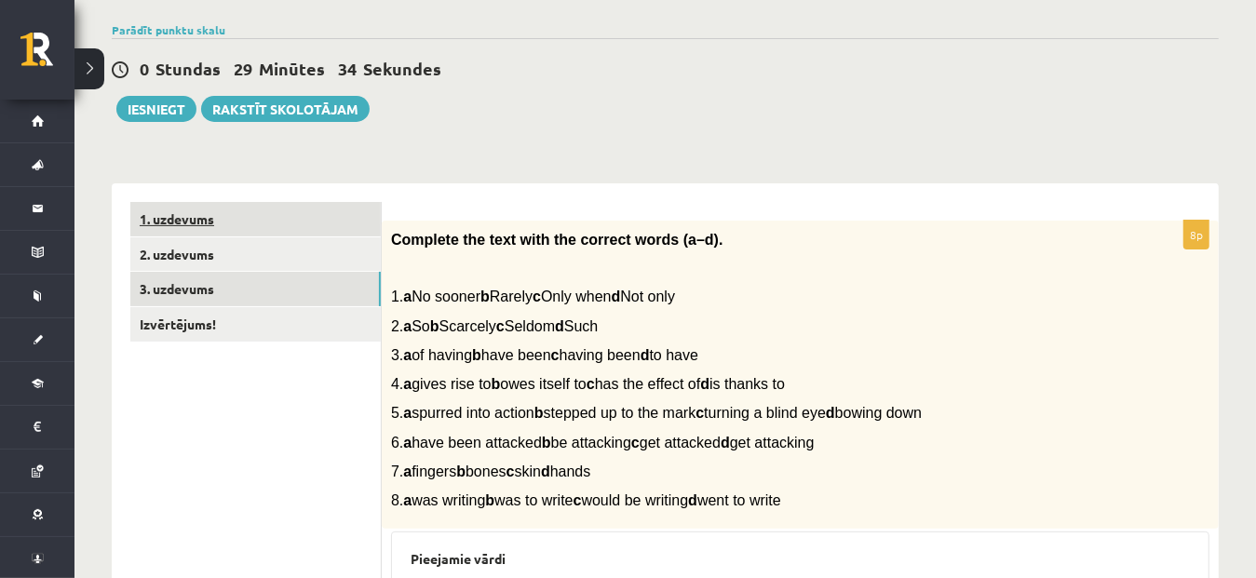
click at [189, 217] on link "1. uzdevums" at bounding box center [255, 219] width 251 height 34
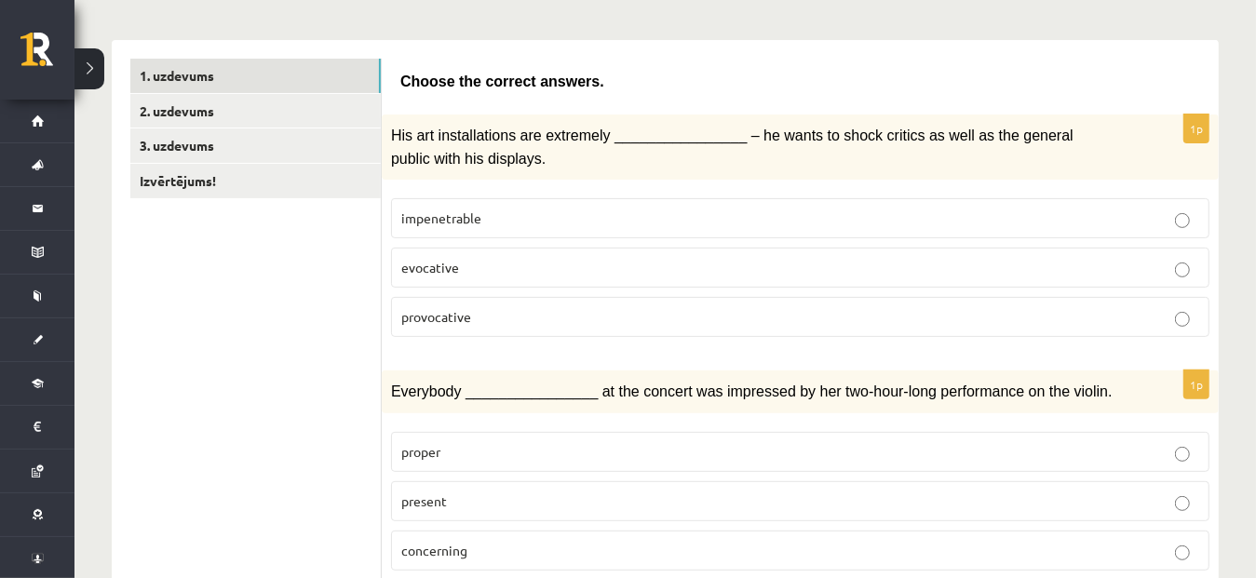
scroll to position [238, 0]
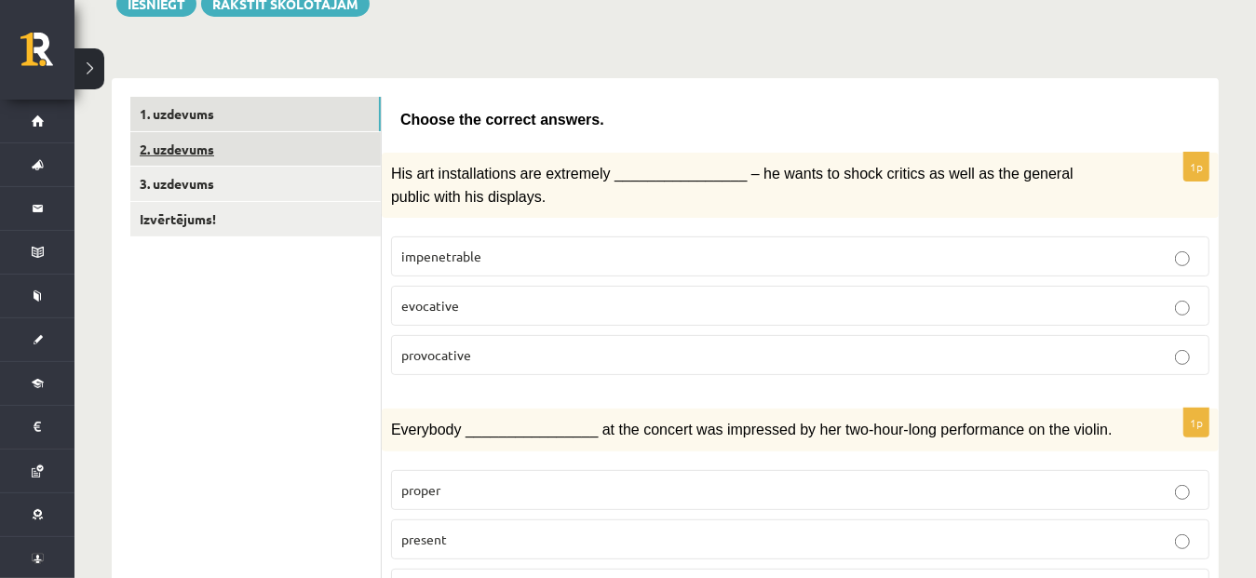
click at [244, 159] on link "2. uzdevums" at bounding box center [255, 149] width 251 height 34
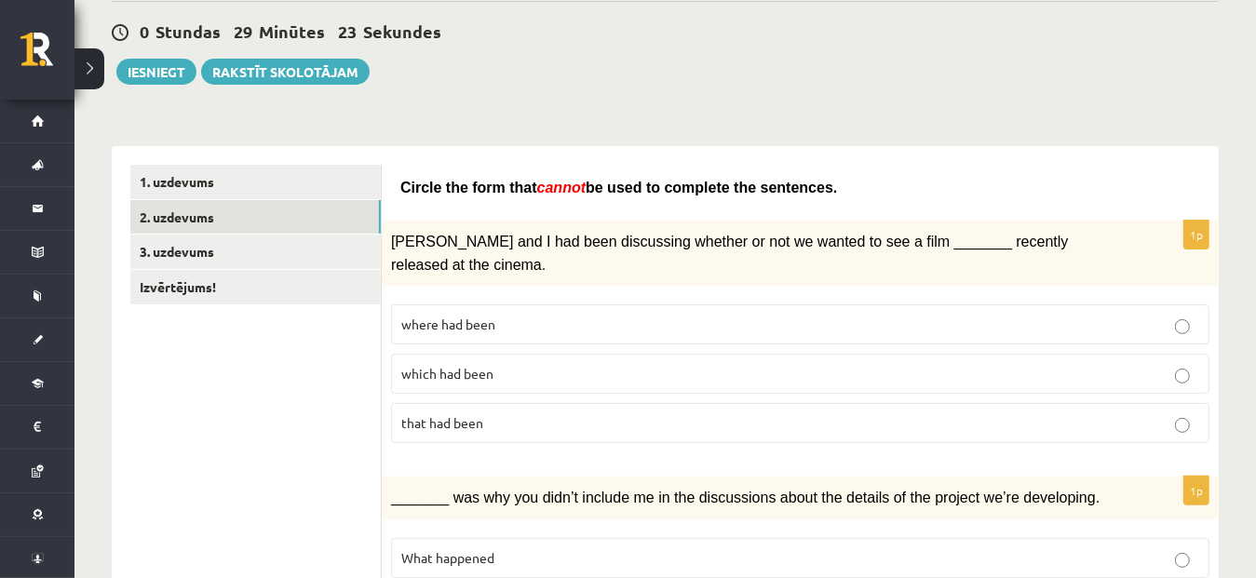
scroll to position [156, 0]
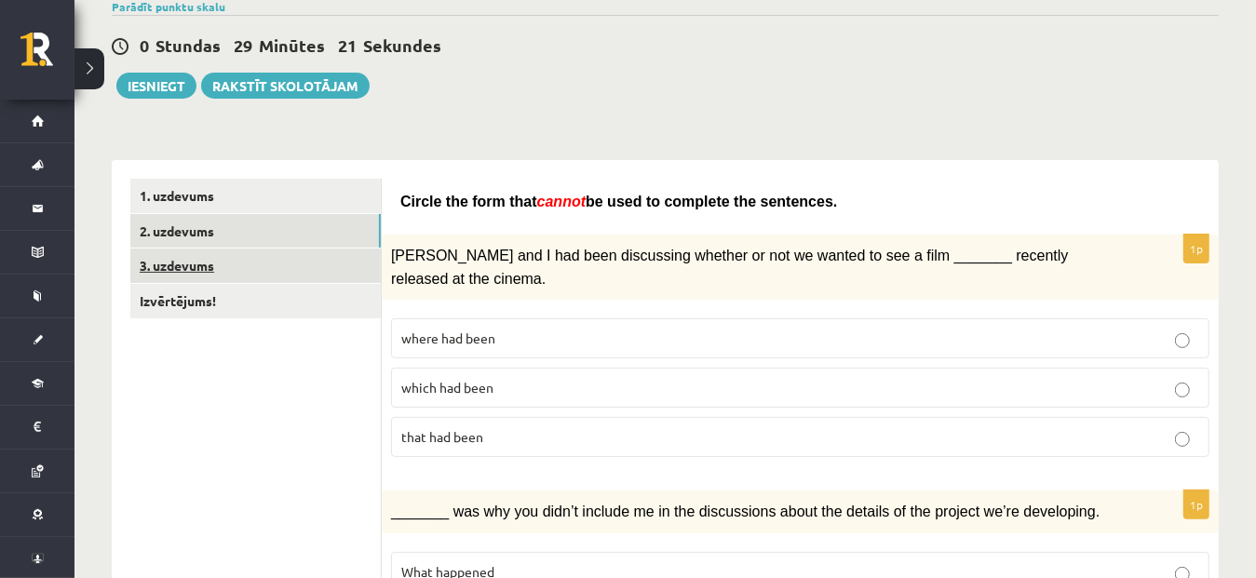
click at [210, 265] on link "3. uzdevums" at bounding box center [255, 266] width 251 height 34
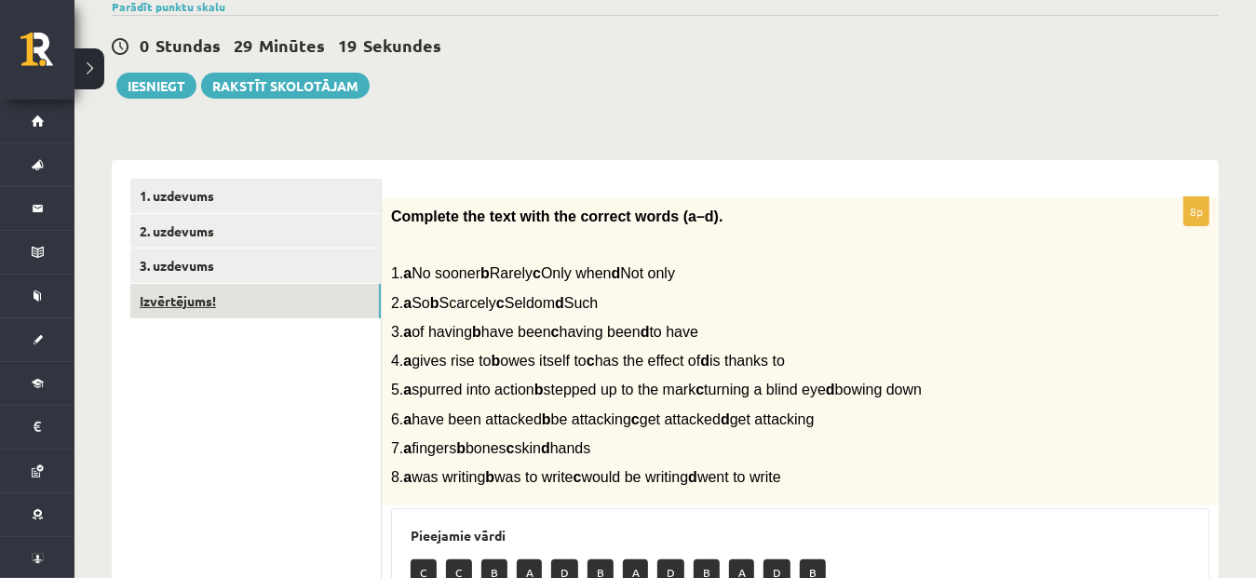
click at [167, 296] on link "Izvērtējums!" at bounding box center [255, 301] width 251 height 34
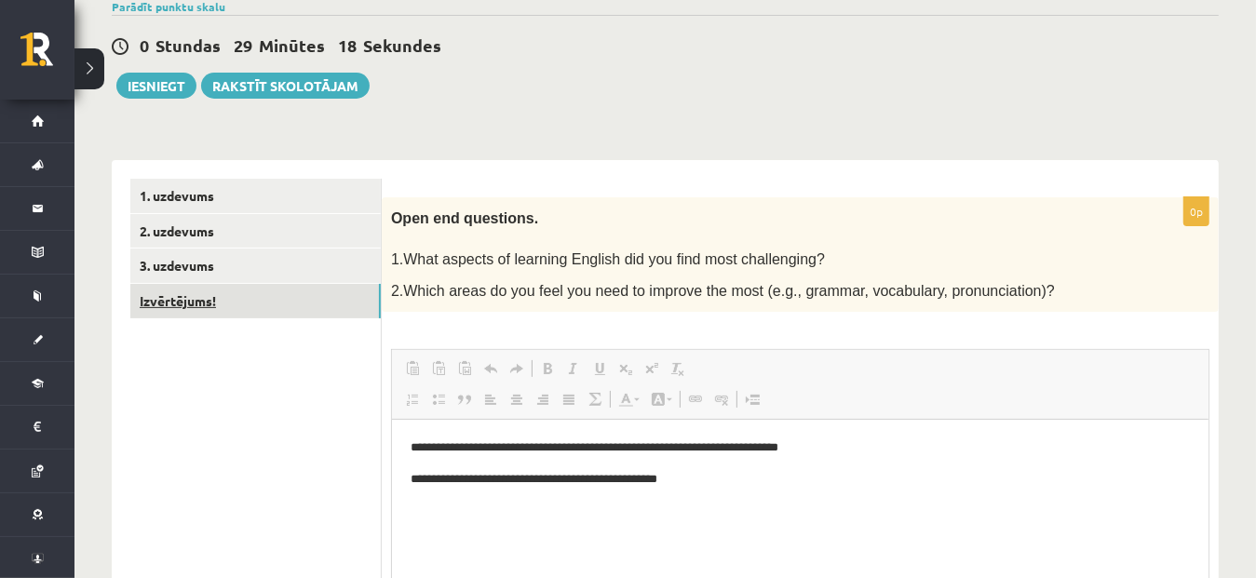
scroll to position [0, 0]
click at [158, 91] on button "Iesniegt" at bounding box center [156, 86] width 80 height 26
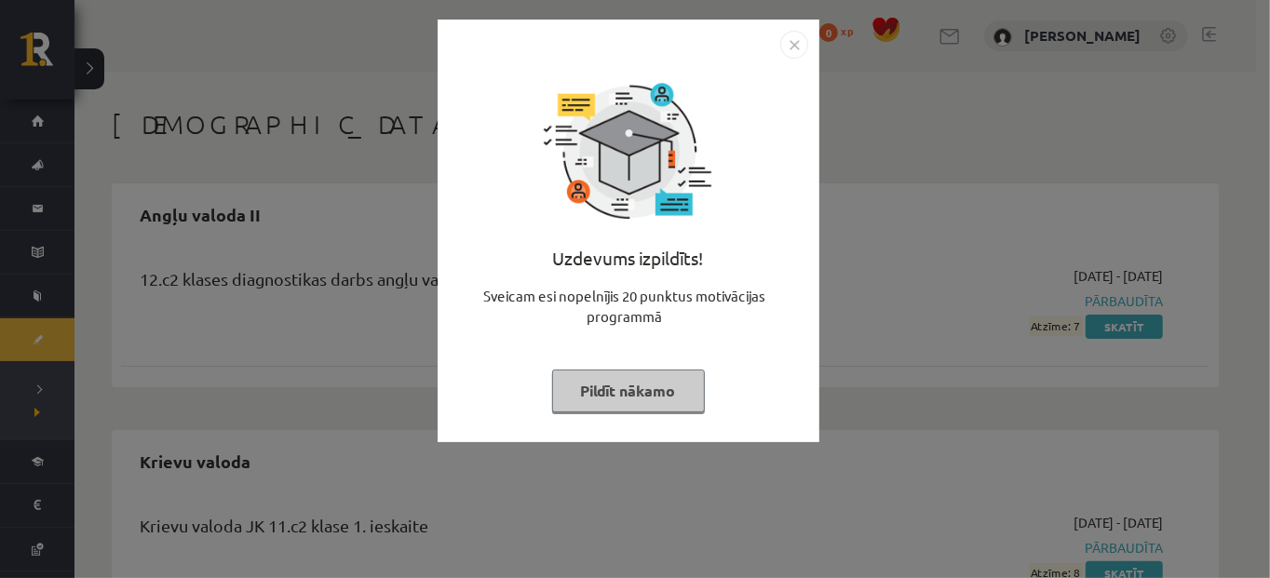
click at [793, 47] on img "Close" at bounding box center [795, 45] width 28 height 28
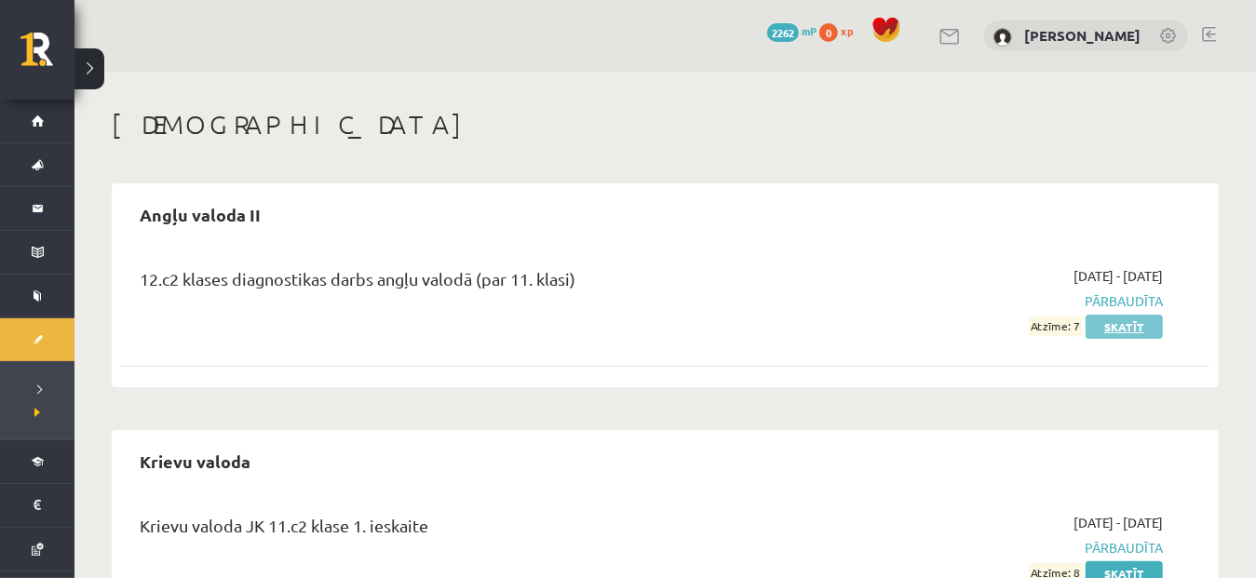
click at [1127, 322] on link "Skatīt" at bounding box center [1124, 327] width 77 height 24
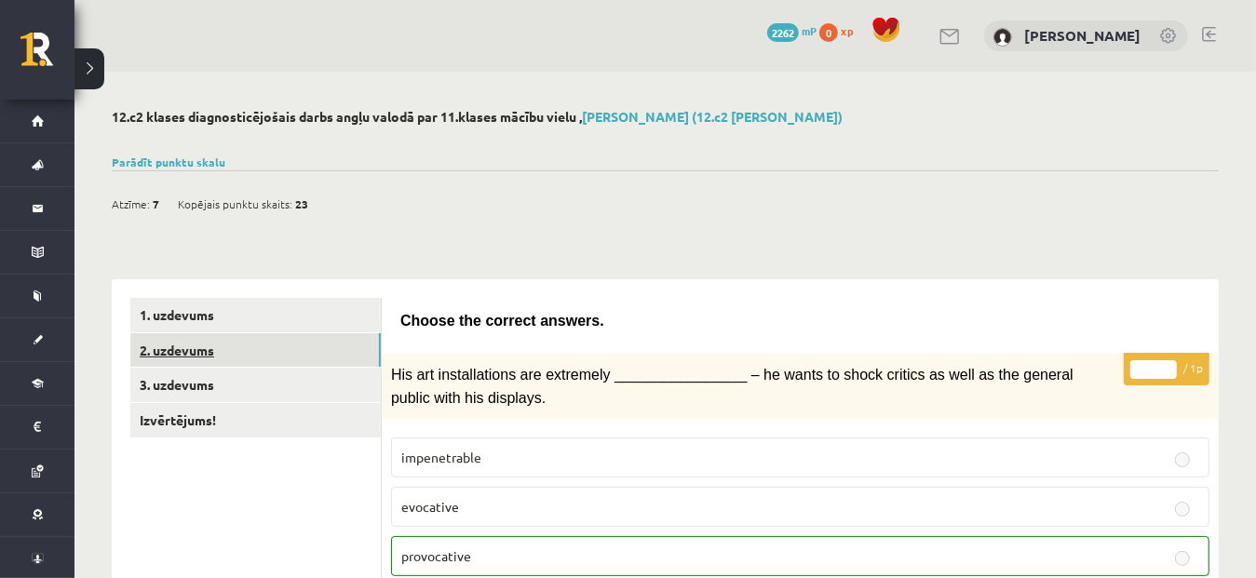
click at [234, 352] on link "2. uzdevums" at bounding box center [255, 350] width 251 height 34
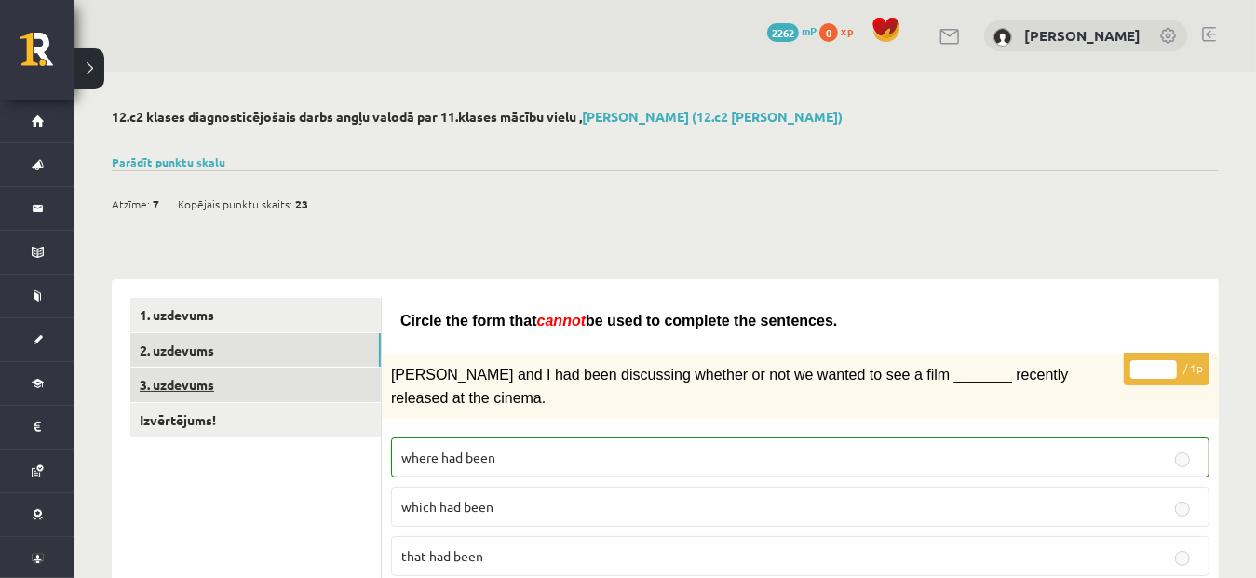
click at [176, 386] on link "3. uzdevums" at bounding box center [255, 385] width 251 height 34
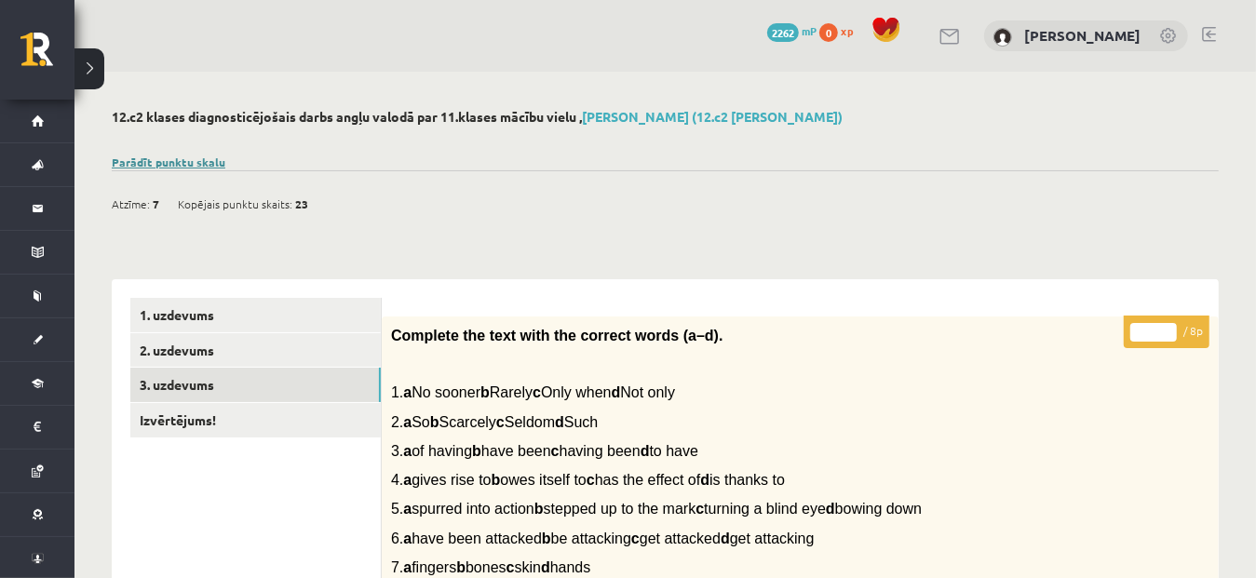
click at [184, 161] on link "Parādīt punktu skalu" at bounding box center [169, 162] width 114 height 15
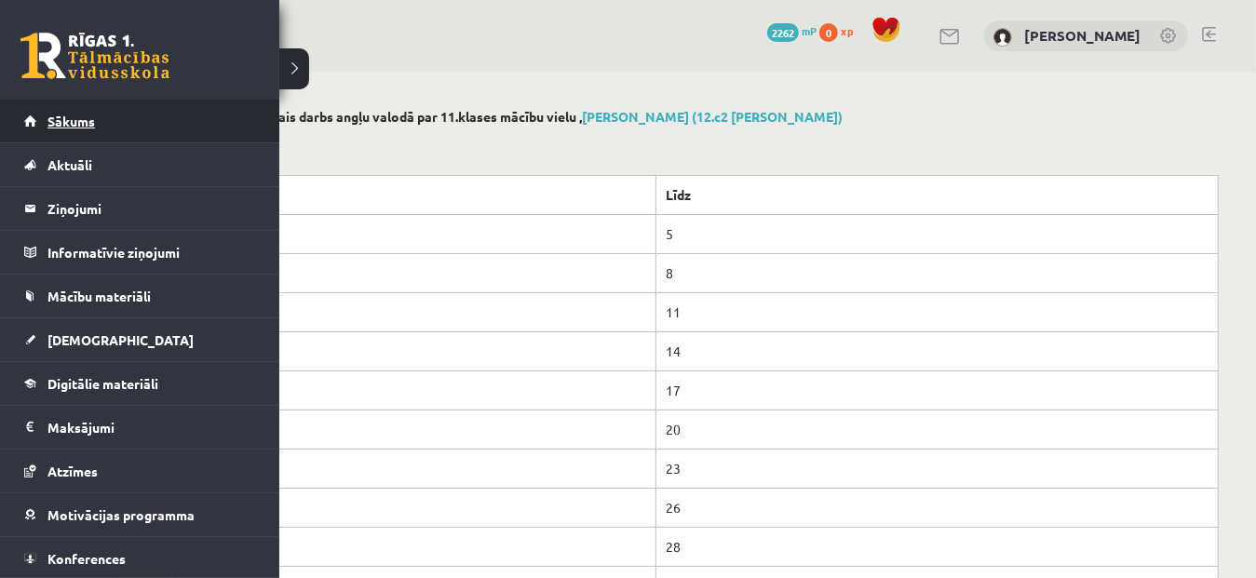
click at [54, 111] on link "Sākums" at bounding box center [140, 121] width 232 height 43
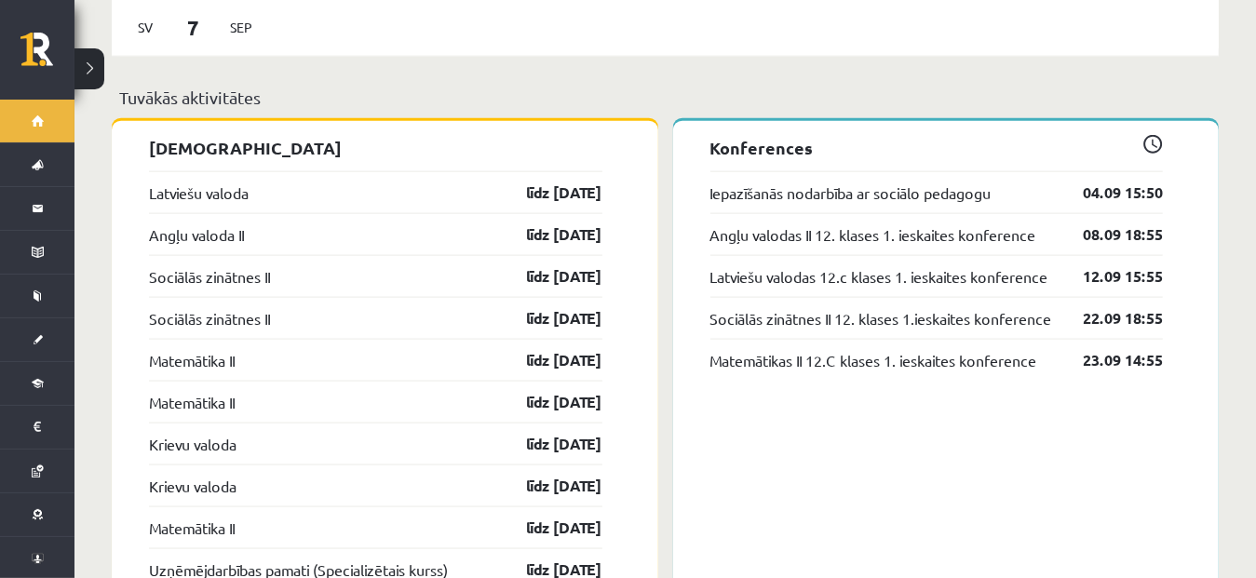
scroll to position [1476, 0]
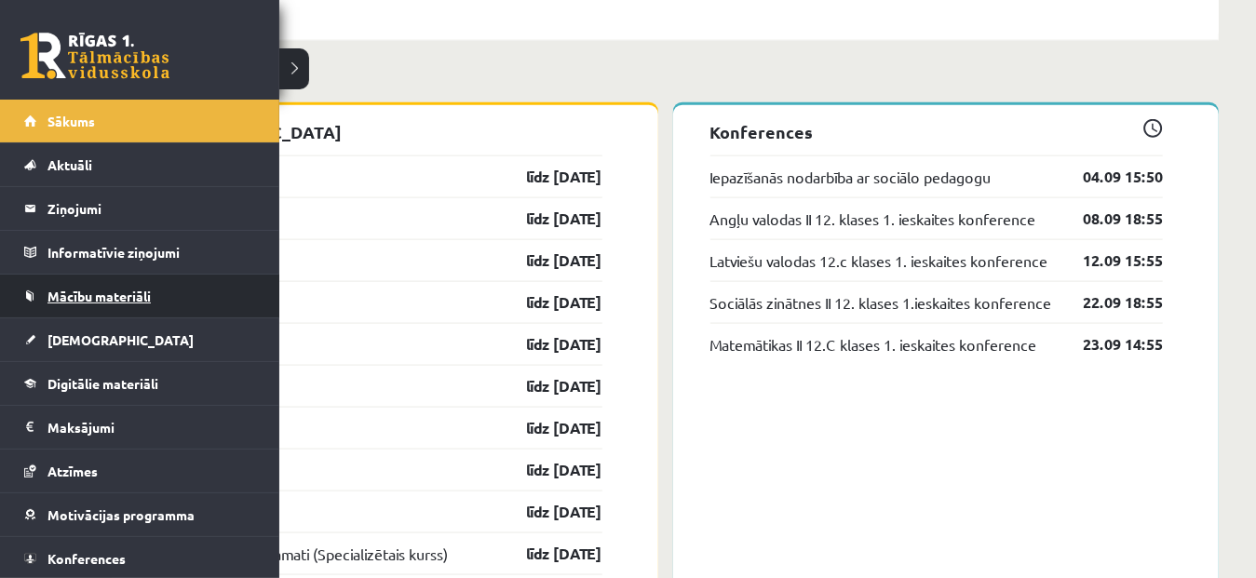
click at [56, 298] on span "Mācību materiāli" at bounding box center [99, 296] width 103 height 17
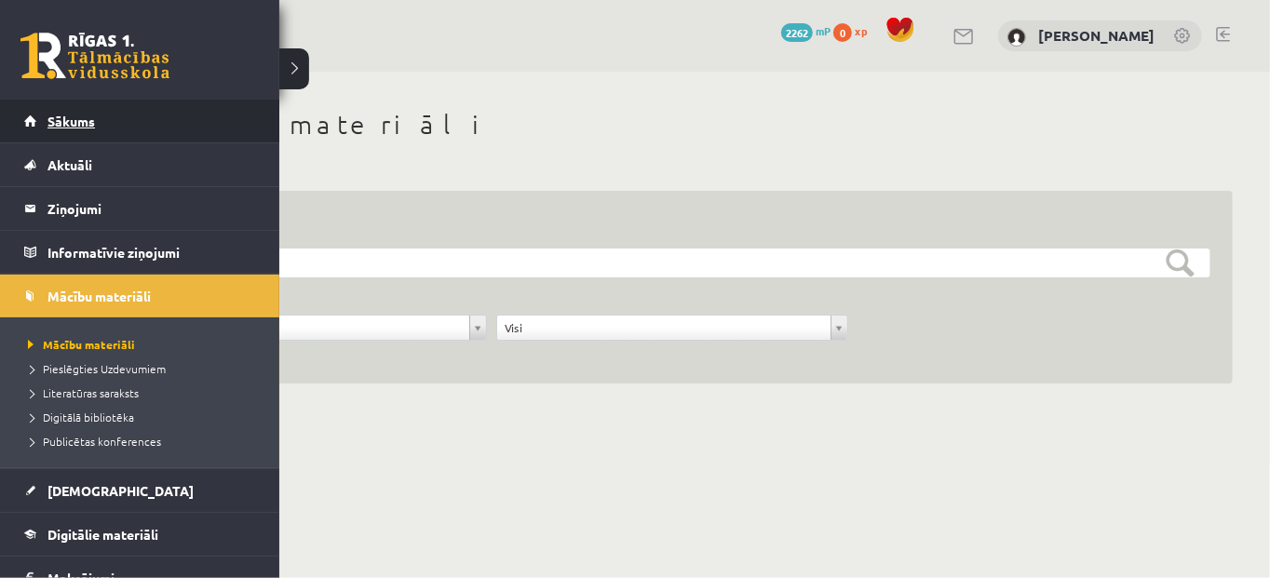
click at [38, 119] on link "Sākums" at bounding box center [140, 121] width 232 height 43
